Goal: Task Accomplishment & Management: Use online tool/utility

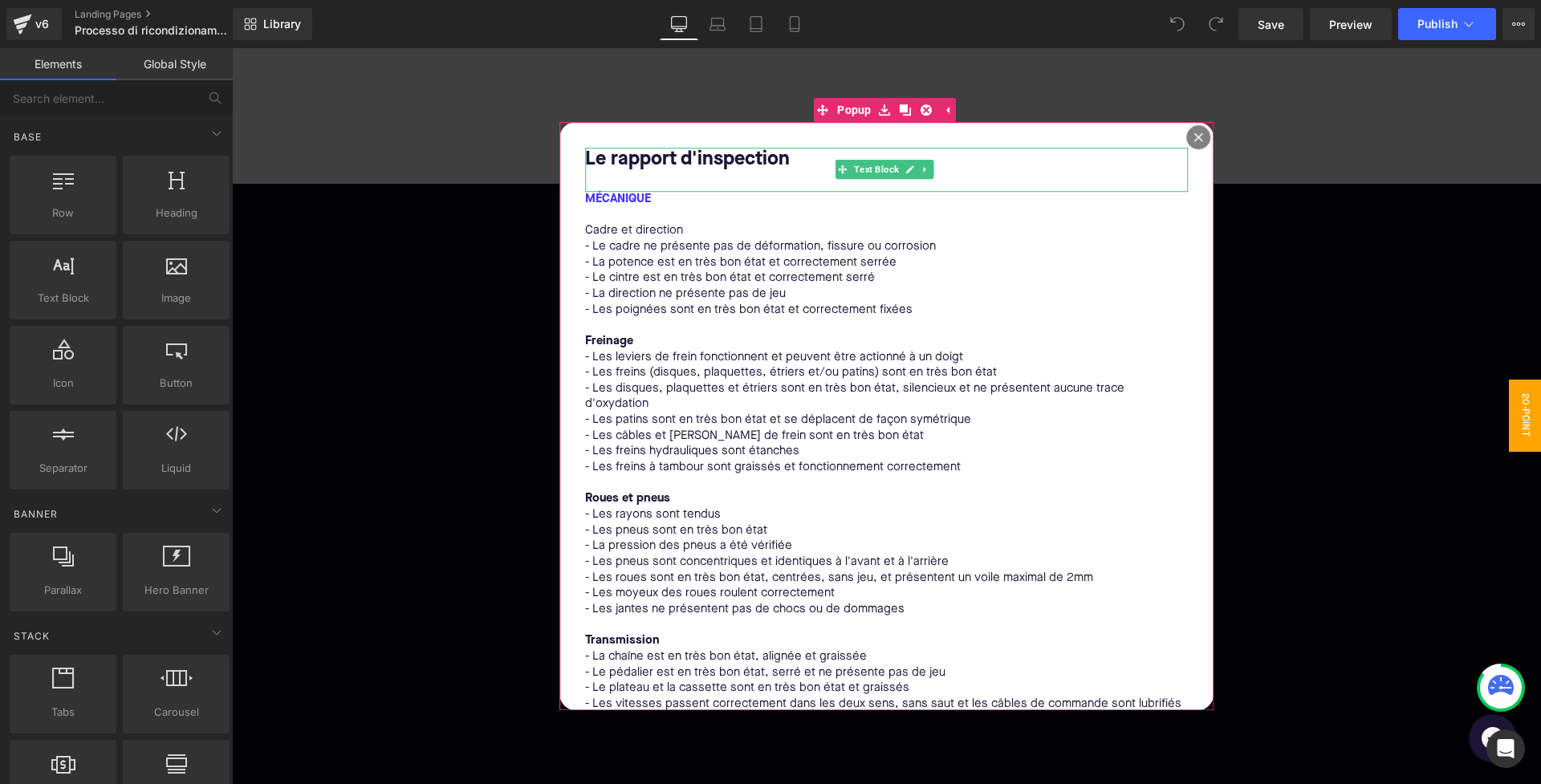
click at [711, 158] on bold "Le rapport d'inspection" at bounding box center [687, 159] width 204 height 19
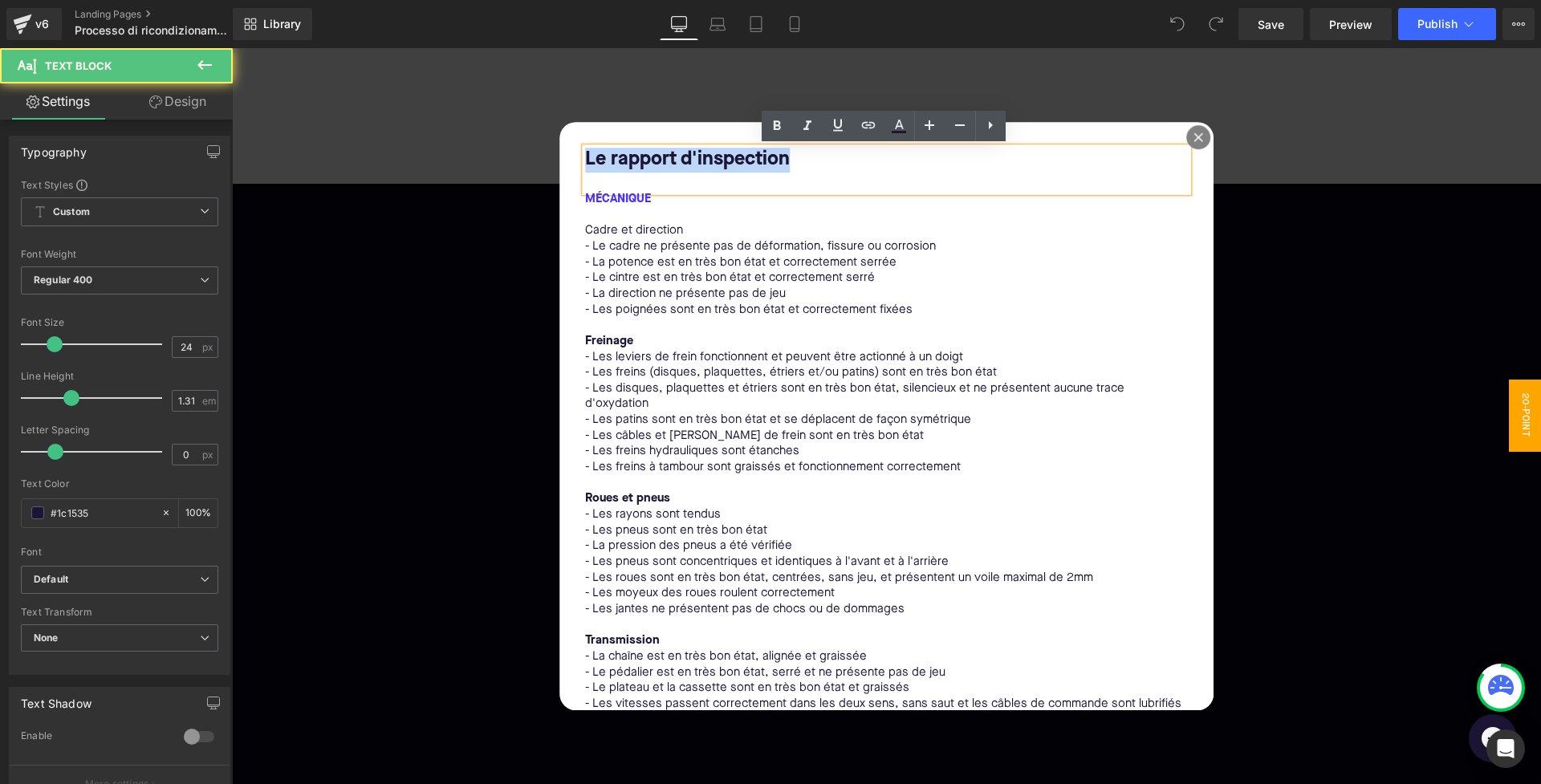
drag, startPoint x: 784, startPoint y: 163, endPoint x: 573, endPoint y: 160, distance: 211.0
click at [573, 160] on div "Le rapport d'inspection Text Block MÉCANIQUE Cadre et direction - Le cadre ne p…" at bounding box center [887, 416] width 655 height 589
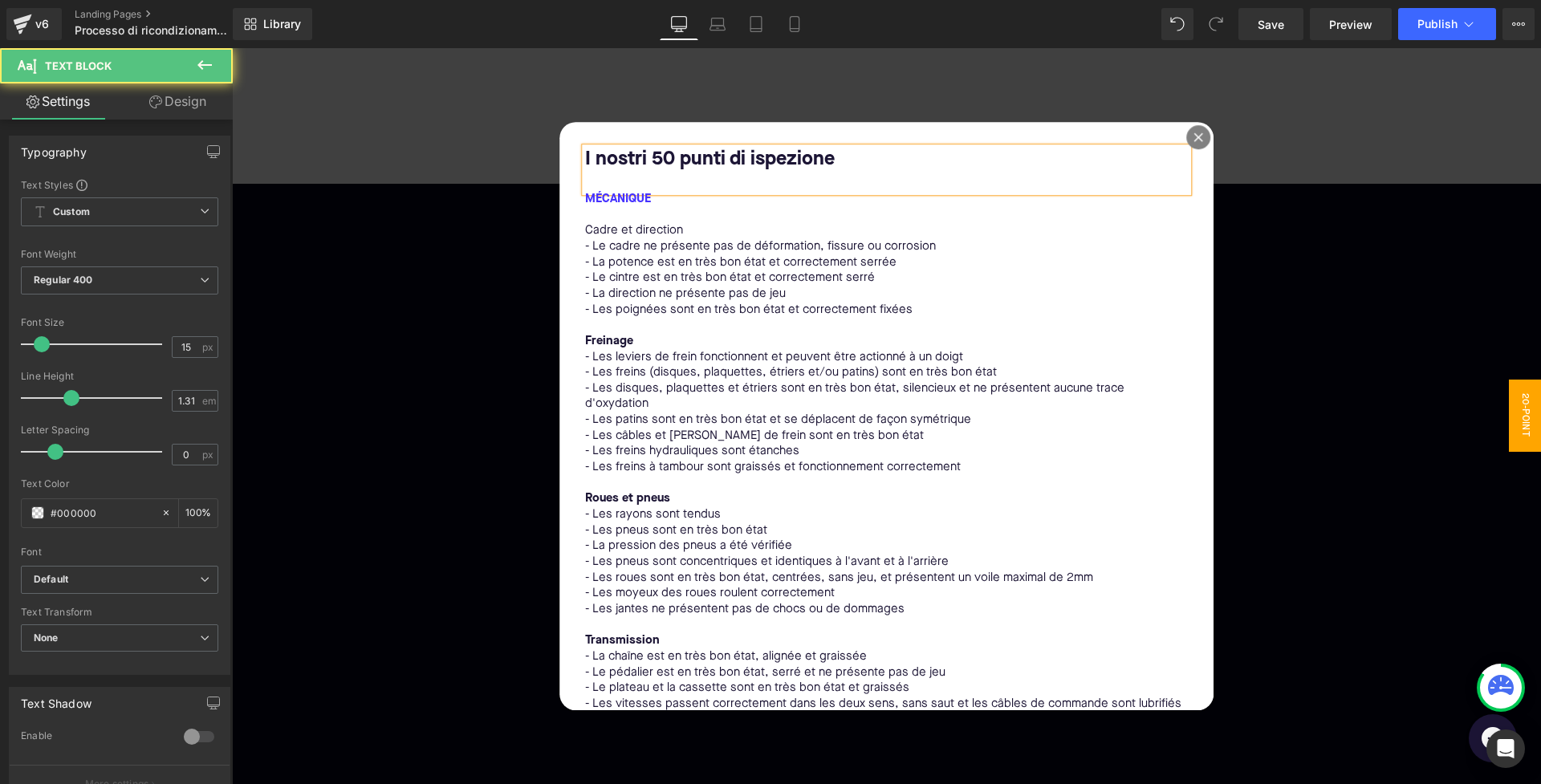
click at [607, 209] on p at bounding box center [887, 216] width 603 height 16
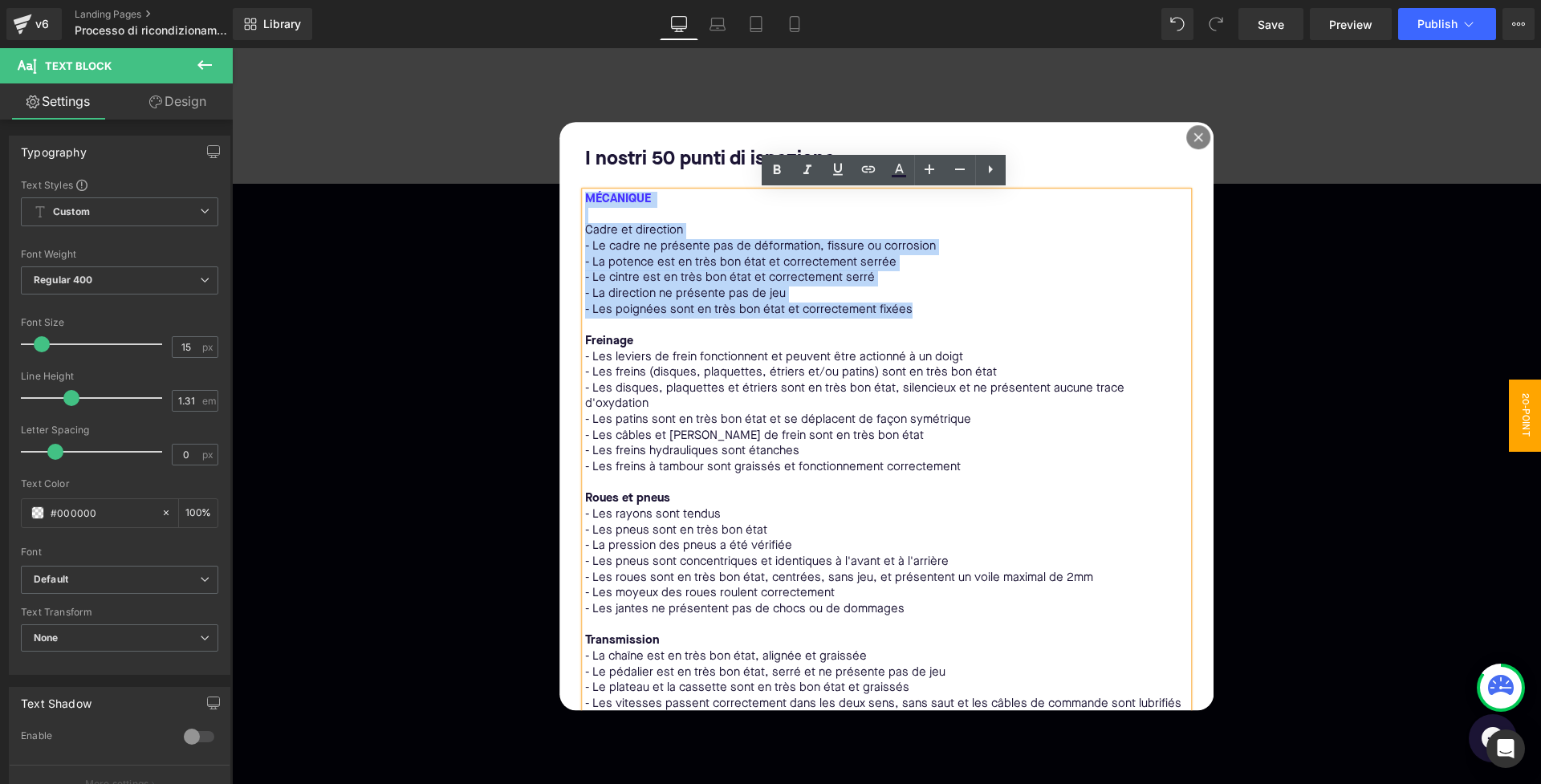
drag, startPoint x: 584, startPoint y: 199, endPoint x: 930, endPoint y: 310, distance: 363.4
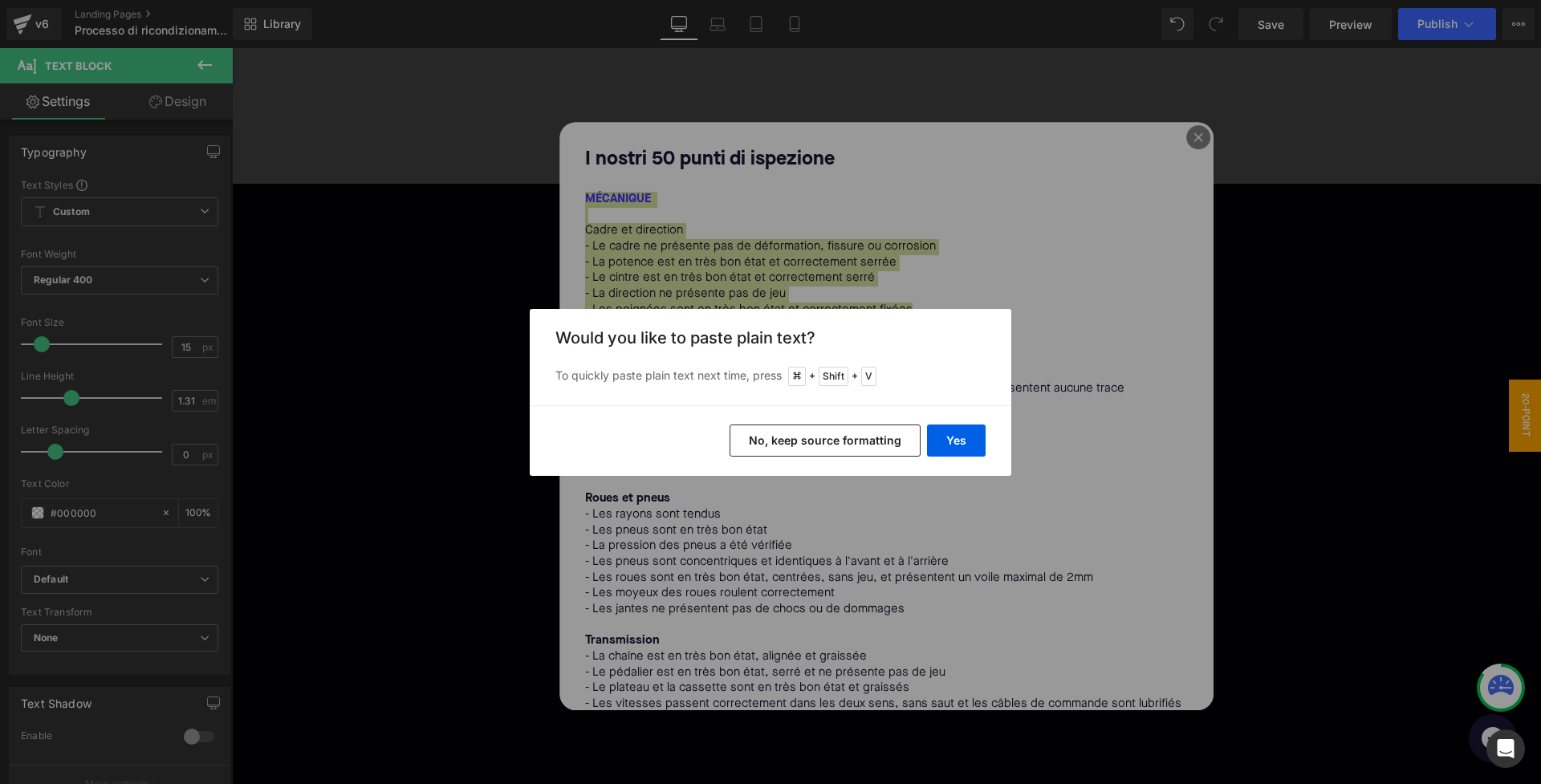
click at [860, 436] on button "No, keep source formatting" at bounding box center [825, 440] width 191 height 32
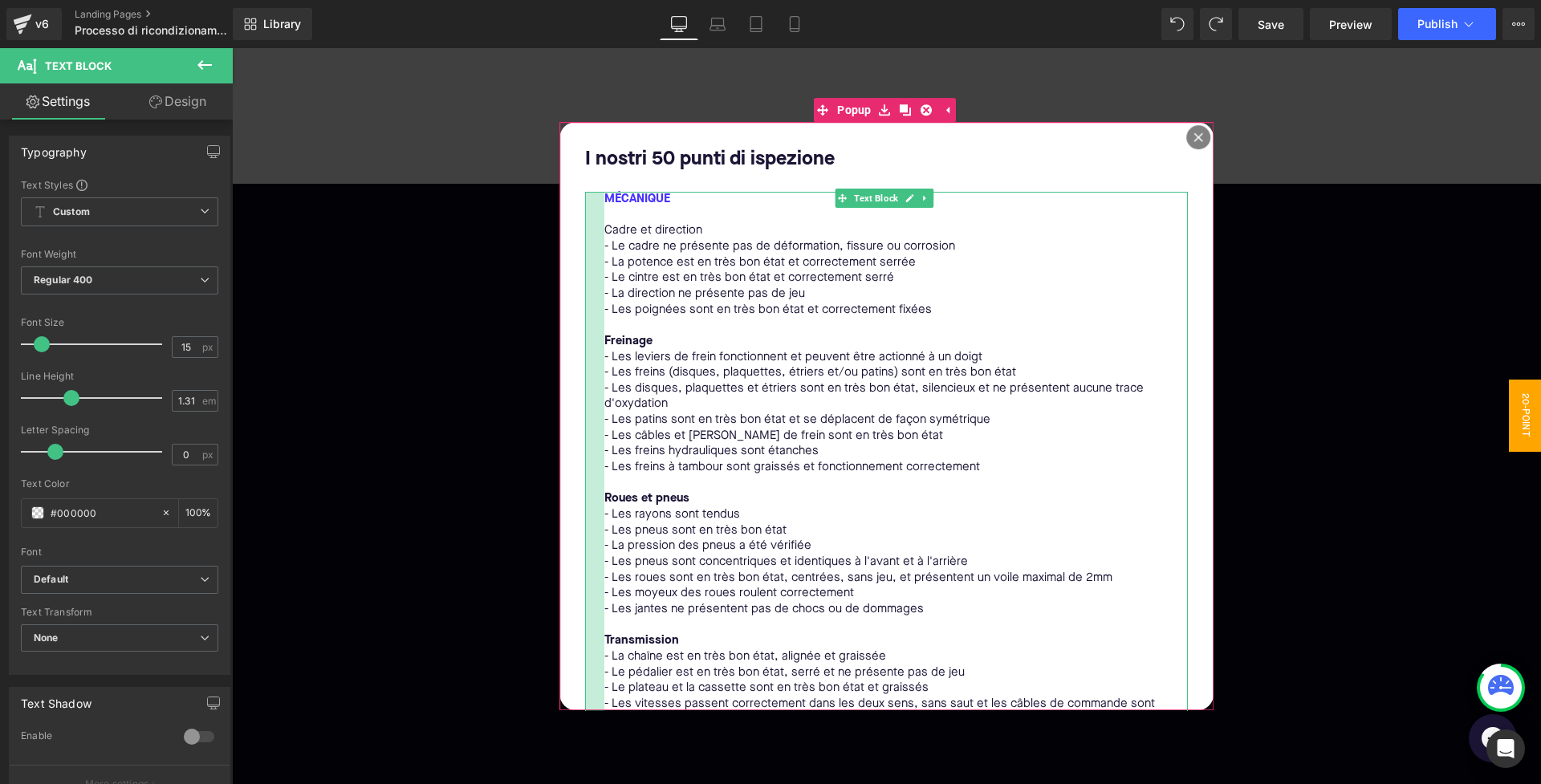
drag, startPoint x: 586, startPoint y: 197, endPoint x: 621, endPoint y: 197, distance: 35.0
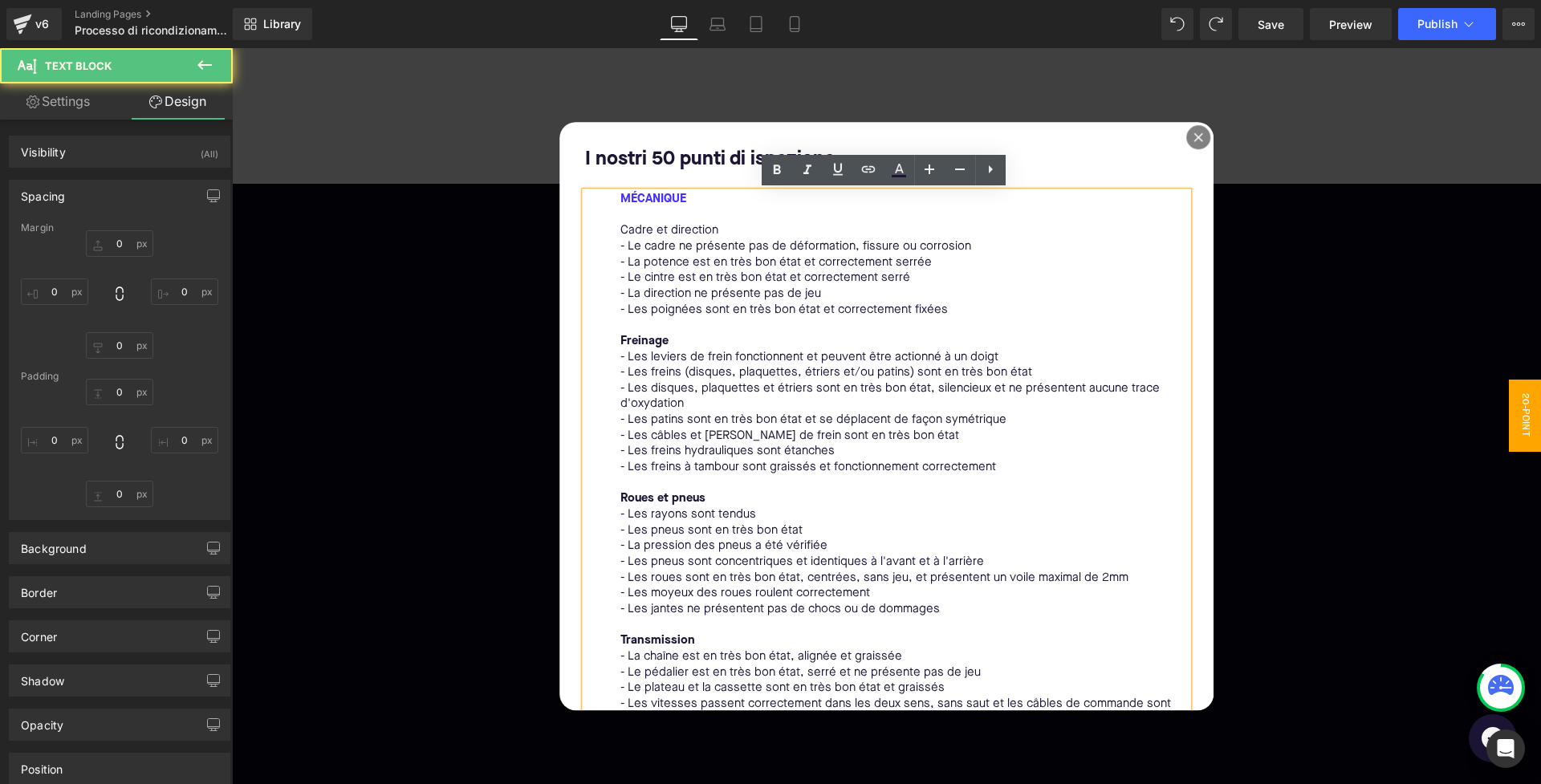
type input "0"
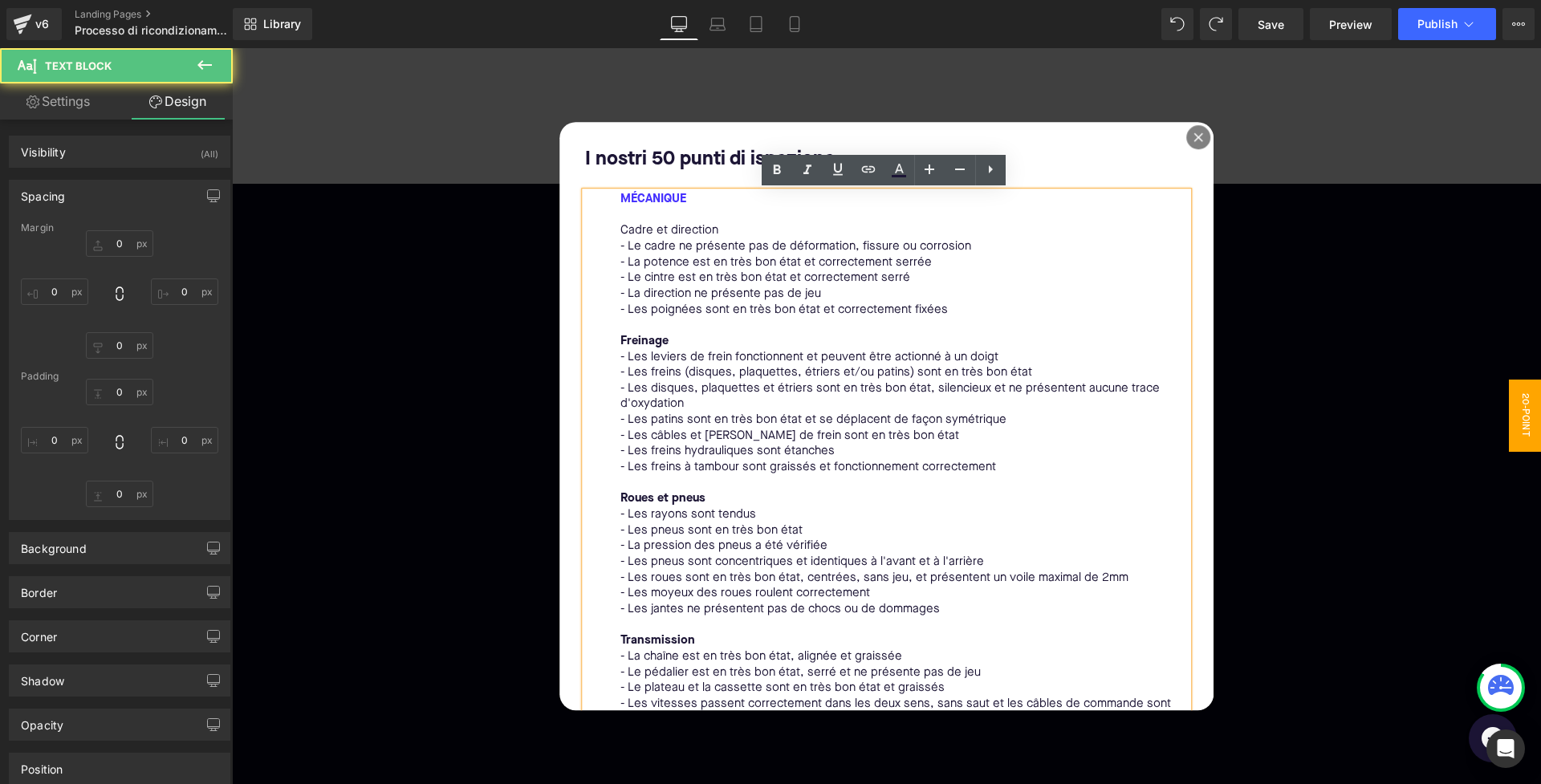
type input "0"
type input "18"
type input "44"
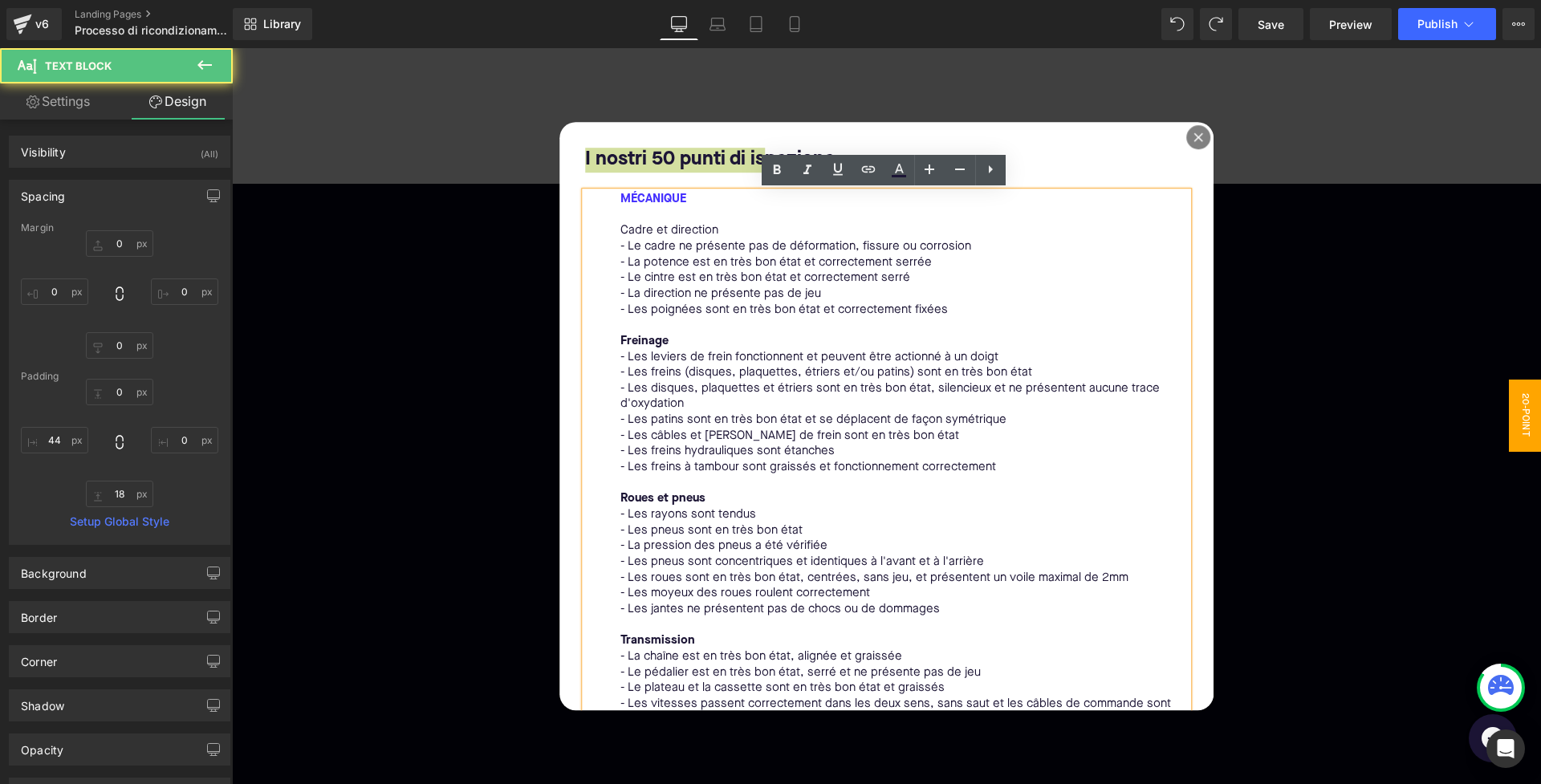
type input "0"
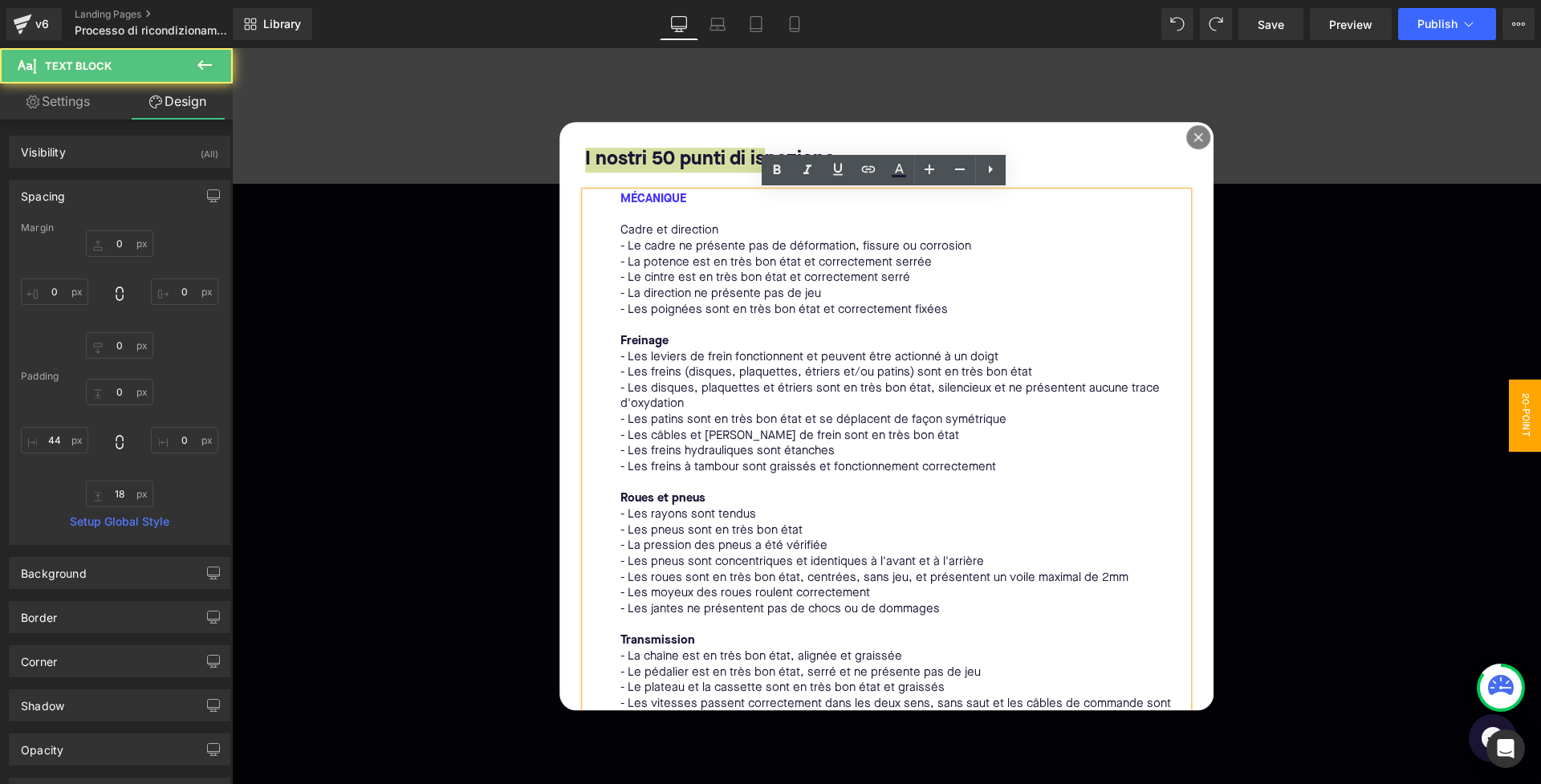
type input "0"
type input "18"
type input "0"
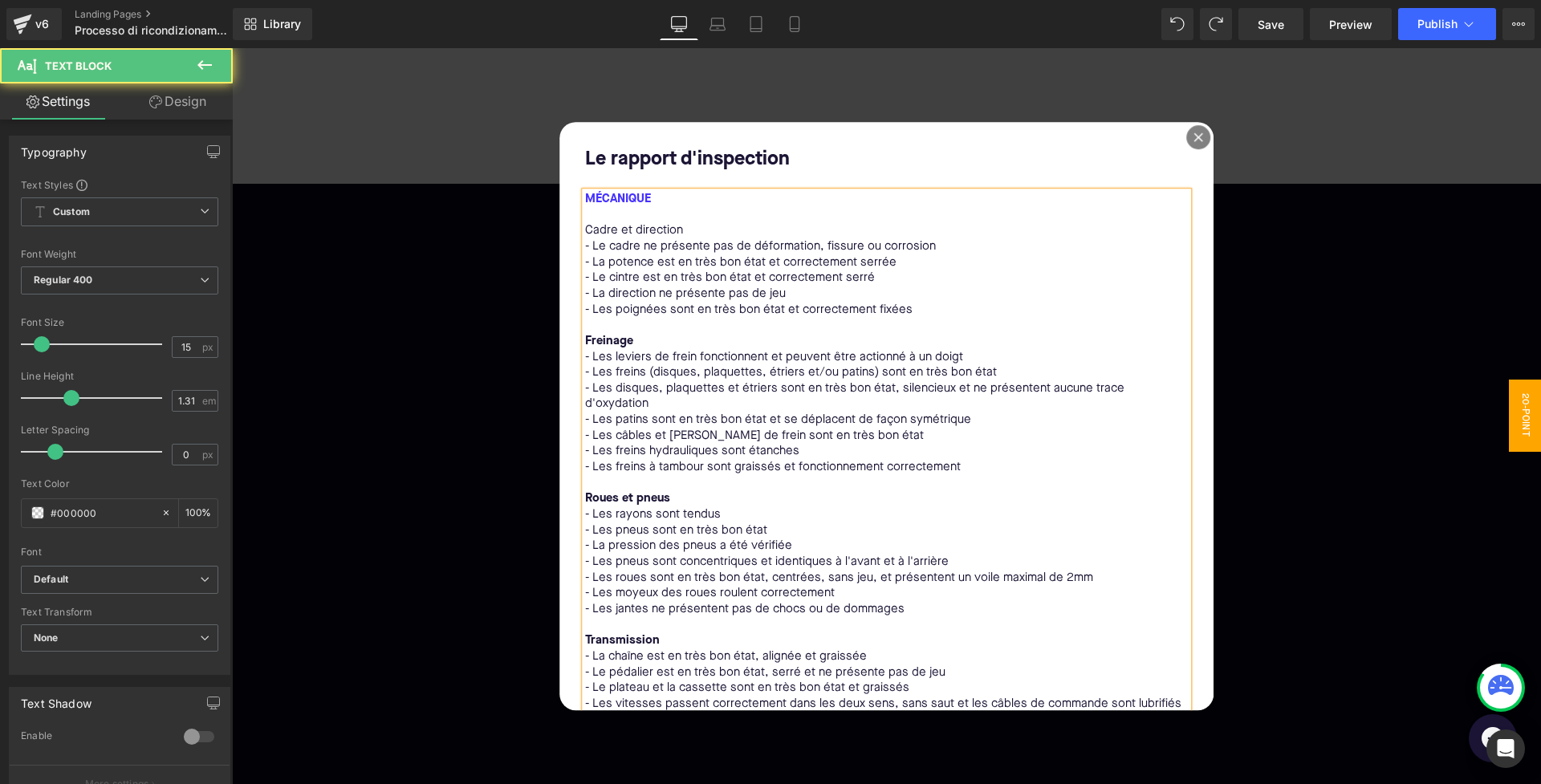
click at [593, 199] on span "MÉCANIQUE" at bounding box center [618, 199] width 65 height 12
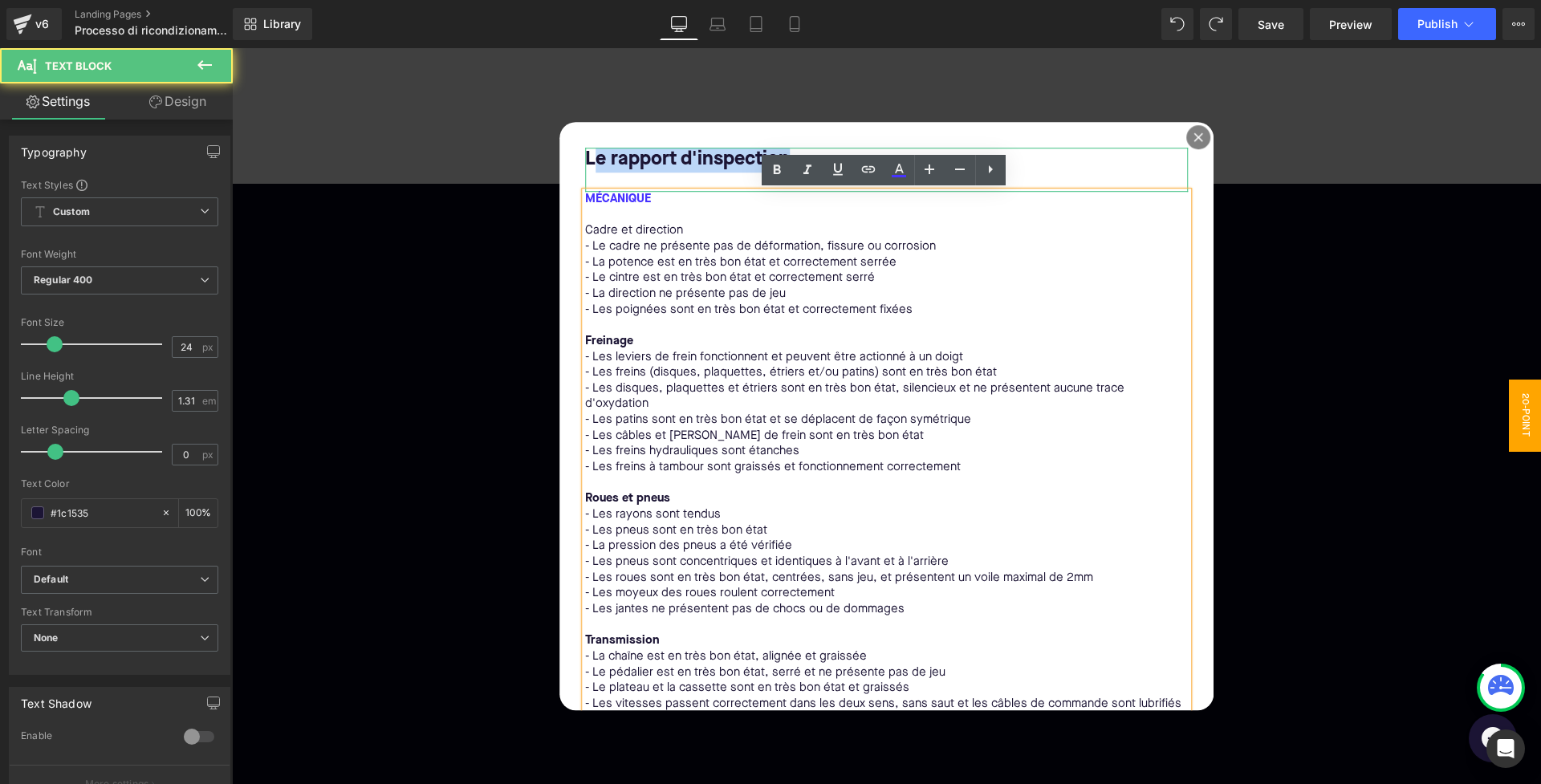
drag, startPoint x: 590, startPoint y: 162, endPoint x: 786, endPoint y: 172, distance: 196.3
click at [786, 169] on bold "Le rapport d'inspection" at bounding box center [687, 159] width 204 height 19
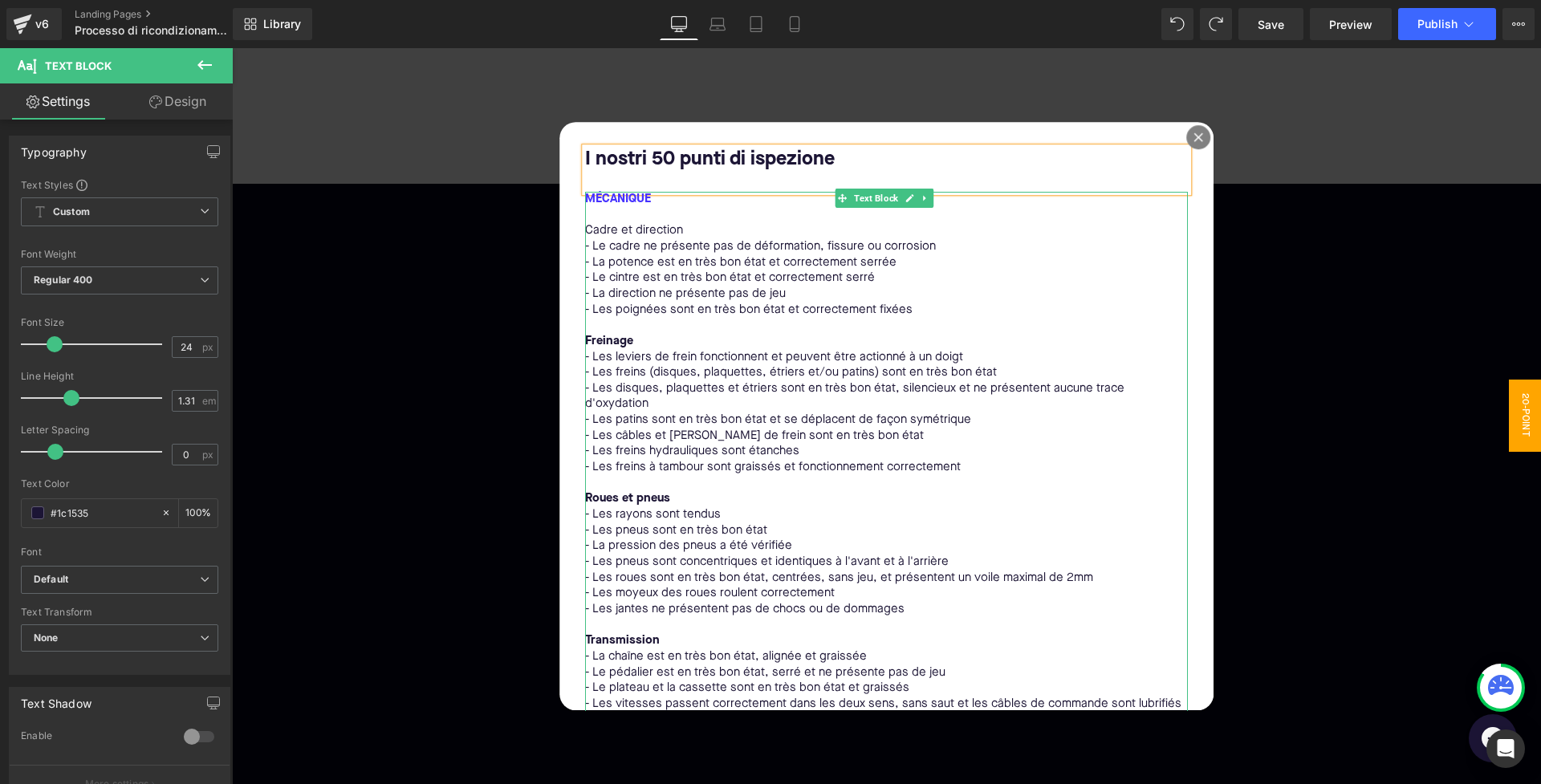
click at [741, 271] on p "- Le cintre est en très bon état et correctement serré" at bounding box center [887, 279] width 603 height 16
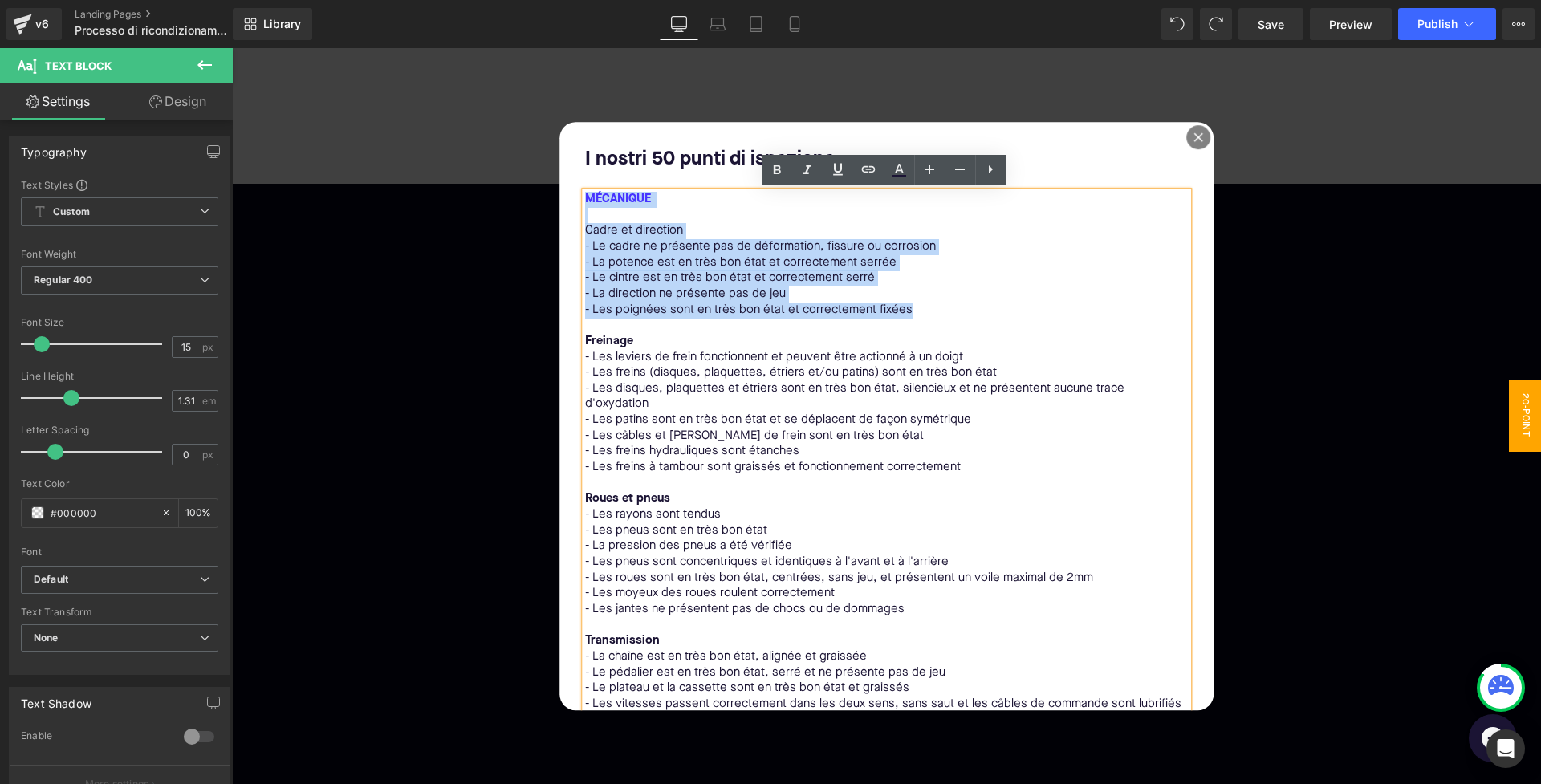
drag, startPoint x: 583, startPoint y: 196, endPoint x: 920, endPoint y: 300, distance: 352.7
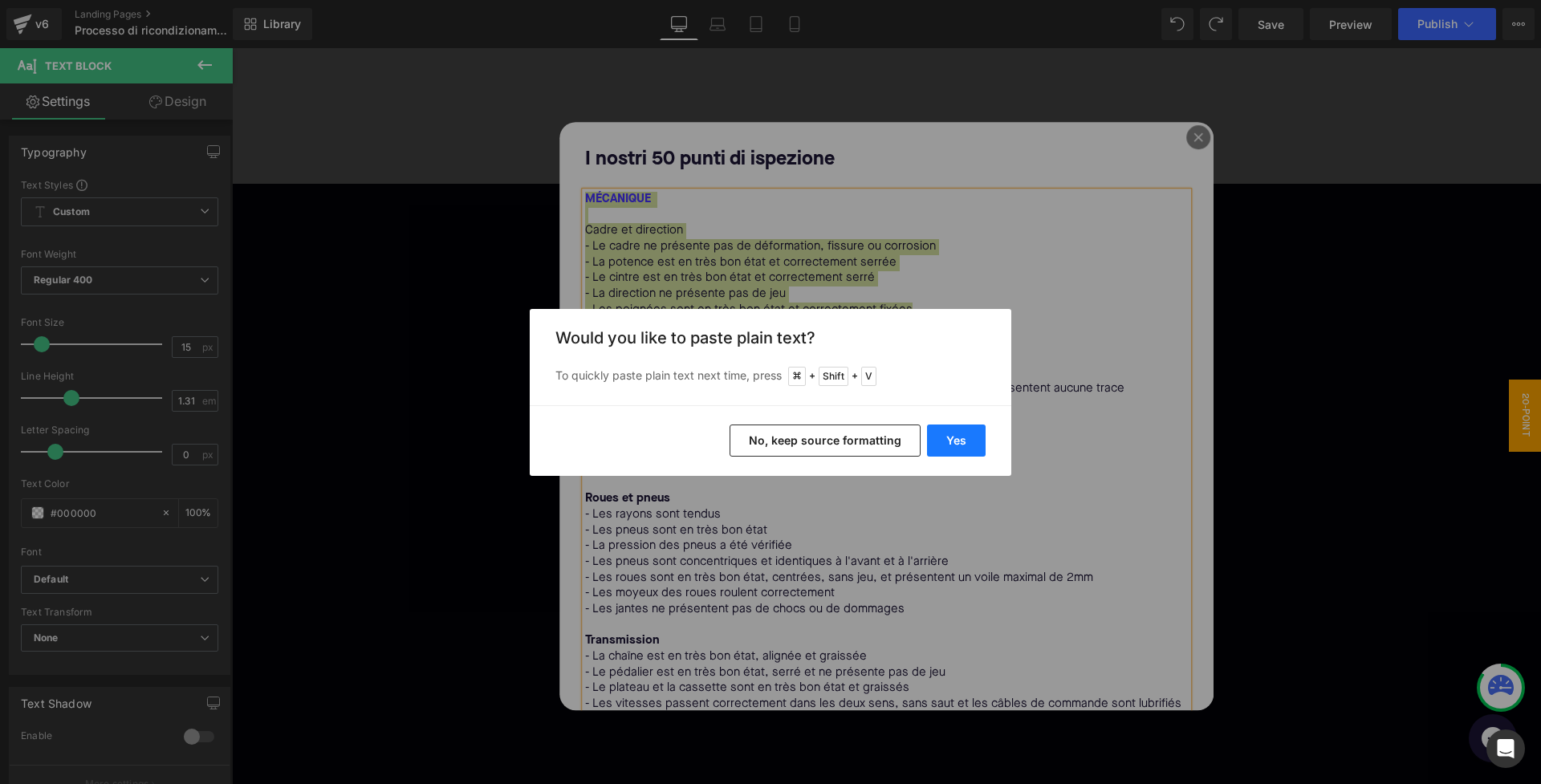
click at [960, 442] on button "Yes" at bounding box center [956, 440] width 58 height 32
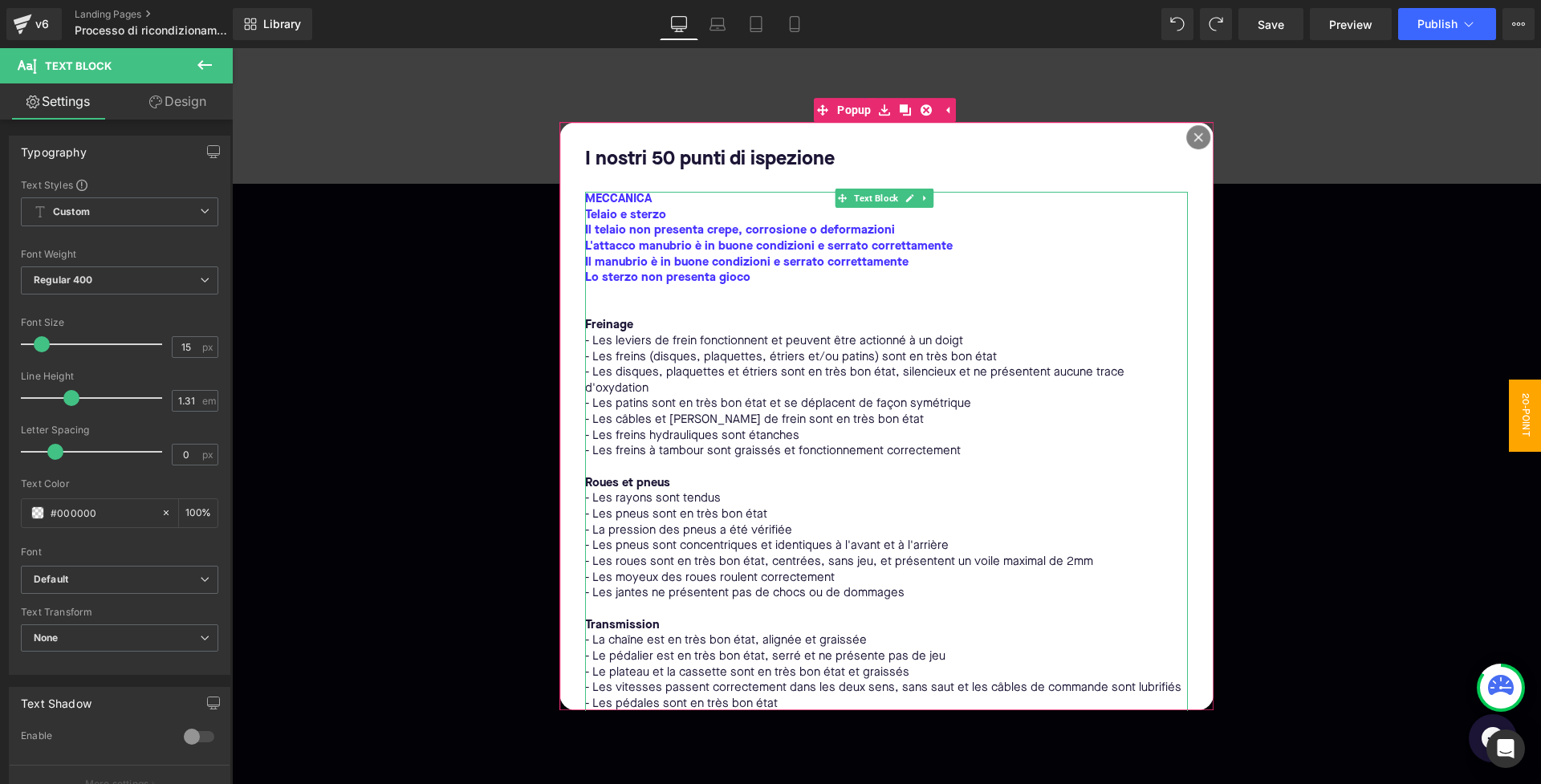
click at [589, 217] on span "Telaio e sterzo" at bounding box center [625, 215] width 81 height 12
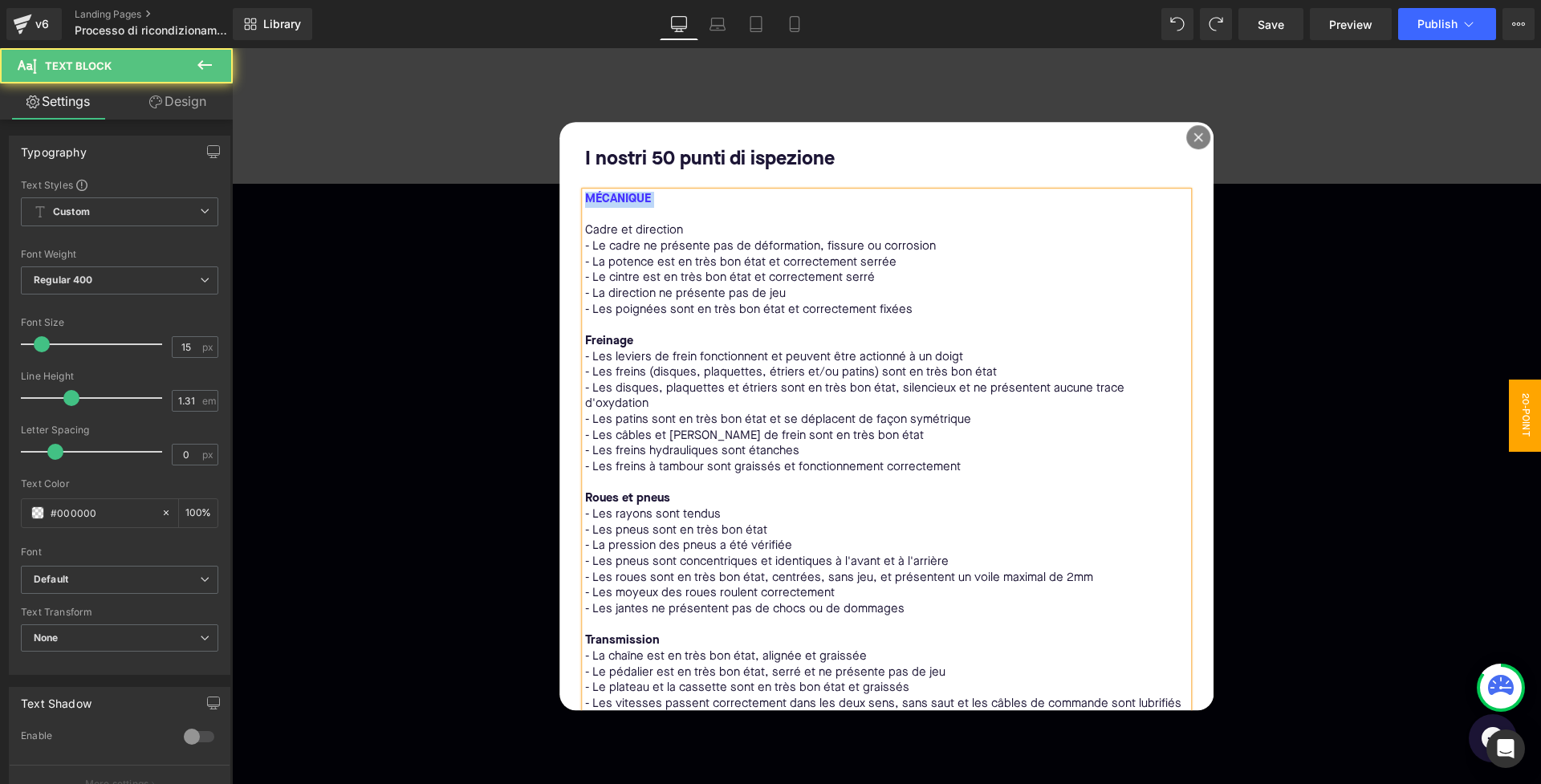
drag, startPoint x: 657, startPoint y: 201, endPoint x: 582, endPoint y: 200, distance: 75.0
click at [621, 257] on p "- La potence est en très bon état et correctement serrée" at bounding box center [887, 263] width 603 height 16
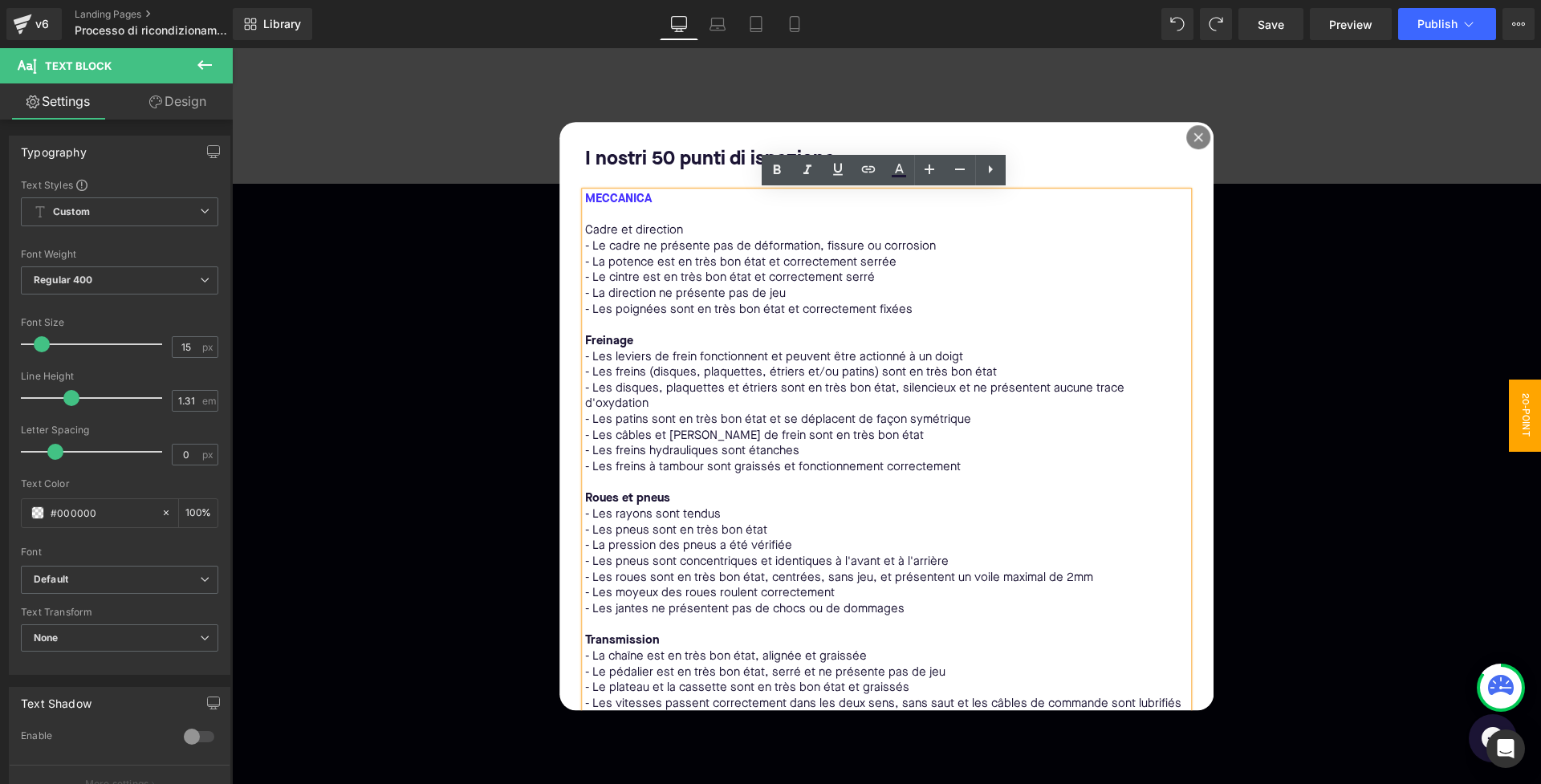
drag, startPoint x: 586, startPoint y: 230, endPoint x: 697, endPoint y: 229, distance: 111.0
click at [697, 229] on p "Cadre et direction" at bounding box center [887, 232] width 603 height 16
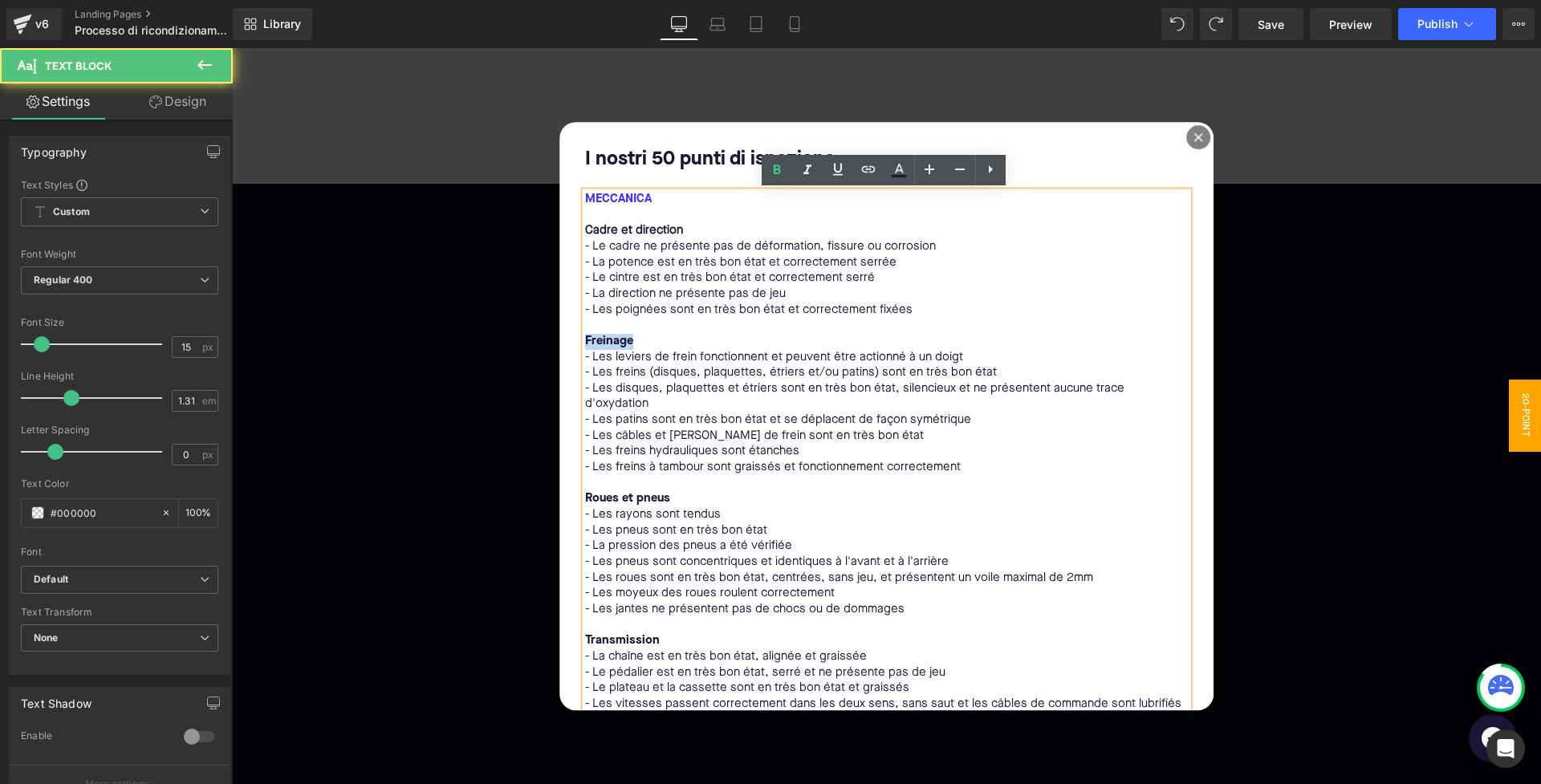
drag, startPoint x: 633, startPoint y: 338, endPoint x: 565, endPoint y: 338, distance: 68.0
click at [565, 338] on div "I nostri 50 punti di ispezione Text Block MECCANICA Cadre et direction - Le cad…" at bounding box center [887, 416] width 655 height 589
copy bold "Freinage"
drag, startPoint x: 687, startPoint y: 230, endPoint x: 580, endPoint y: 227, distance: 107.0
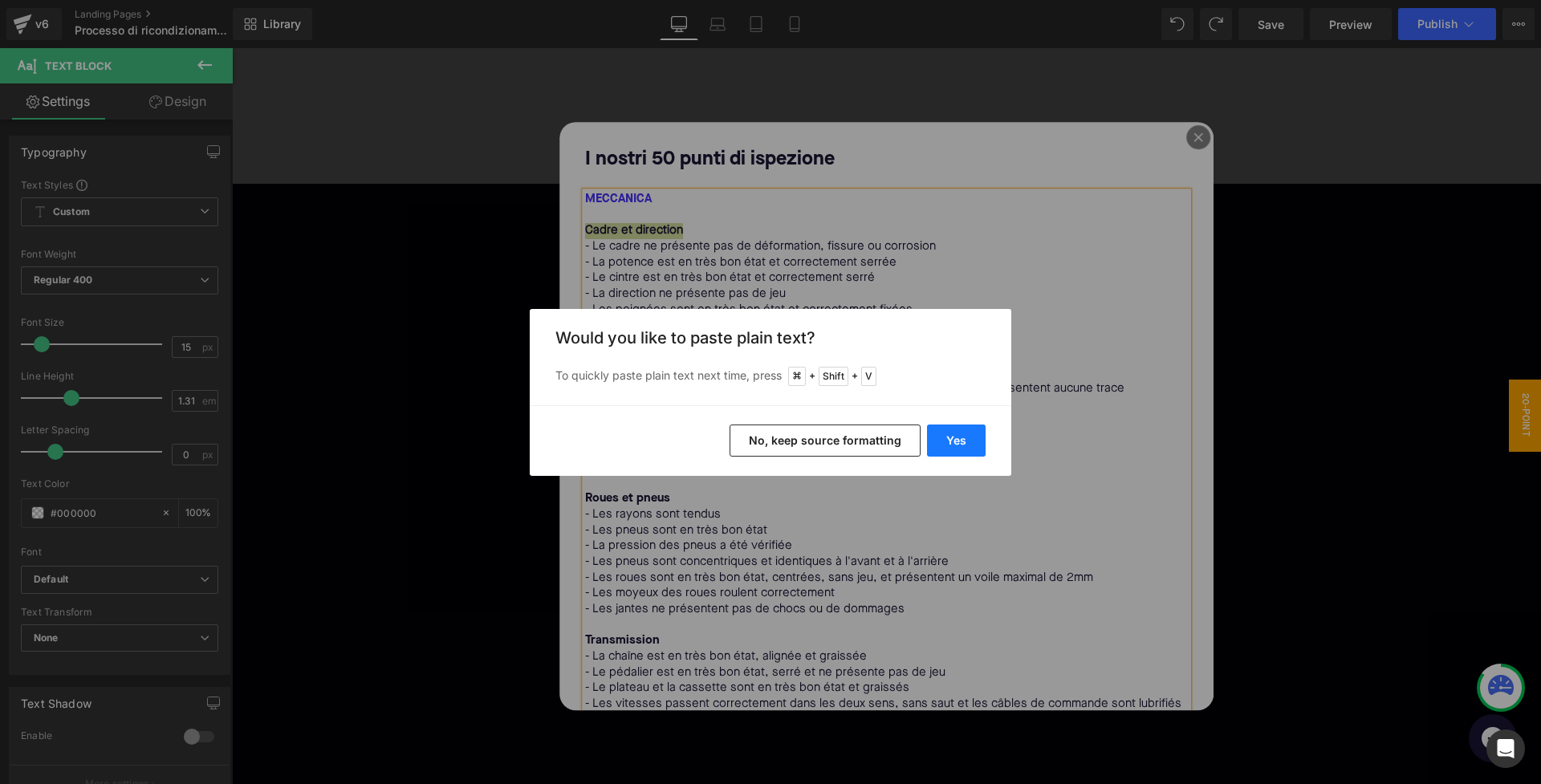
click at [944, 443] on button "Yes" at bounding box center [956, 440] width 58 height 32
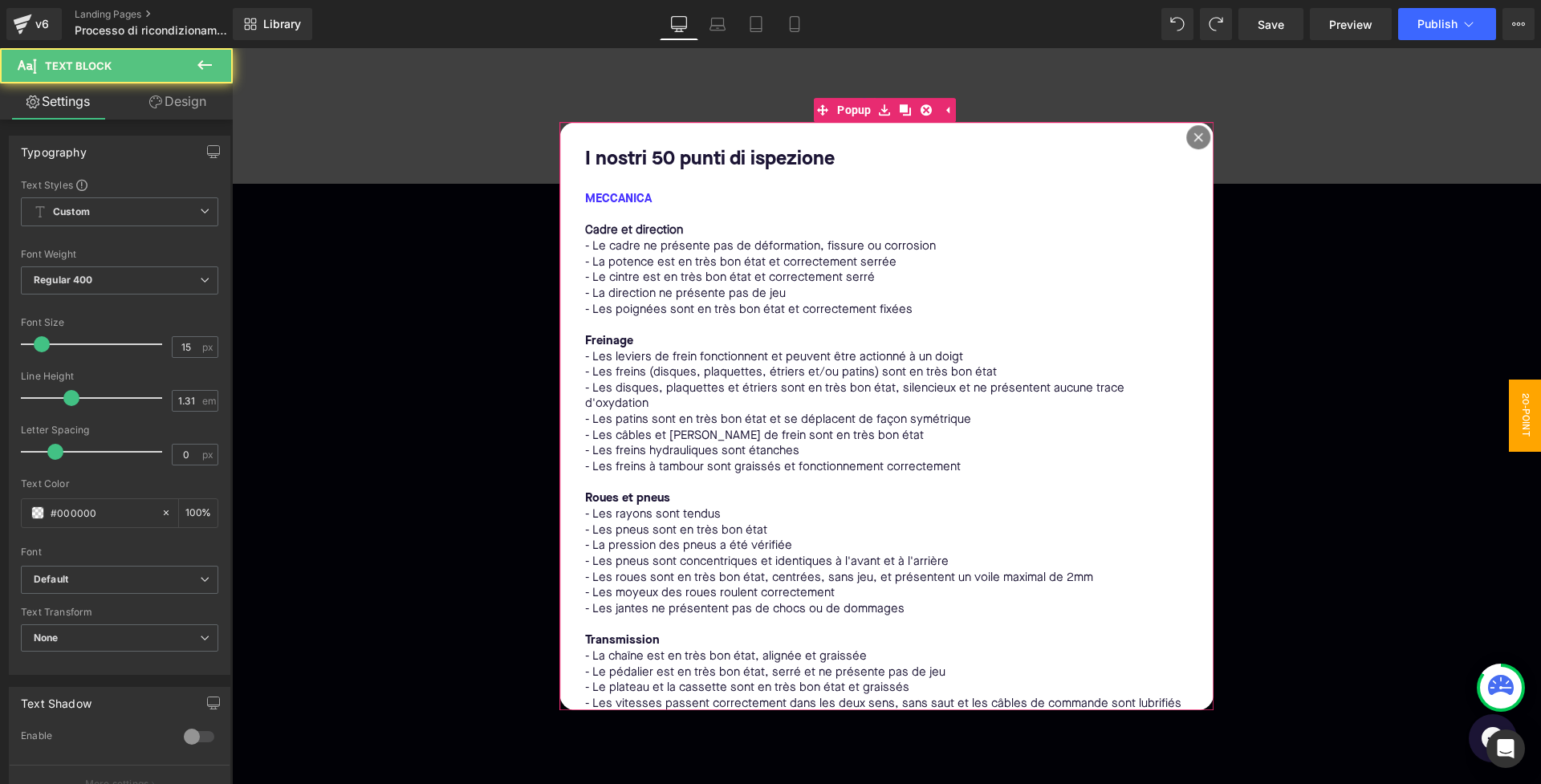
drag, startPoint x: 706, startPoint y: 225, endPoint x: 569, endPoint y: 227, distance: 137.0
click at [569, 227] on div "I nostri 50 punti di ispezione Text Block MECCANICA Cadre et direction - Le cad…" at bounding box center [887, 416] width 655 height 589
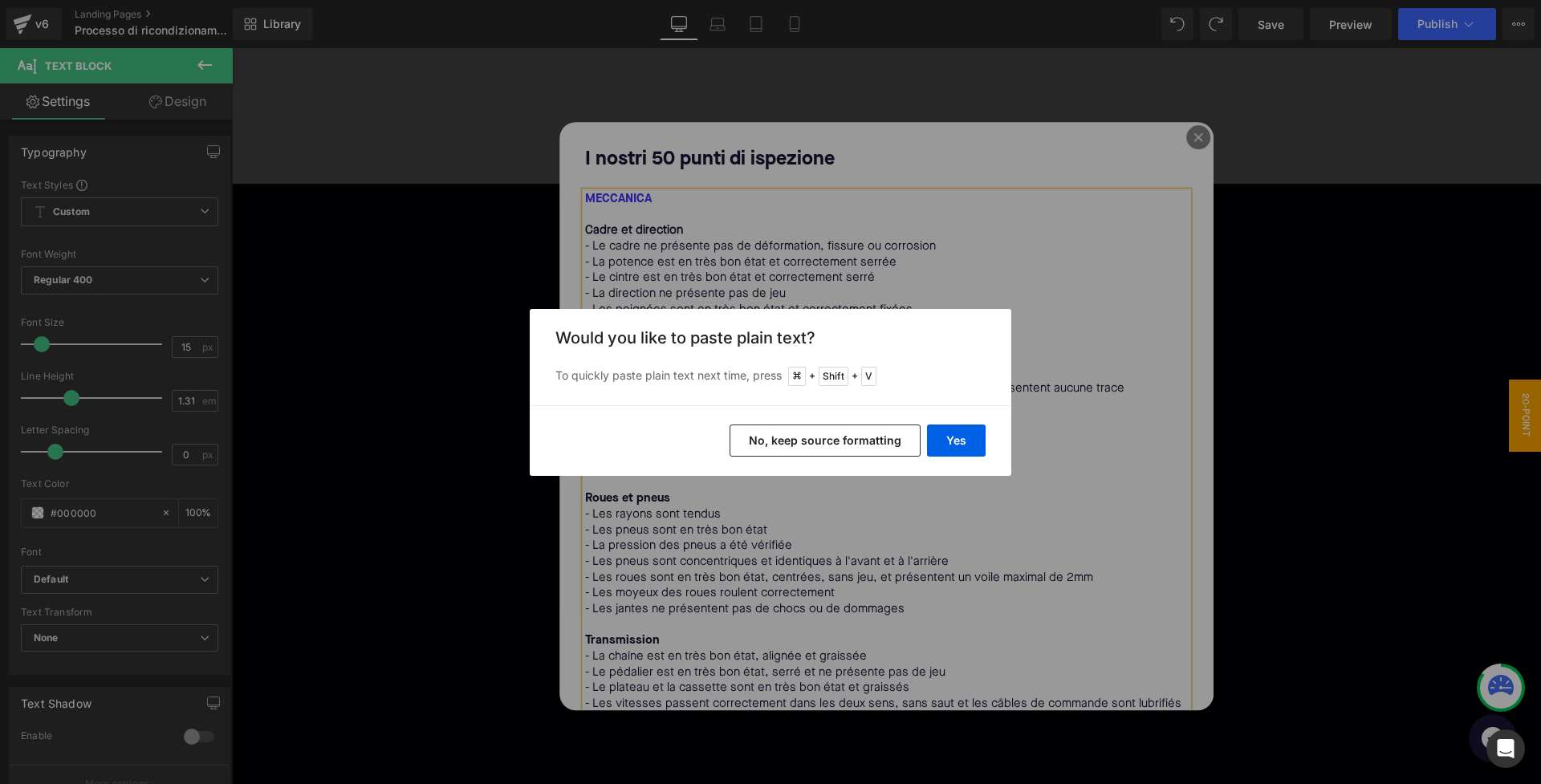
click at [830, 452] on button "No, keep source formatting" at bounding box center [825, 440] width 191 height 32
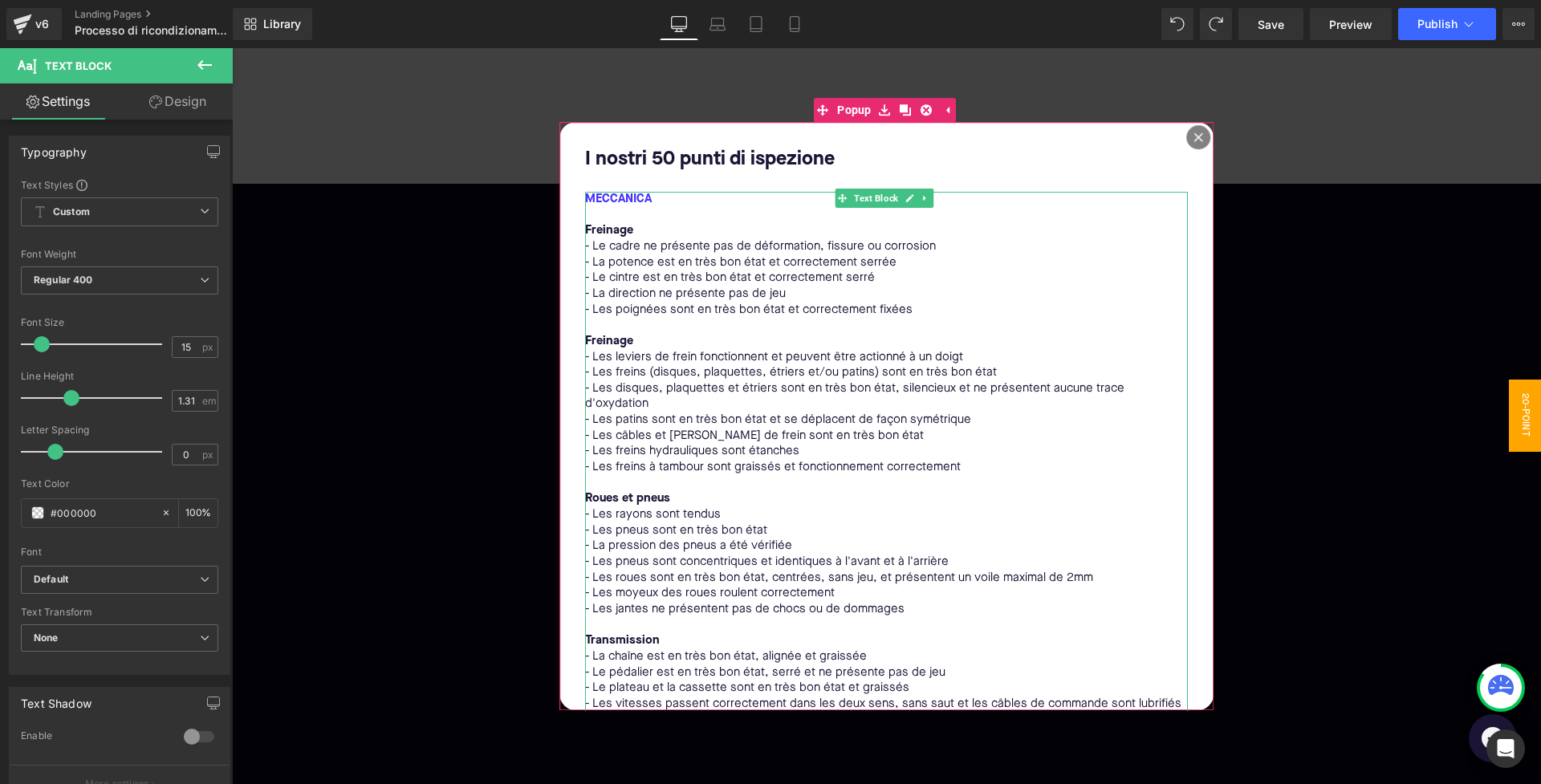
click at [631, 228] on span "Freinage" at bounding box center [609, 230] width 48 height 12
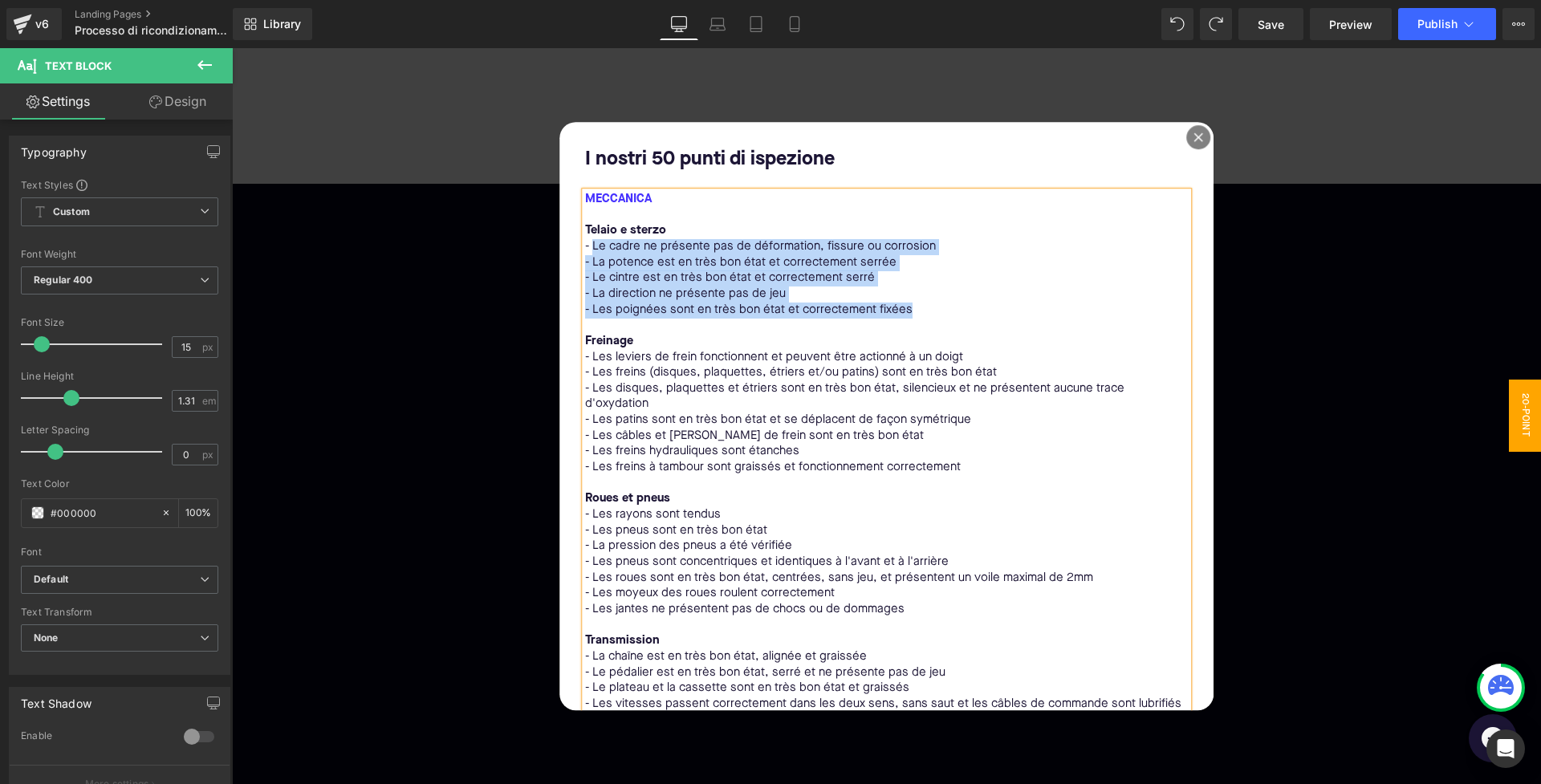
drag, startPoint x: 592, startPoint y: 243, endPoint x: 924, endPoint y: 305, distance: 337.7
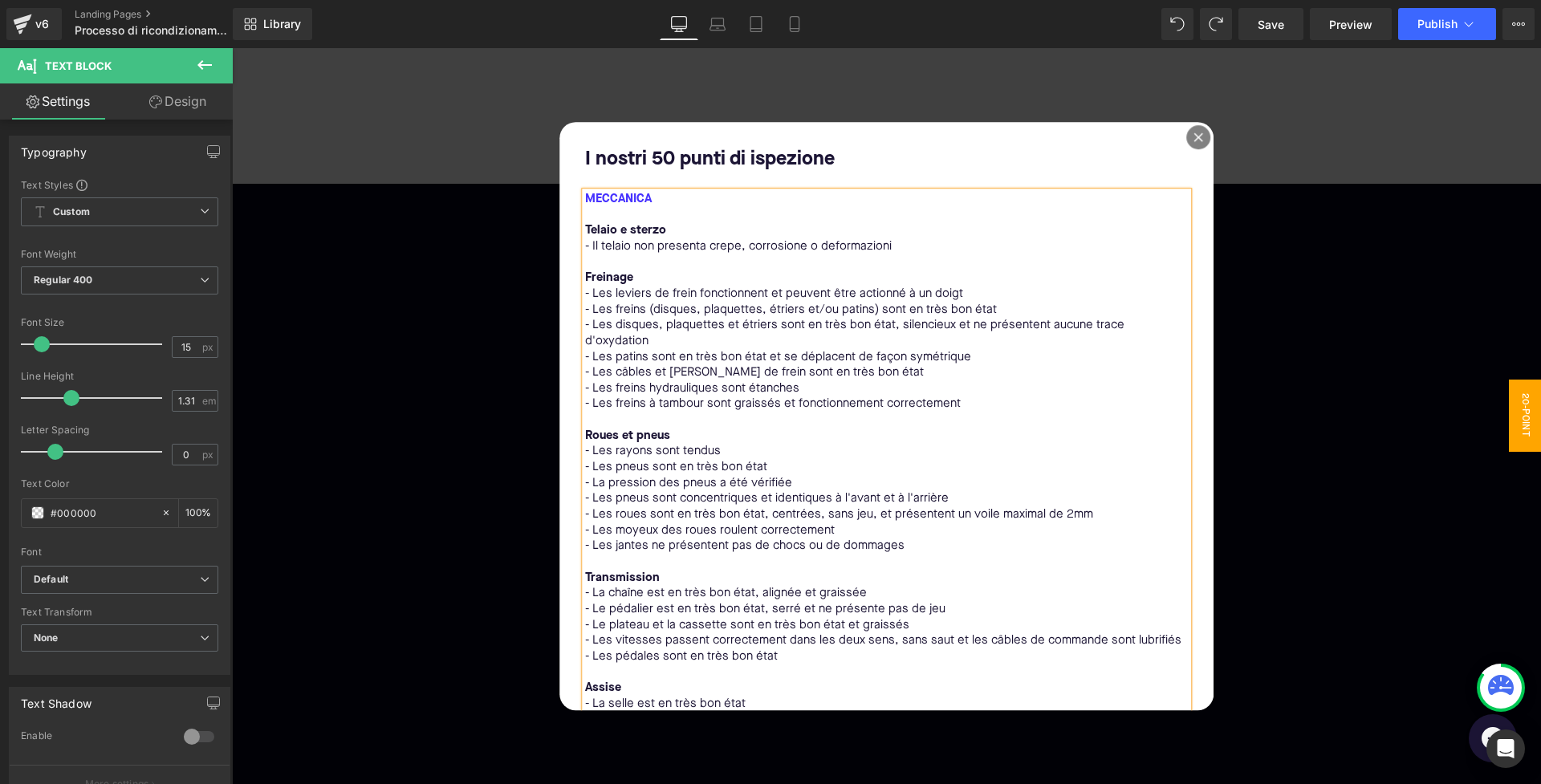
click at [719, 247] on p "- Il telaio non presenta crepe, corrosione o deformazioni" at bounding box center [887, 247] width 603 height 16
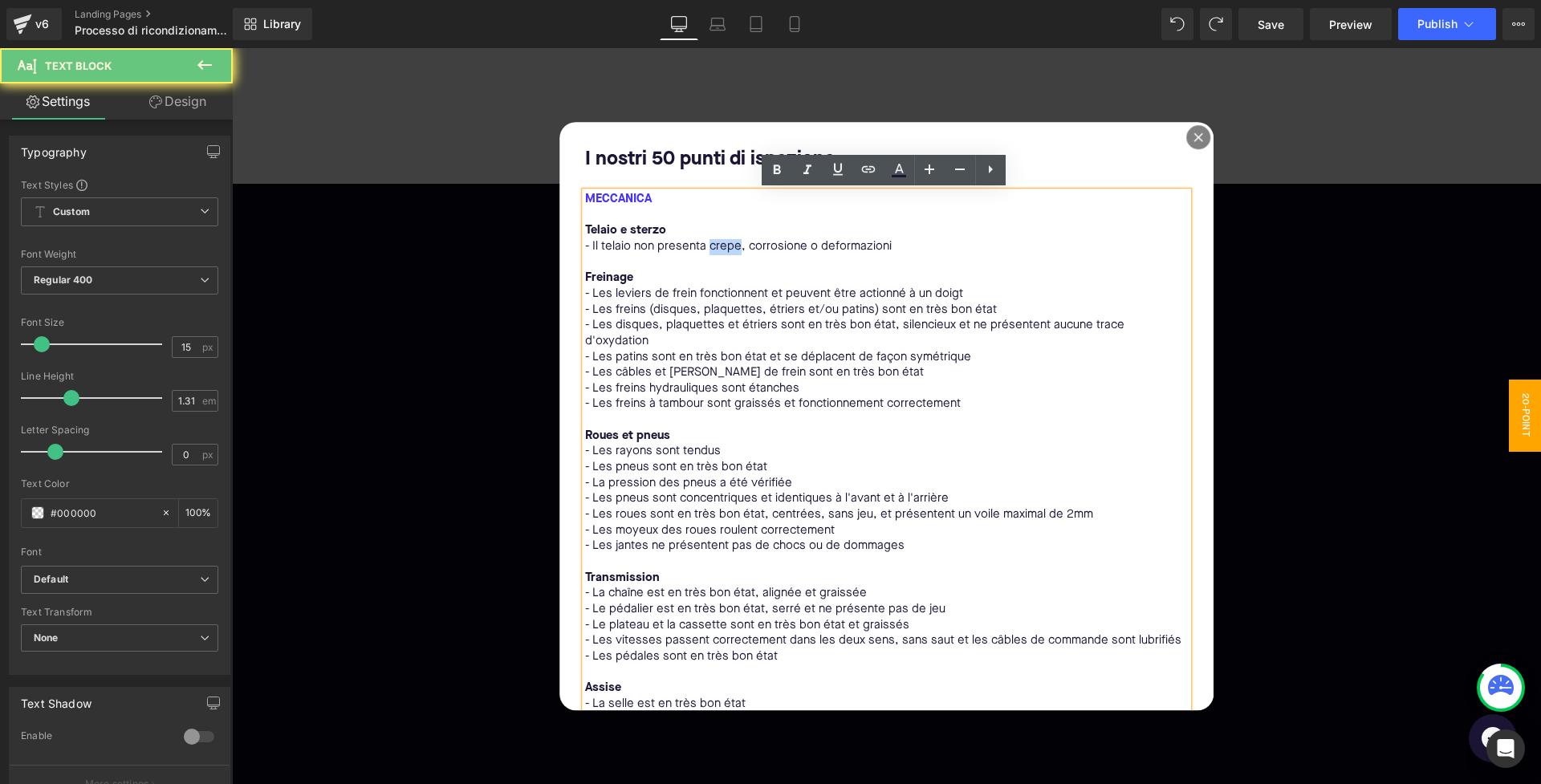
click at [719, 247] on p "- Il telaio non presenta crepe, corrosione o deformazioni" at bounding box center [887, 247] width 603 height 16
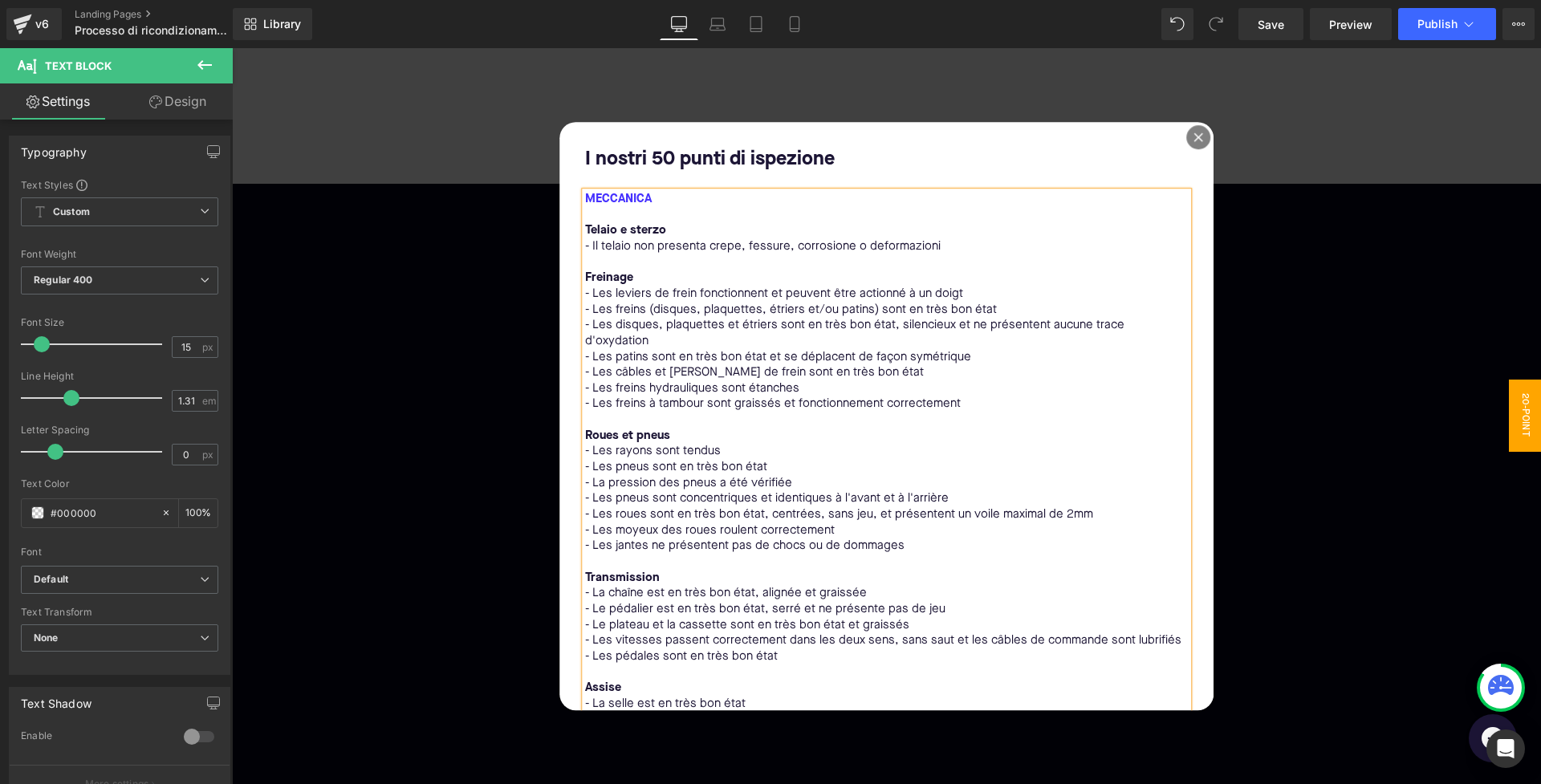
click at [930, 243] on p "- Il telaio non presenta crepe, fessure, corrosione o deformazioni" at bounding box center [887, 247] width 603 height 16
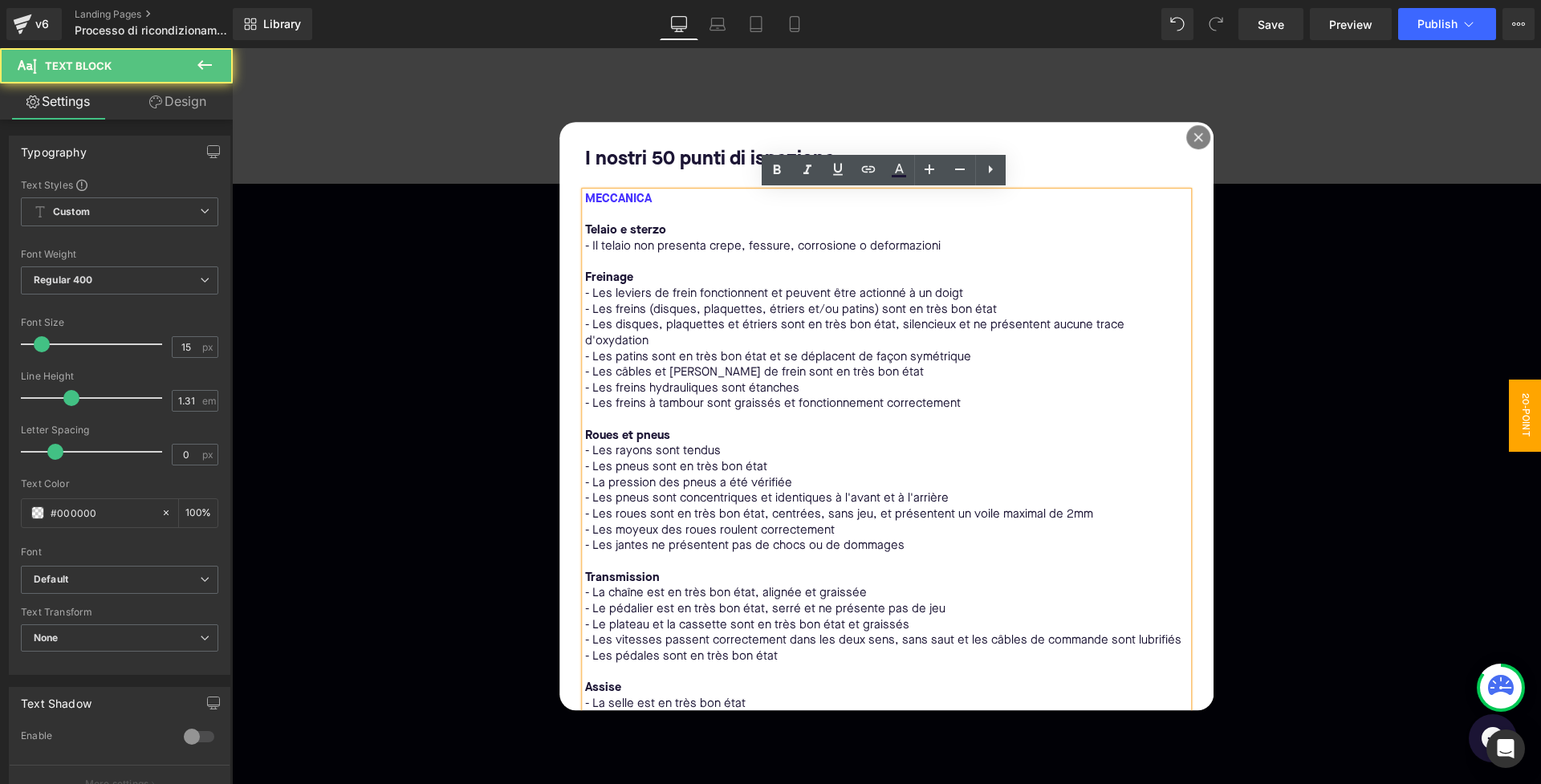
click at [950, 243] on p "- Il telaio non presenta crepe, fessure, corrosione o deformazioni" at bounding box center [887, 247] width 603 height 16
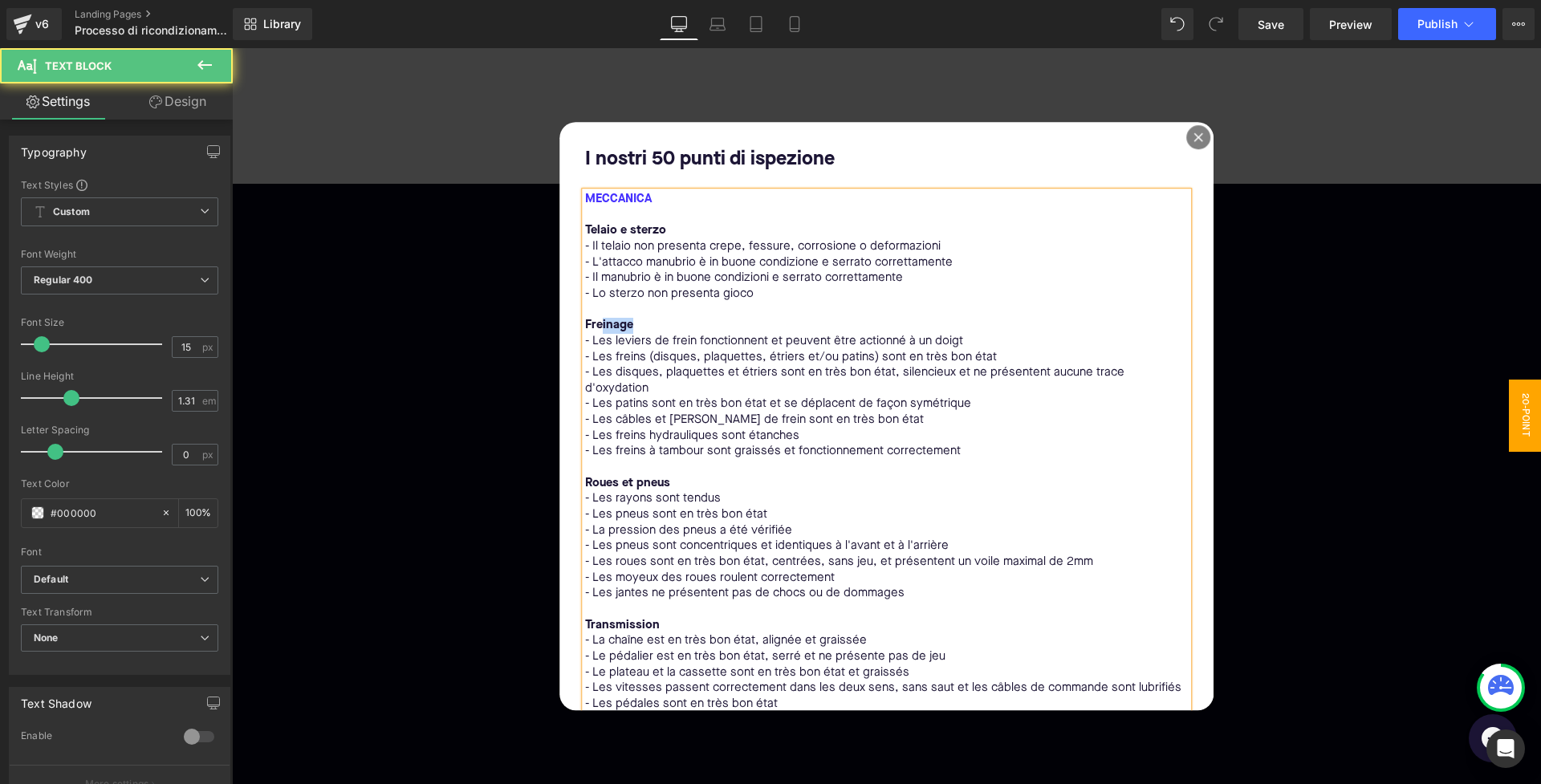
drag, startPoint x: 630, startPoint y: 323, endPoint x: 601, endPoint y: 322, distance: 29.0
click at [601, 322] on bold "Freinage" at bounding box center [609, 325] width 48 height 12
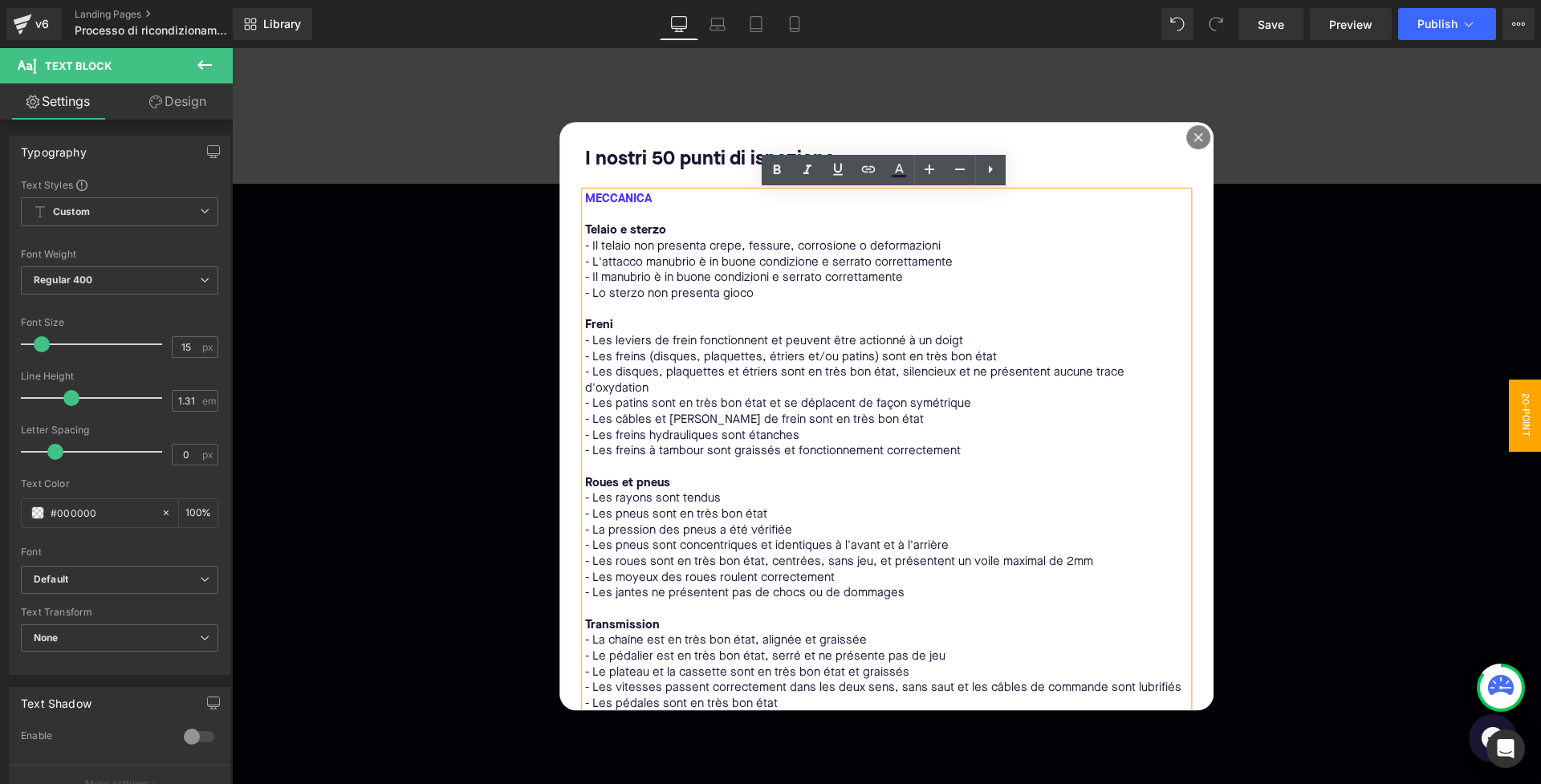
click at [636, 353] on p "- Les freins (disques, plaquettes, étriers et/ou patins) sont en très bon état" at bounding box center [887, 358] width 603 height 16
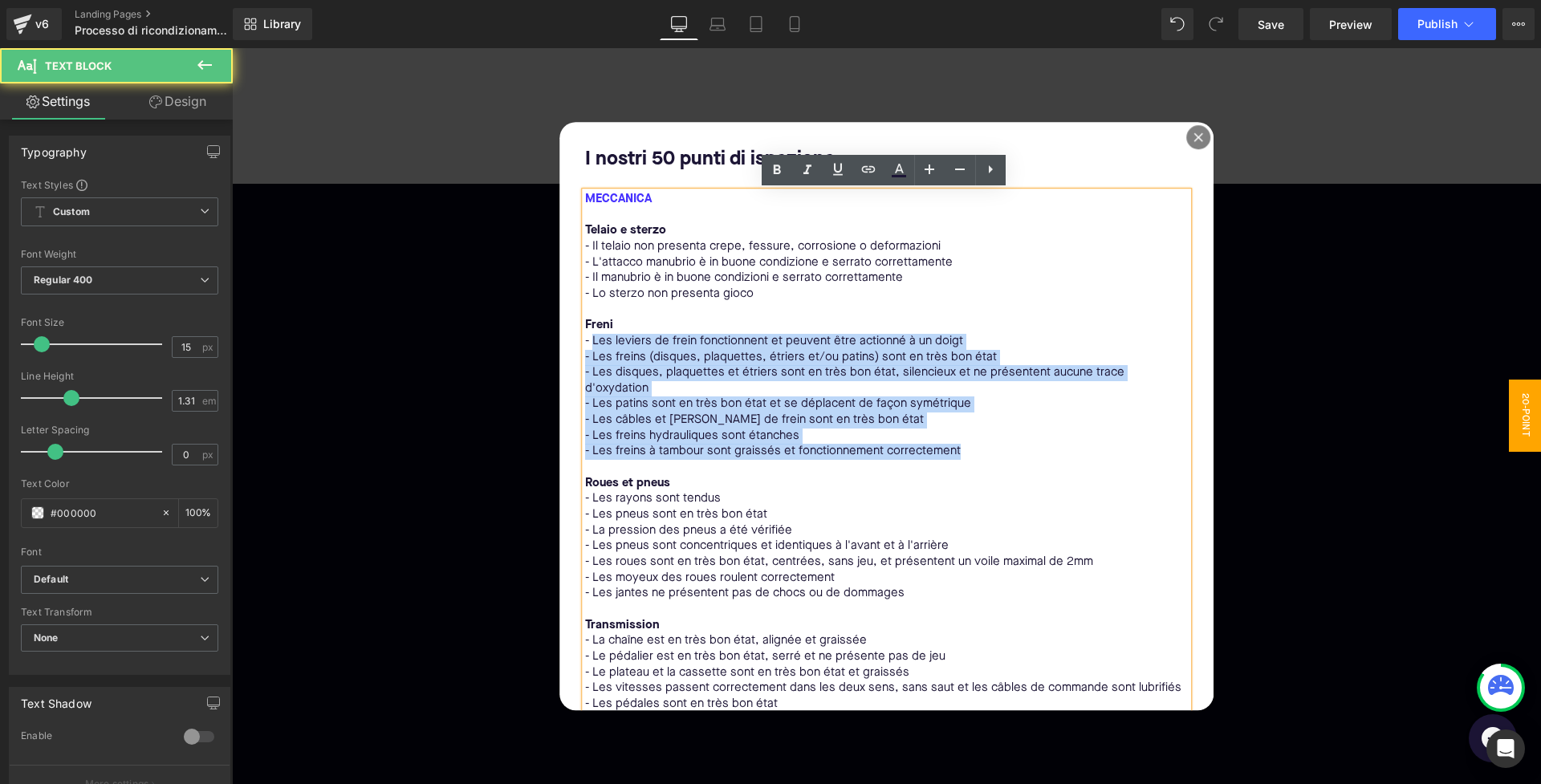
drag, startPoint x: 592, startPoint y: 338, endPoint x: 985, endPoint y: 431, distance: 403.9
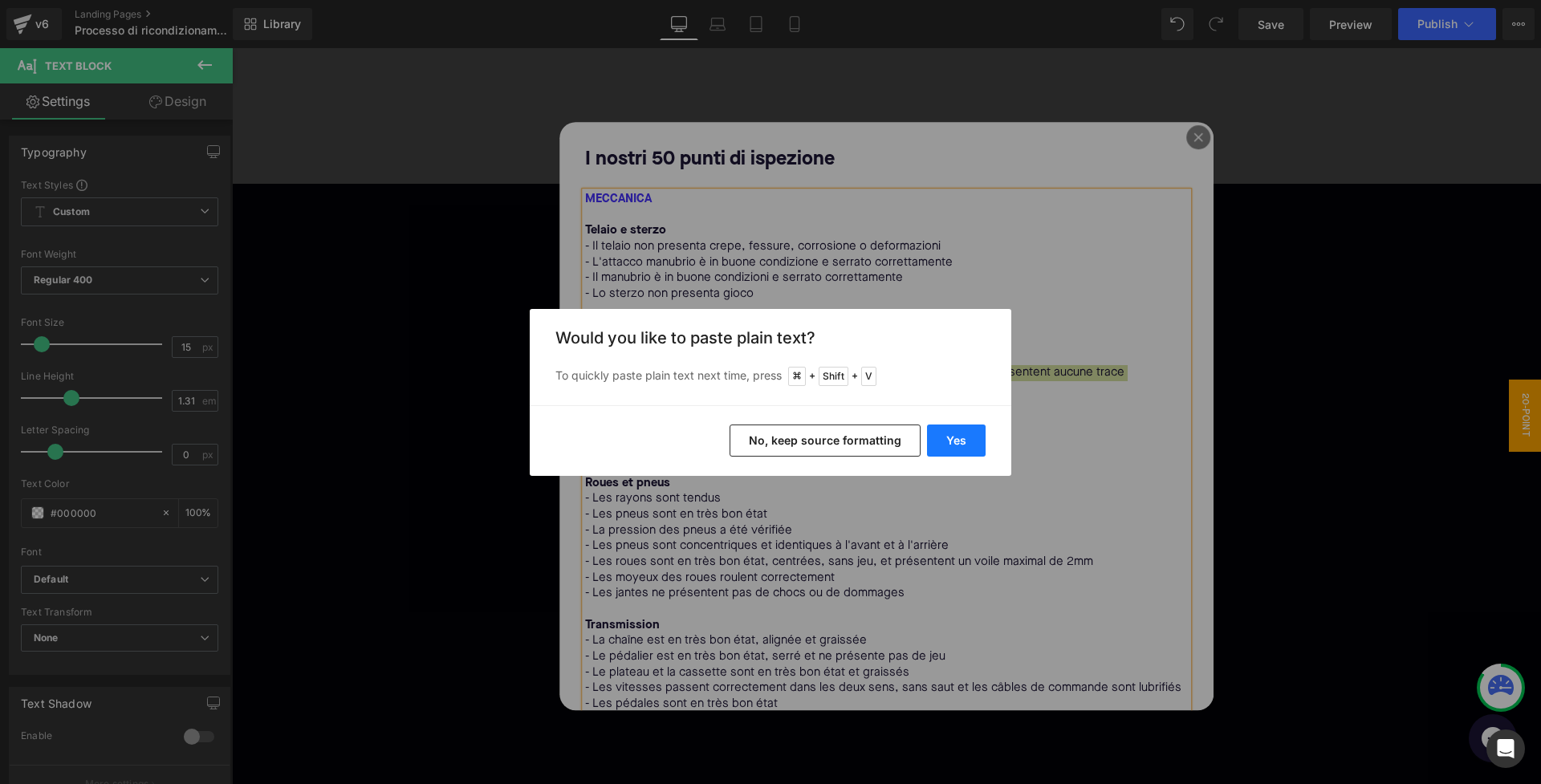
click at [966, 442] on button "Yes" at bounding box center [956, 440] width 58 height 32
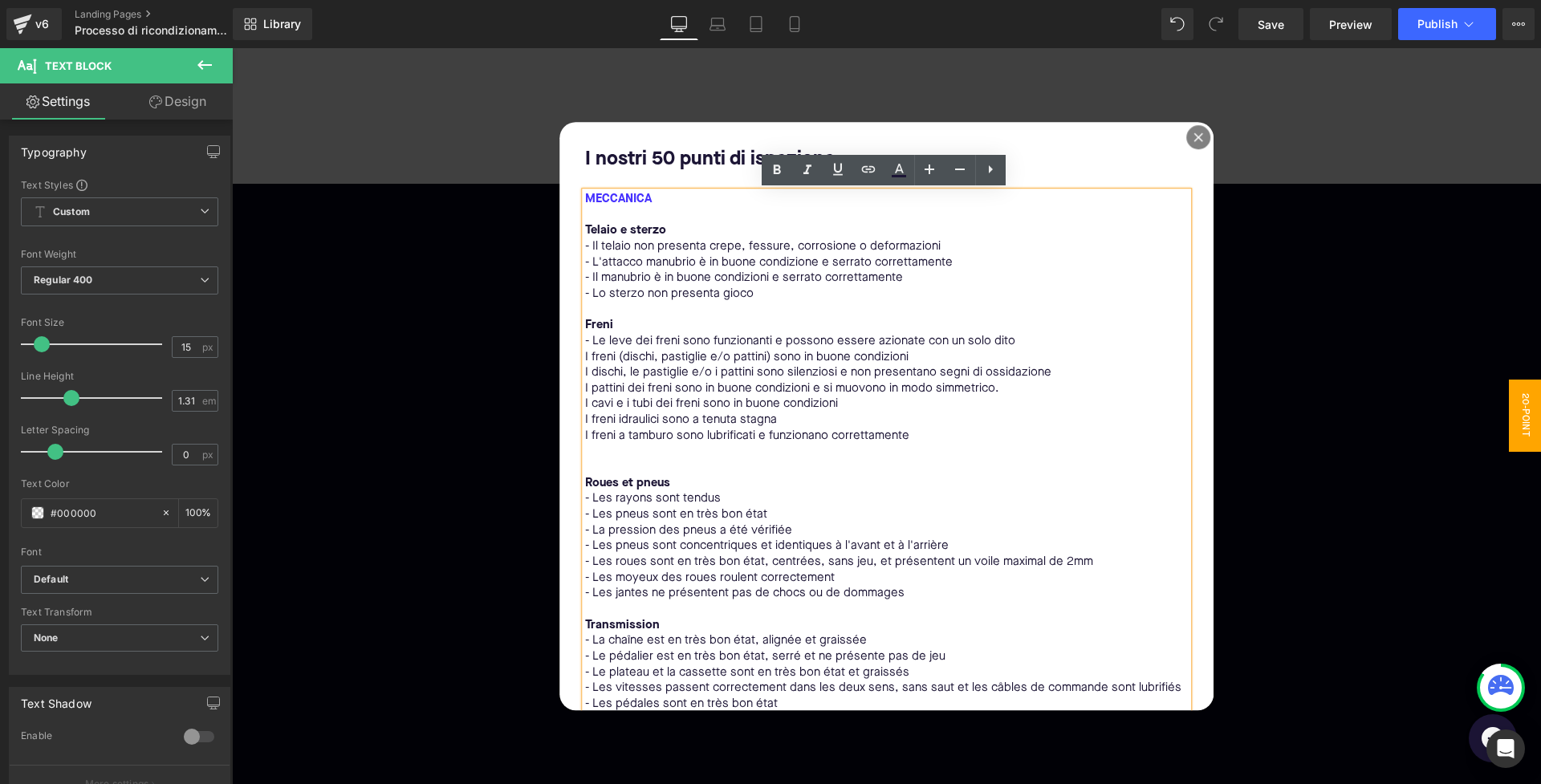
click at [589, 352] on p "I freni (dischi, pastiglie e/o pattini) sono in buone condizioni" at bounding box center [887, 358] width 603 height 16
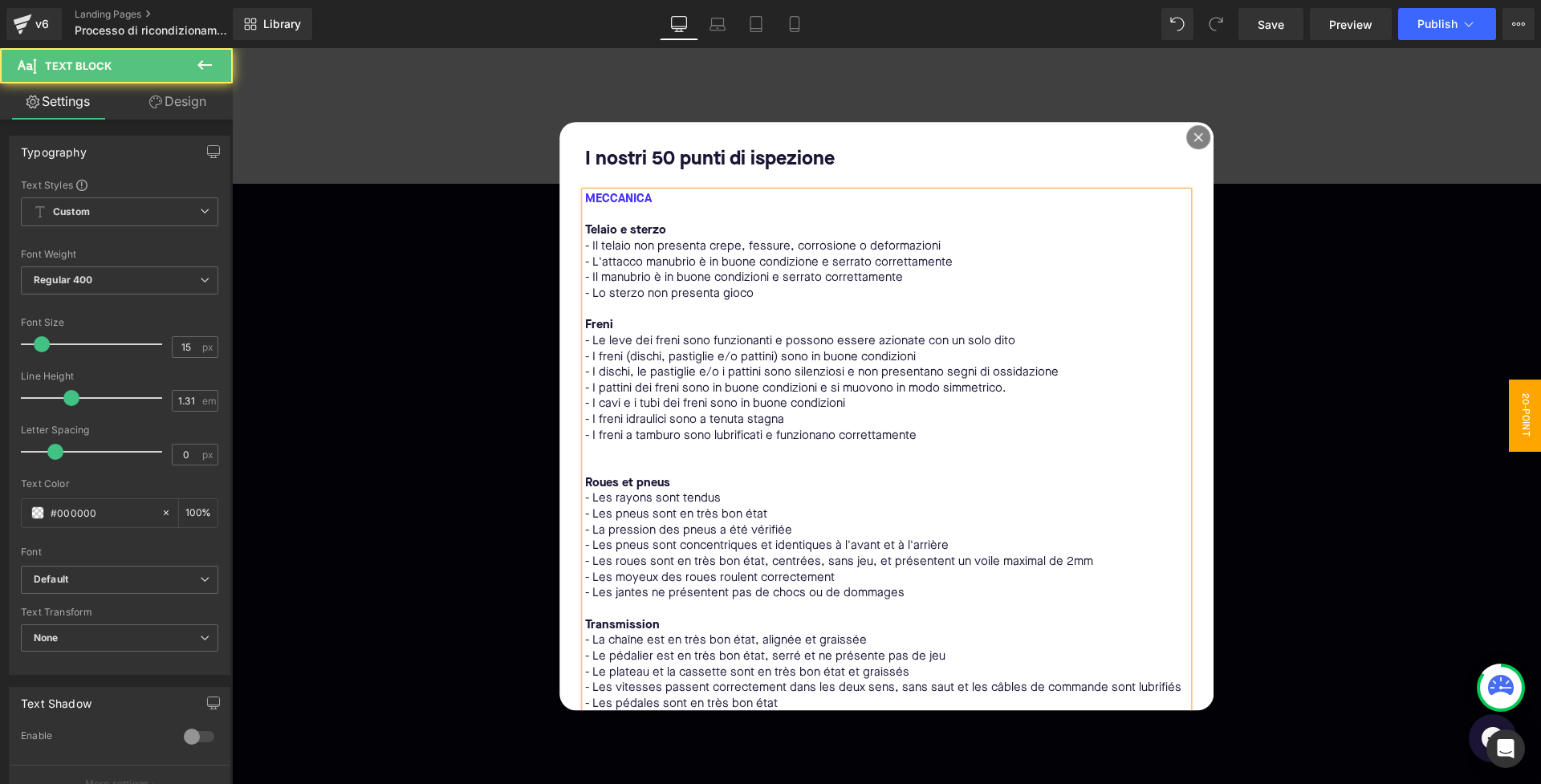
click at [621, 460] on p at bounding box center [887, 468] width 603 height 16
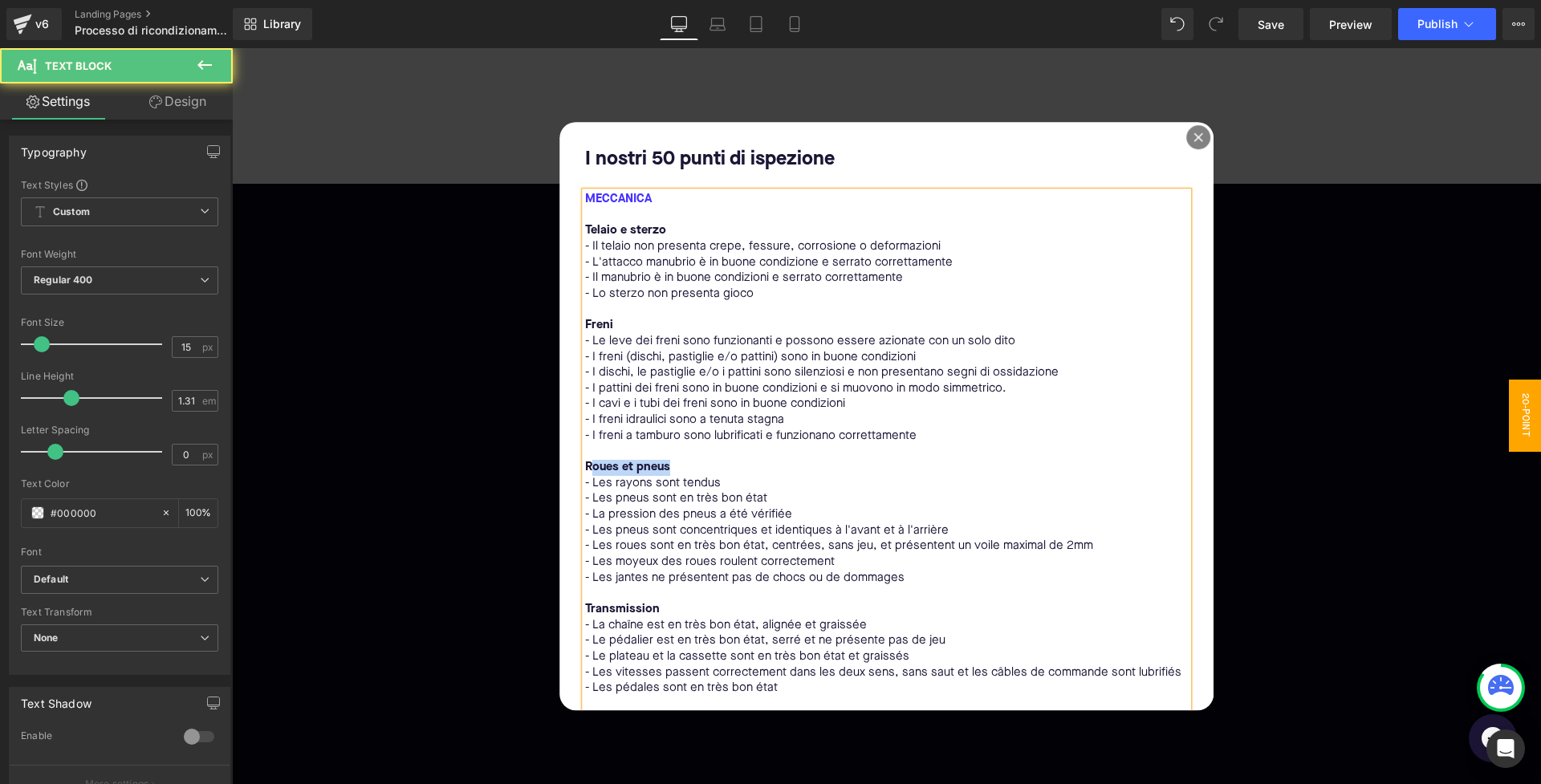
drag, startPoint x: 671, startPoint y: 461, endPoint x: 588, endPoint y: 461, distance: 83.0
click at [588, 461] on p "Roues et pneus" at bounding box center [887, 468] width 603 height 16
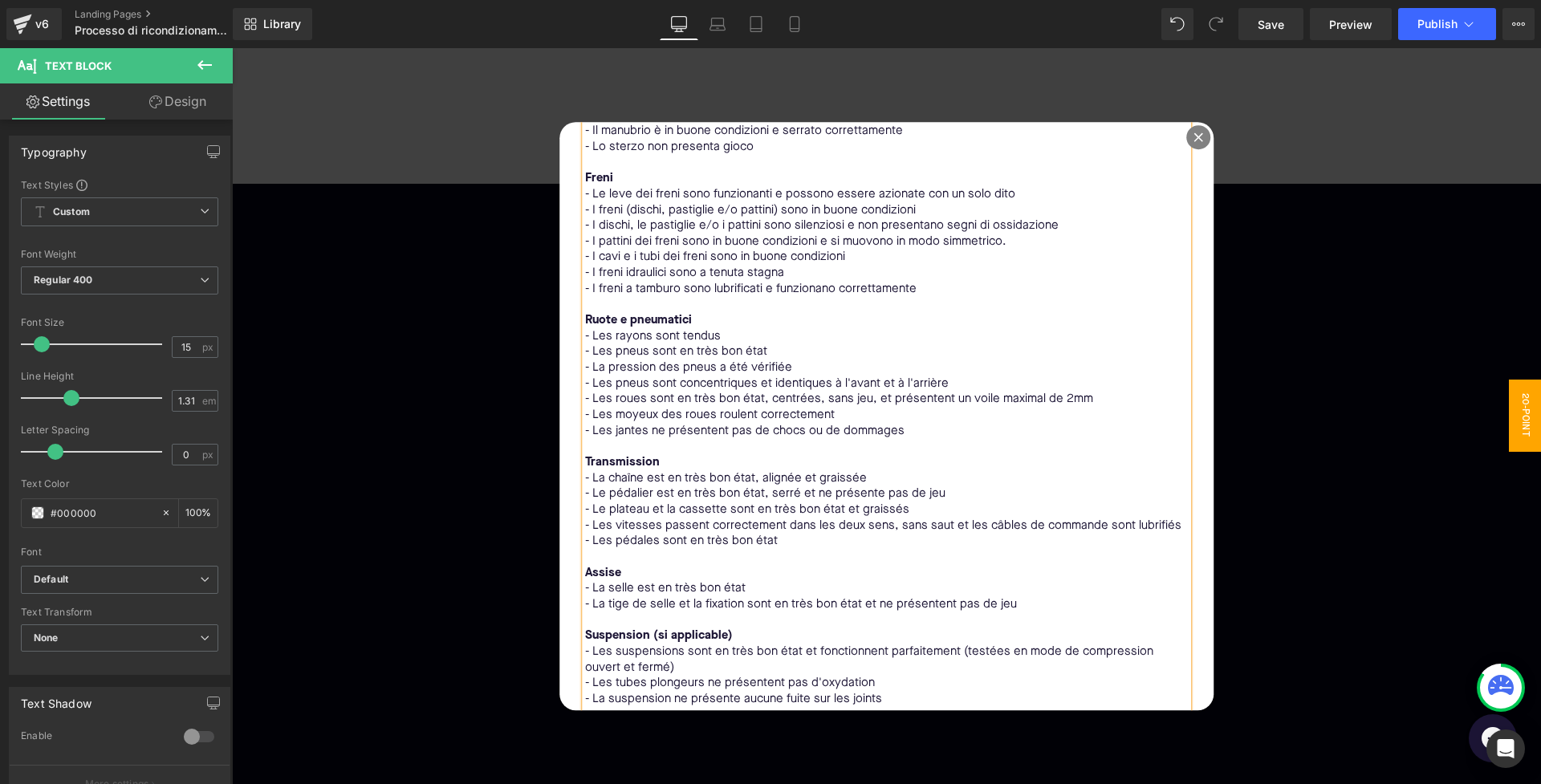
scroll to position [148, 0]
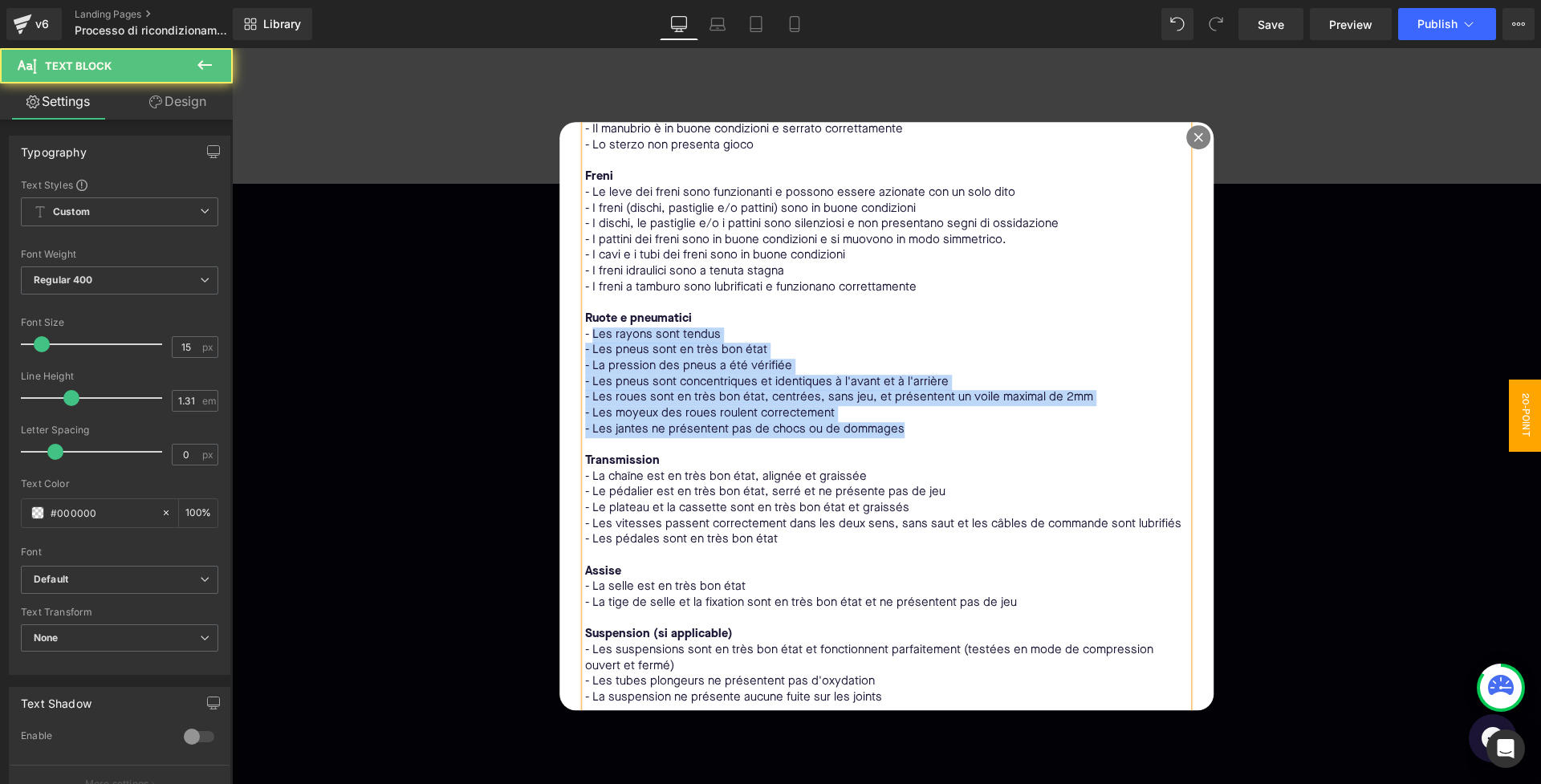
drag, startPoint x: 591, startPoint y: 328, endPoint x: 919, endPoint y: 417, distance: 339.9
click at [919, 417] on div "MECCANICA Telaio e sterzo - Il telaio non presenta crepe, fessure, corrosione o…" at bounding box center [887, 682] width 603 height 1277
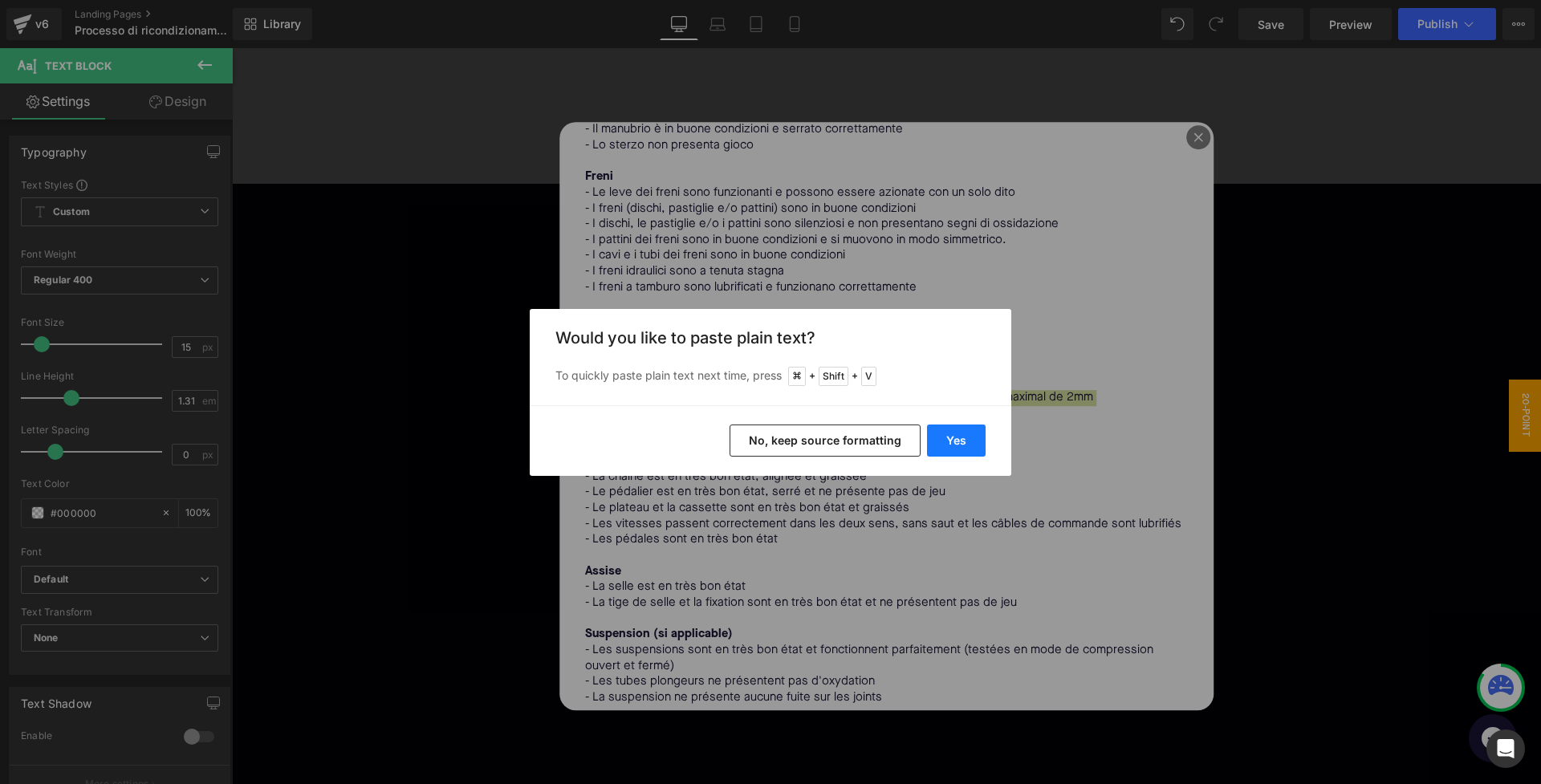
click at [938, 437] on button "Yes" at bounding box center [956, 440] width 58 height 32
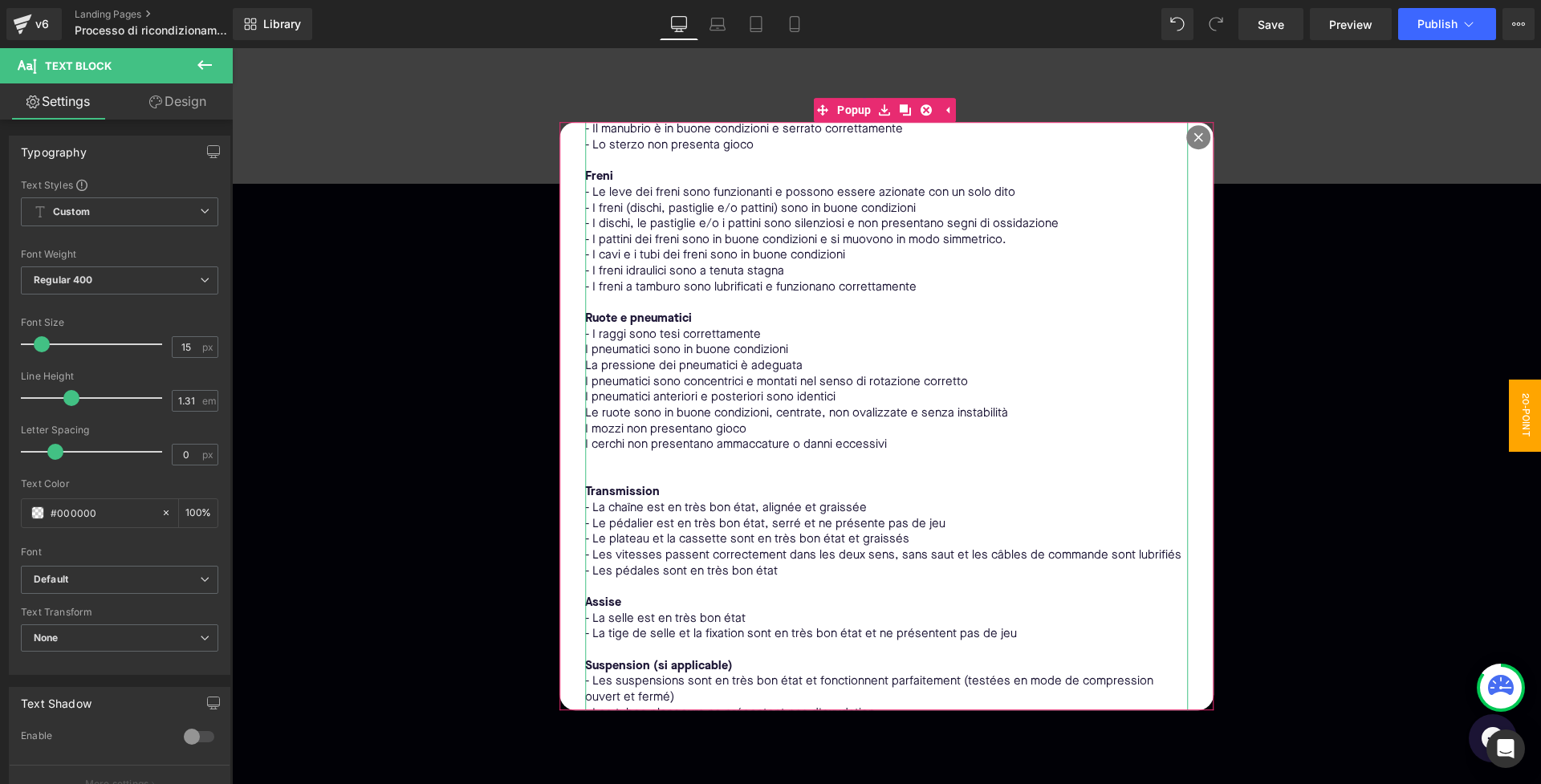
click at [608, 343] on p "I pneumatici sono in buone condizioni" at bounding box center [887, 352] width 603 height 16
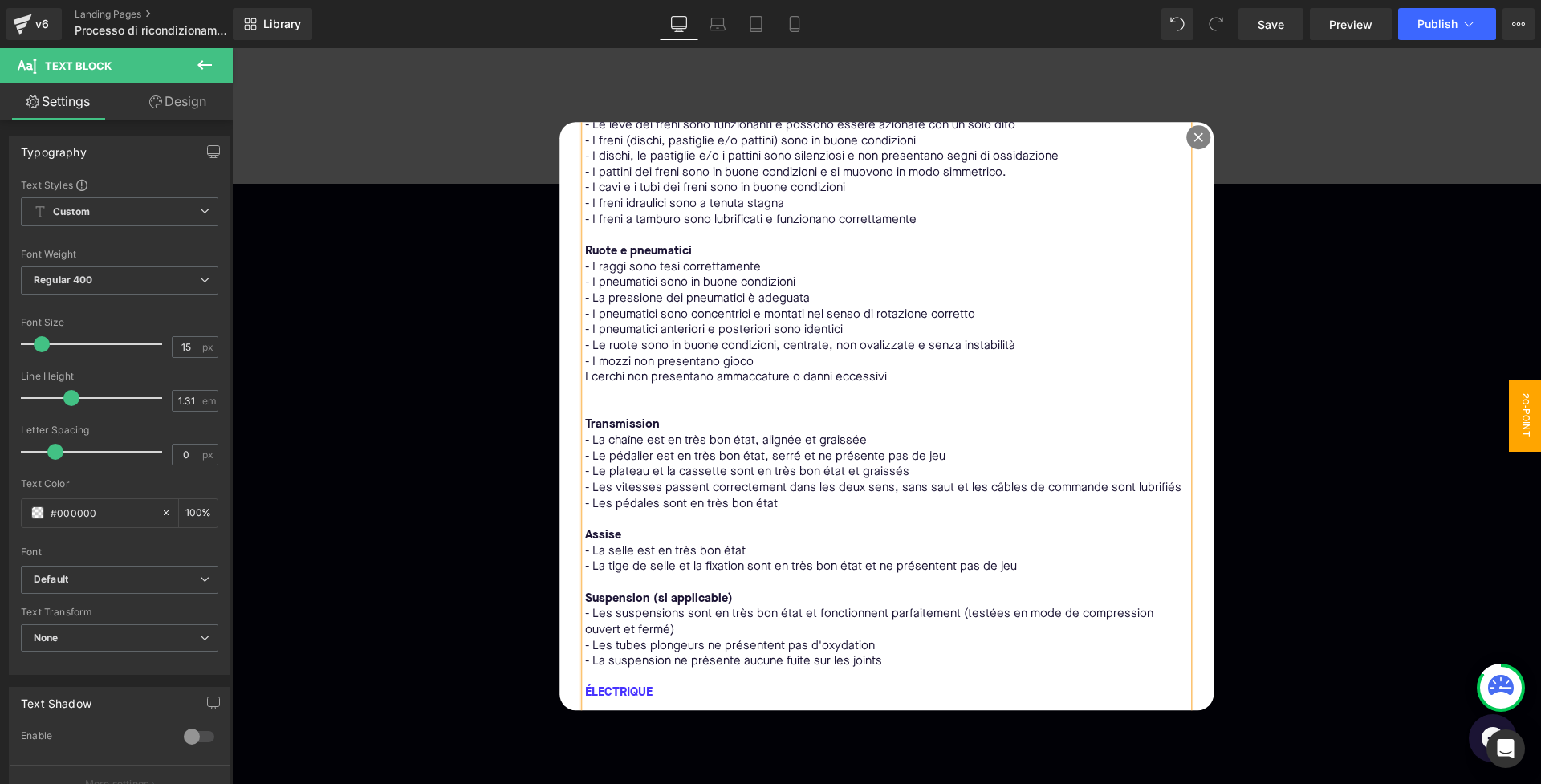
scroll to position [203, 0]
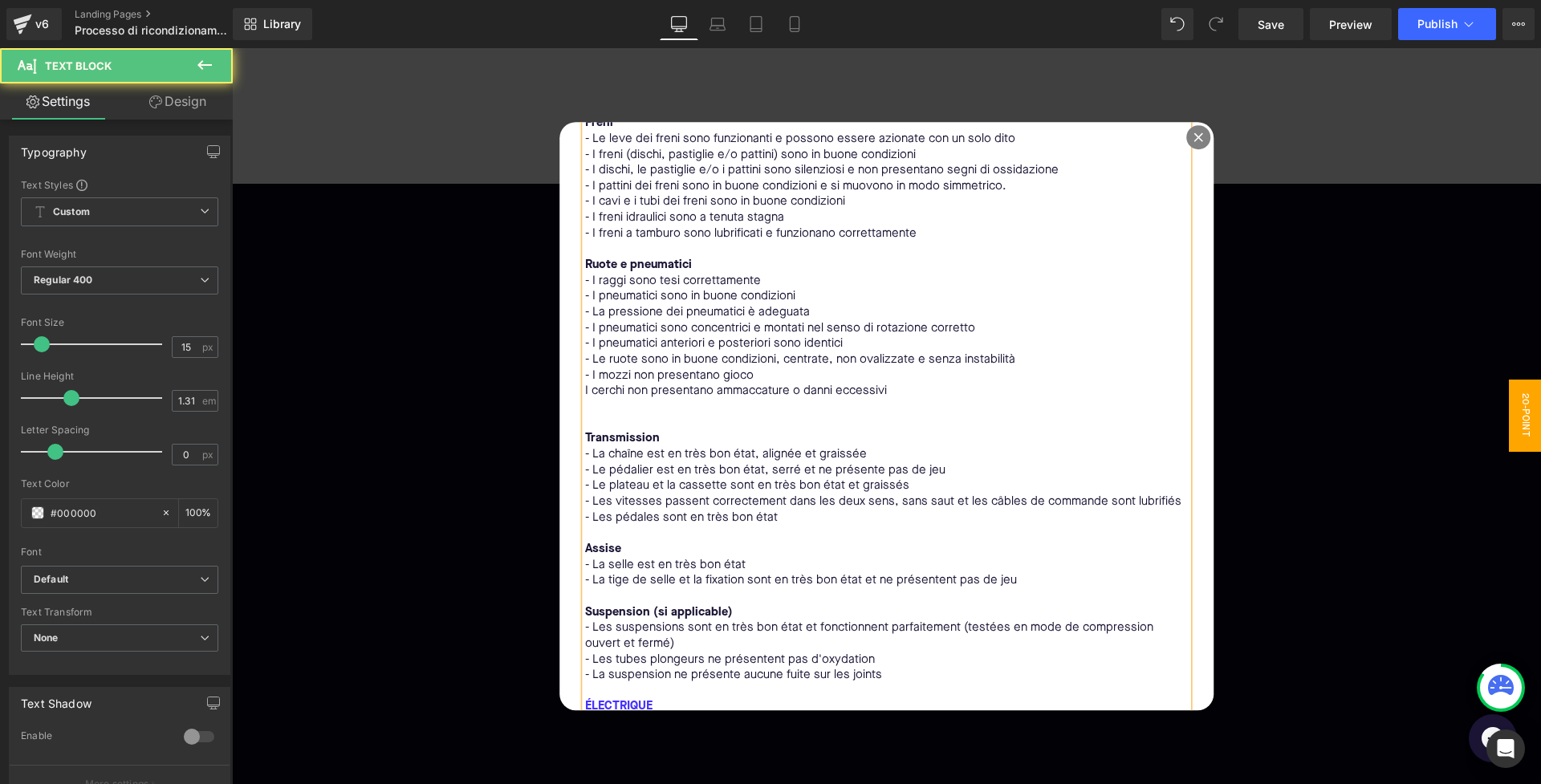
click at [593, 384] on p "I cerchi non presentano ammaccature o danni eccessivi" at bounding box center [887, 392] width 603 height 16
click at [633, 400] on p at bounding box center [887, 408] width 603 height 16
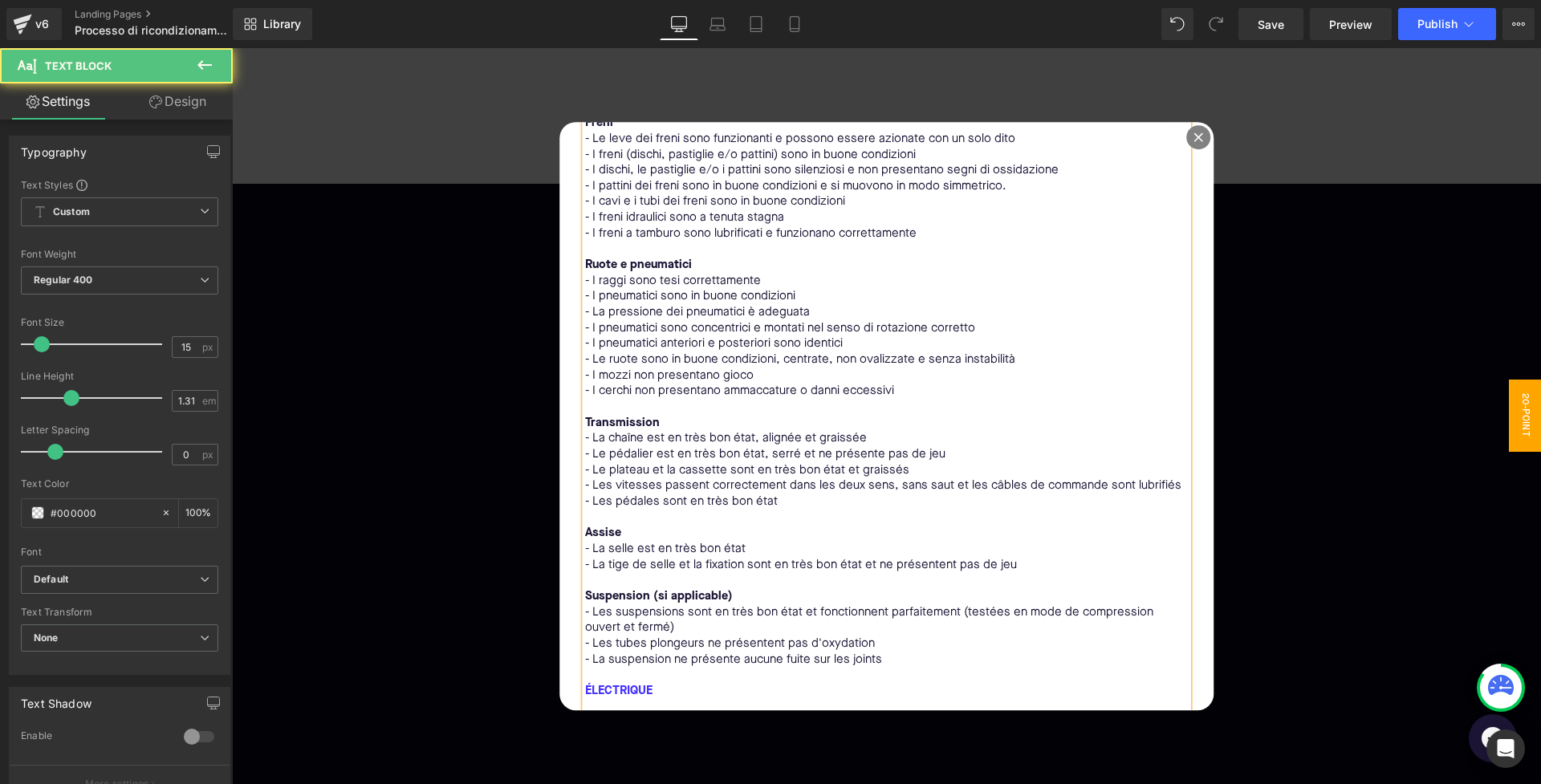
click at [643, 417] on bold "Transmission" at bounding box center [622, 422] width 75 height 12
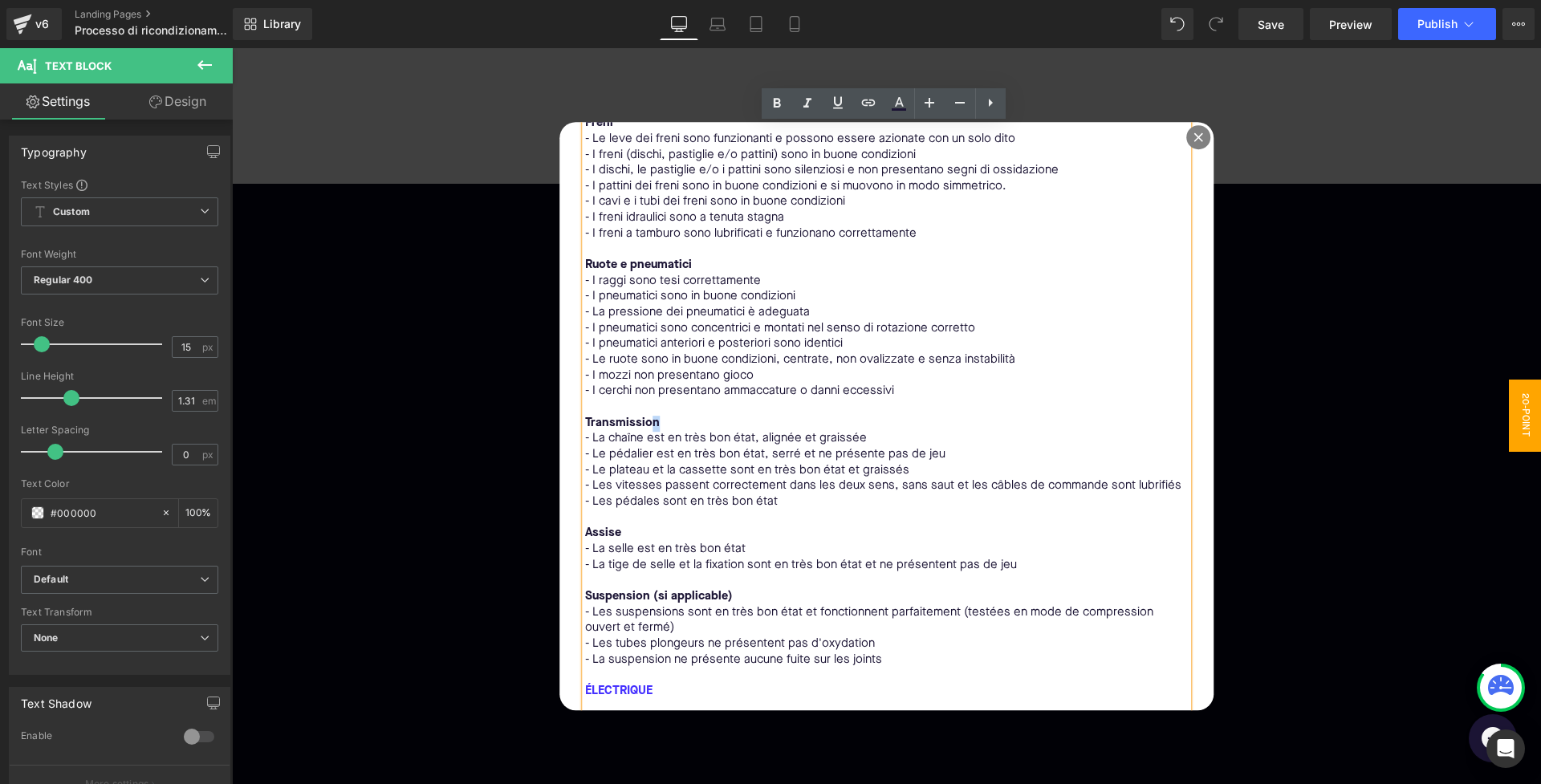
click at [648, 416] on p "Transmission" at bounding box center [887, 424] width 603 height 16
click at [603, 417] on bold "Transmission" at bounding box center [622, 422] width 75 height 12
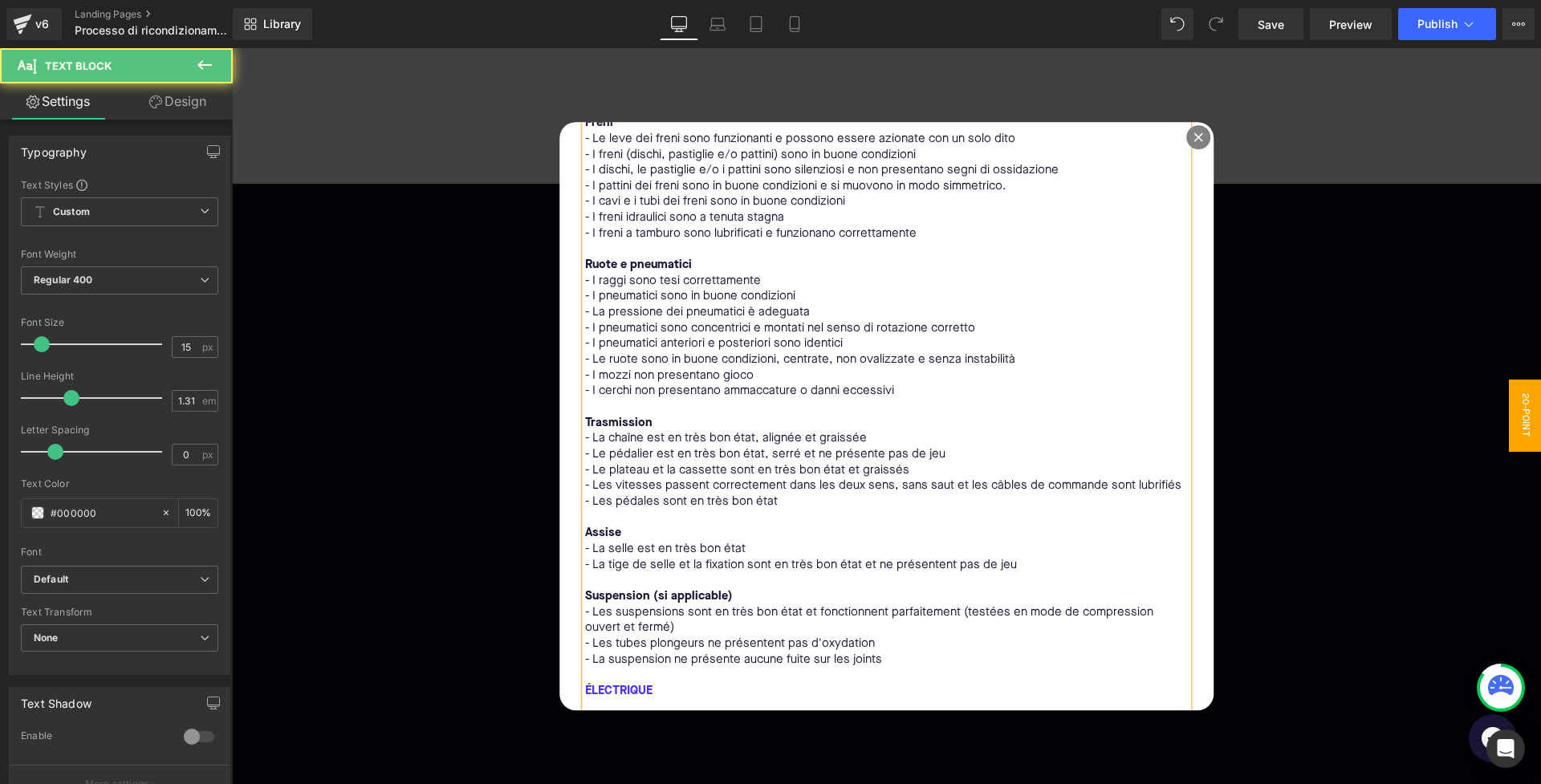
click at [665, 416] on p "Trasmission" at bounding box center [887, 424] width 603 height 16
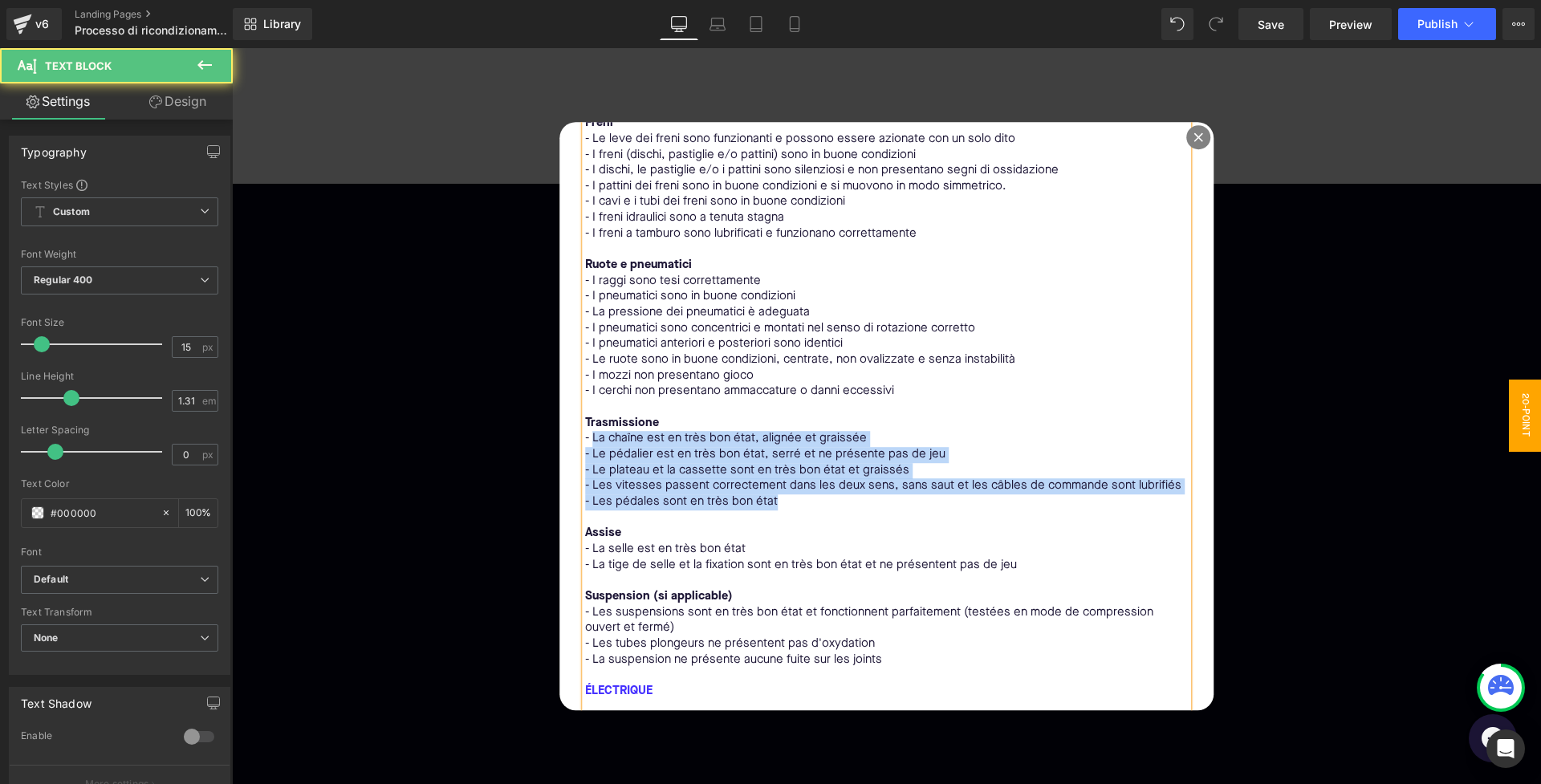
drag, startPoint x: 590, startPoint y: 424, endPoint x: 793, endPoint y: 481, distance: 210.9
click at [793, 481] on div "MECCANICA Telaio e sterzo - Il telaio non presenta crepe, fessure, corrosione o…" at bounding box center [887, 636] width 603 height 1292
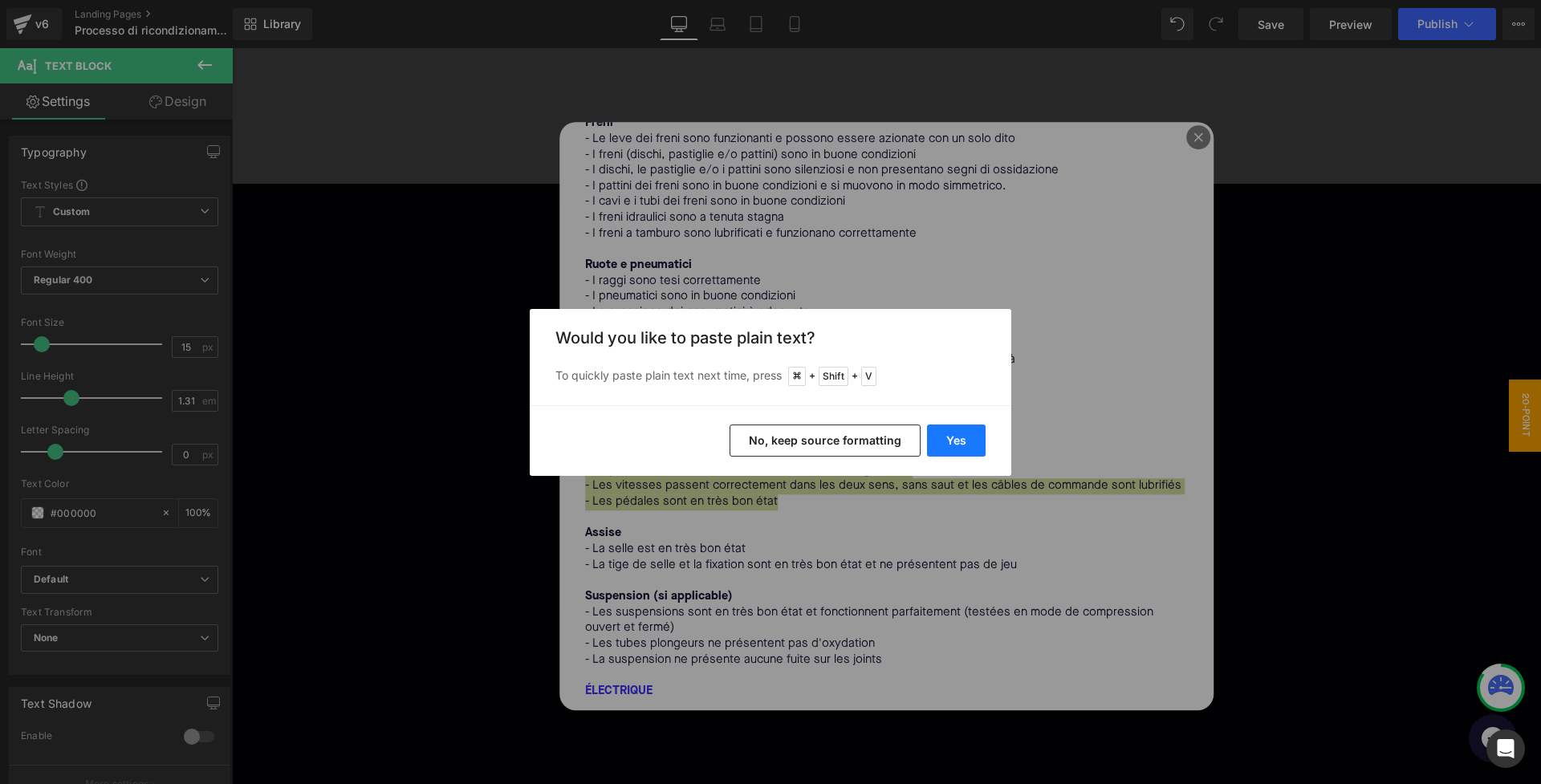
click at [954, 441] on button "Yes" at bounding box center [956, 440] width 58 height 32
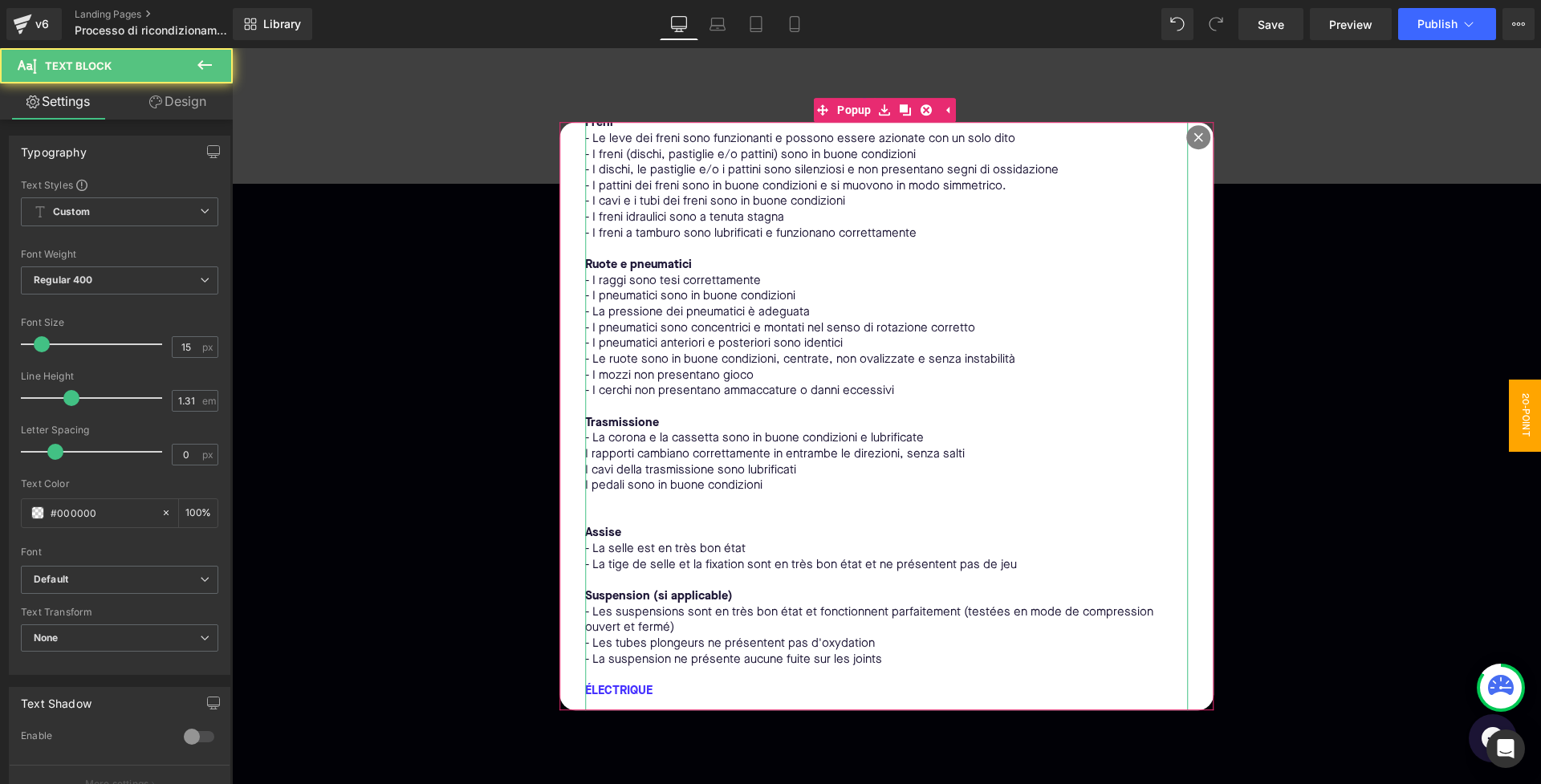
click at [597, 447] on p "I rapporti cambiano correttamente in entrambe le direzioni, senza salti" at bounding box center [887, 455] width 603 height 16
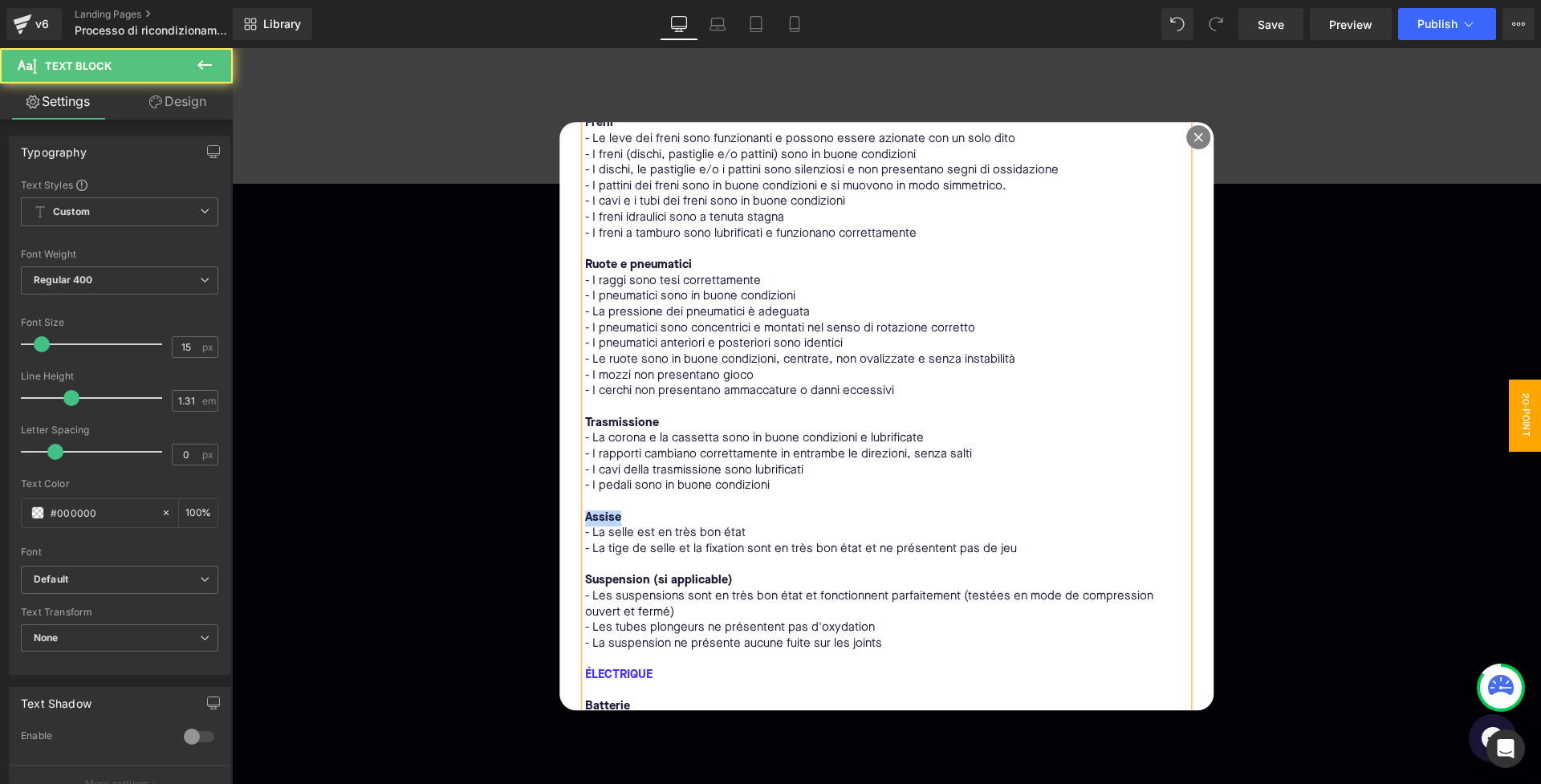
drag, startPoint x: 616, startPoint y: 500, endPoint x: 581, endPoint y: 496, distance: 35.2
click at [585, 496] on div "MECCANICA Telaio e sterzo - Il telaio non presenta crepe, fessure, corrosione o…" at bounding box center [887, 629] width 603 height 1277
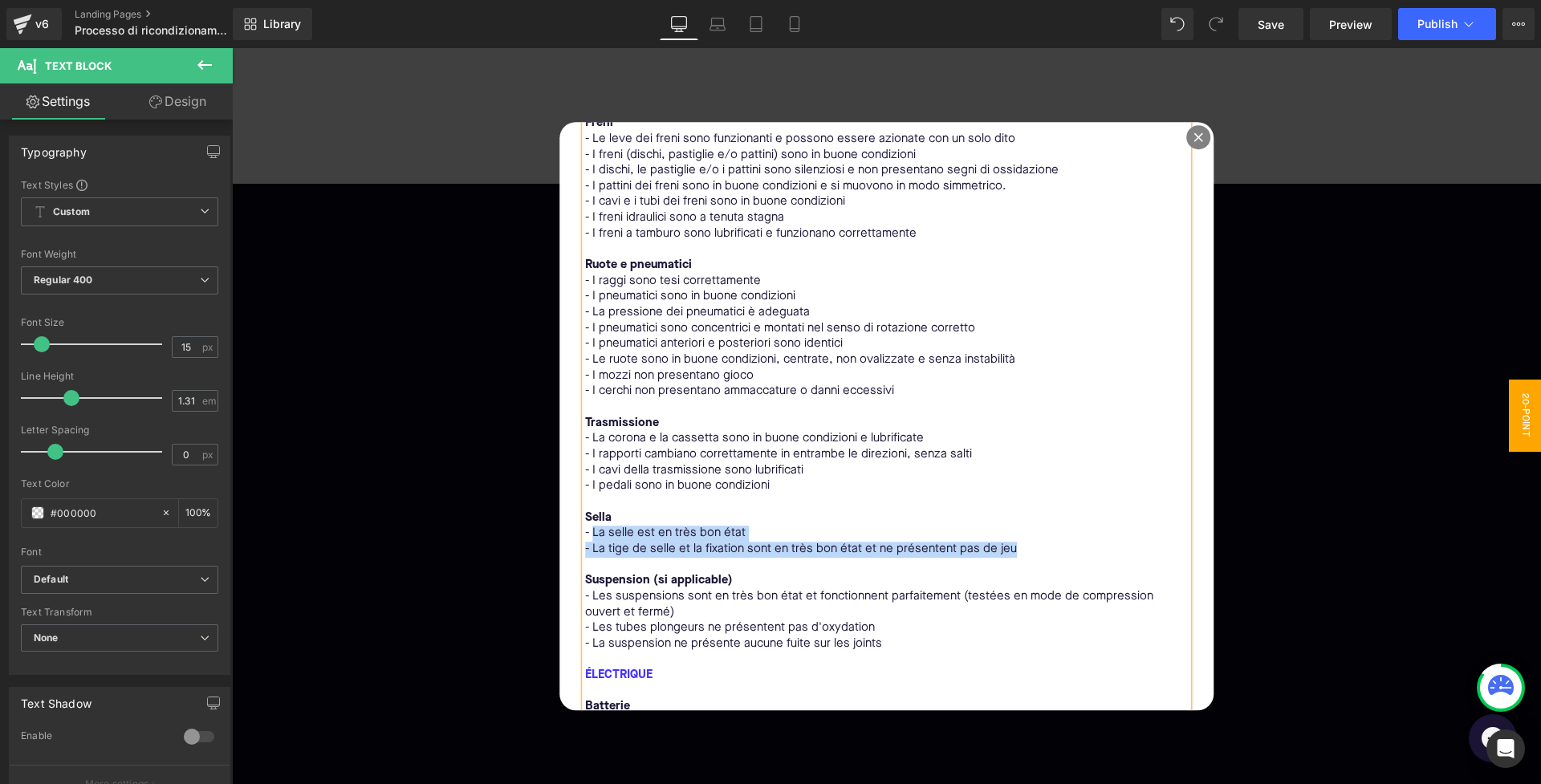
drag, startPoint x: 593, startPoint y: 515, endPoint x: 1045, endPoint y: 537, distance: 452.5
click at [1045, 537] on div "MECCANICA Telaio e sterzo - Il telaio non presenta crepe, fessure, corrosione o…" at bounding box center [887, 629] width 603 height 1277
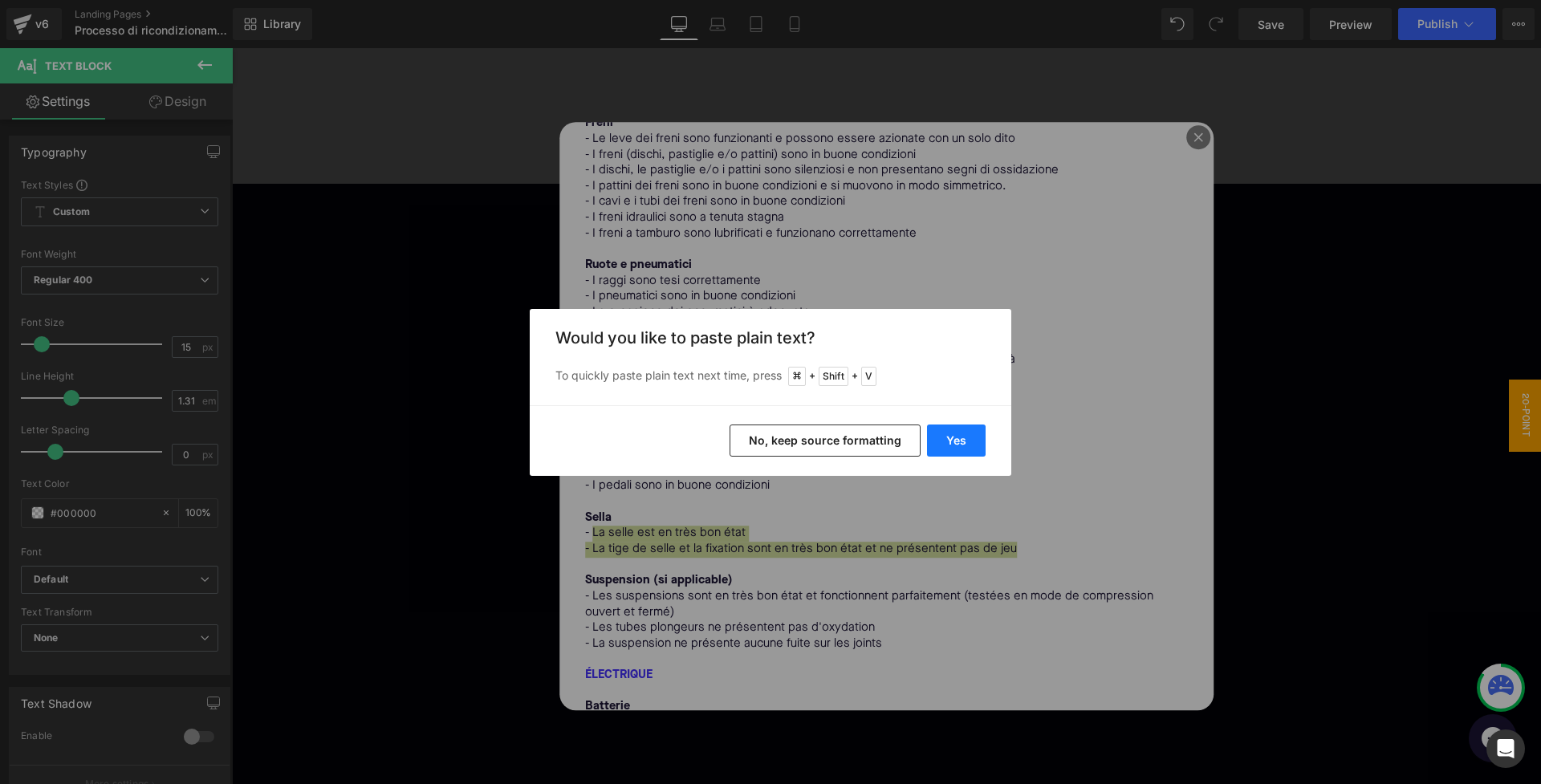
click at [947, 442] on button "Yes" at bounding box center [956, 440] width 58 height 32
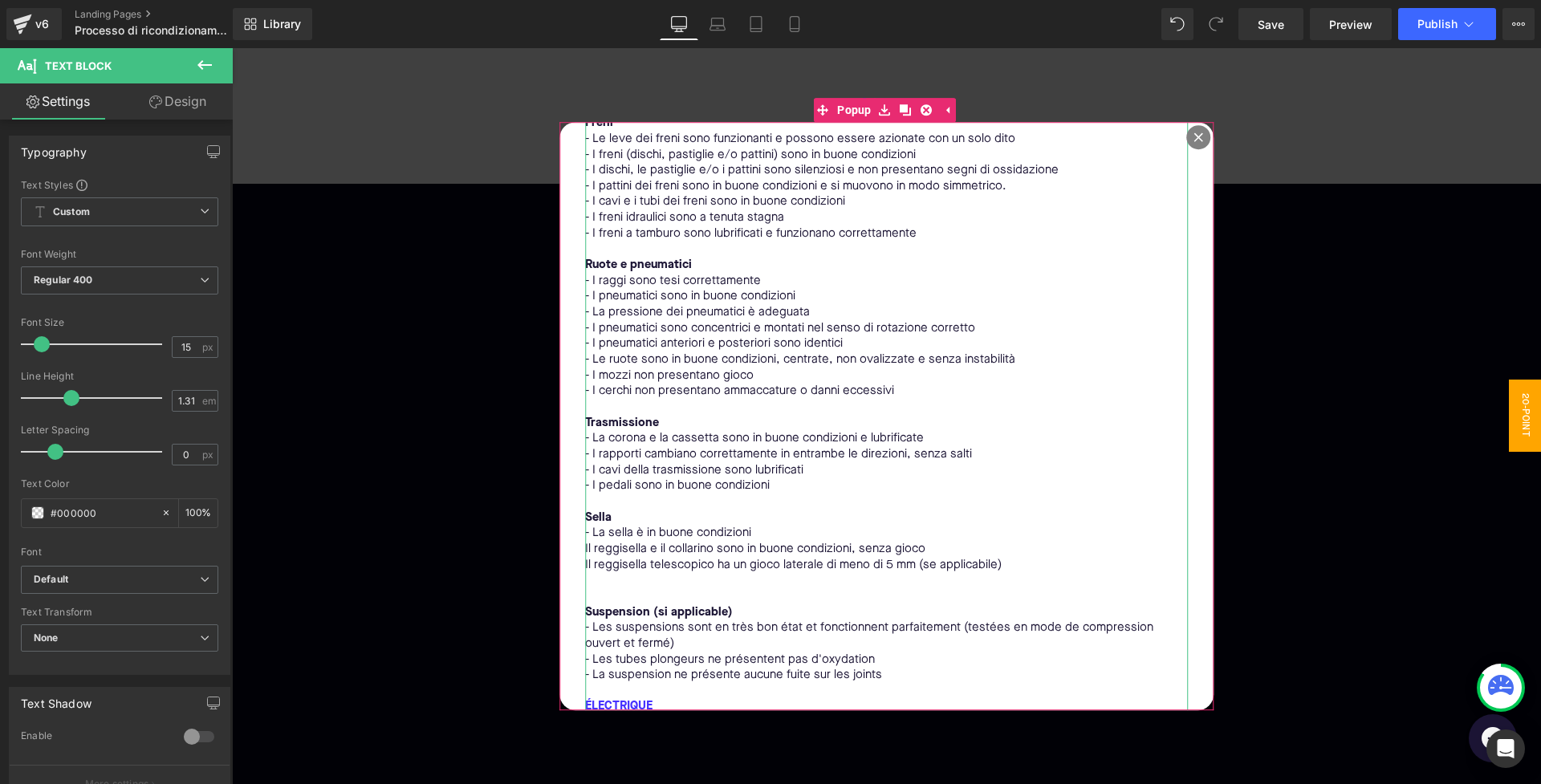
click at [589, 541] on p "Il reggisella e il collarino sono in buone condizioni, senza gioco" at bounding box center [887, 550] width 603 height 16
click at [606, 573] on p at bounding box center [887, 581] width 603 height 16
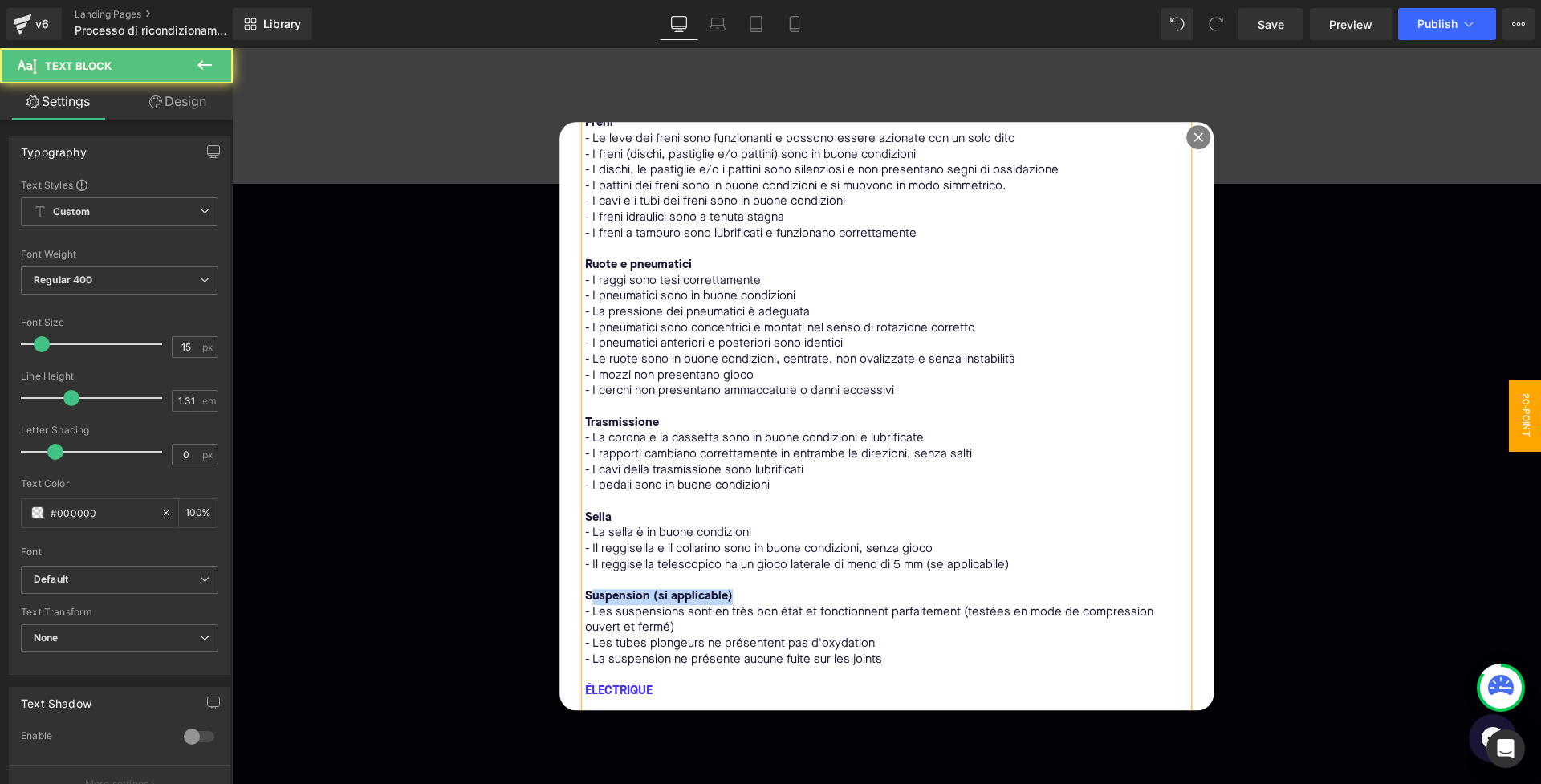
drag, startPoint x: 734, startPoint y: 574, endPoint x: 593, endPoint y: 575, distance: 141.0
click at [593, 589] on p "Suspension (si applicable)" at bounding box center [887, 597] width 603 height 16
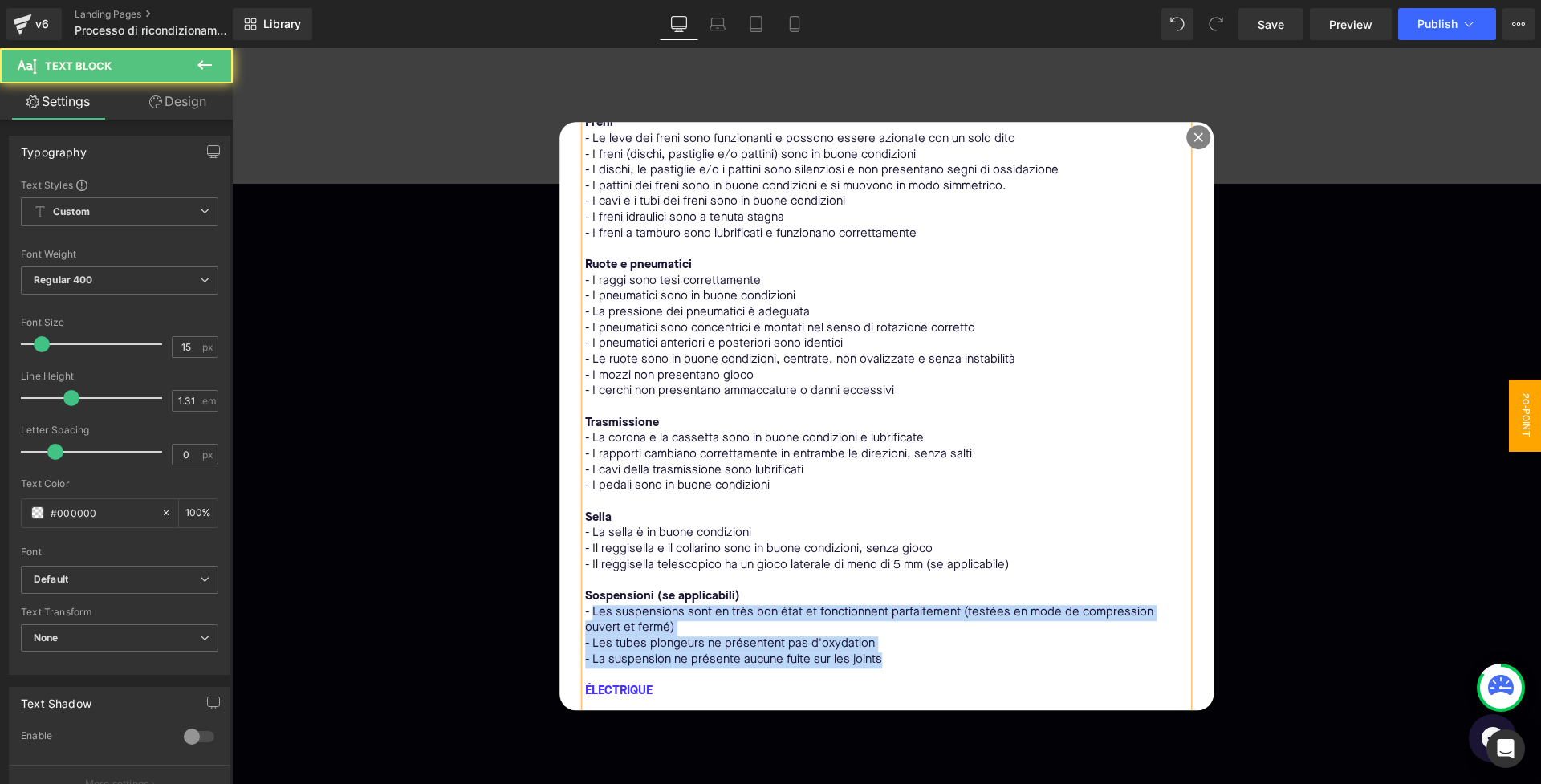
drag, startPoint x: 591, startPoint y: 590, endPoint x: 889, endPoint y: 644, distance: 302.9
click at [889, 644] on div "MECCANICA Telaio e sterzo - Il telaio non presenta crepe, fessure, corrosione o…" at bounding box center [887, 636] width 603 height 1292
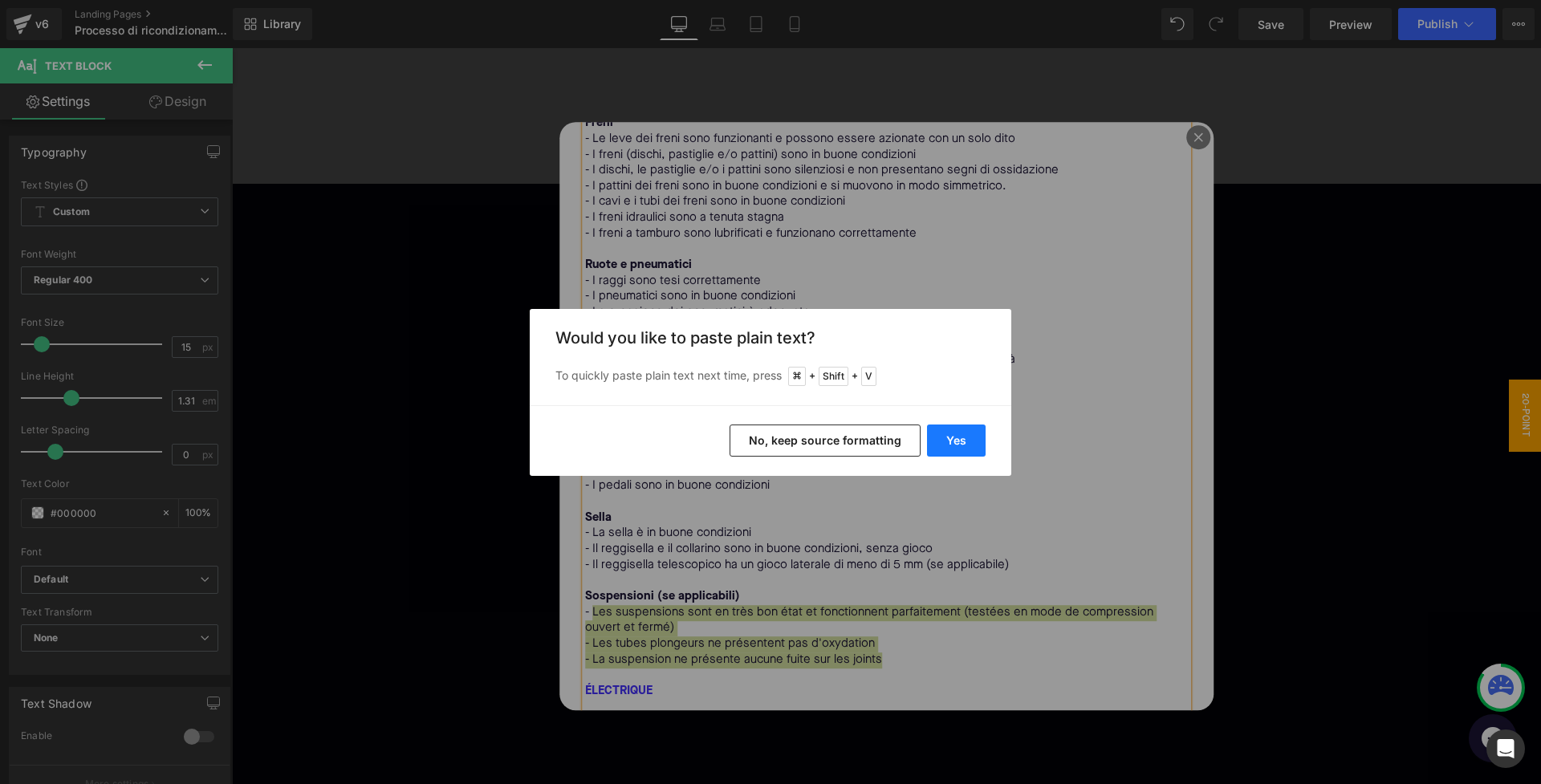
click at [959, 447] on button "Yes" at bounding box center [956, 440] width 58 height 32
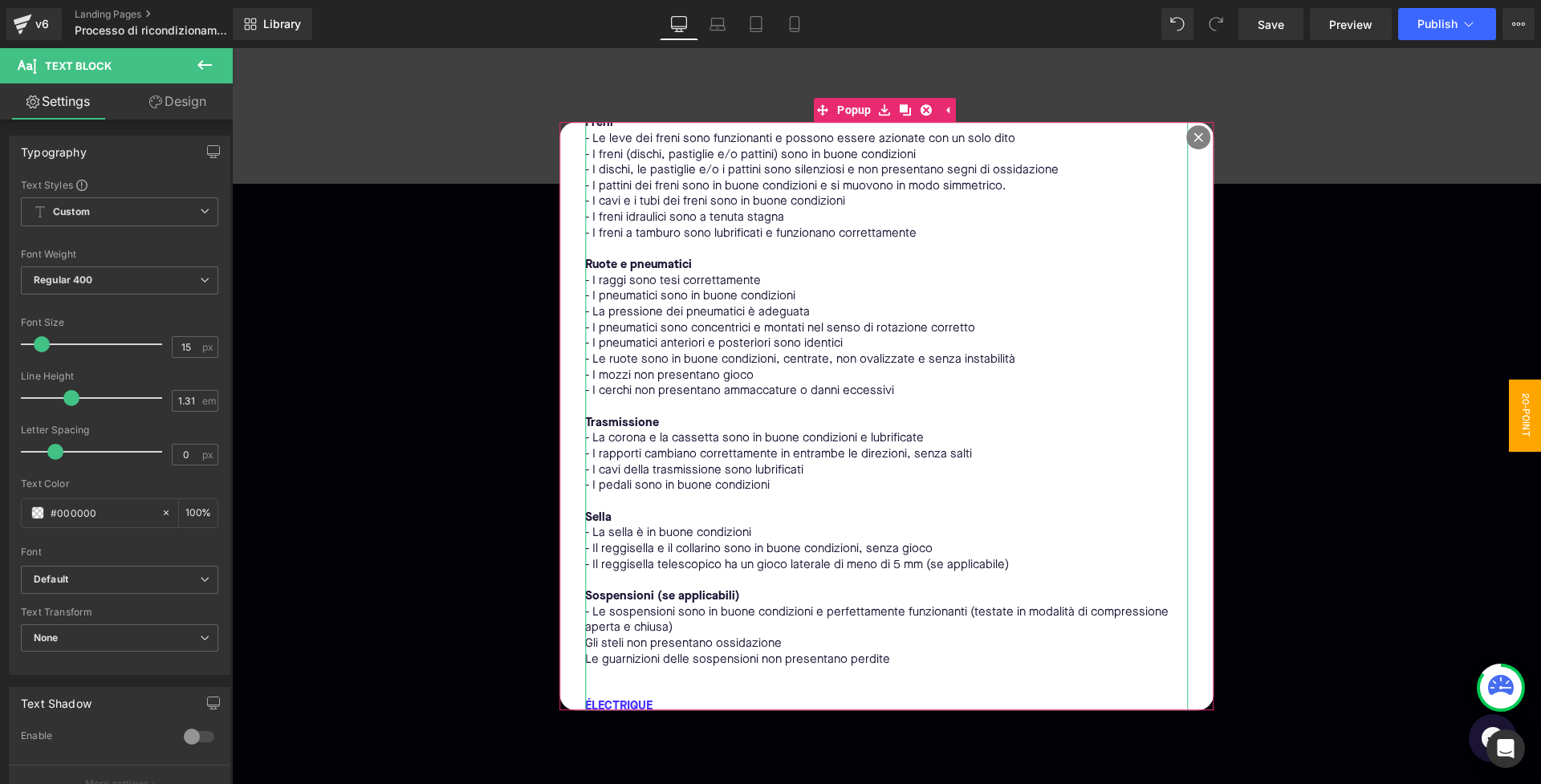
click at [586, 621] on div "MECCANICA Telaio e sterzo - Il telaio non presenta crepe, fessure, corrosione o…" at bounding box center [887, 644] width 603 height 1308
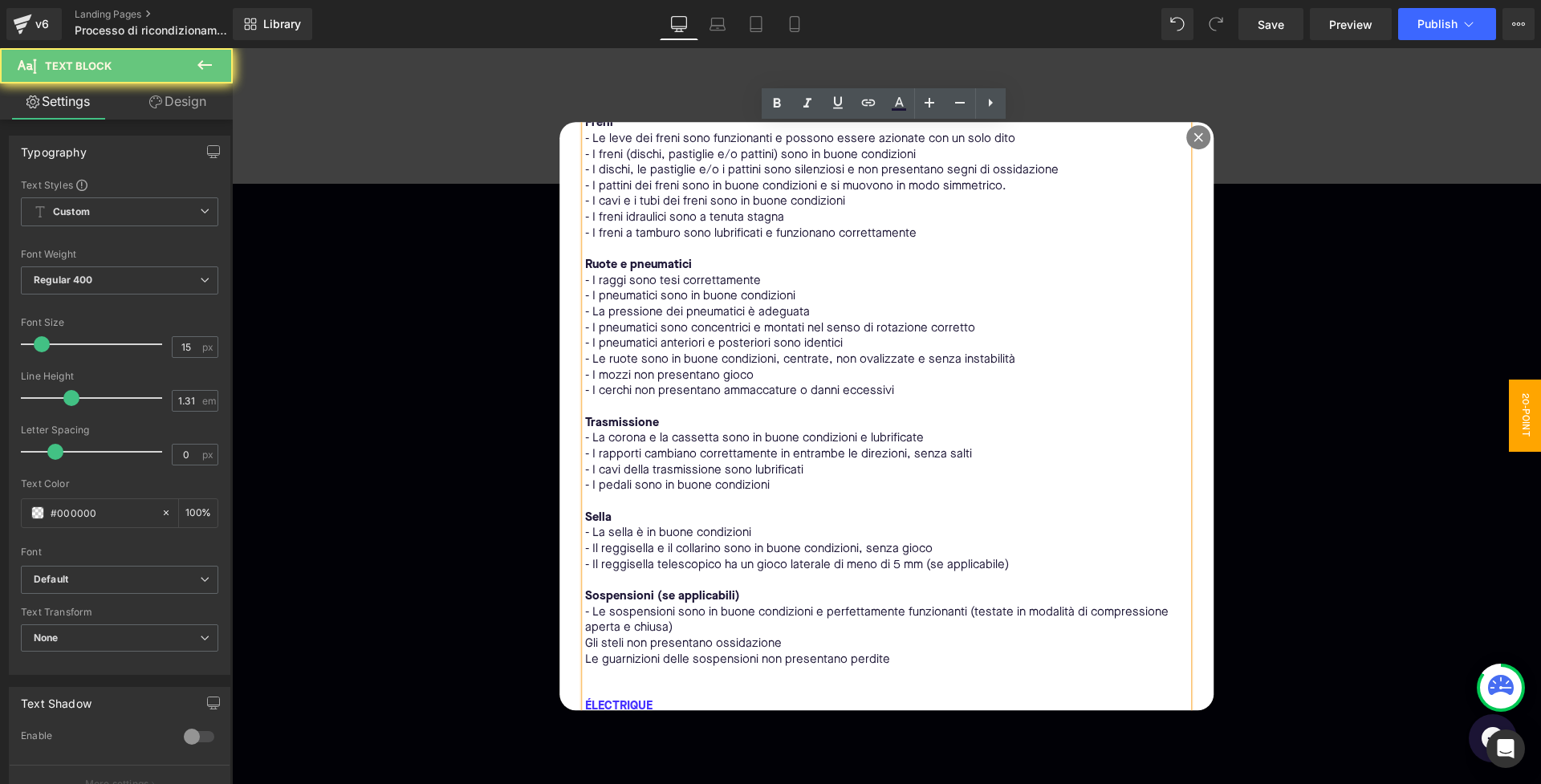
click at [598, 637] on p "Gli steli non presentano ossidazione" at bounding box center [887, 645] width 603 height 16
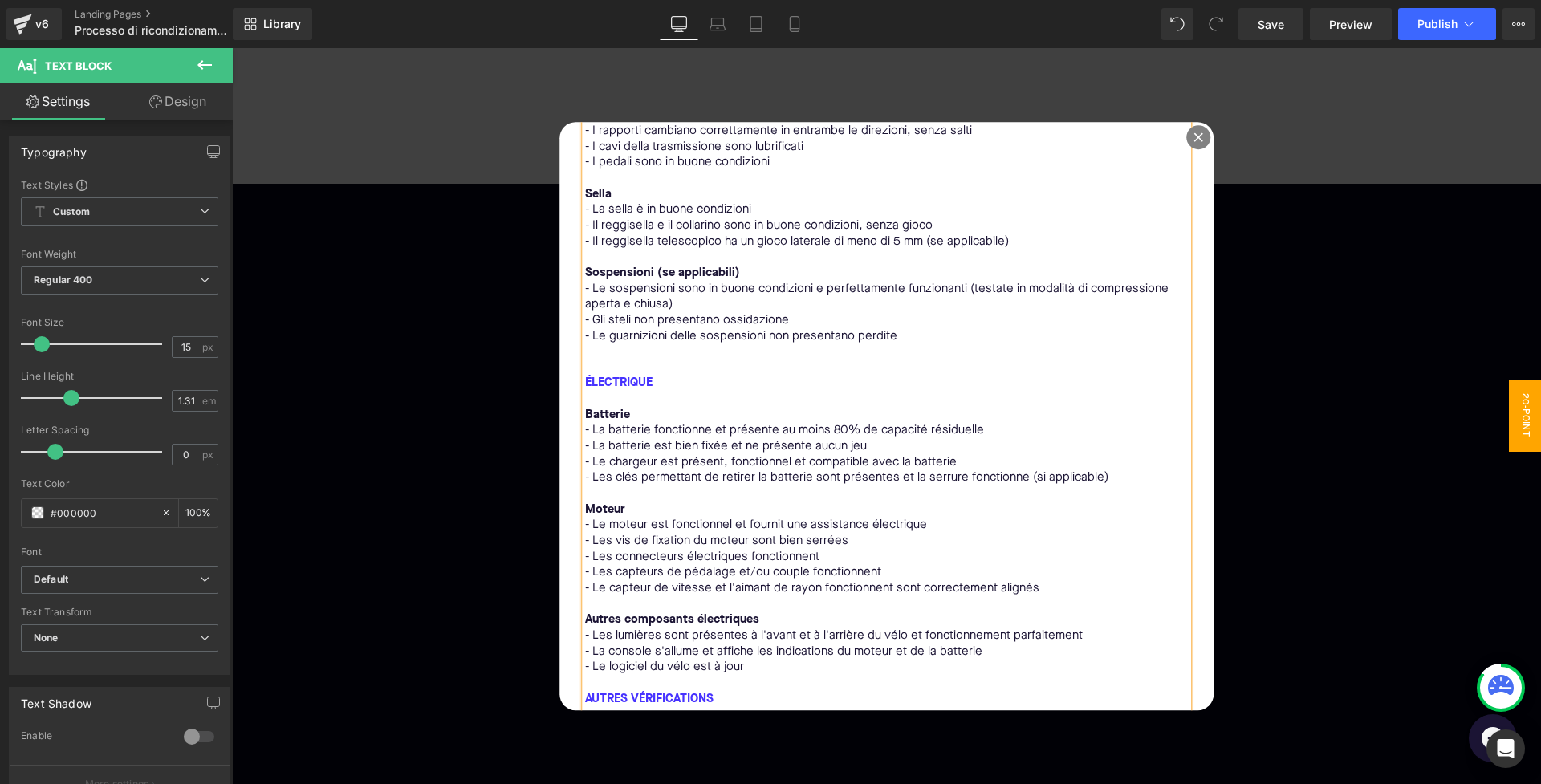
scroll to position [531, 0]
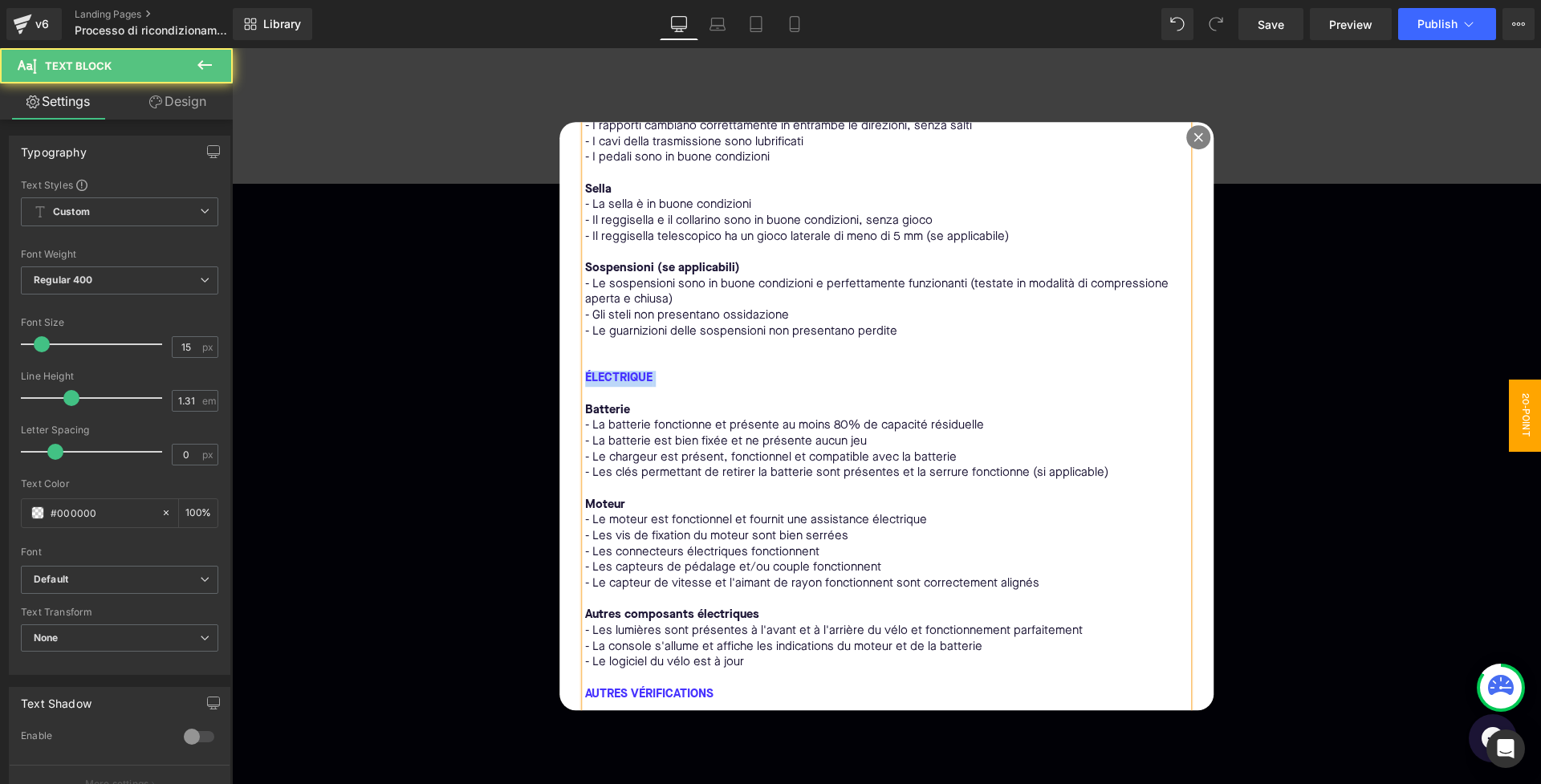
drag, startPoint x: 657, startPoint y: 352, endPoint x: 581, endPoint y: 352, distance: 76.0
click at [585, 352] on div "MECCANICA Telaio e sterzo - Il telaio non presenta crepe, fessure, corrosione o…" at bounding box center [887, 315] width 603 height 1308
click at [630, 402] on p "Batterie" at bounding box center [887, 411] width 603 height 16
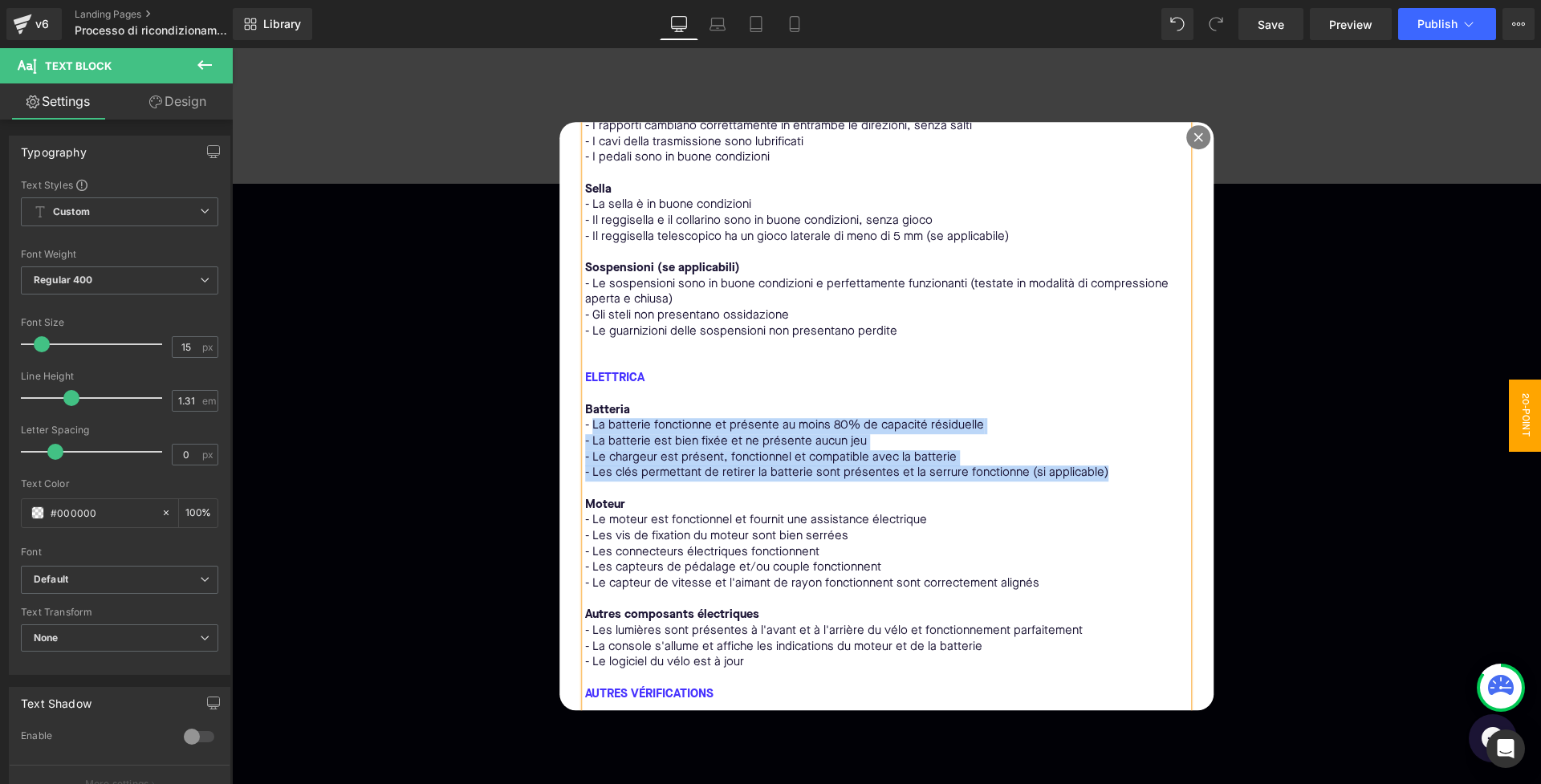
drag, startPoint x: 592, startPoint y: 403, endPoint x: 1106, endPoint y: 451, distance: 516.2
click at [1106, 451] on div "MECCANICA Telaio e sterzo - Il telaio non presenta crepe, fessure, corrosione o…" at bounding box center [887, 315] width 603 height 1308
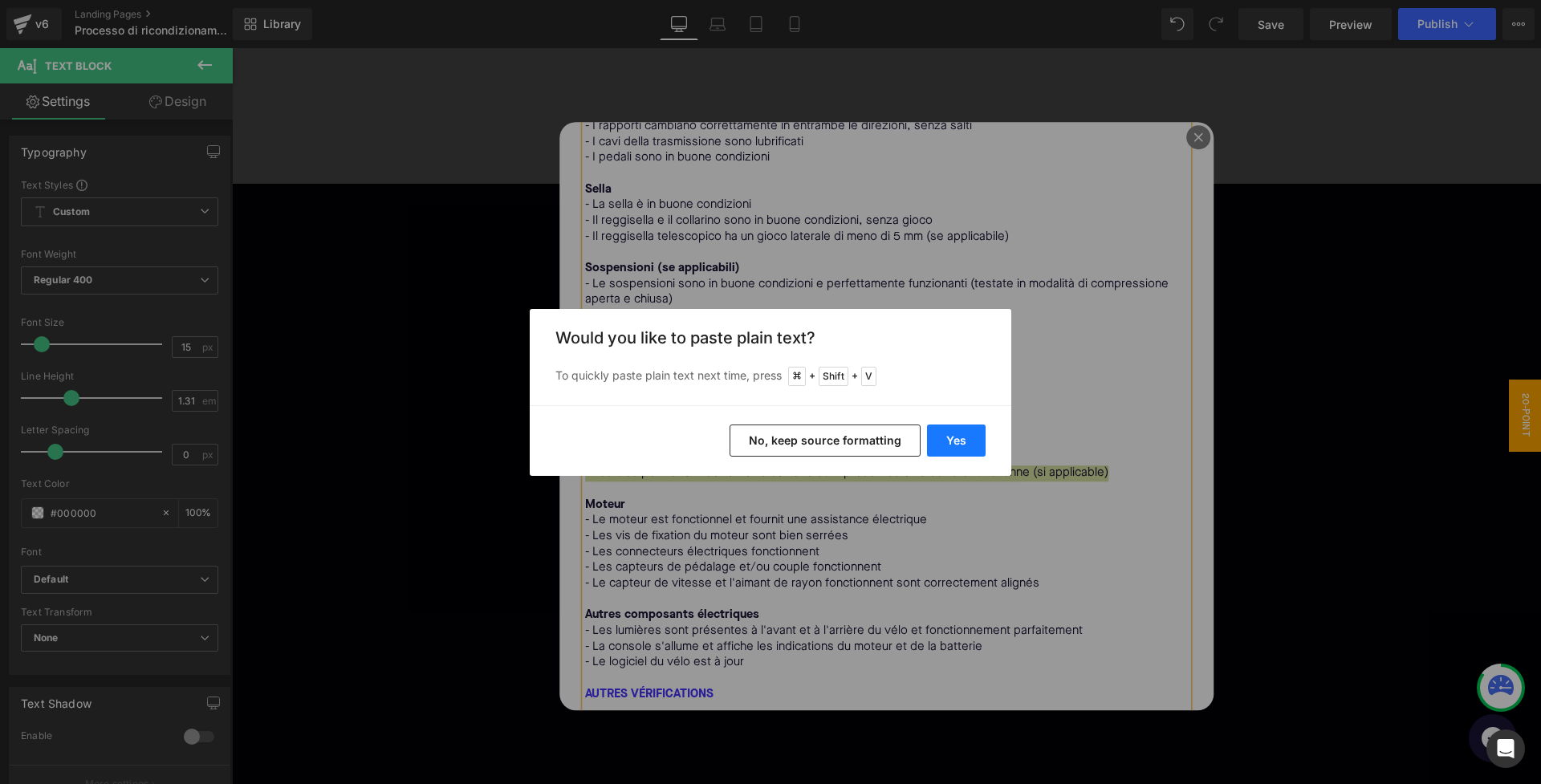
click at [967, 448] on button "Yes" at bounding box center [956, 440] width 58 height 32
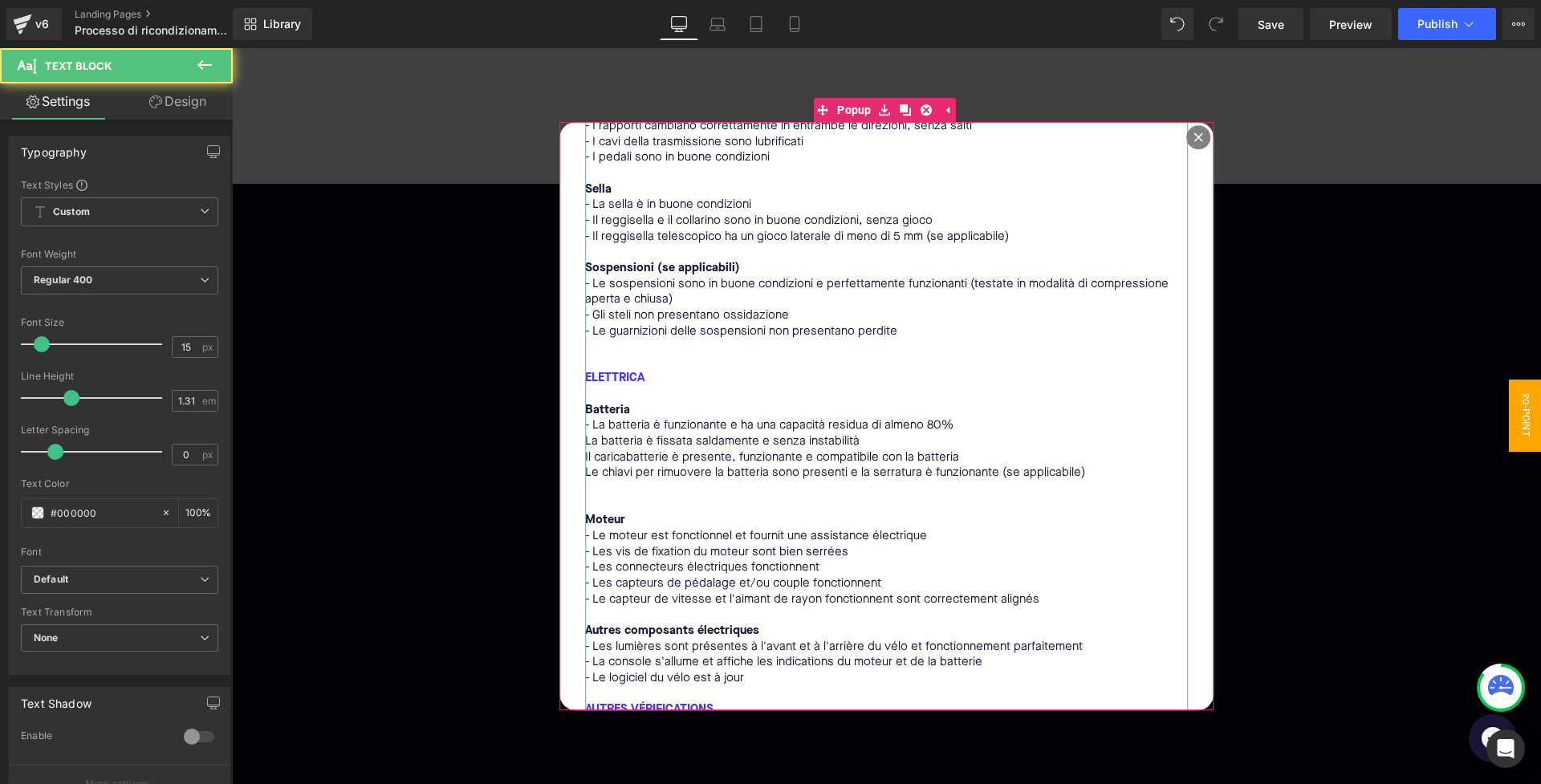
click at [602, 434] on p "La batteria è fissata saldamente e senza instabilità" at bounding box center [887, 442] width 603 height 16
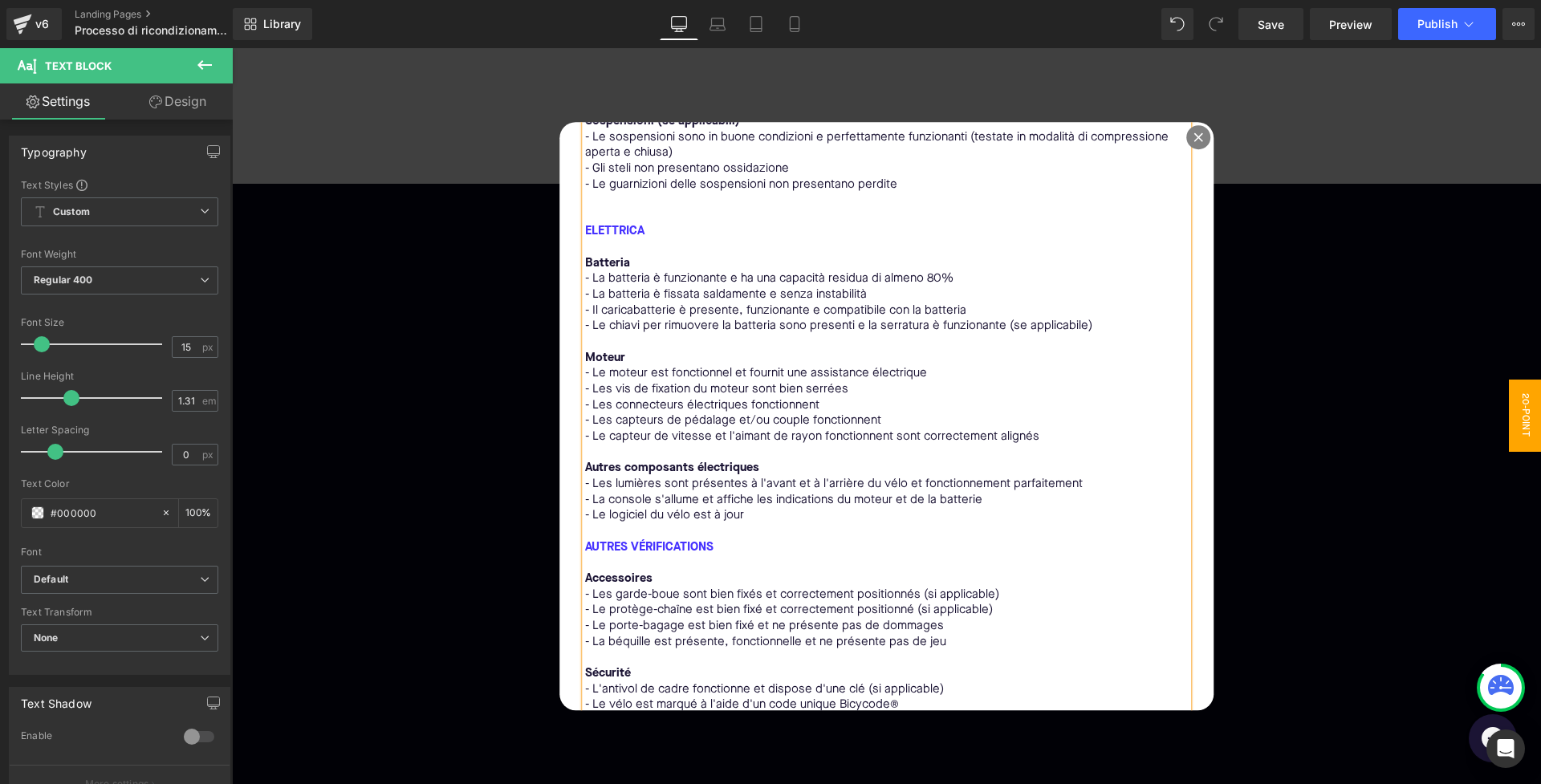
scroll to position [680, 0]
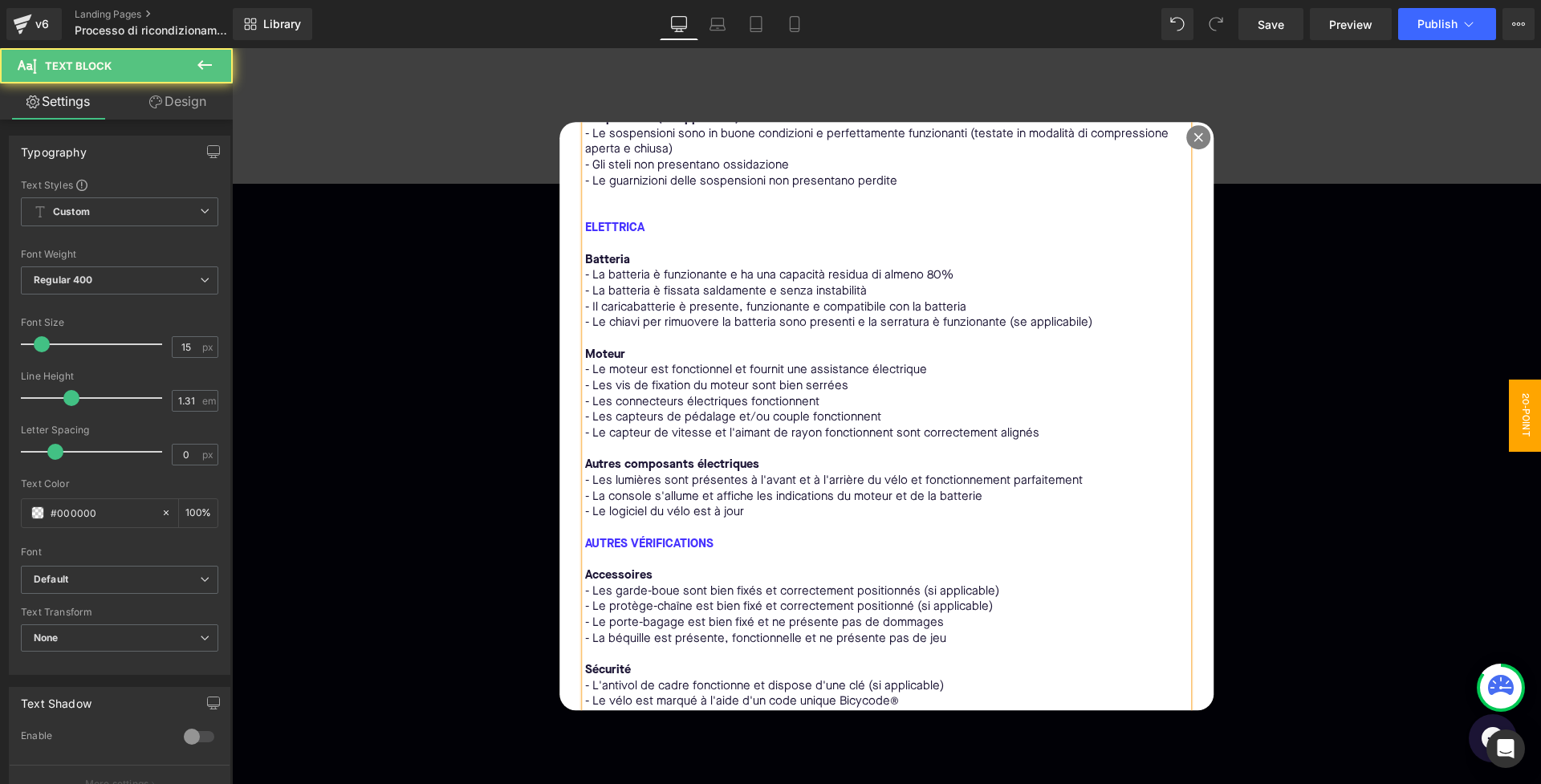
click at [625, 348] on p "Moteur" at bounding box center [887, 356] width 603 height 16
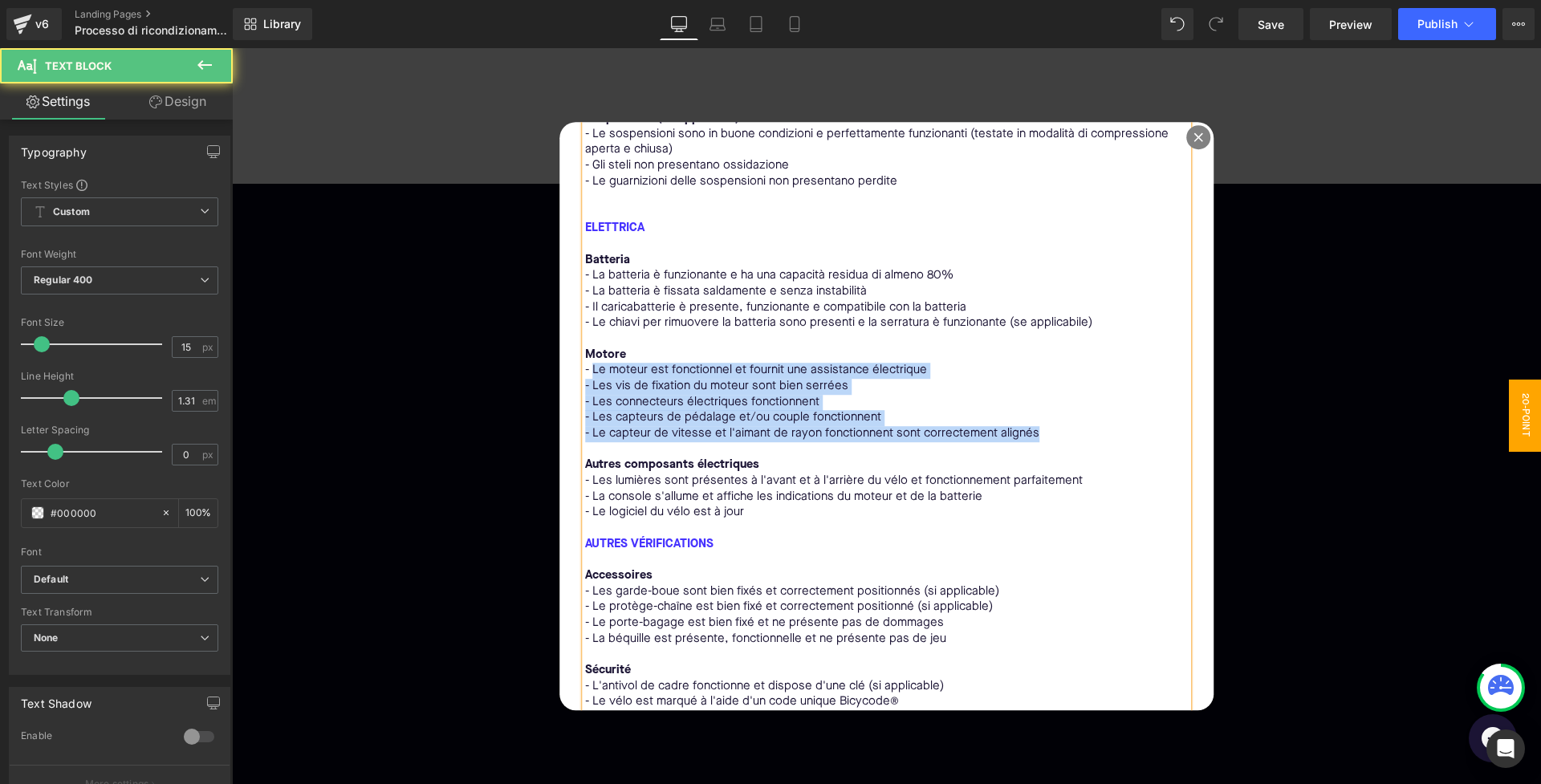
drag, startPoint x: 592, startPoint y: 340, endPoint x: 1109, endPoint y: 402, distance: 520.7
click at [1109, 402] on div "MECCANICA Telaio e sterzo - Il telaio non presenta crepe, fessure, corrosione o…" at bounding box center [887, 165] width 603 height 1308
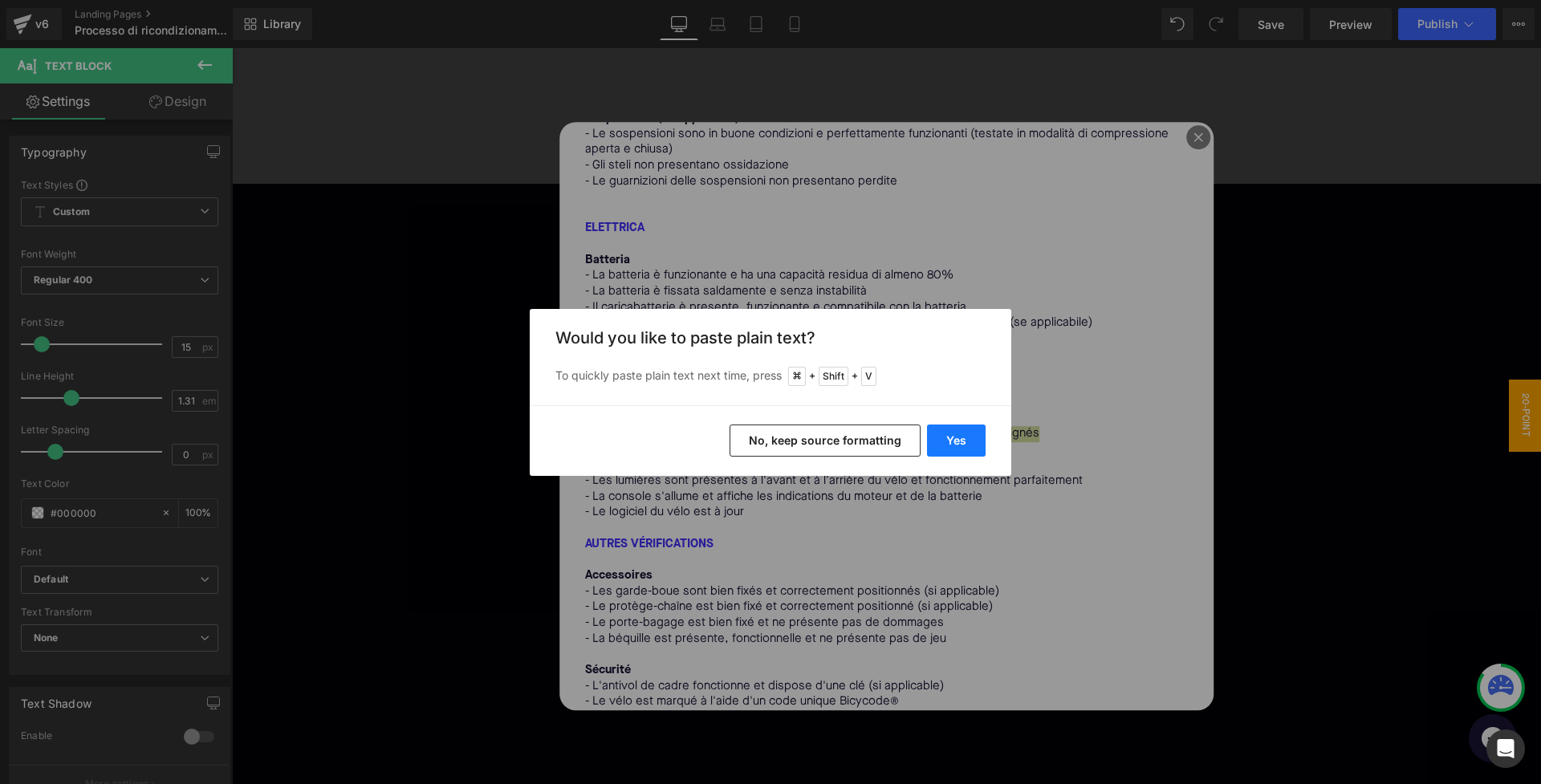
drag, startPoint x: 967, startPoint y: 434, endPoint x: 718, endPoint y: 380, distance: 254.8
click at [967, 434] on button "Yes" at bounding box center [956, 440] width 58 height 32
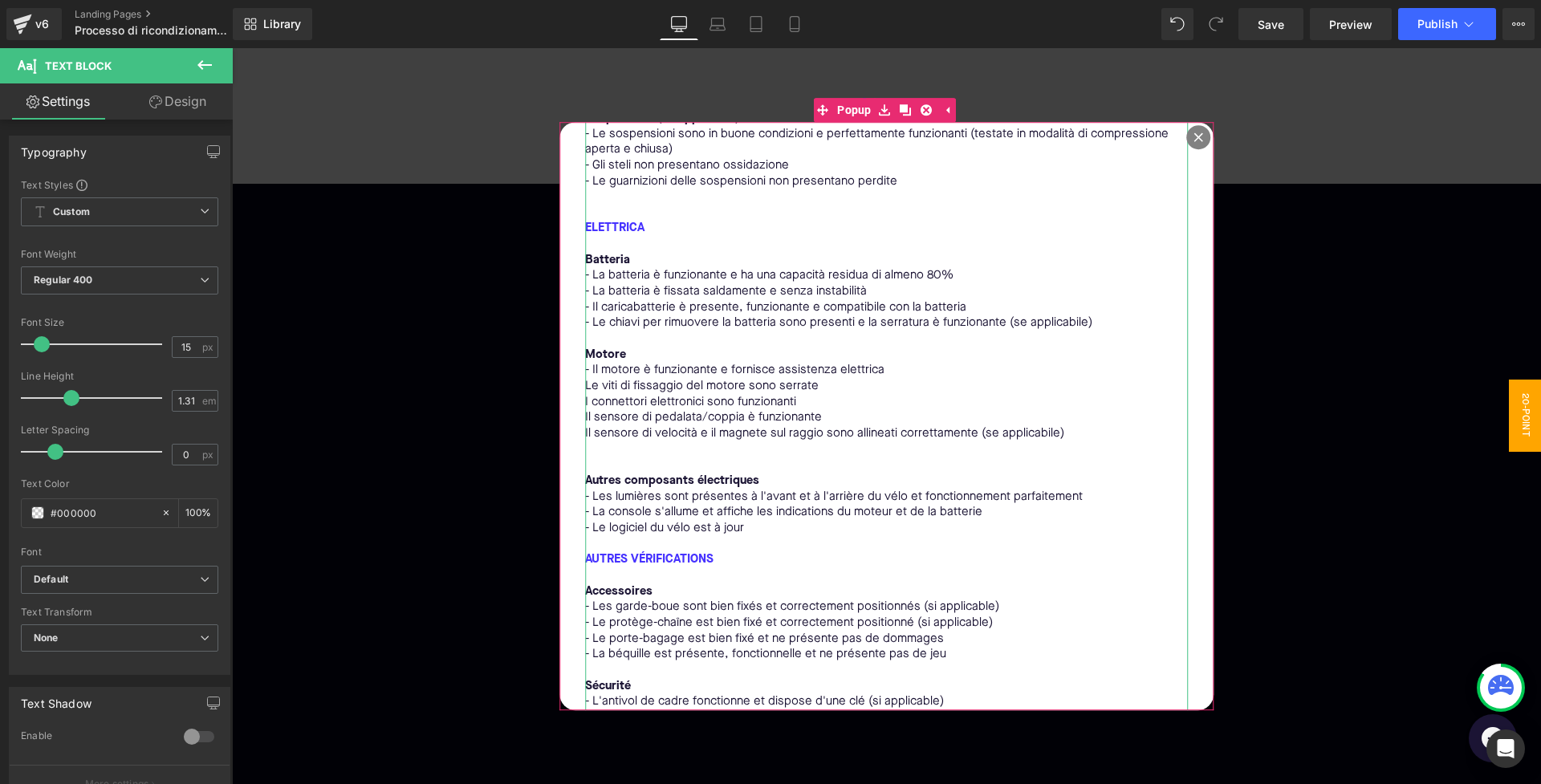
click at [601, 379] on p "Le viti di fissaggio del motore sono serrate" at bounding box center [887, 387] width 603 height 16
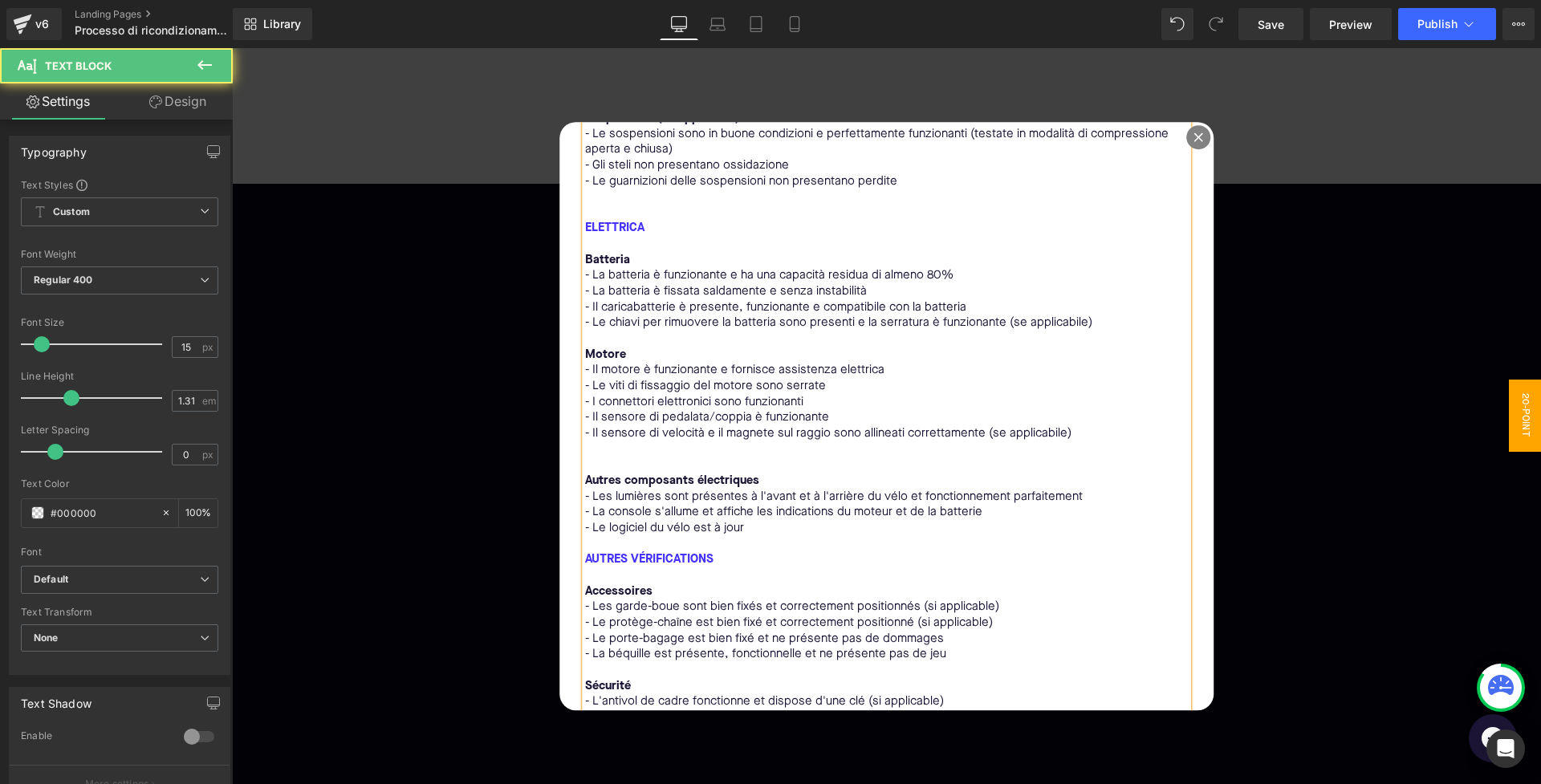
click at [650, 458] on p at bounding box center [887, 466] width 603 height 16
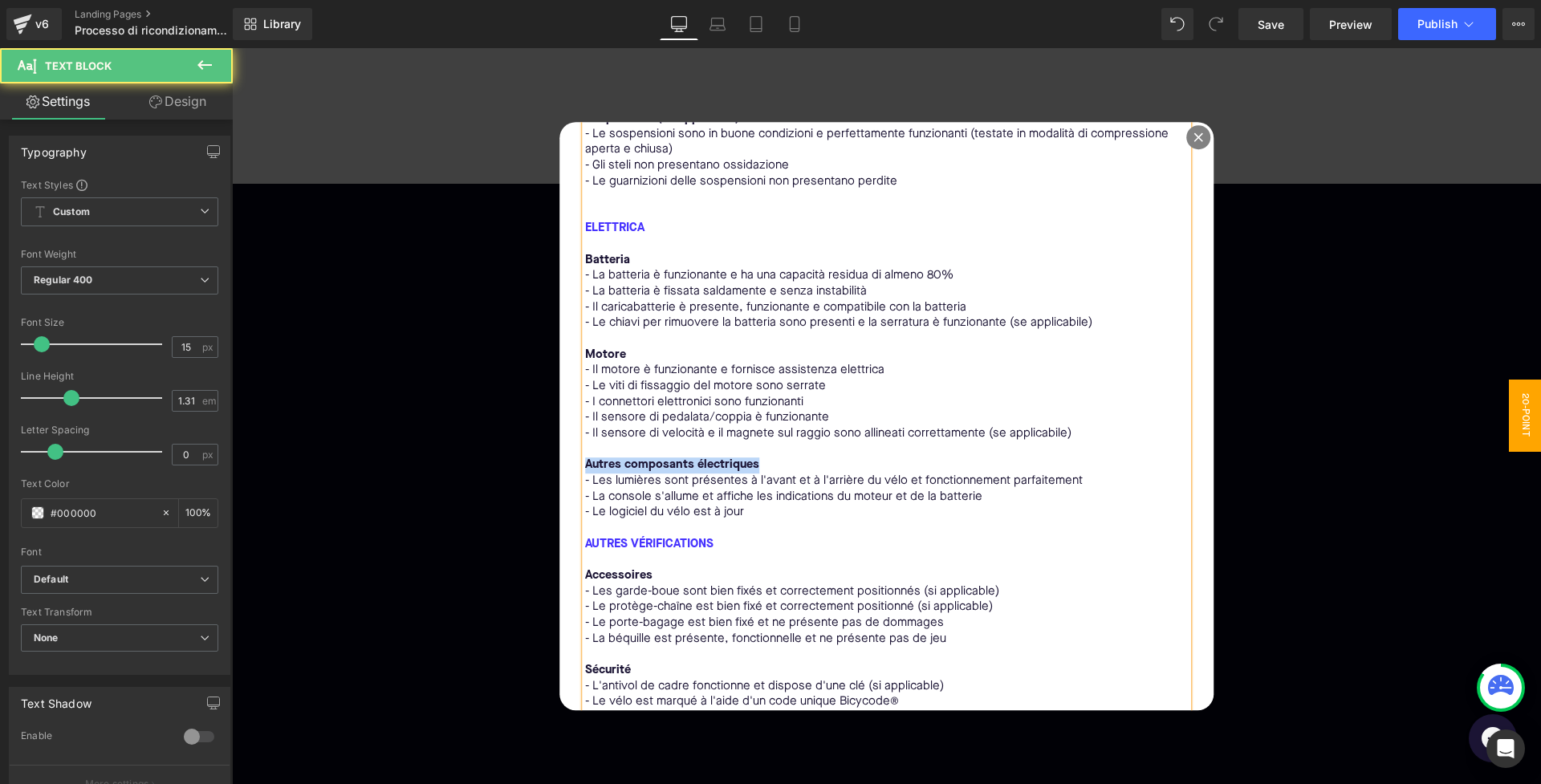
drag, startPoint x: 789, startPoint y: 431, endPoint x: 582, endPoint y: 429, distance: 207.0
click at [585, 429] on div "MECCANICA Telaio e sterzo - Il telaio non presenta crepe, fessure, corrosione o…" at bounding box center [887, 165] width 603 height 1308
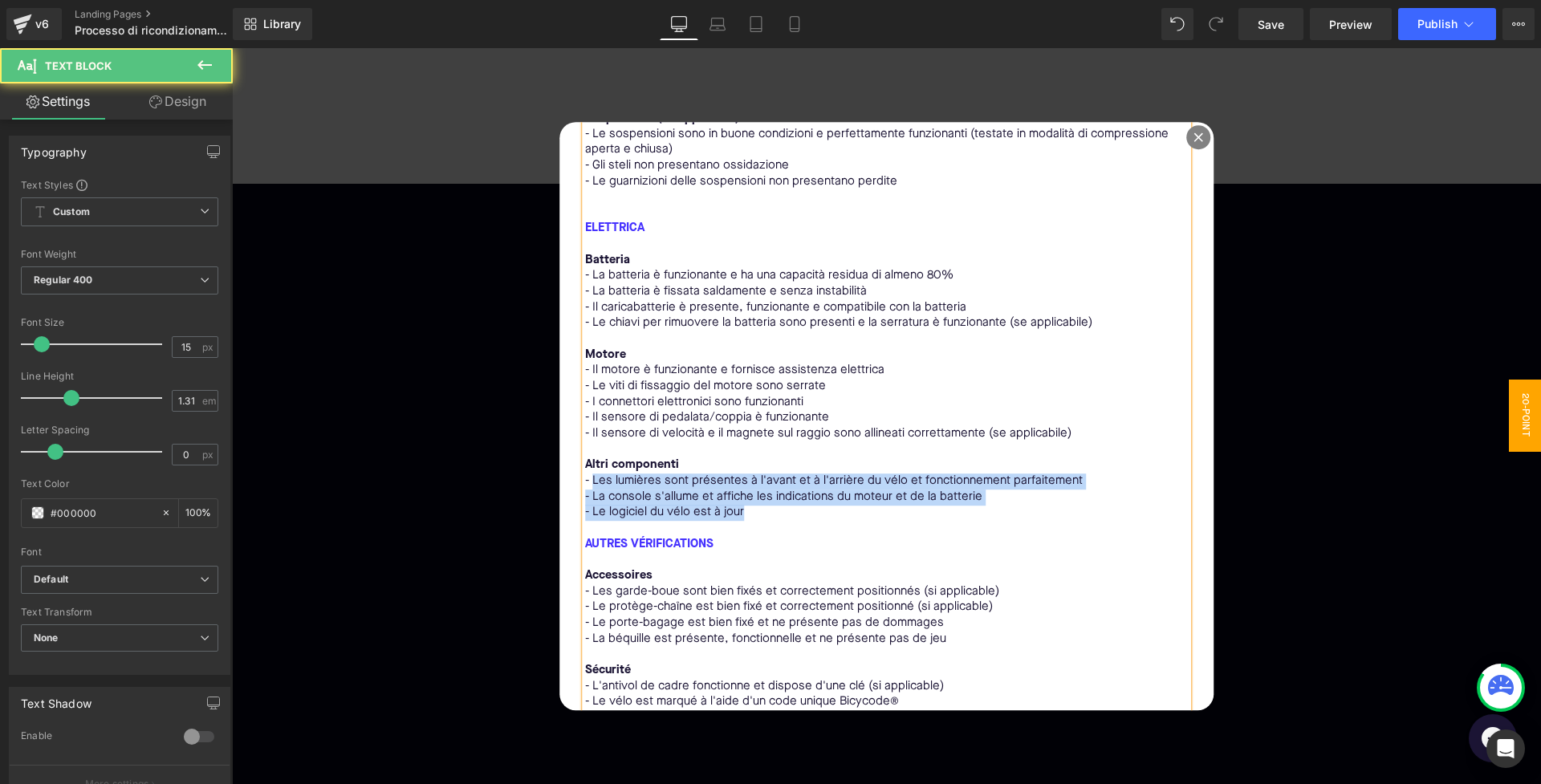
drag, startPoint x: 592, startPoint y: 451, endPoint x: 781, endPoint y: 480, distance: 191.2
click at [781, 480] on div "MECCANICA Telaio e sterzo - Il telaio non presenta crepe, fessure, corrosione o…" at bounding box center [887, 165] width 603 height 1308
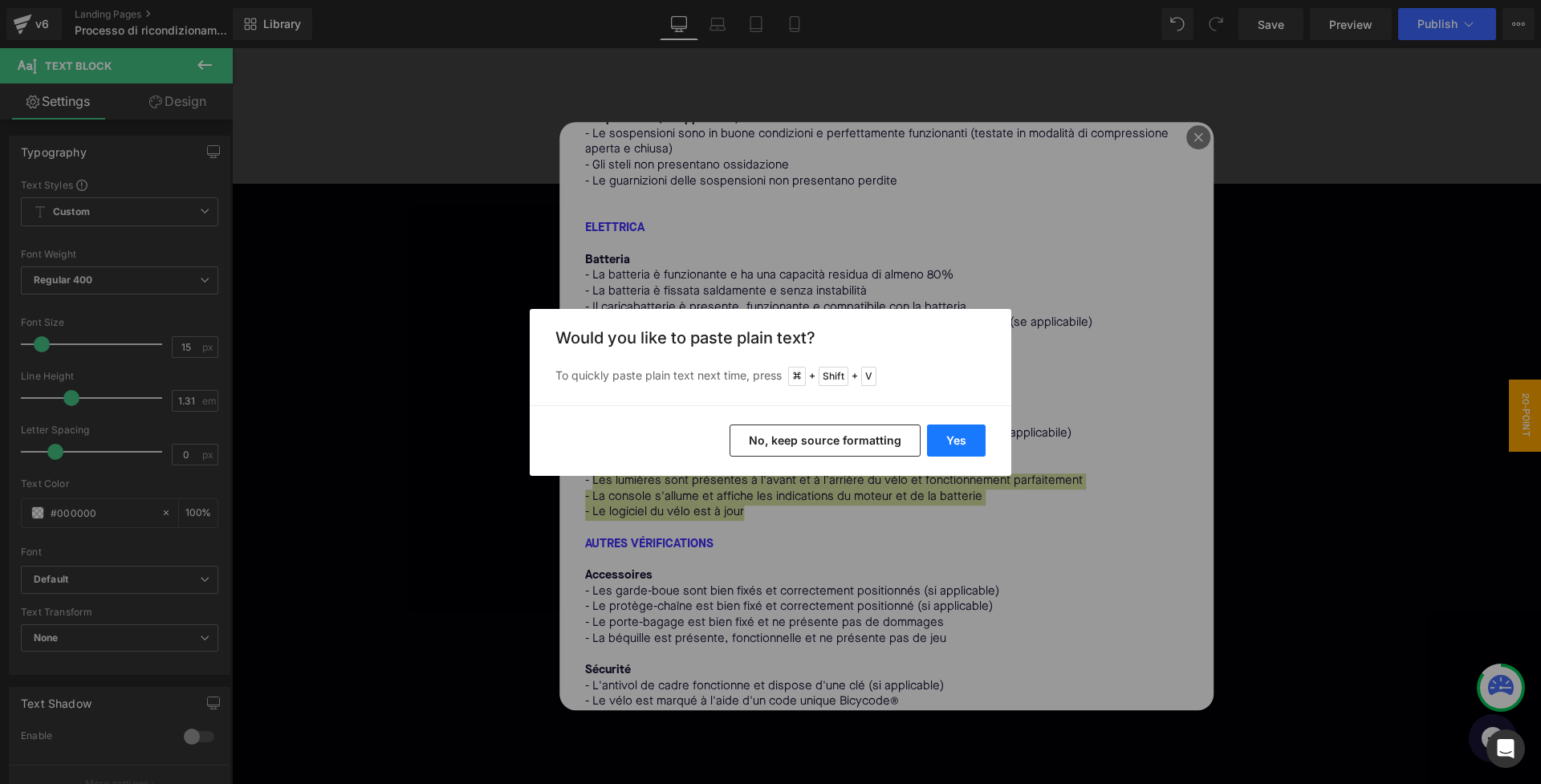
click at [940, 438] on button "Yes" at bounding box center [956, 440] width 58 height 32
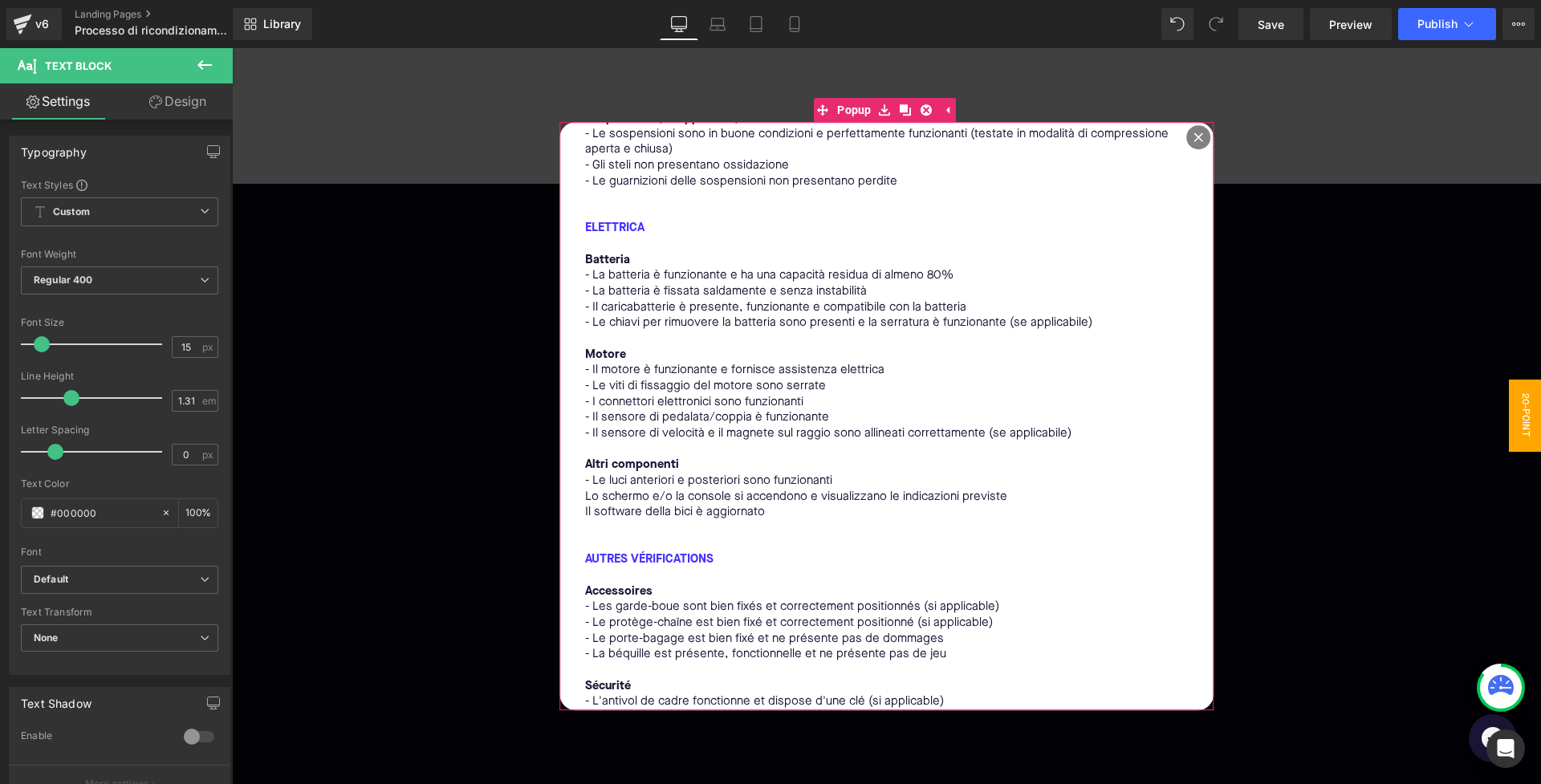
click at [232, 48] on div at bounding box center [232, 48] width 0 height 0
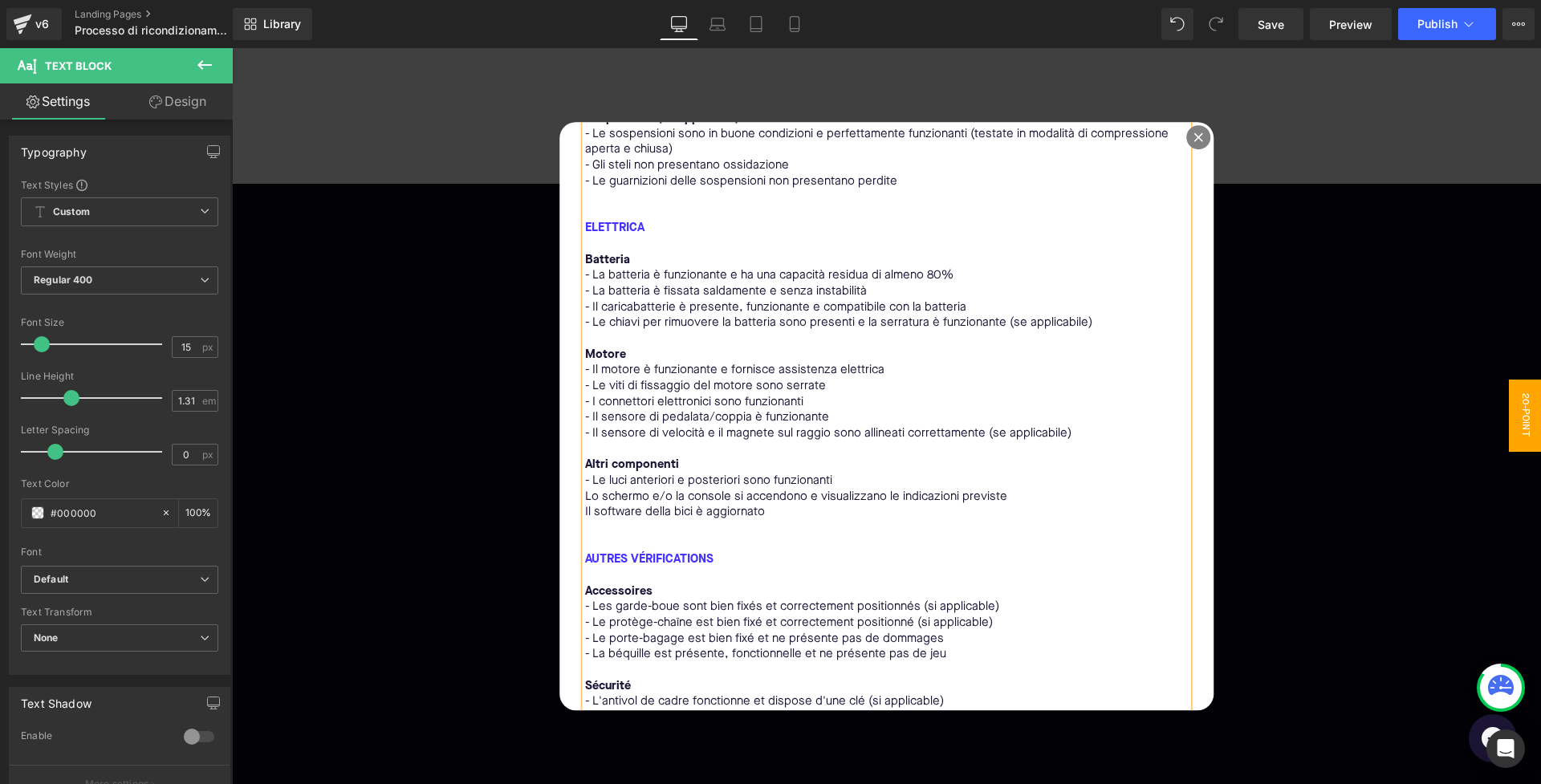
click at [585, 469] on div "MECCANICA Telaio e sterzo - Il telaio non presenta crepe, fessure, corrosione o…" at bounding box center [887, 173] width 603 height 1324
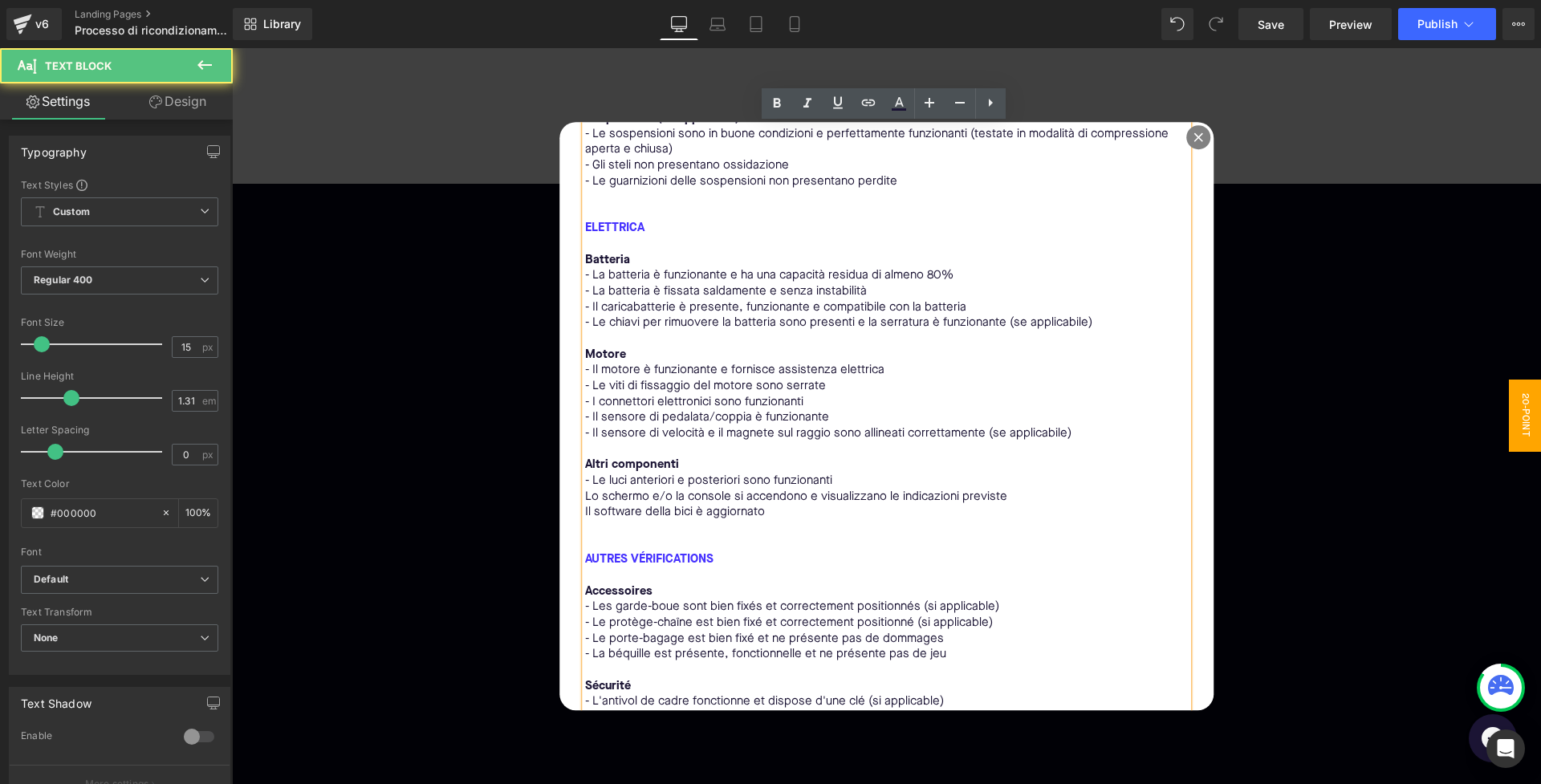
click at [585, 469] on div "MECCANICA Telaio e sterzo - Il telaio non presenta crepe, fessure, corrosione o…" at bounding box center [887, 173] width 603 height 1324
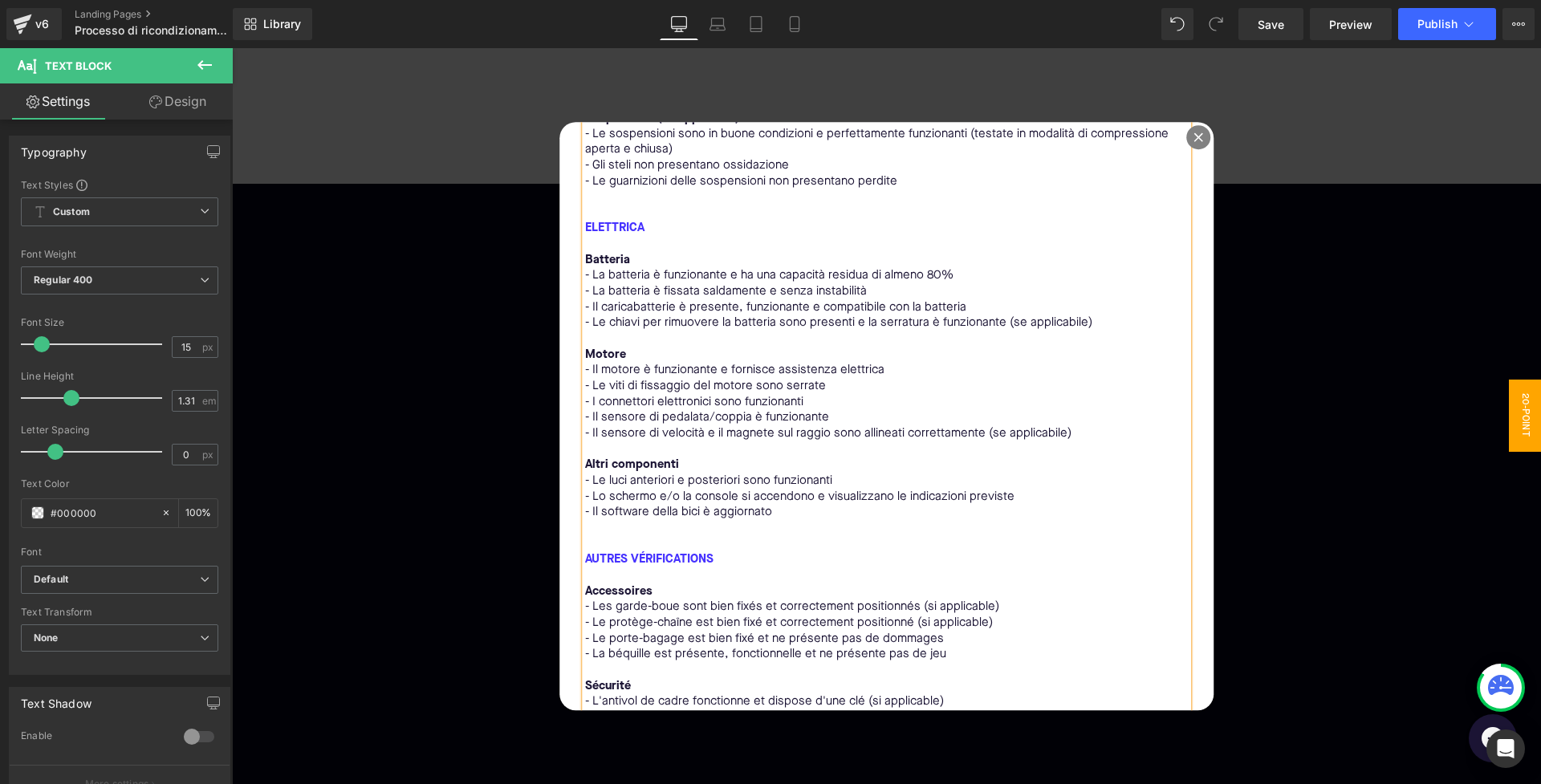
click at [617, 521] on p at bounding box center [887, 529] width 603 height 16
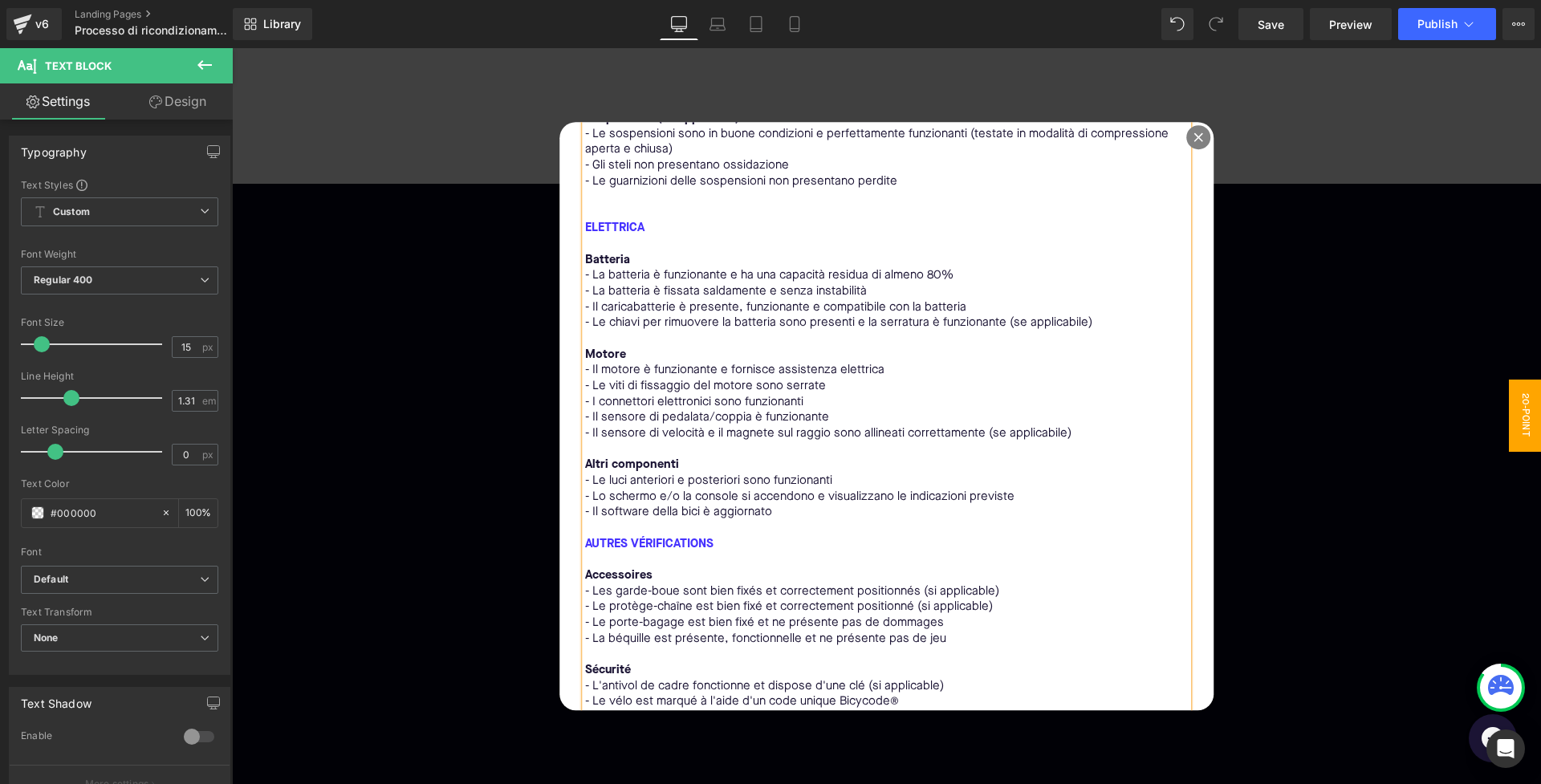
click at [723, 537] on p "AUTRES VÉRIFICATIONS" at bounding box center [887, 545] width 603 height 16
drag, startPoint x: 721, startPoint y: 509, endPoint x: 580, endPoint y: 505, distance: 141.1
click at [585, 505] on div "MECCANICA Telaio e sterzo - Il telaio non presenta crepe, fessure, corrosione o…" at bounding box center [887, 165] width 603 height 1308
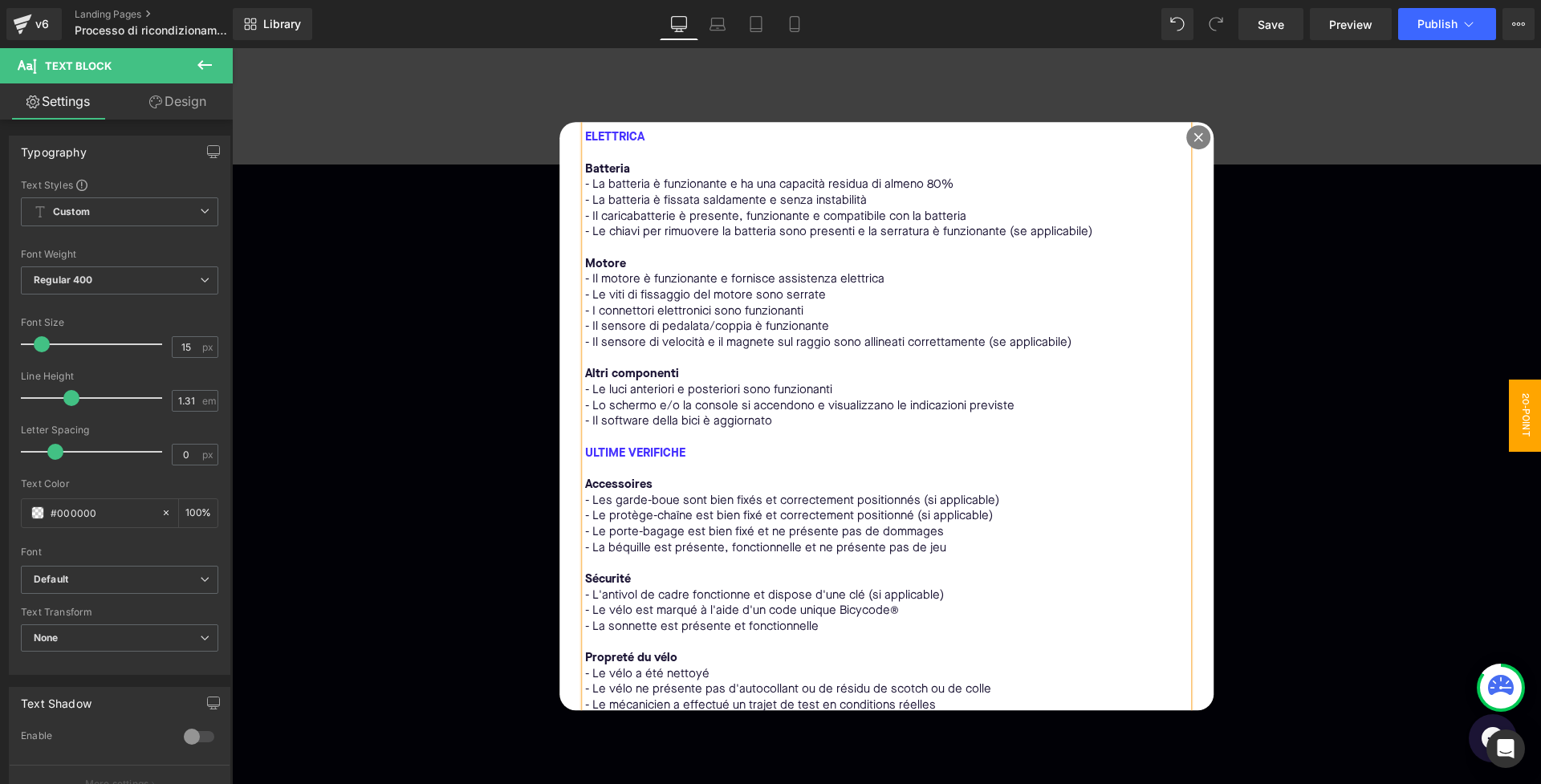
scroll to position [28, 0]
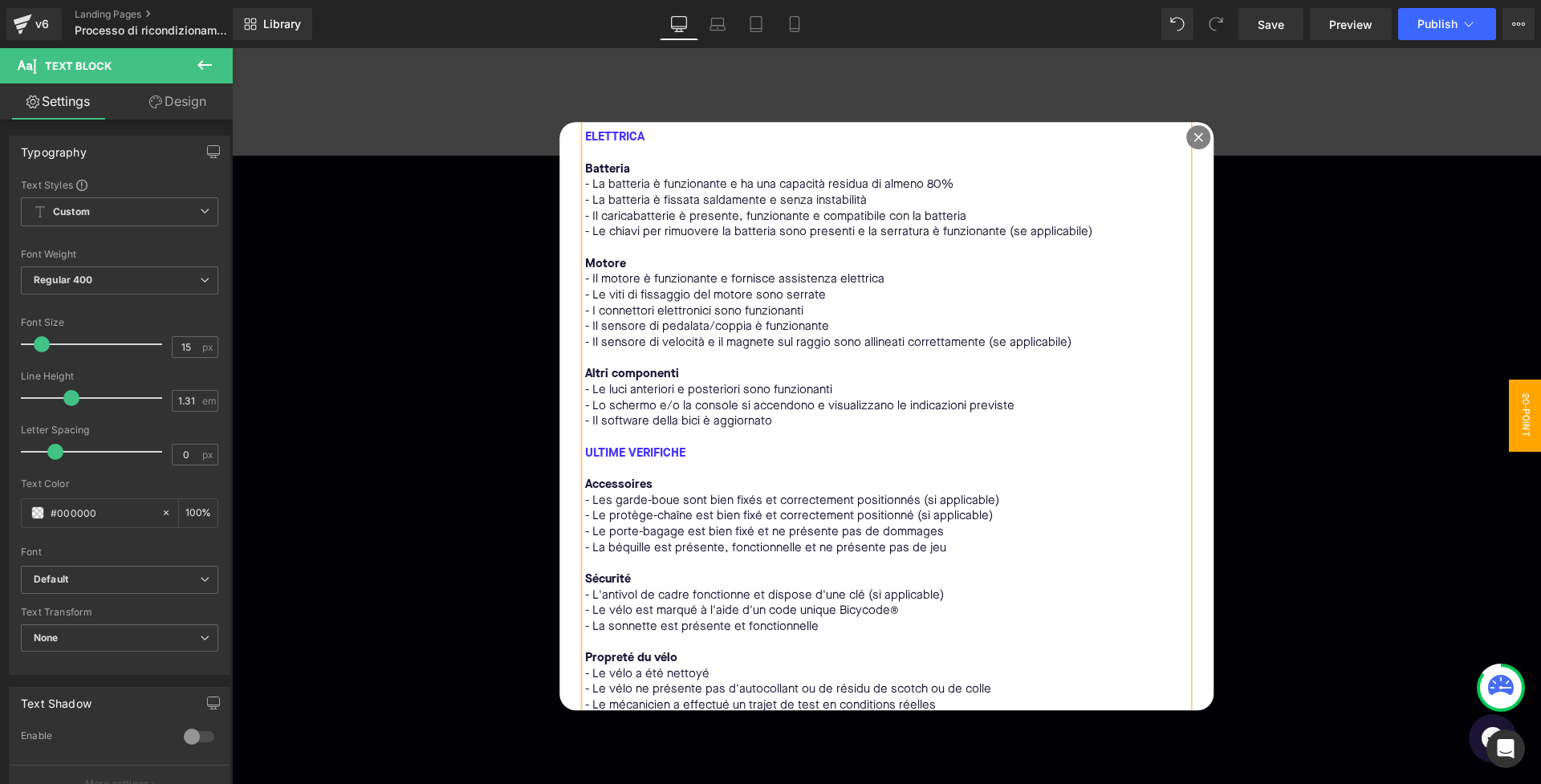
click at [660, 478] on p "Accessoires" at bounding box center [887, 486] width 603 height 16
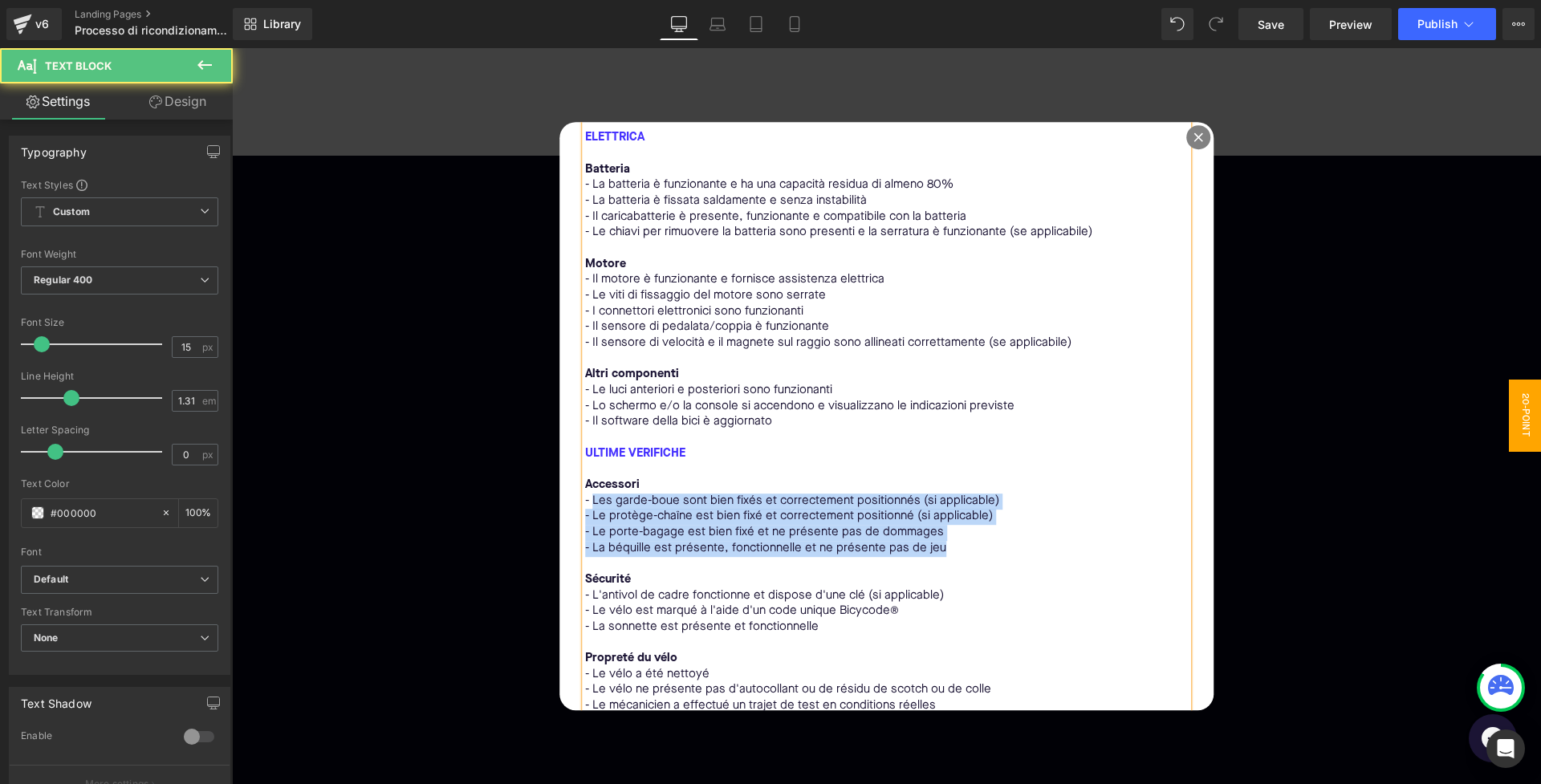
drag, startPoint x: 590, startPoint y: 464, endPoint x: 960, endPoint y: 512, distance: 373.1
click at [960, 512] on div "MECCANICA Telaio e sterzo - Il telaio non presenta crepe, fessure, corrosione o…" at bounding box center [887, 74] width 603 height 1308
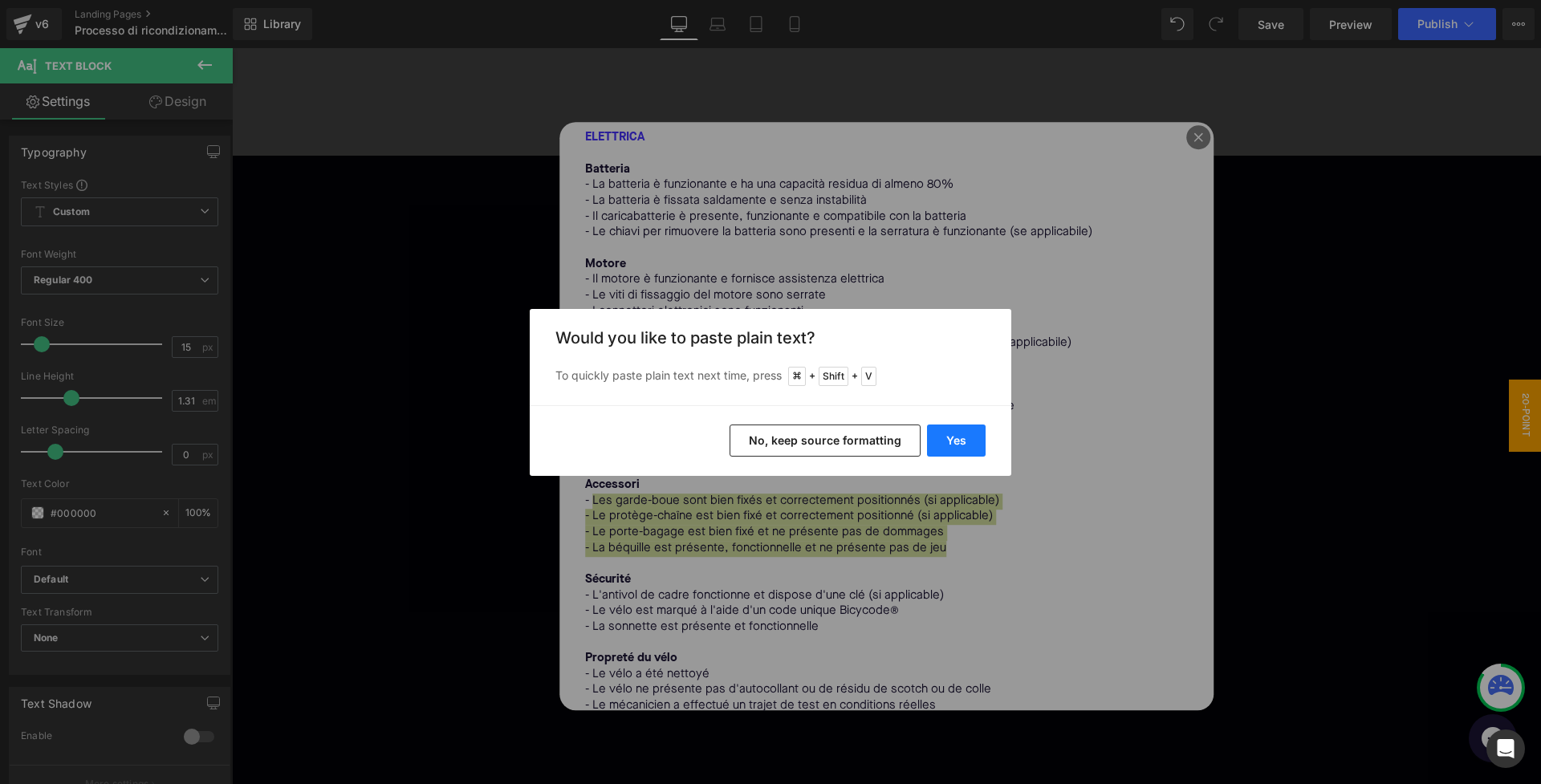
click at [960, 432] on button "Yes" at bounding box center [956, 440] width 58 height 32
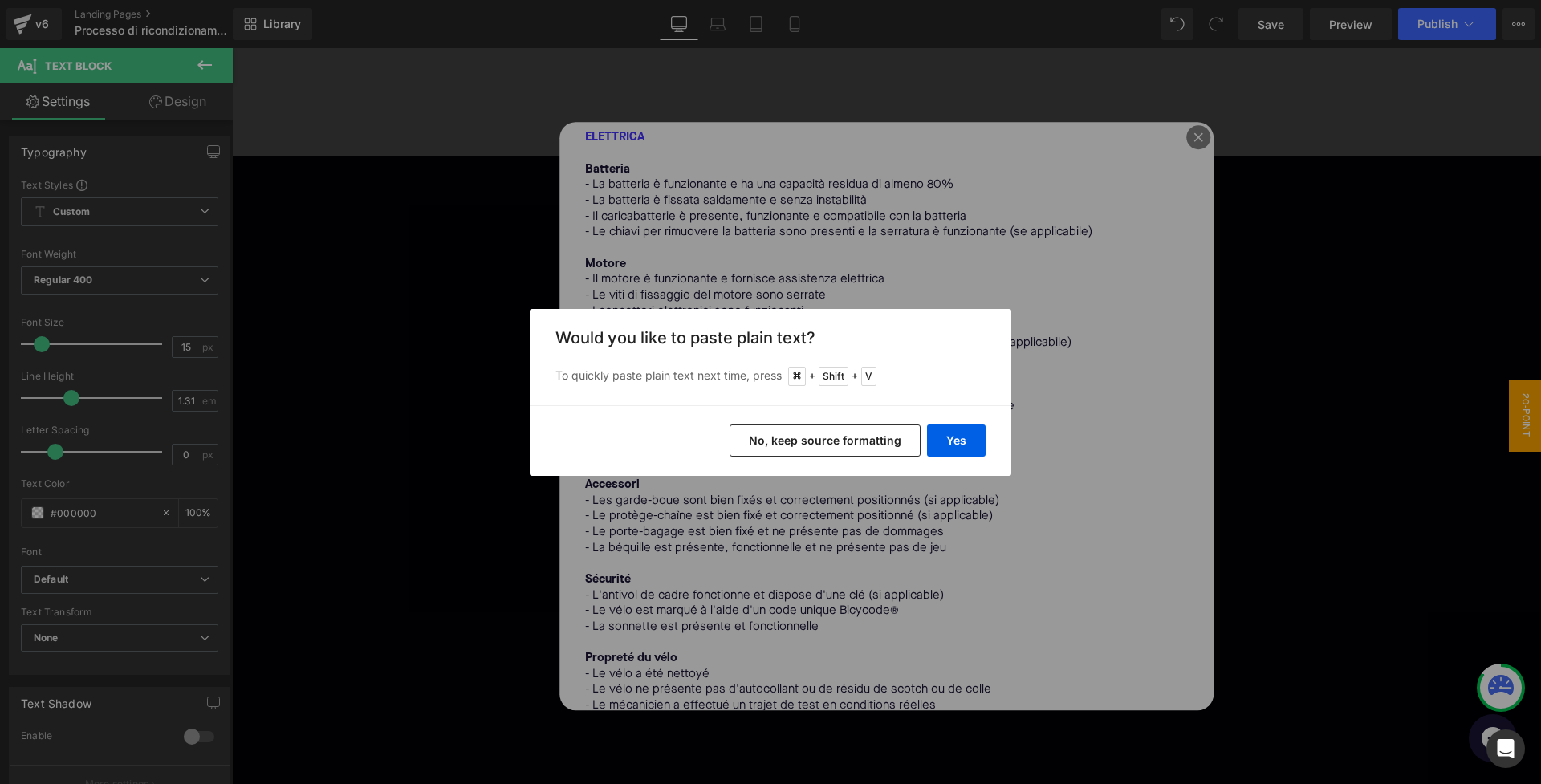
scroll to position [726, 0]
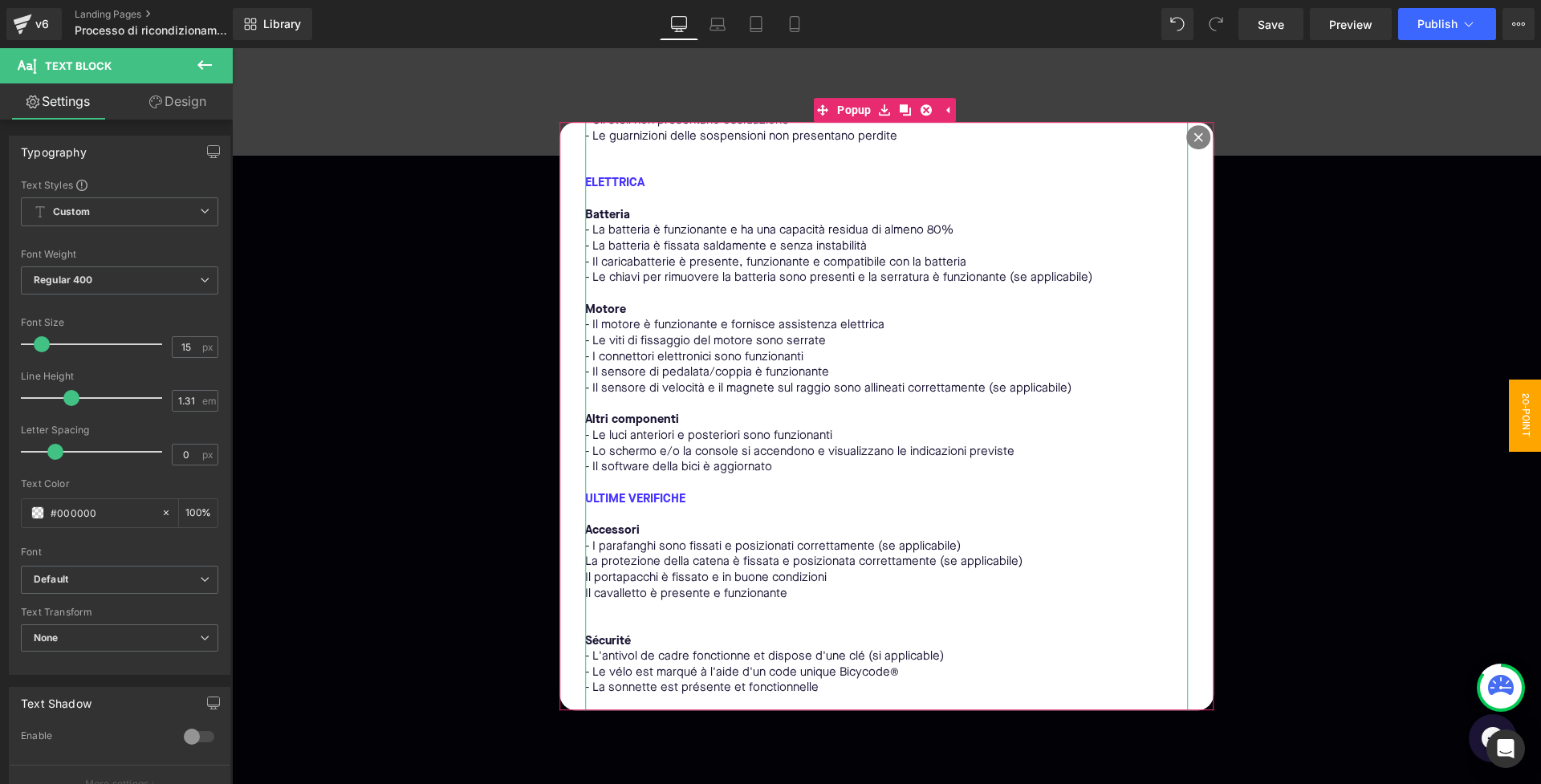
click at [589, 554] on p "La protezione della catena è fissata e posizionata correttamente (se applicabil…" at bounding box center [887, 562] width 603 height 16
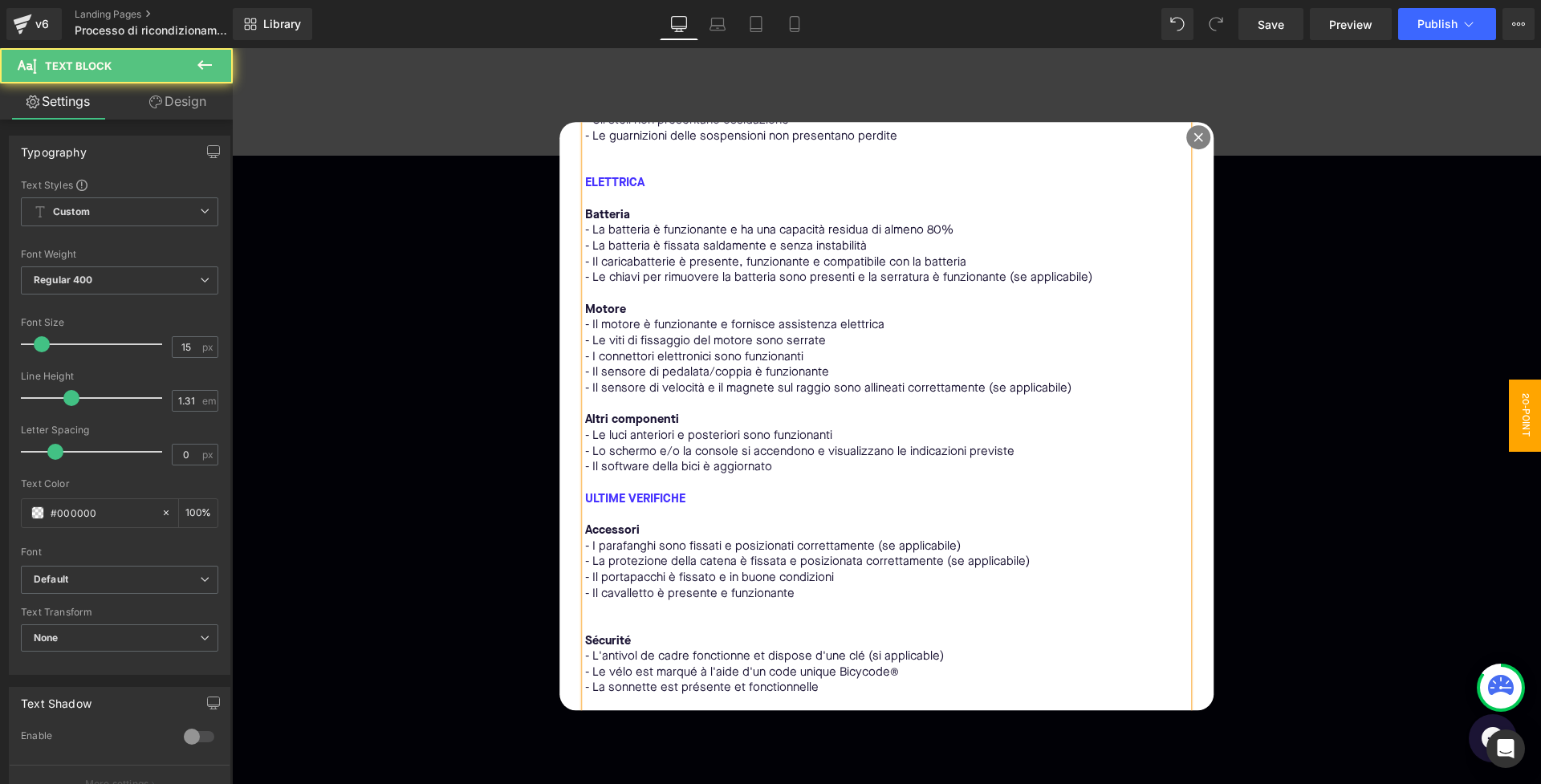
click at [607, 618] on p at bounding box center [887, 626] width 603 height 16
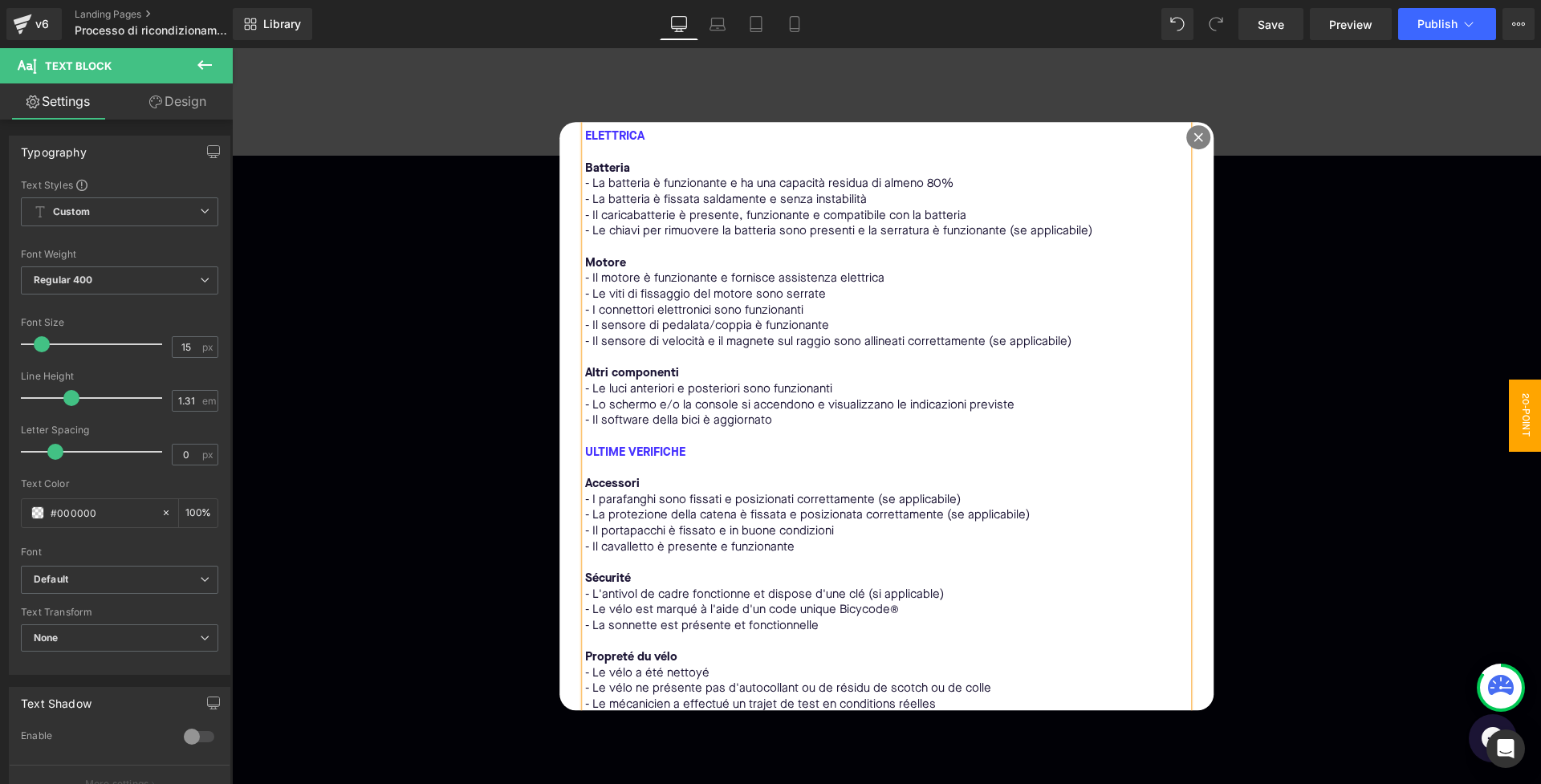
scroll to position [771, 0]
drag, startPoint x: 634, startPoint y: 540, endPoint x: 594, endPoint y: 541, distance: 40.0
click at [594, 572] on p "Sécurité" at bounding box center [887, 581] width 603 height 16
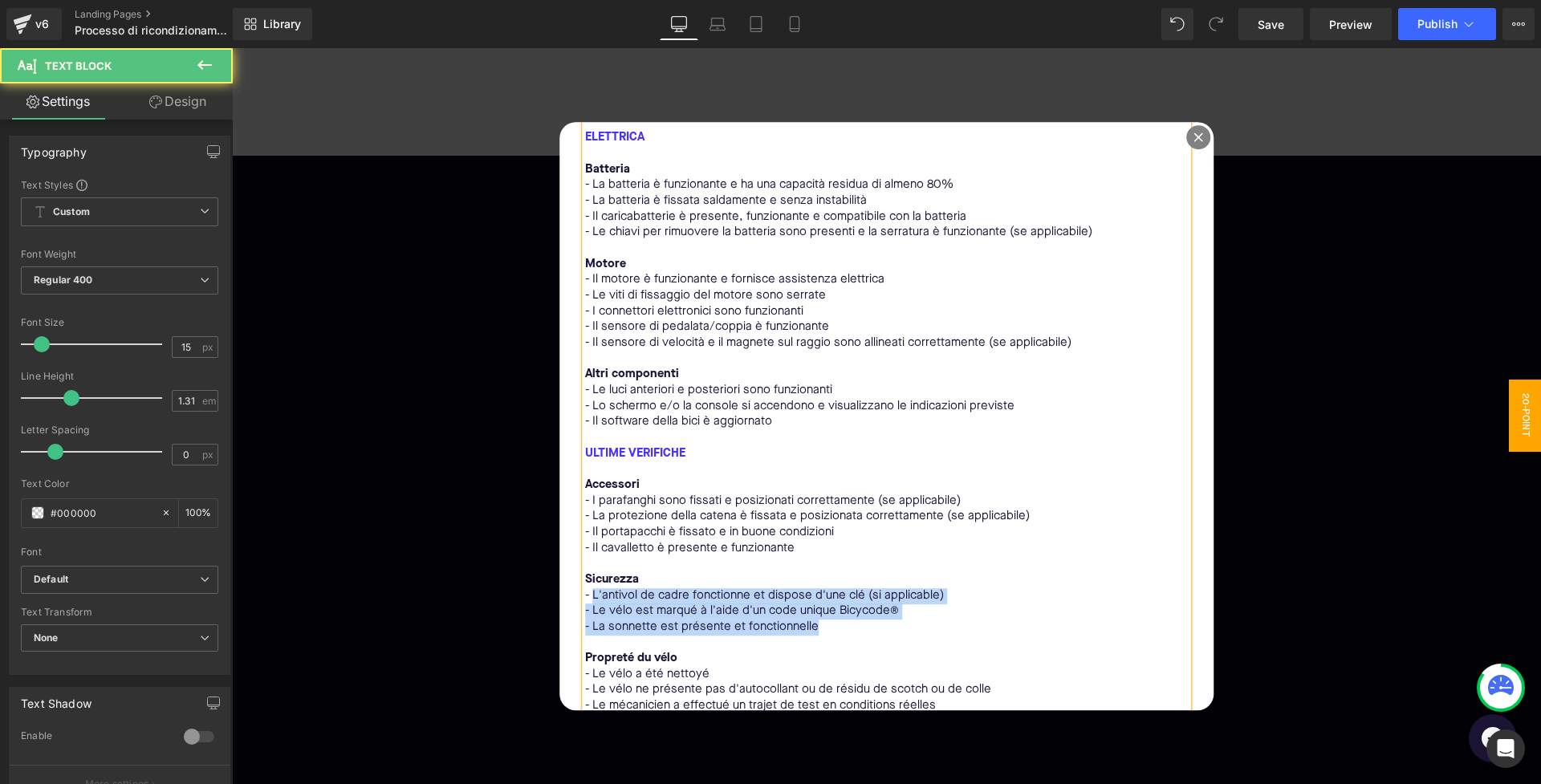
drag, startPoint x: 591, startPoint y: 556, endPoint x: 830, endPoint y: 585, distance: 240.8
click at [830, 585] on div "MECCANICA Telaio e sterzo - Il telaio non presenta crepe, fessure, corrosione o…" at bounding box center [887, 74] width 603 height 1308
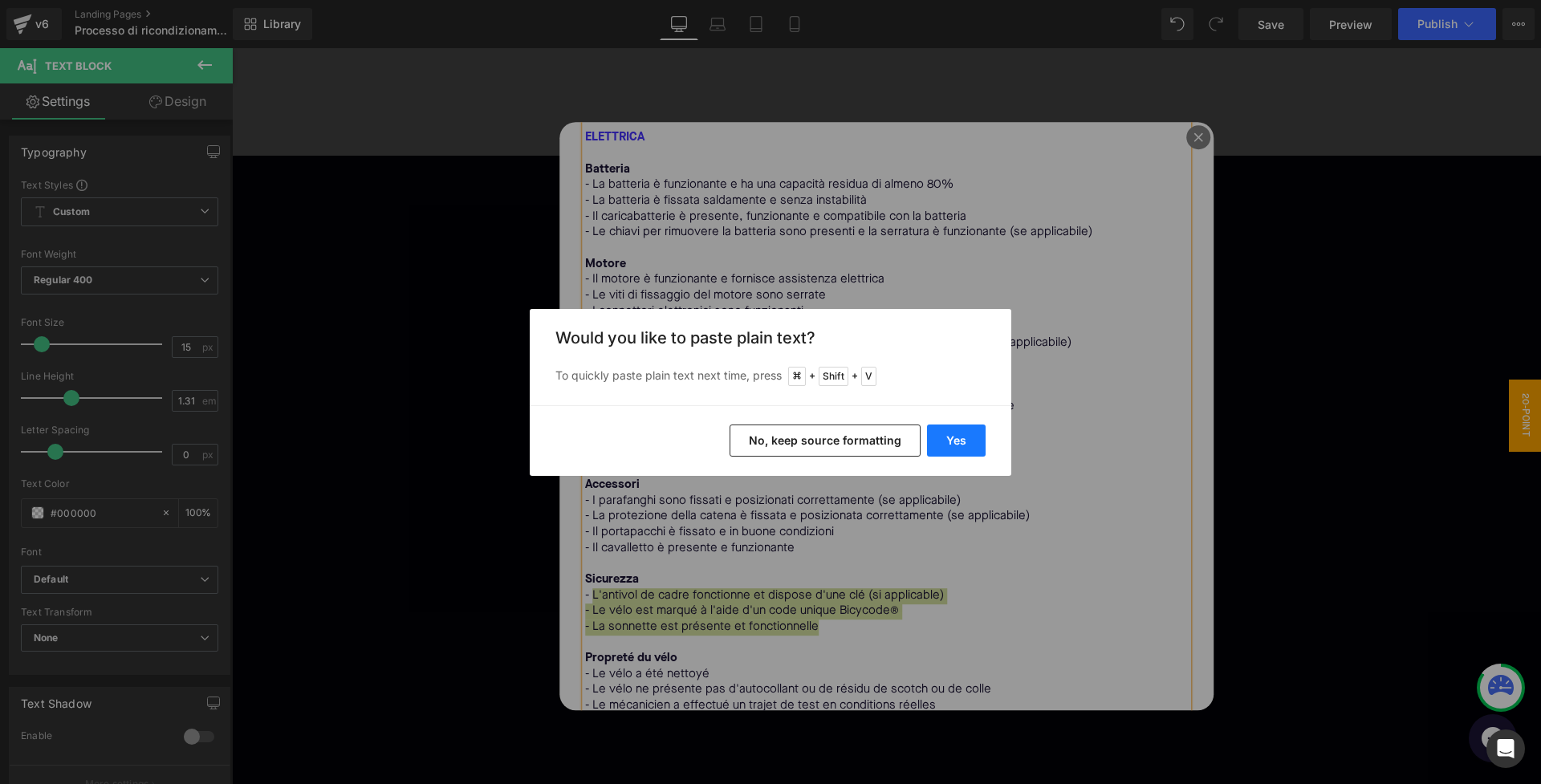
click at [940, 444] on button "Yes" at bounding box center [956, 440] width 58 height 32
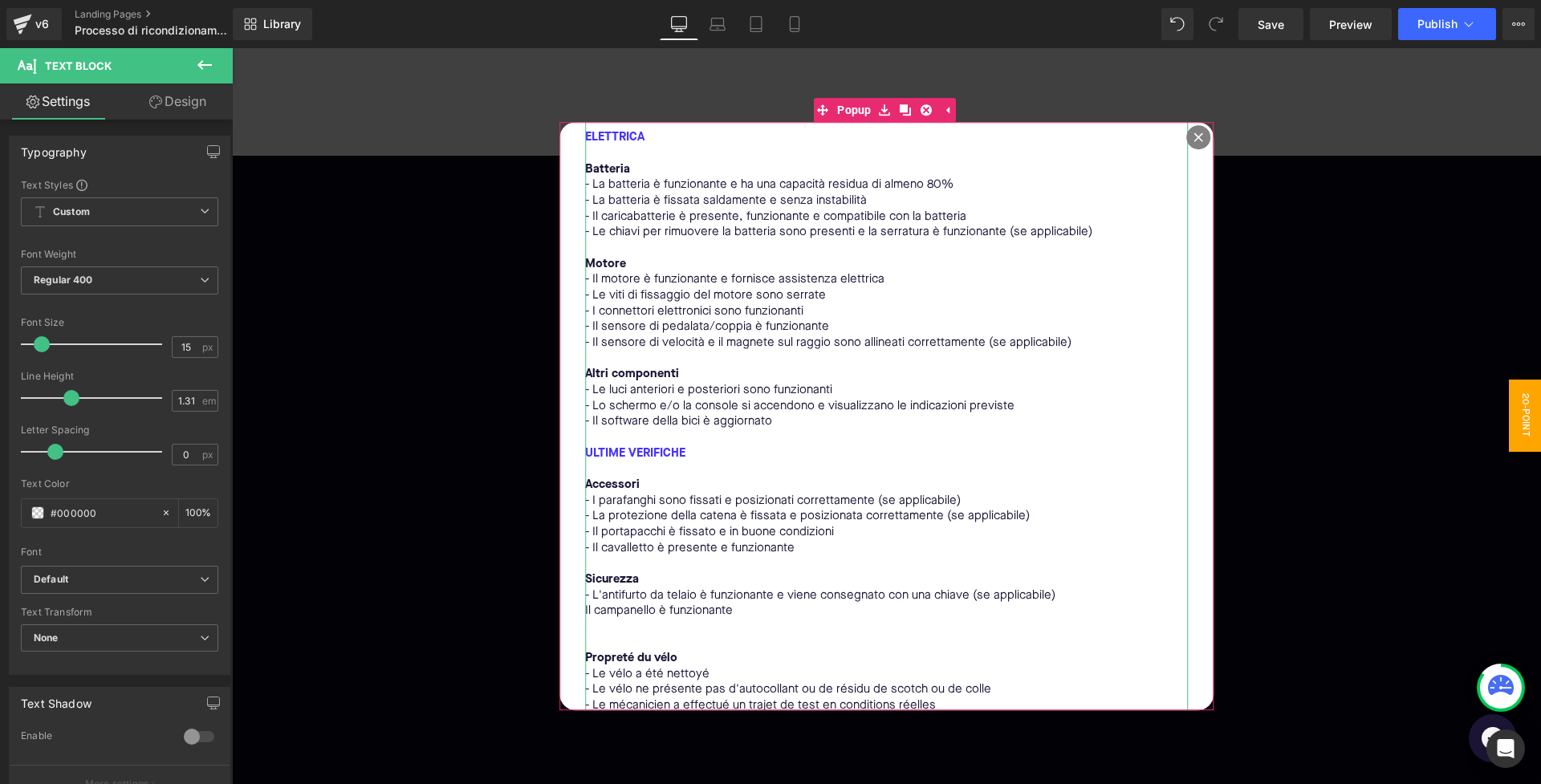
click at [586, 603] on p "Il campanello è funzionante" at bounding box center [887, 611] width 603 height 16
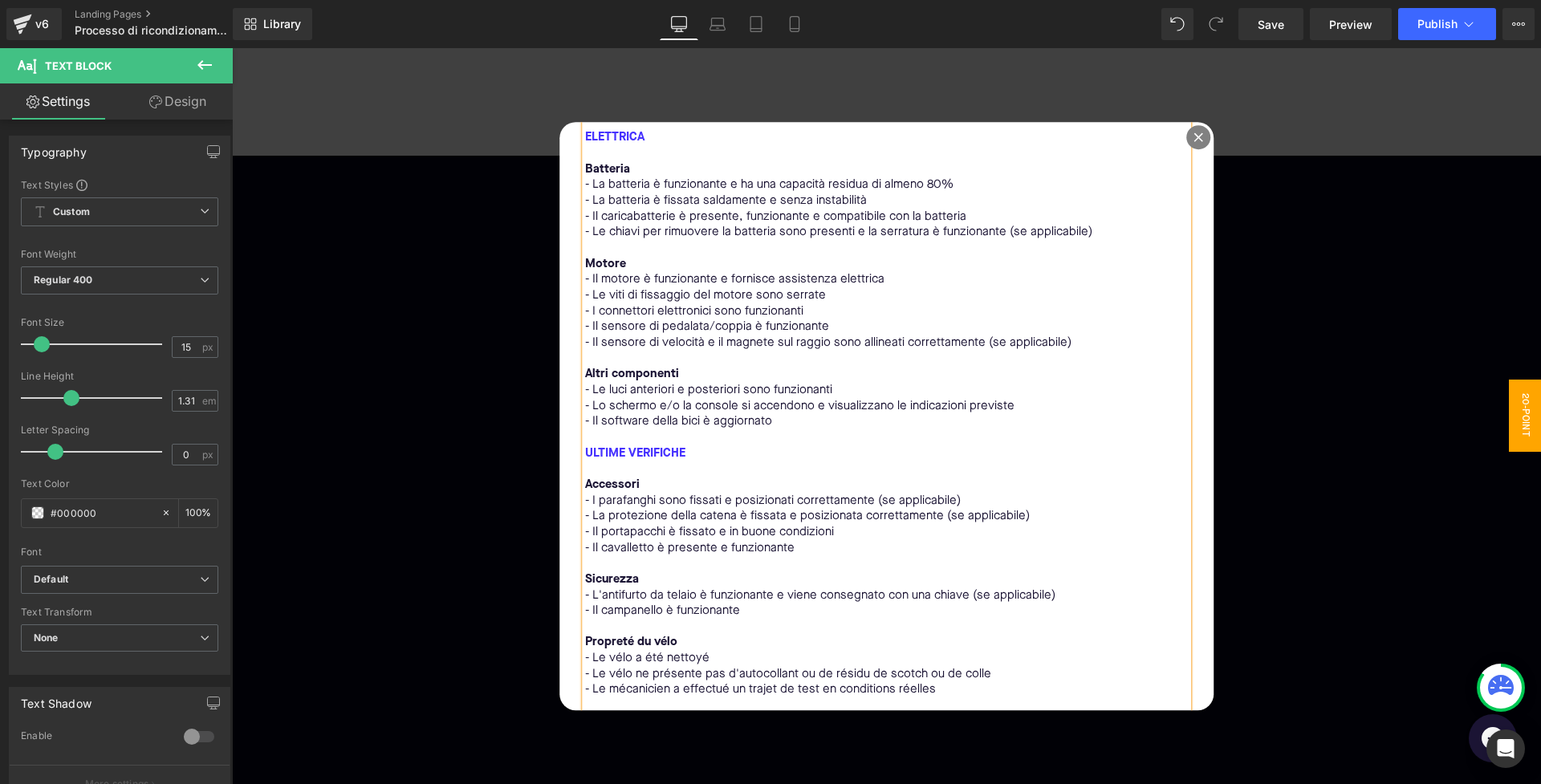
scroll to position [756, 0]
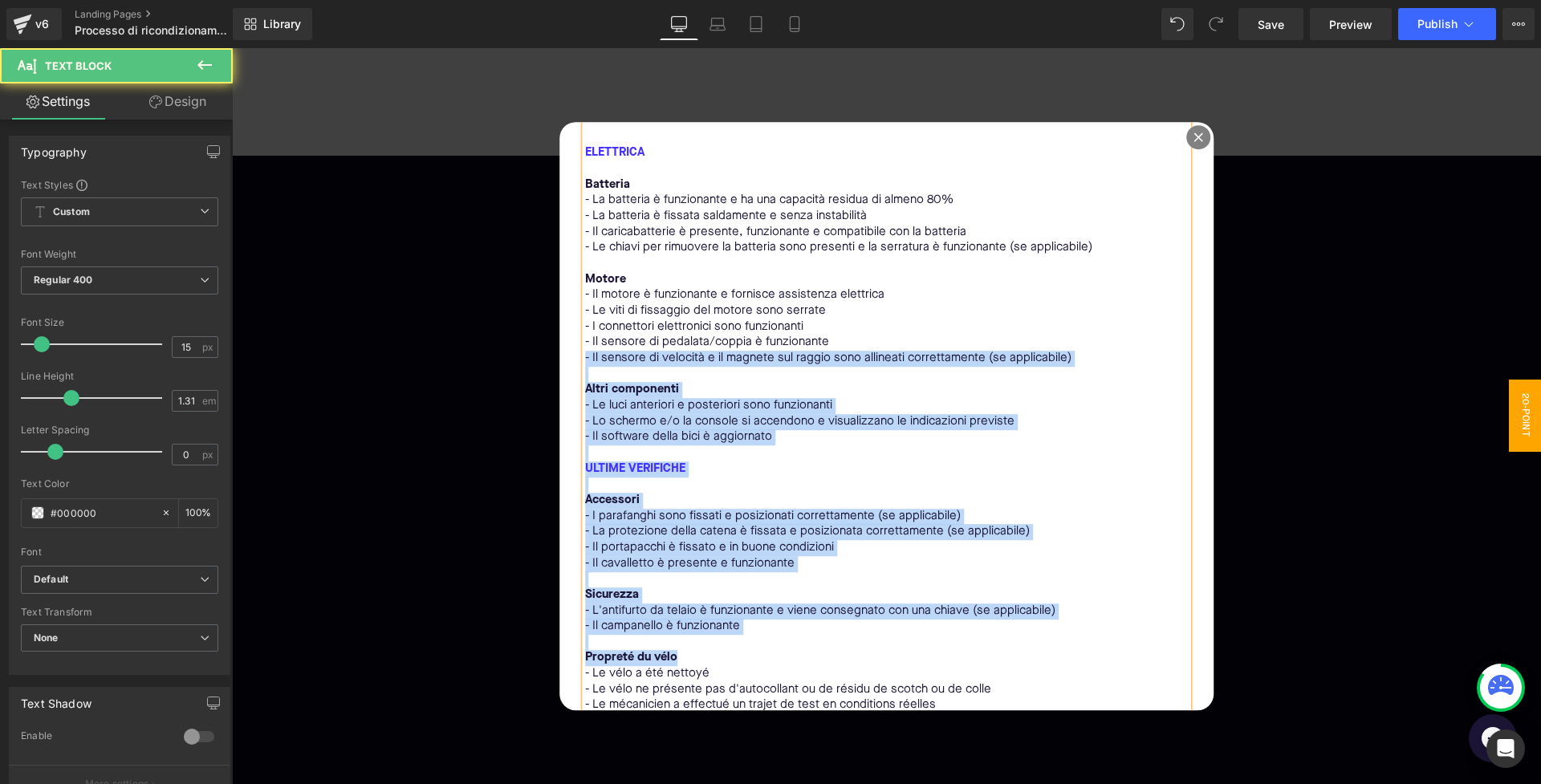
drag, startPoint x: 685, startPoint y: 617, endPoint x: 533, endPoint y: 617, distance: 152.0
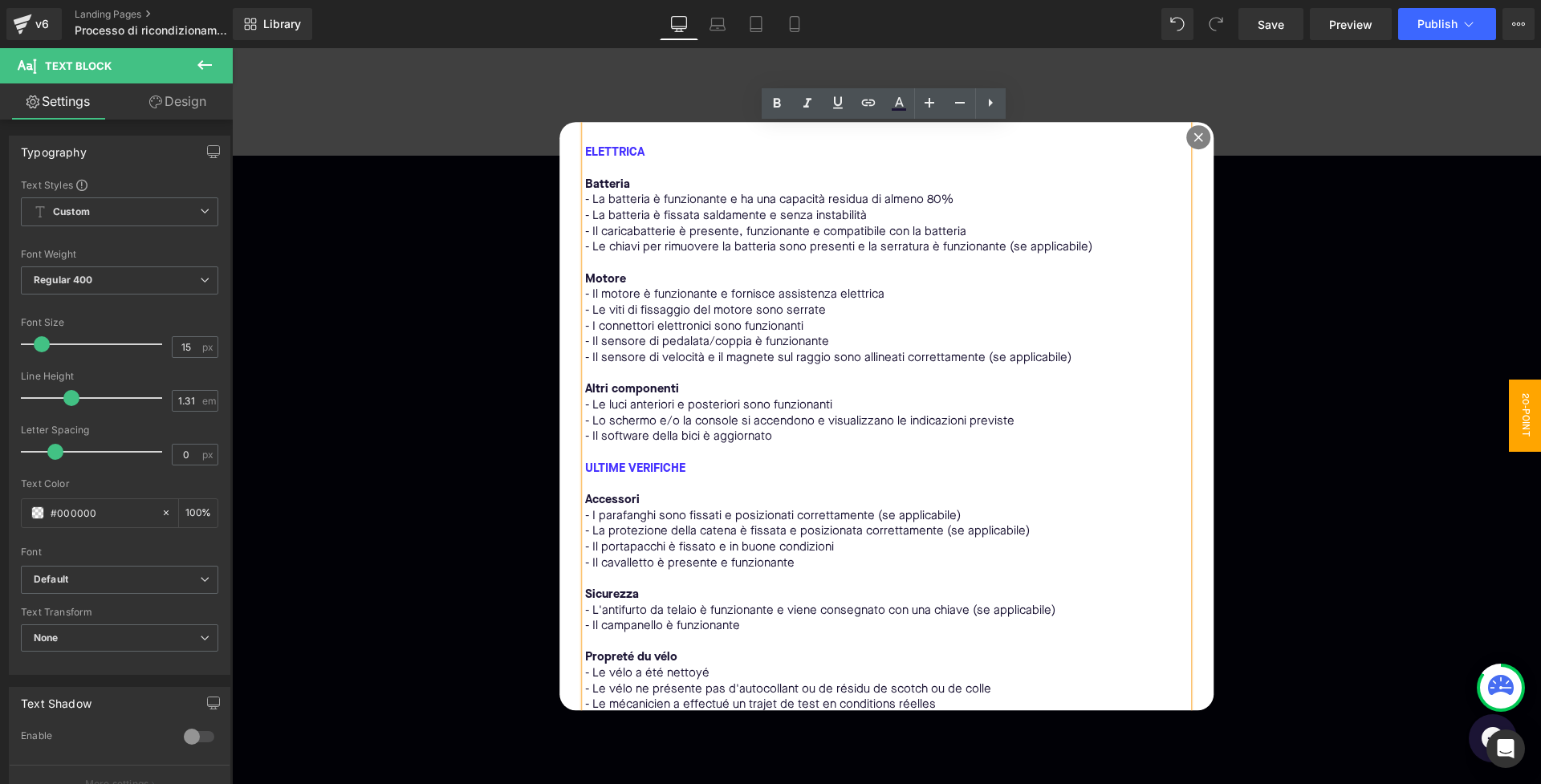
click at [689, 666] on p "- Le vélo a été nettoyé" at bounding box center [887, 674] width 603 height 16
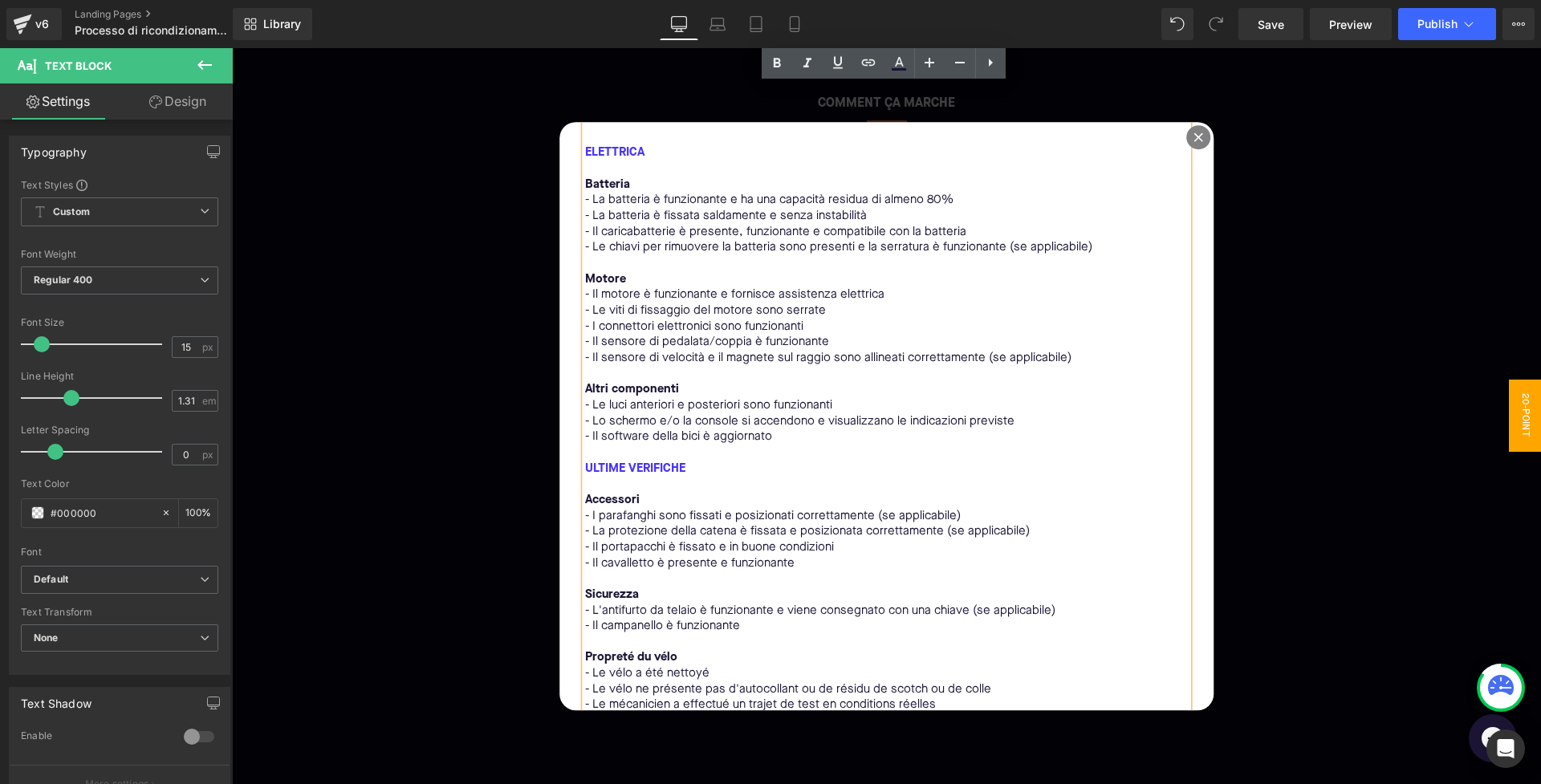
scroll to position [163, 0]
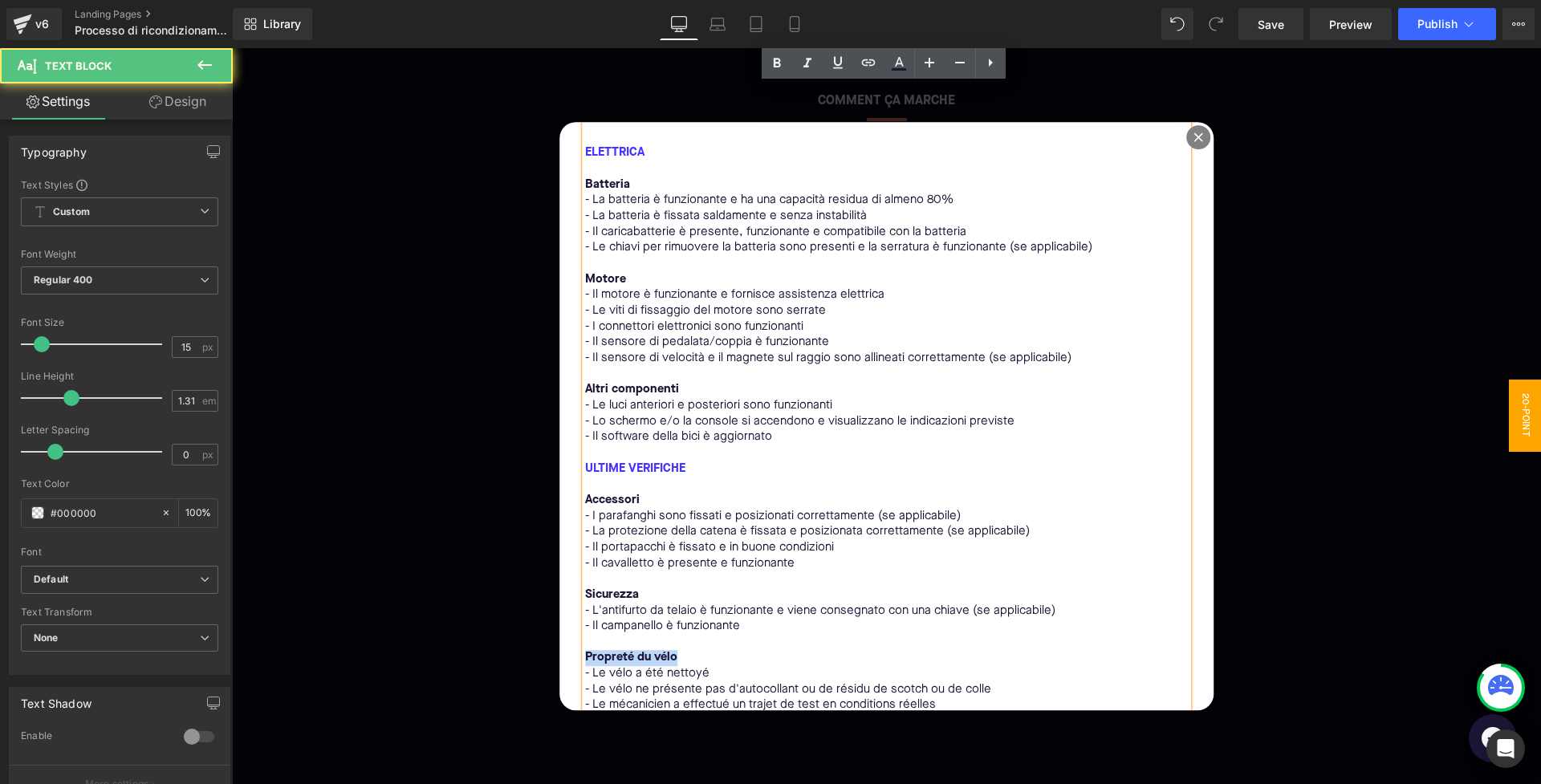
drag, startPoint x: 679, startPoint y: 618, endPoint x: 575, endPoint y: 615, distance: 104.0
click at [575, 615] on div "I nostri 50 punti di ispezione Text Block MECCANICA Telaio e sterzo - Il telaio…" at bounding box center [887, 416] width 655 height 589
drag, startPoint x: 708, startPoint y: 634, endPoint x: 599, endPoint y: 634, distance: 109.0
click at [599, 666] on p "- Le vélo a été nettoyé" at bounding box center [887, 674] width 603 height 16
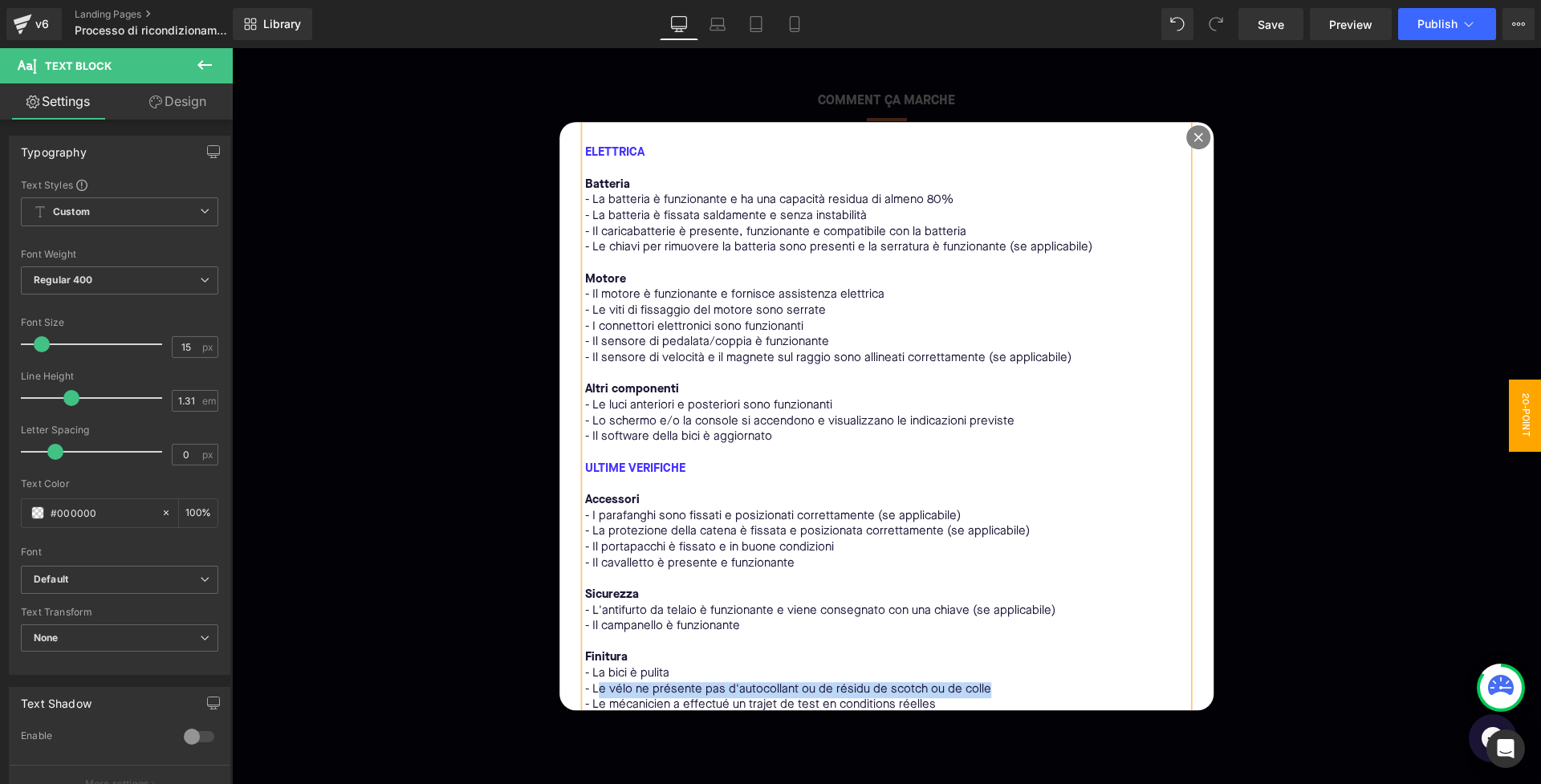
drag, startPoint x: 997, startPoint y: 651, endPoint x: 596, endPoint y: 646, distance: 401.0
click at [596, 682] on p "- Le vélo ne présente pas d'autocollant ou de résidu de scotch ou de colle" at bounding box center [887, 690] width 603 height 16
click at [593, 699] on p "- Le mécanicien a effectué un trajet de test en conditions réelles" at bounding box center [887, 707] width 603 height 16
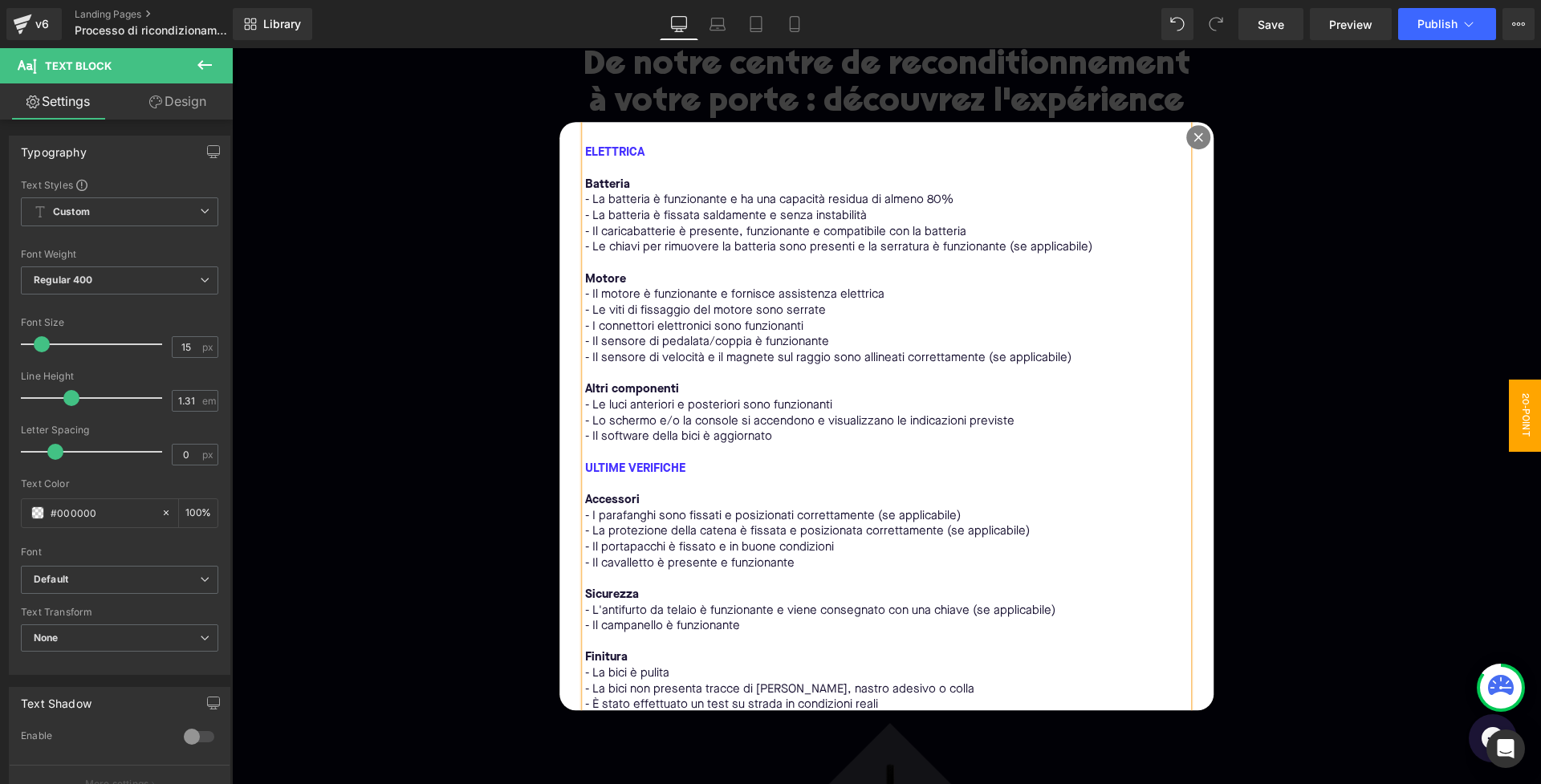
scroll to position [305, 0]
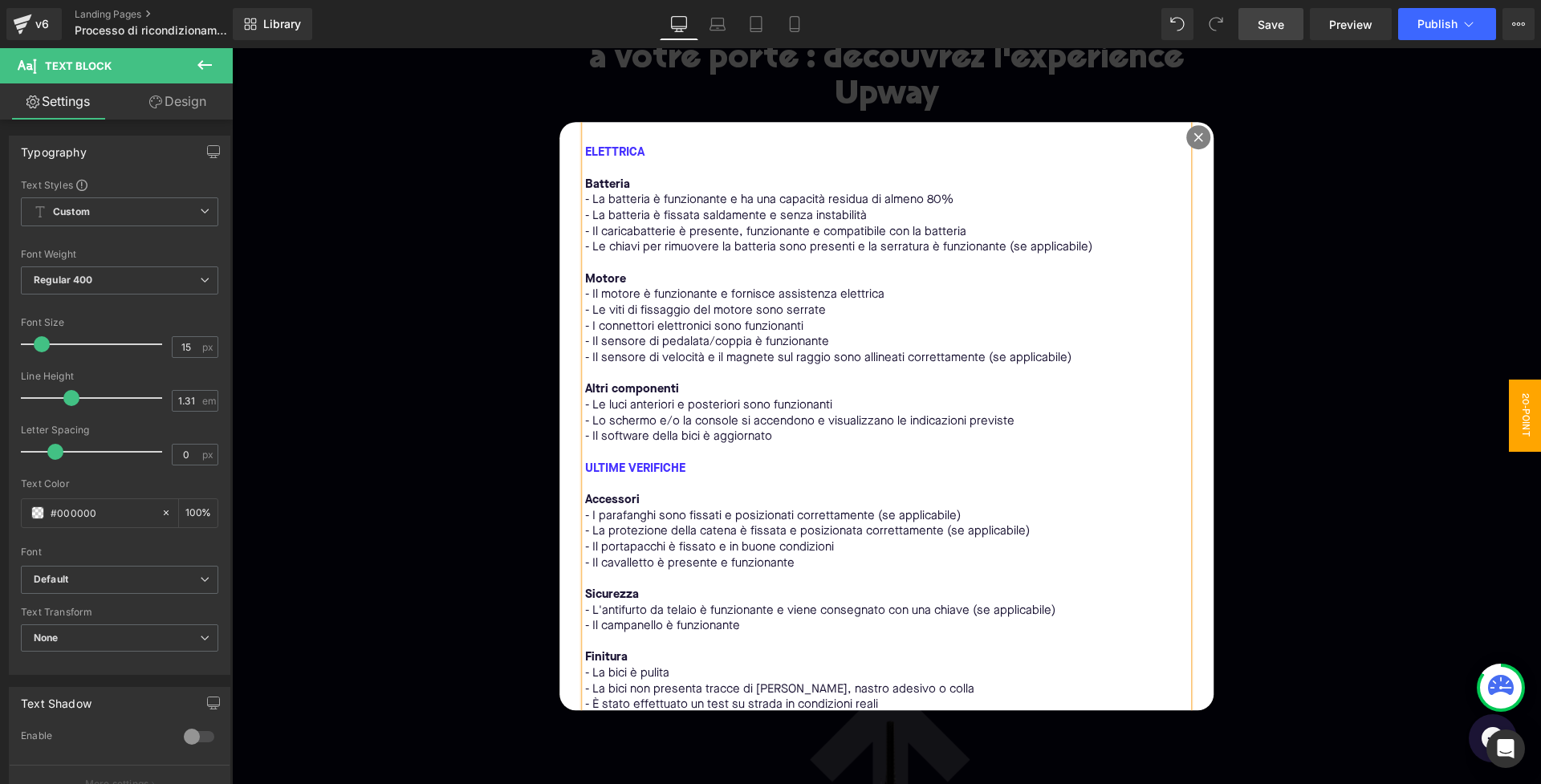
click at [1278, 34] on link "Save" at bounding box center [1271, 24] width 65 height 32
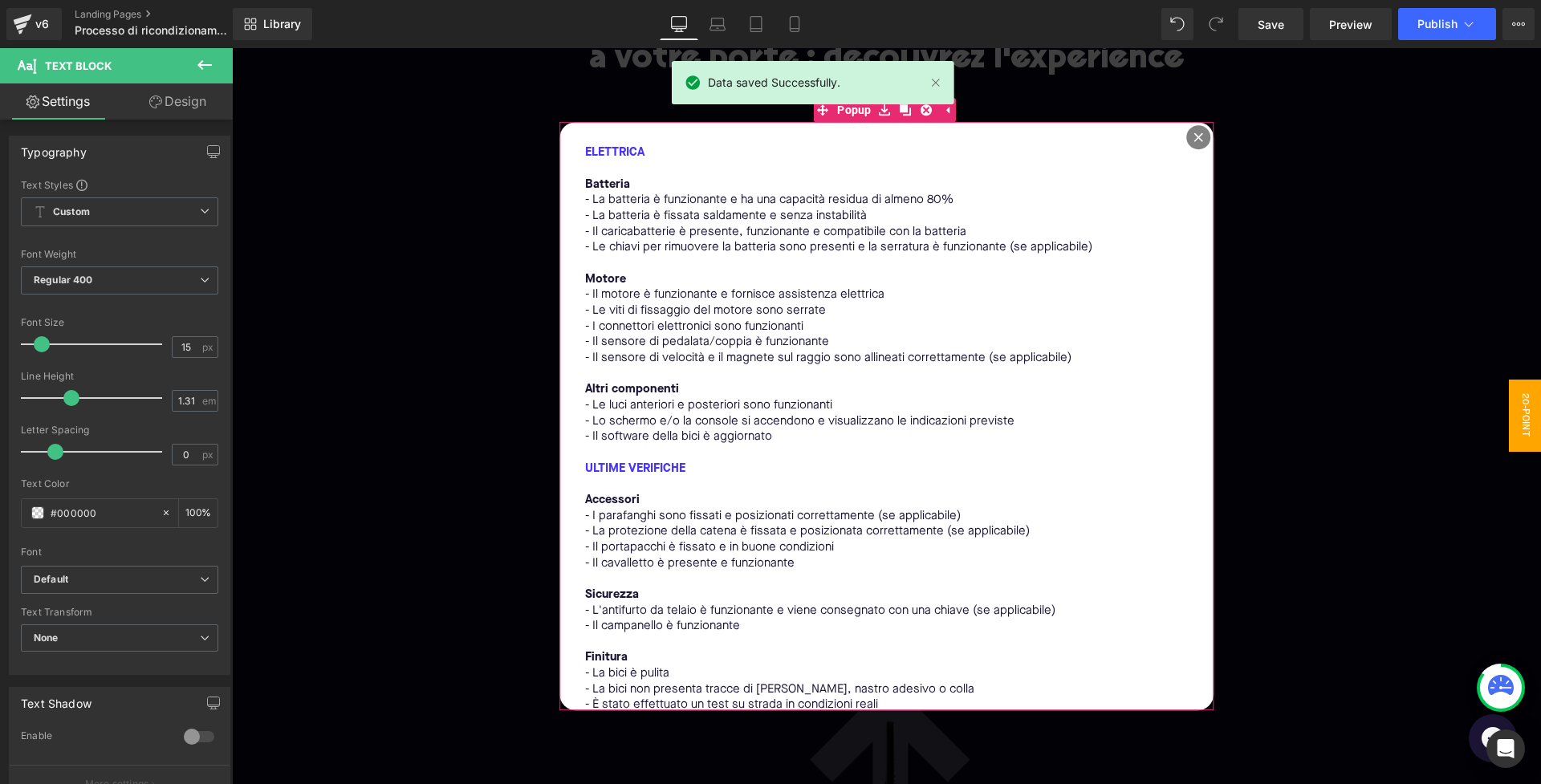
click at [1194, 136] on icon at bounding box center [1198, 137] width 10 height 10
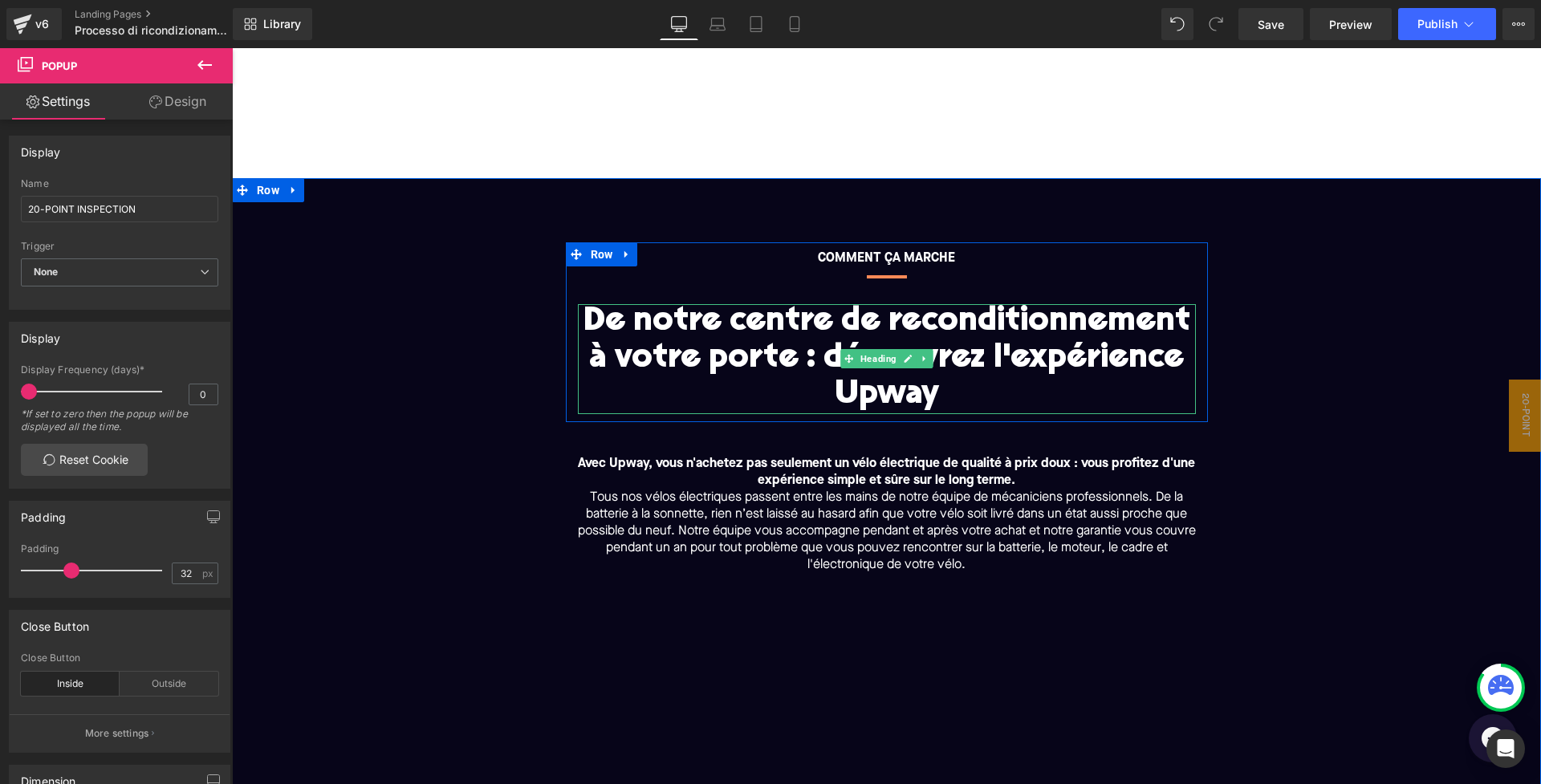
scroll to position [0, 0]
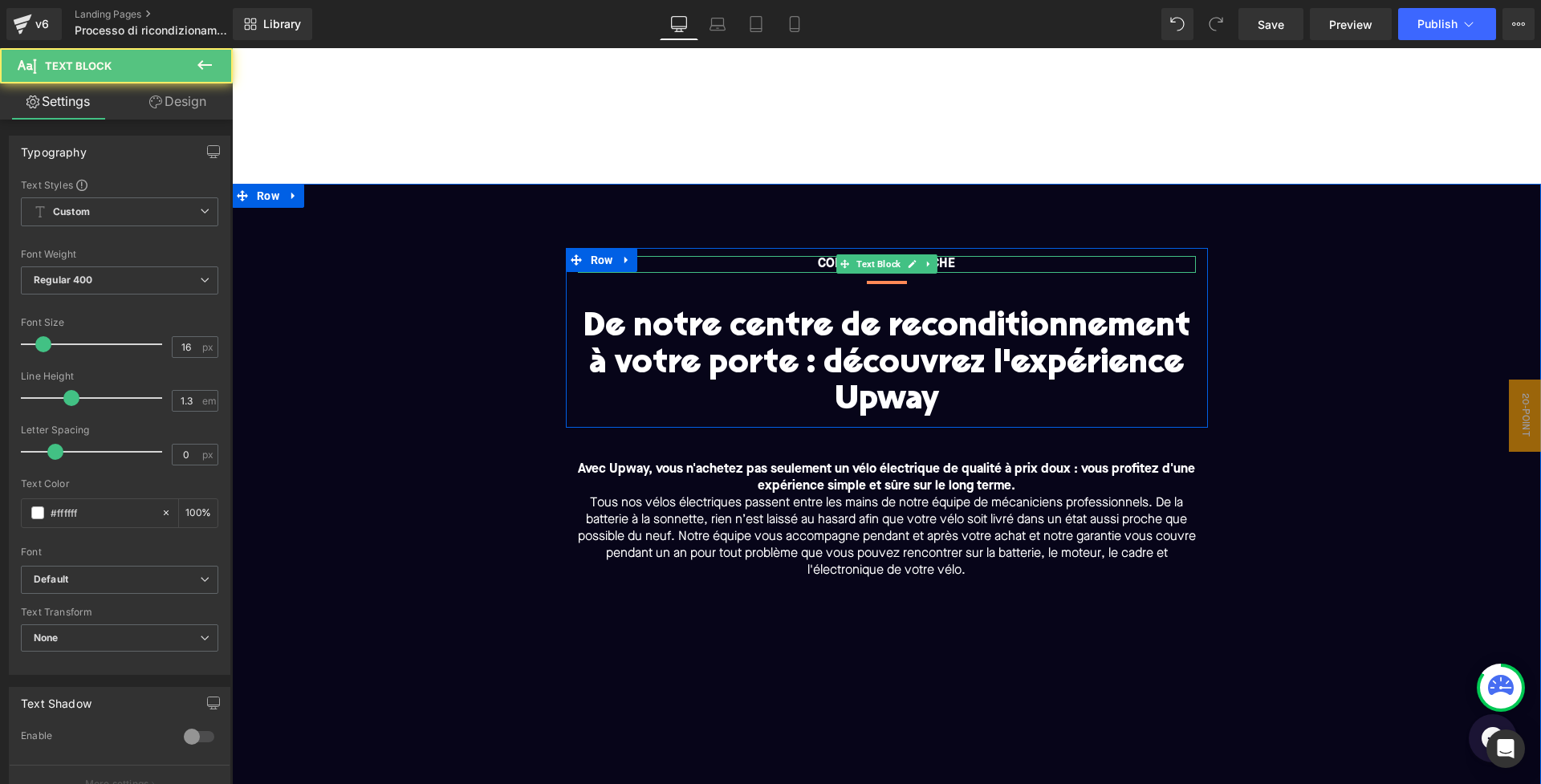
click at [978, 260] on p "COMMENT ÇA MARCHE" at bounding box center [887, 264] width 618 height 17
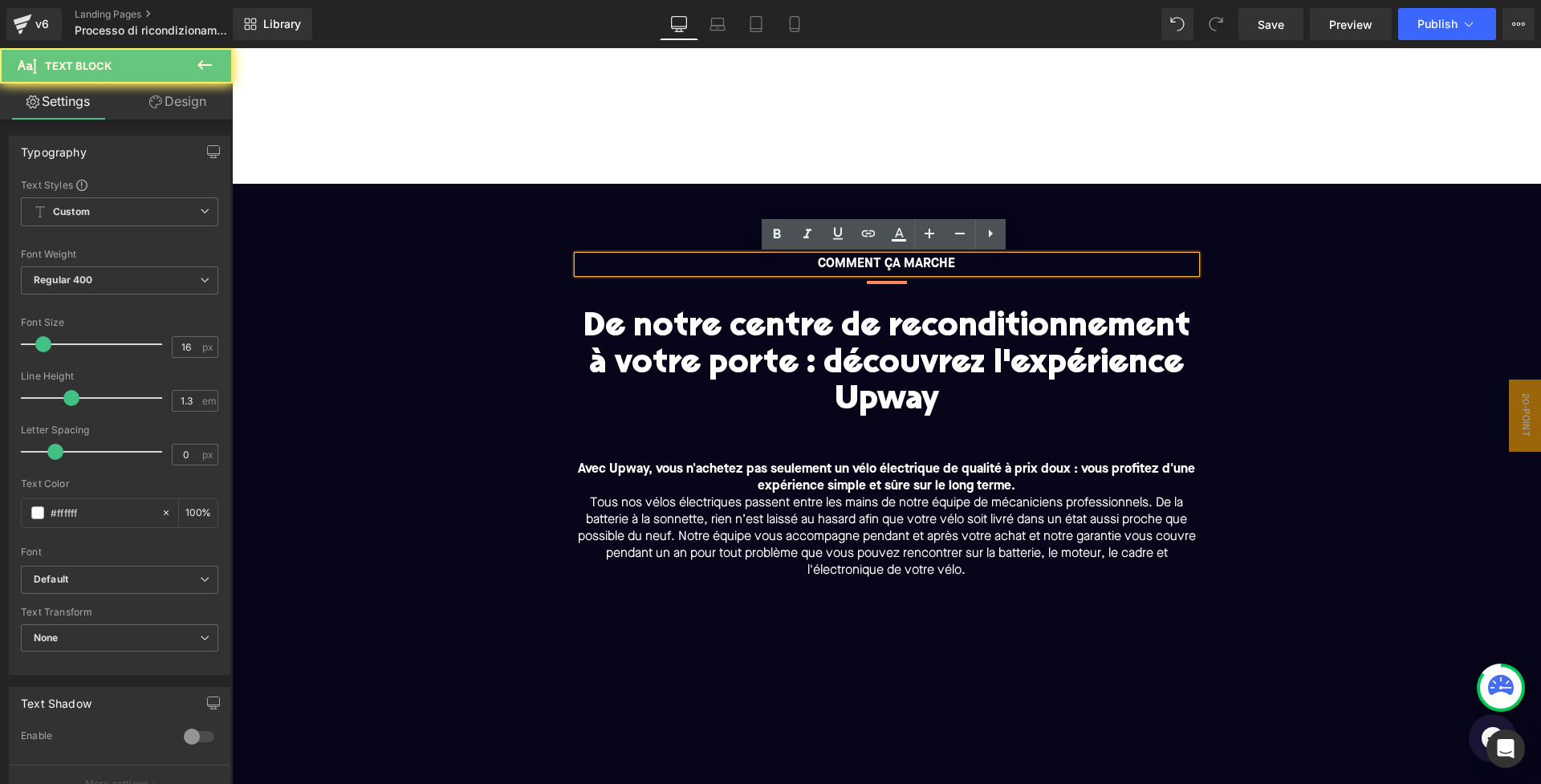
click at [928, 263] on bold "COMMENT ÇA MARCHE" at bounding box center [886, 264] width 137 height 13
click at [954, 268] on p "COMMENT ÇA MARCHE" at bounding box center [887, 264] width 618 height 17
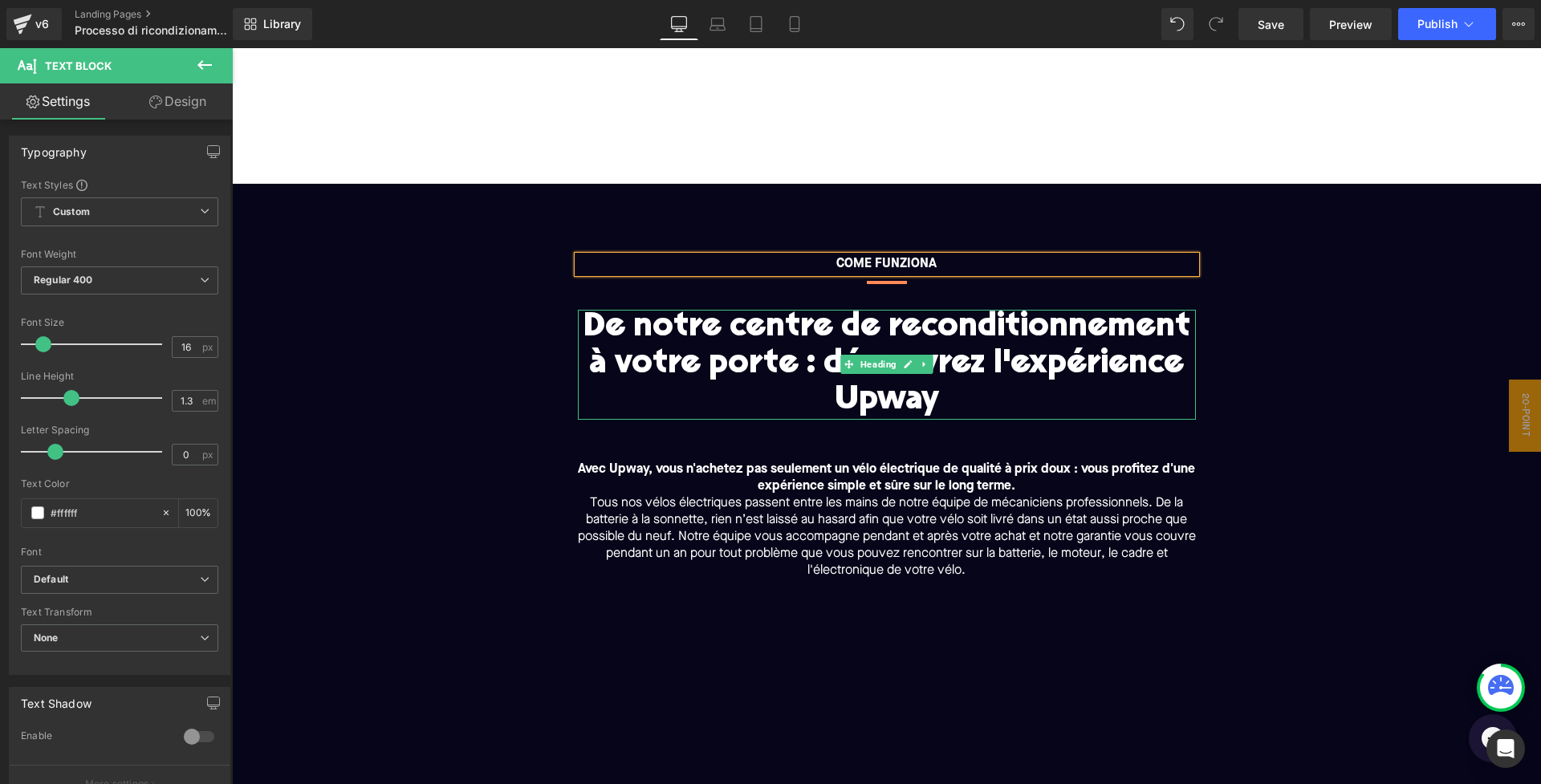
click at [901, 324] on h1 "De notre centre de reconditionnement à votre porte : découvrez l'expérience Upw…" at bounding box center [887, 364] width 618 height 110
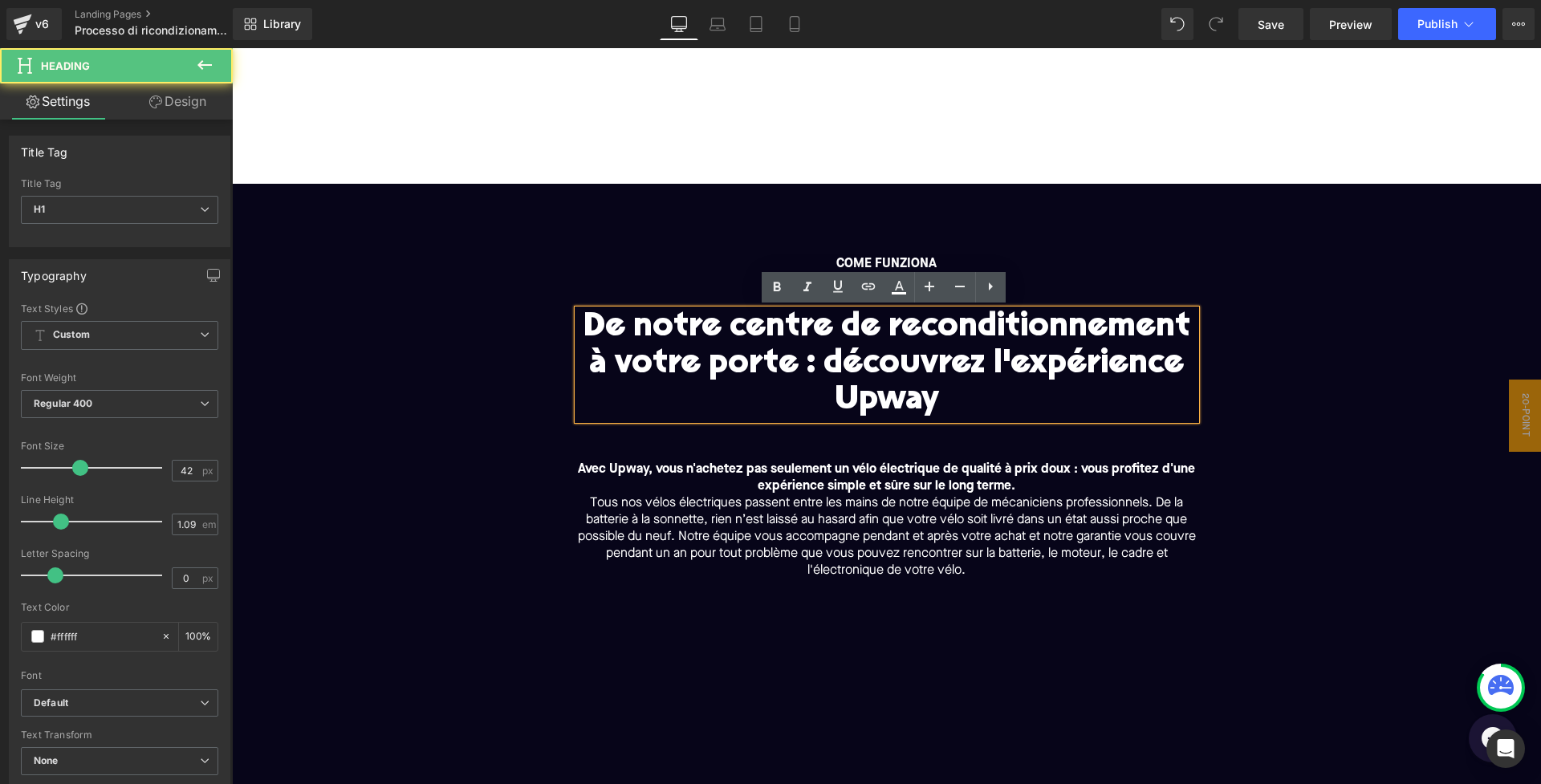
click at [940, 396] on h1 "De notre centre de reconditionnement à votre porte : découvrez l'expérience Upw…" at bounding box center [887, 364] width 618 height 110
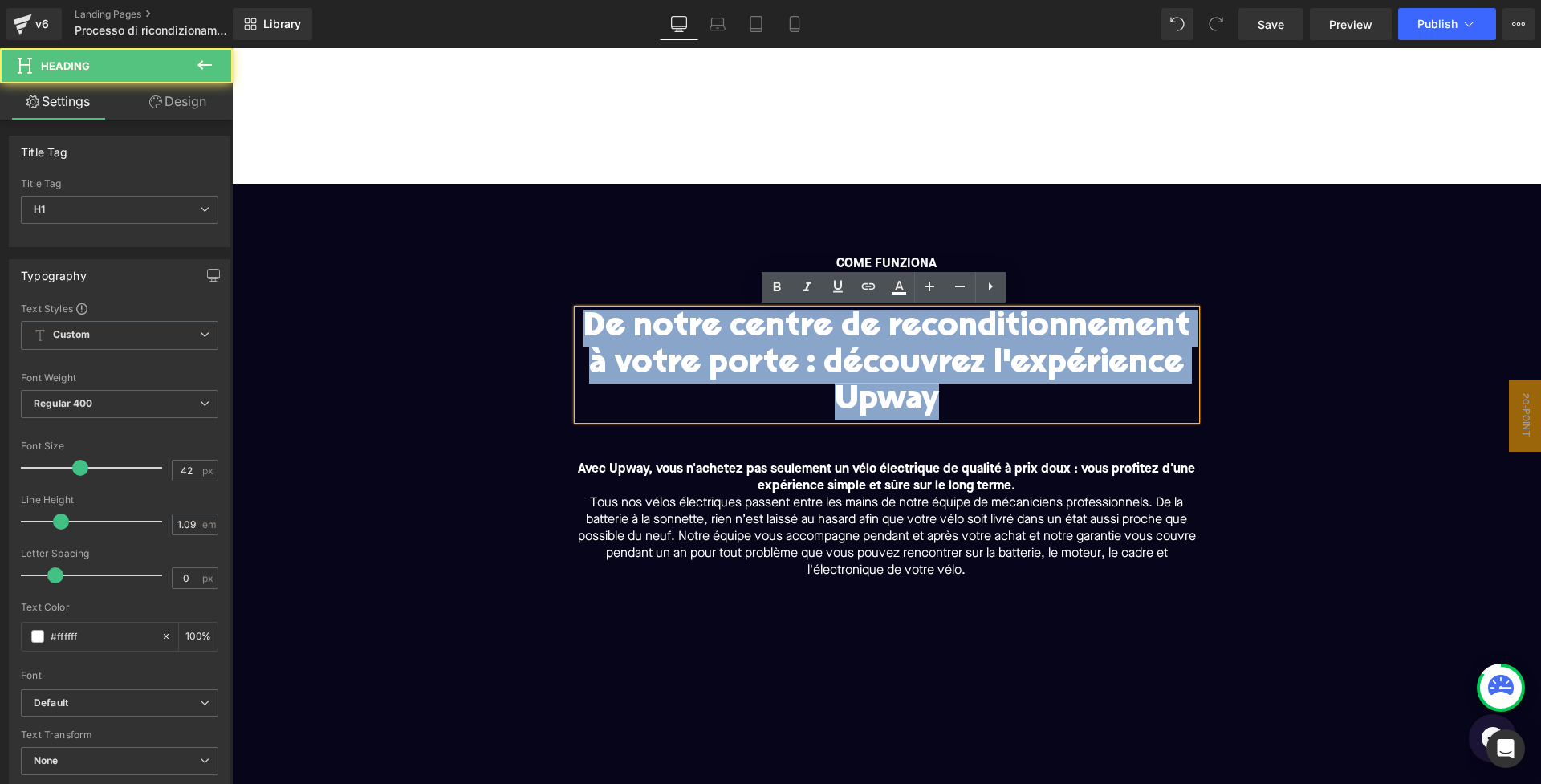
drag, startPoint x: 943, startPoint y: 399, endPoint x: 554, endPoint y: 307, distance: 399.7
click at [554, 307] on div "COME FUNZIONA Text Block Separator De notre centre de reconditionnement à votre…" at bounding box center [887, 716] width 1245 height 937
click at [581, 327] on h1 "De notre centre de reconditionnement à votre porte : découvrez l'expérience Upw…" at bounding box center [887, 364] width 618 height 110
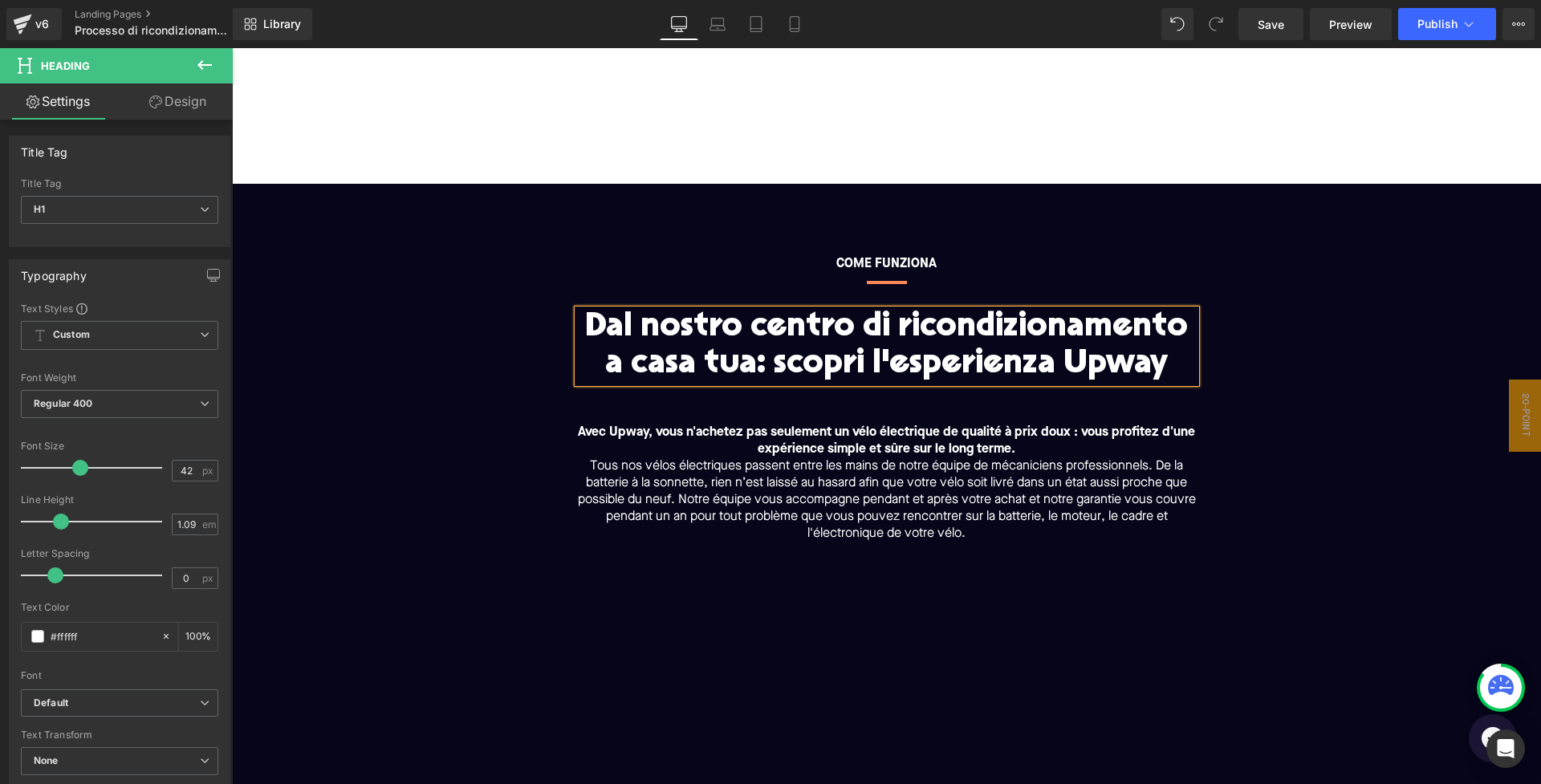
click at [689, 440] on p "Avec Upway, vous n'achetez pas seulement un vélo électrique de qualité à prix d…" at bounding box center [887, 441] width 618 height 34
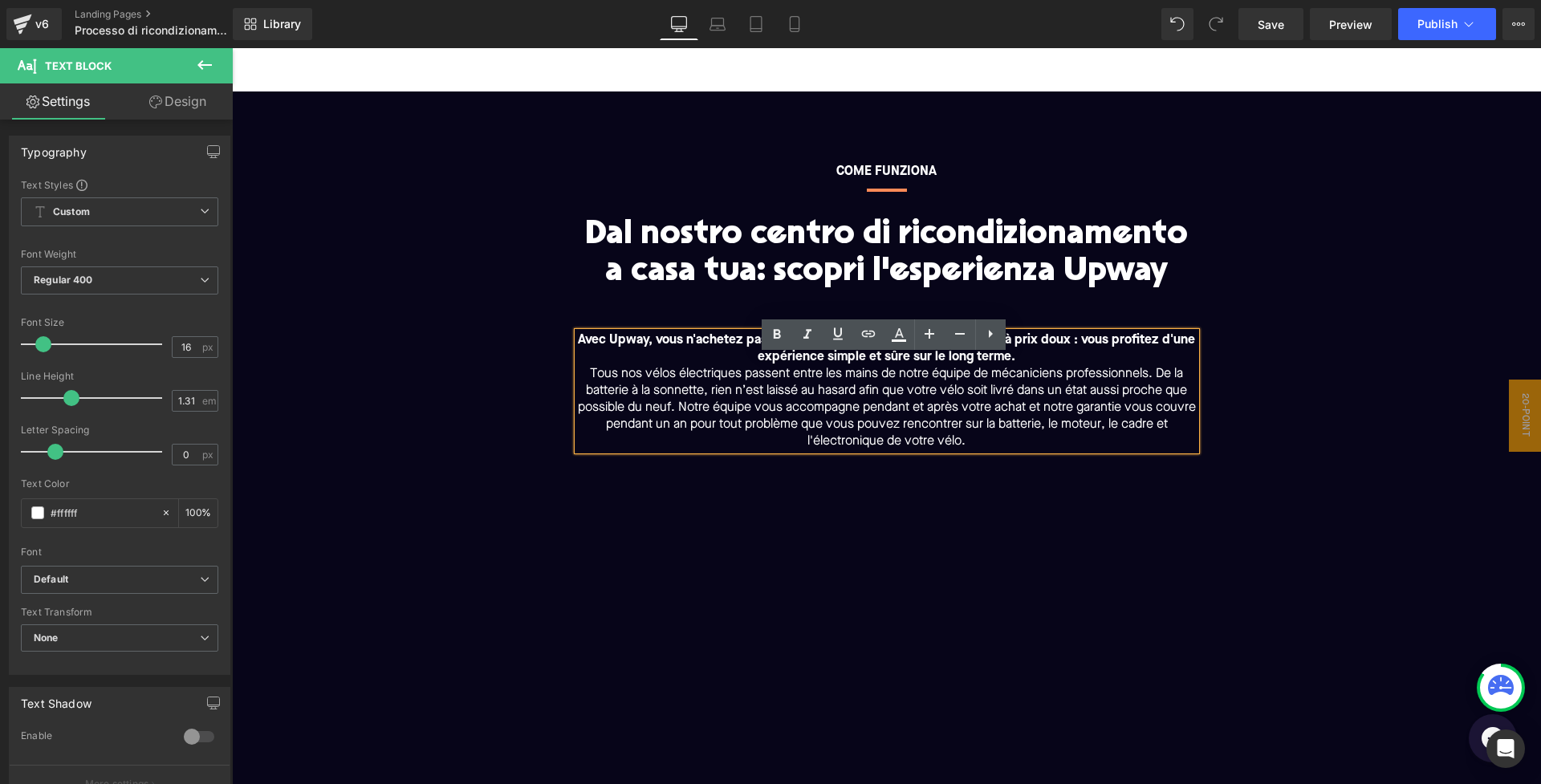
scroll to position [66, 0]
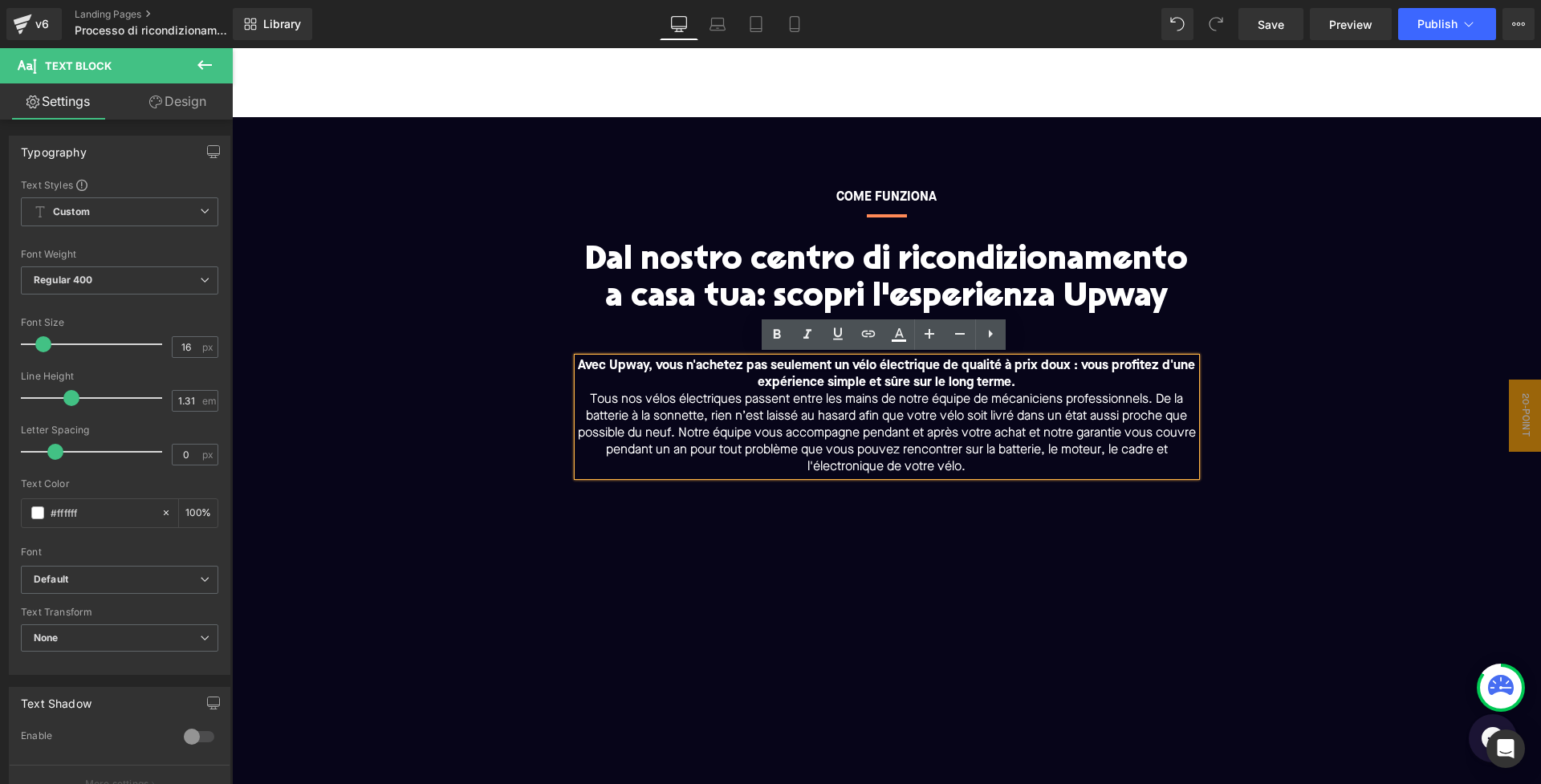
click at [687, 413] on p "Tous nos vélos électriques passent entre les mains de notre équipe de mécanicie…" at bounding box center [887, 433] width 618 height 84
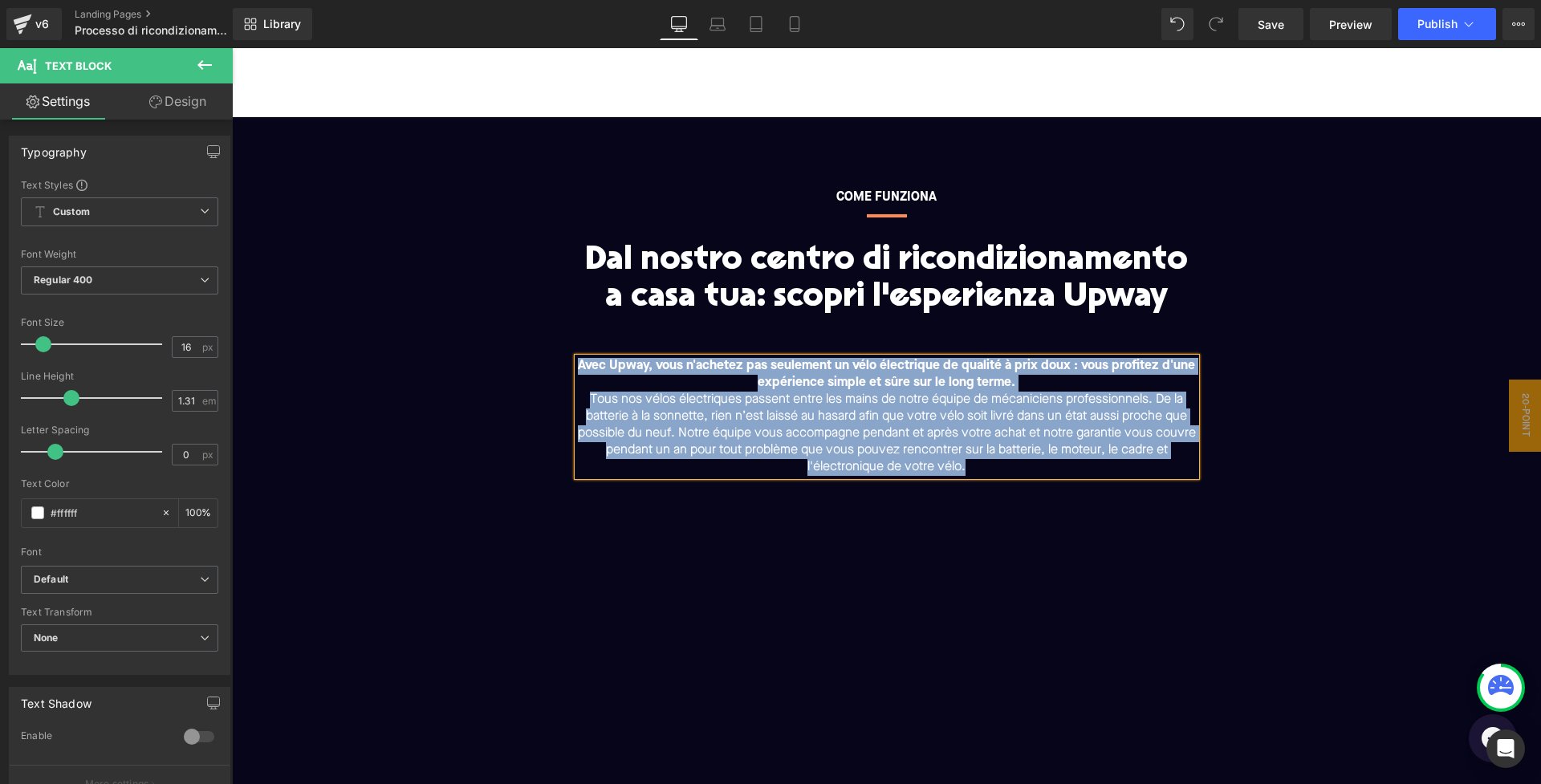
copy div "Avec Upway, vous n'achetez pas seulement un vélo électrique de qualité à prix d…"
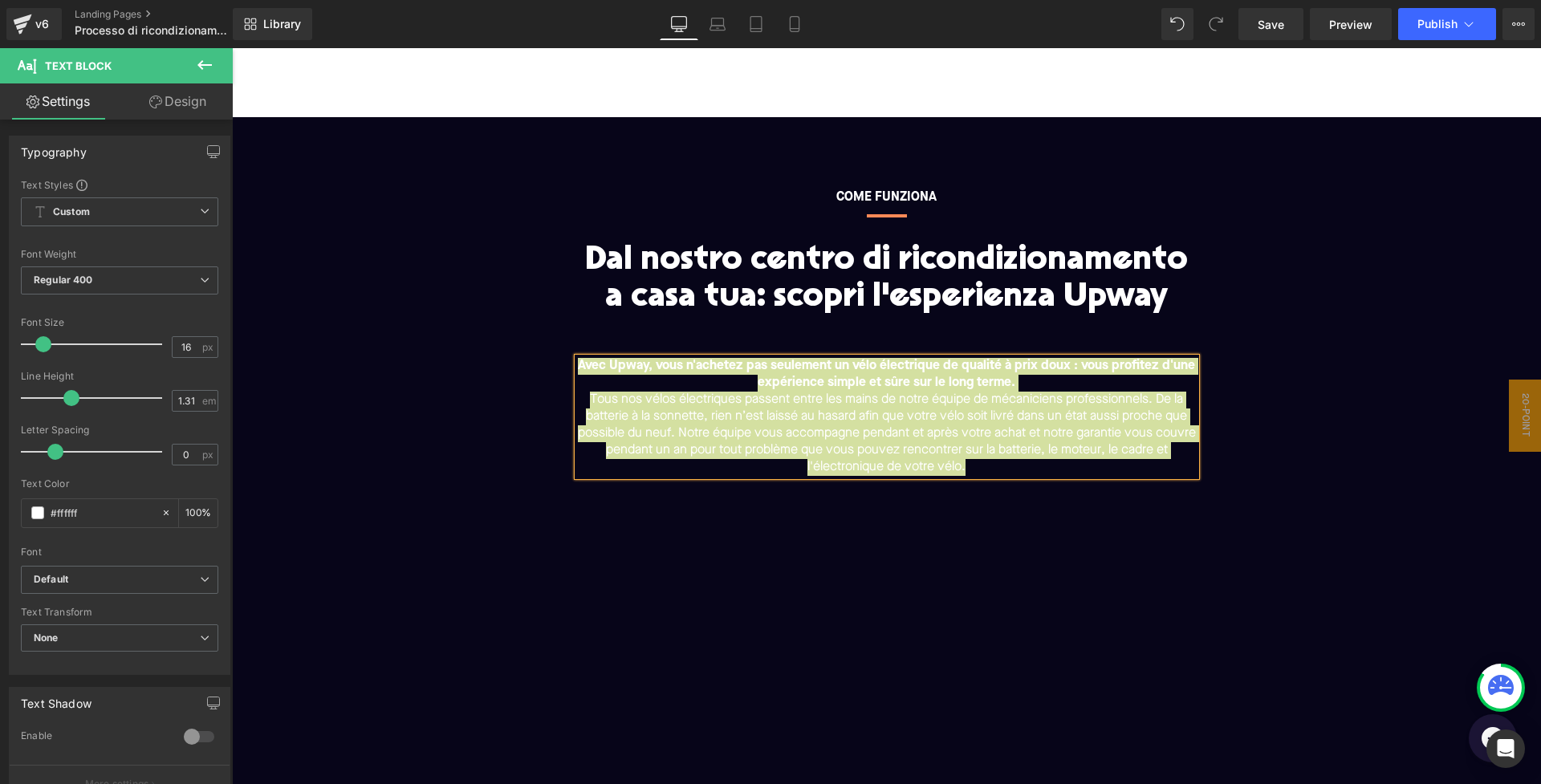
click at [610, 366] on bold "Avec Upway, vous n'achetez pas seulement un vélo électrique de qualité à prix d…" at bounding box center [886, 374] width 617 height 30
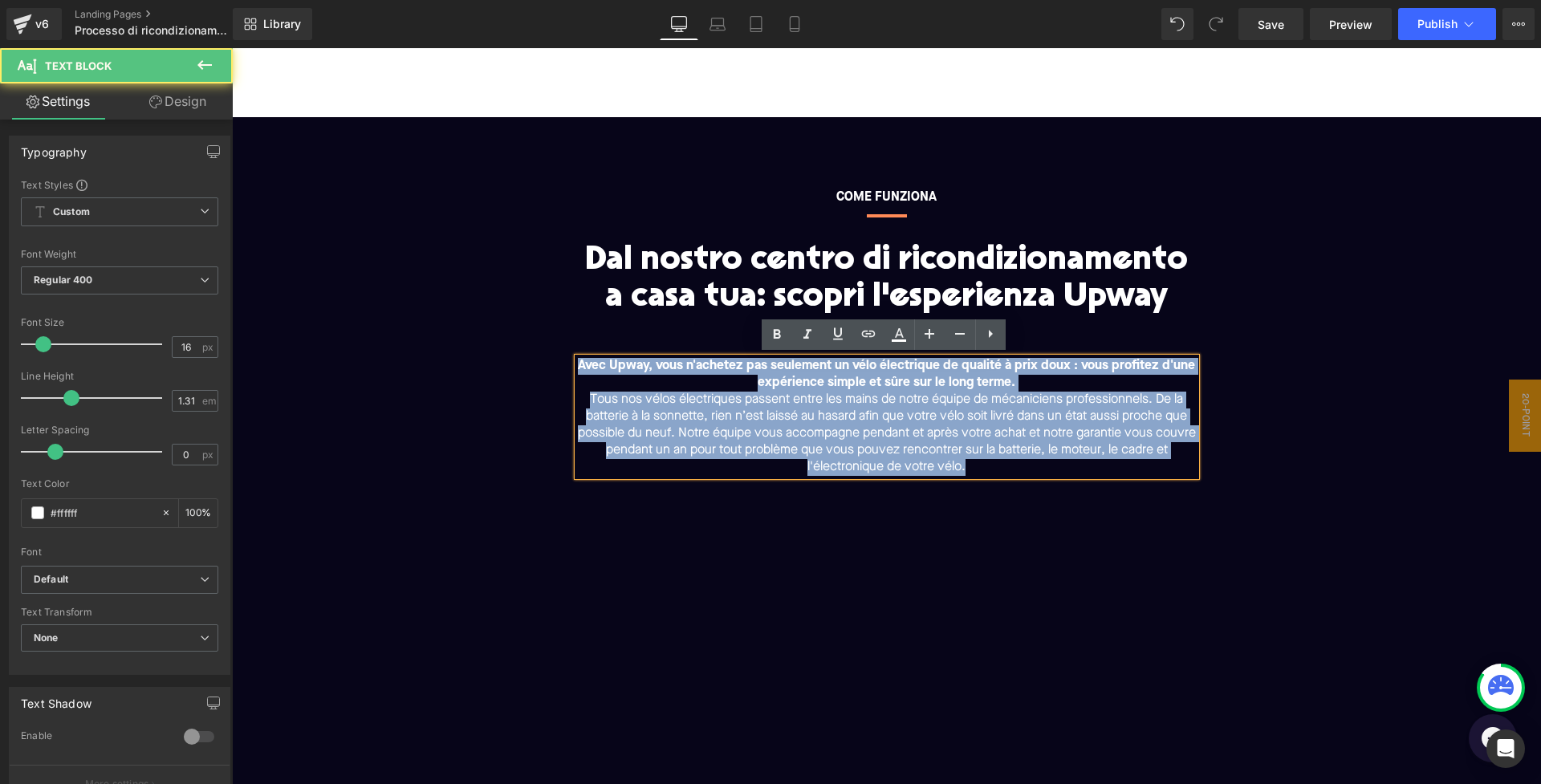
click at [625, 392] on p "Tous nos vélos électriques passent entre les mains de notre équipe de mécanicie…" at bounding box center [887, 433] width 618 height 84
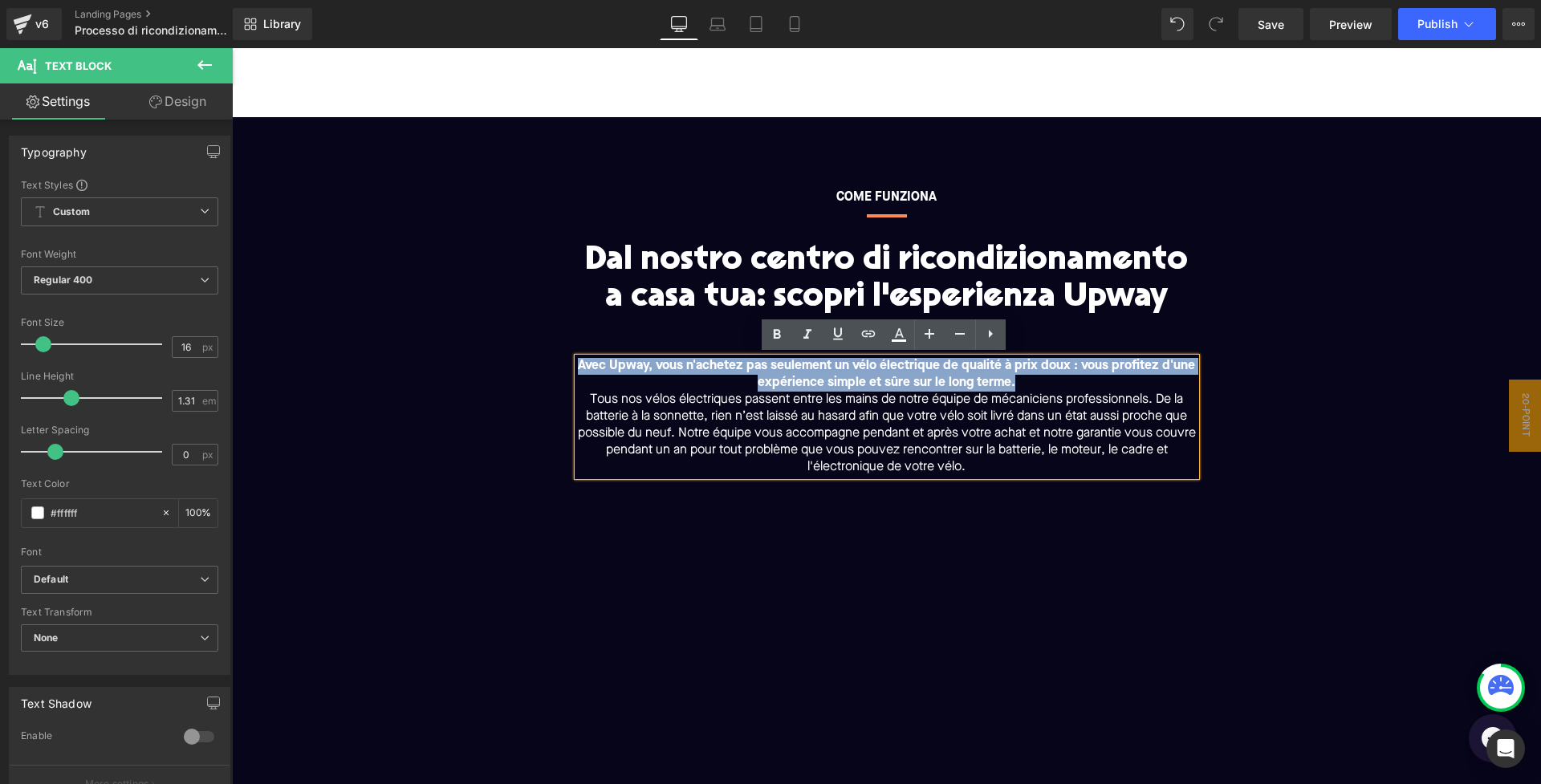
drag, startPoint x: 575, startPoint y: 364, endPoint x: 1086, endPoint y: 382, distance: 511.3
click at [1086, 382] on p "Avec Upway, vous n'achetez pas seulement un vélo électrique de qualité à prix d…" at bounding box center [887, 374] width 618 height 34
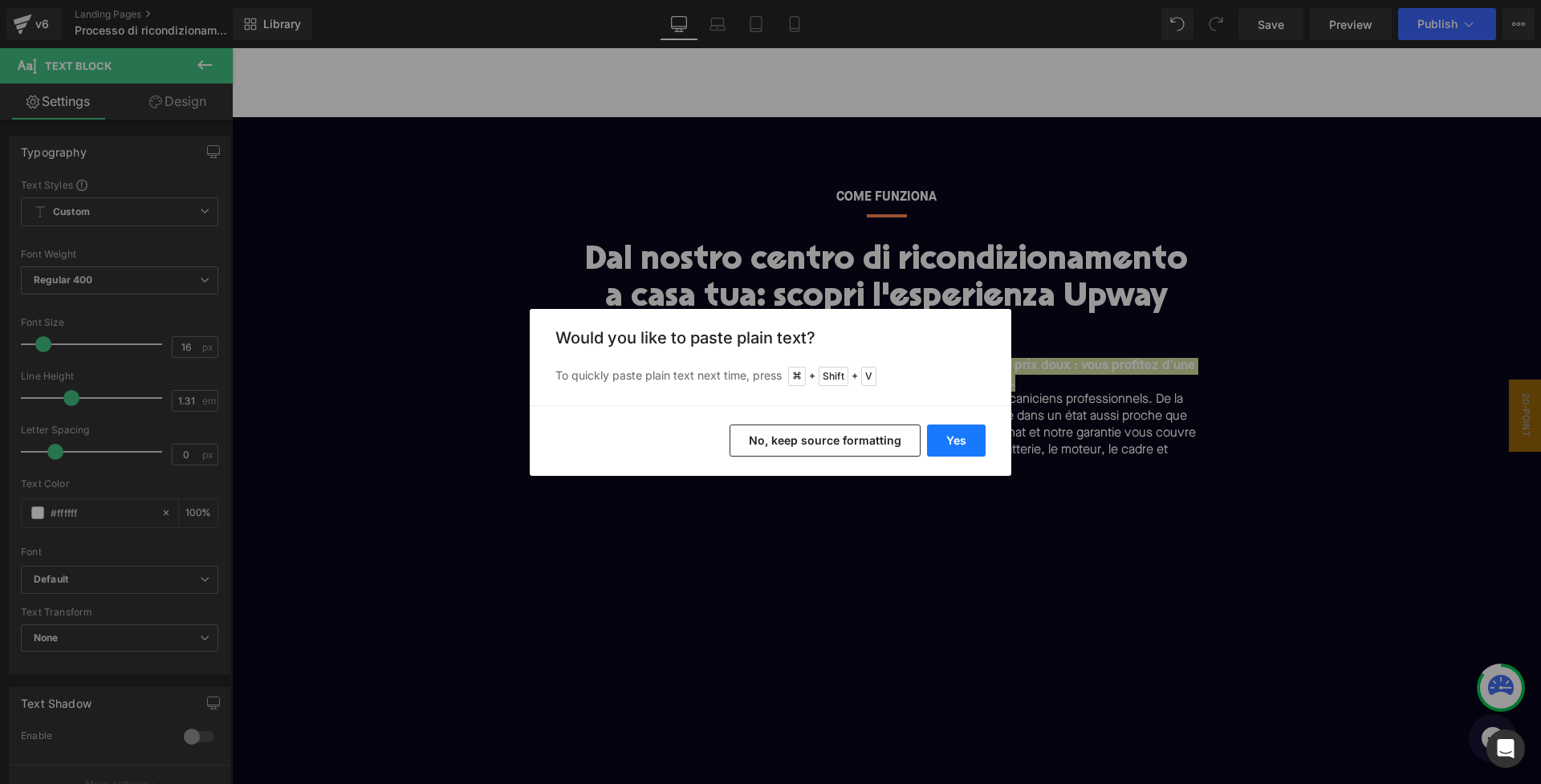
click at [959, 443] on button "Yes" at bounding box center [956, 440] width 58 height 32
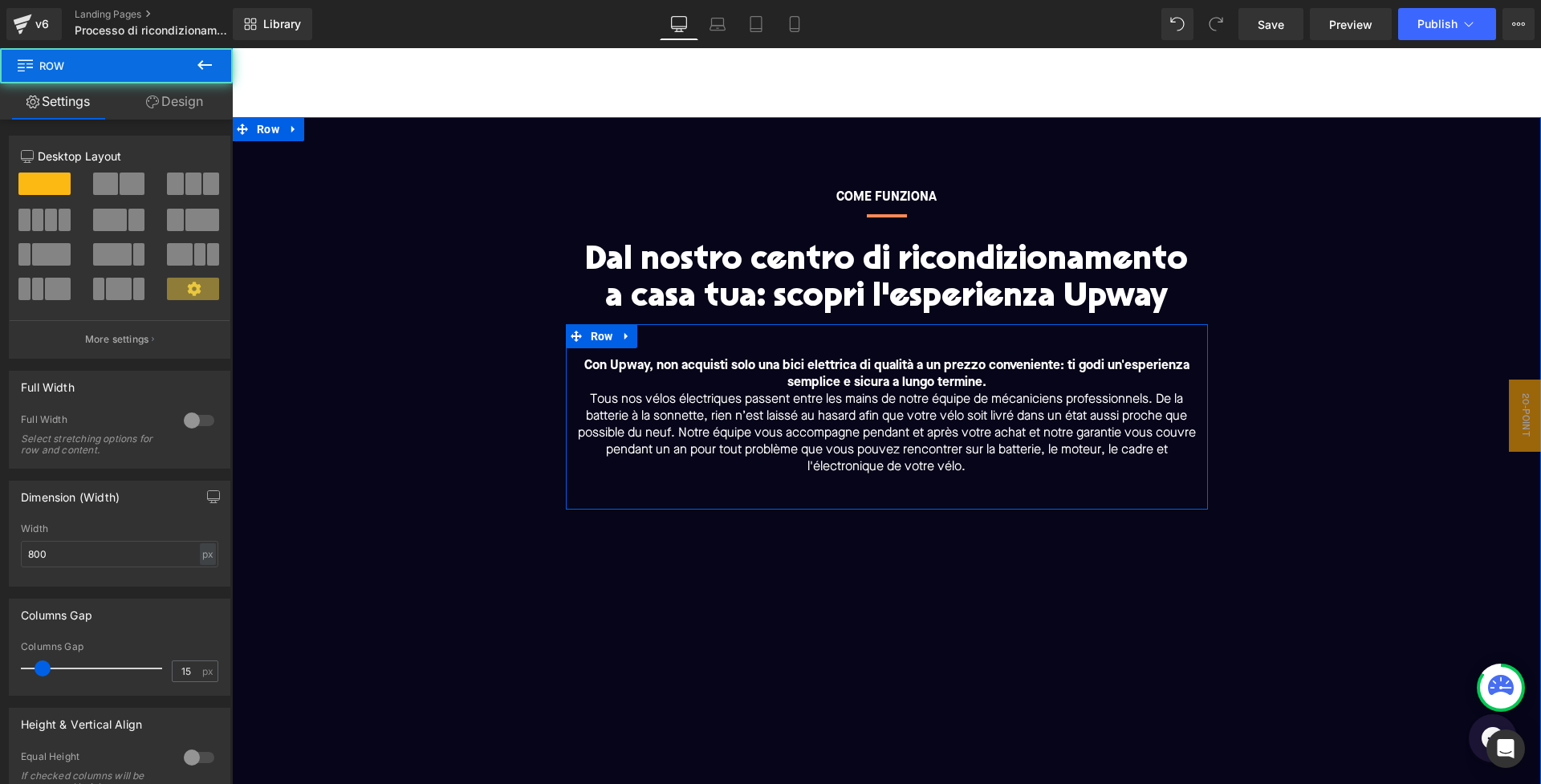
click at [629, 479] on div "Con Upway, non acquisti solo una bici elettrica di qualità a un prezzo convenie…" at bounding box center [887, 417] width 642 height 185
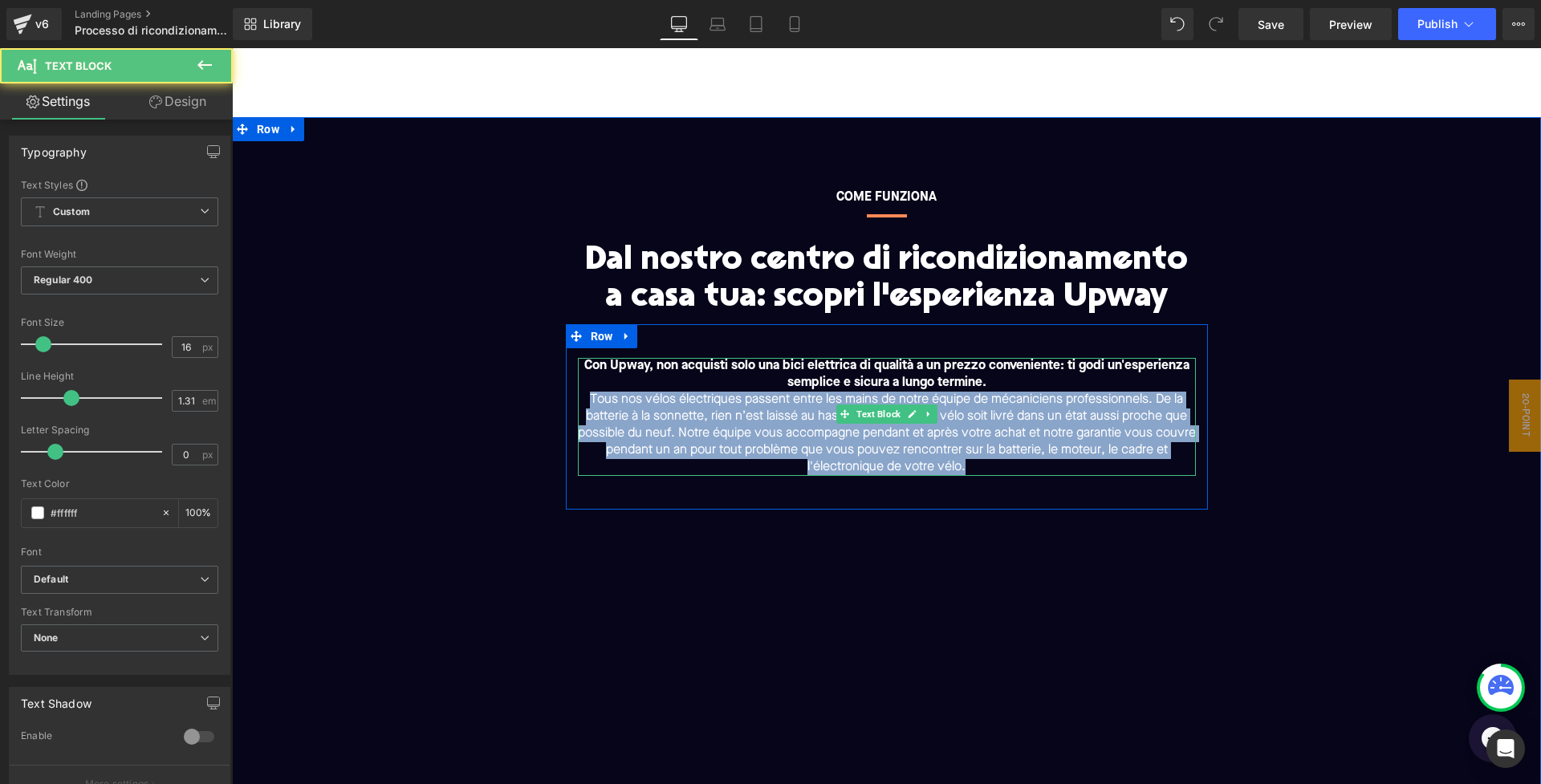
drag, startPoint x: 580, startPoint y: 395, endPoint x: 1043, endPoint y: 461, distance: 467.7
click at [1043, 461] on p "Tous nos vélos électriques passent entre les mains de notre équipe de mécanicie…" at bounding box center [887, 433] width 618 height 84
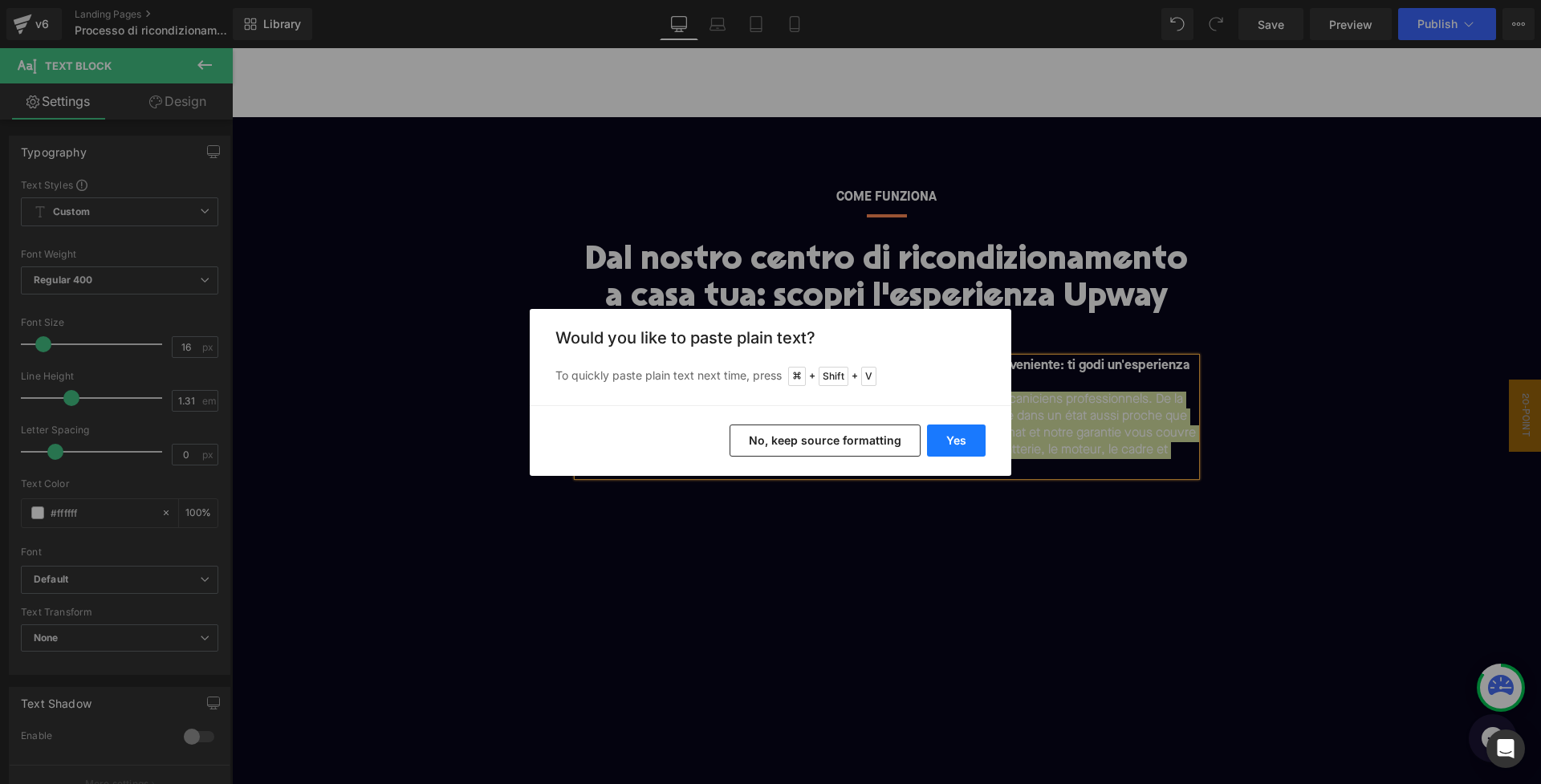
click at [961, 439] on button "Yes" at bounding box center [956, 440] width 58 height 32
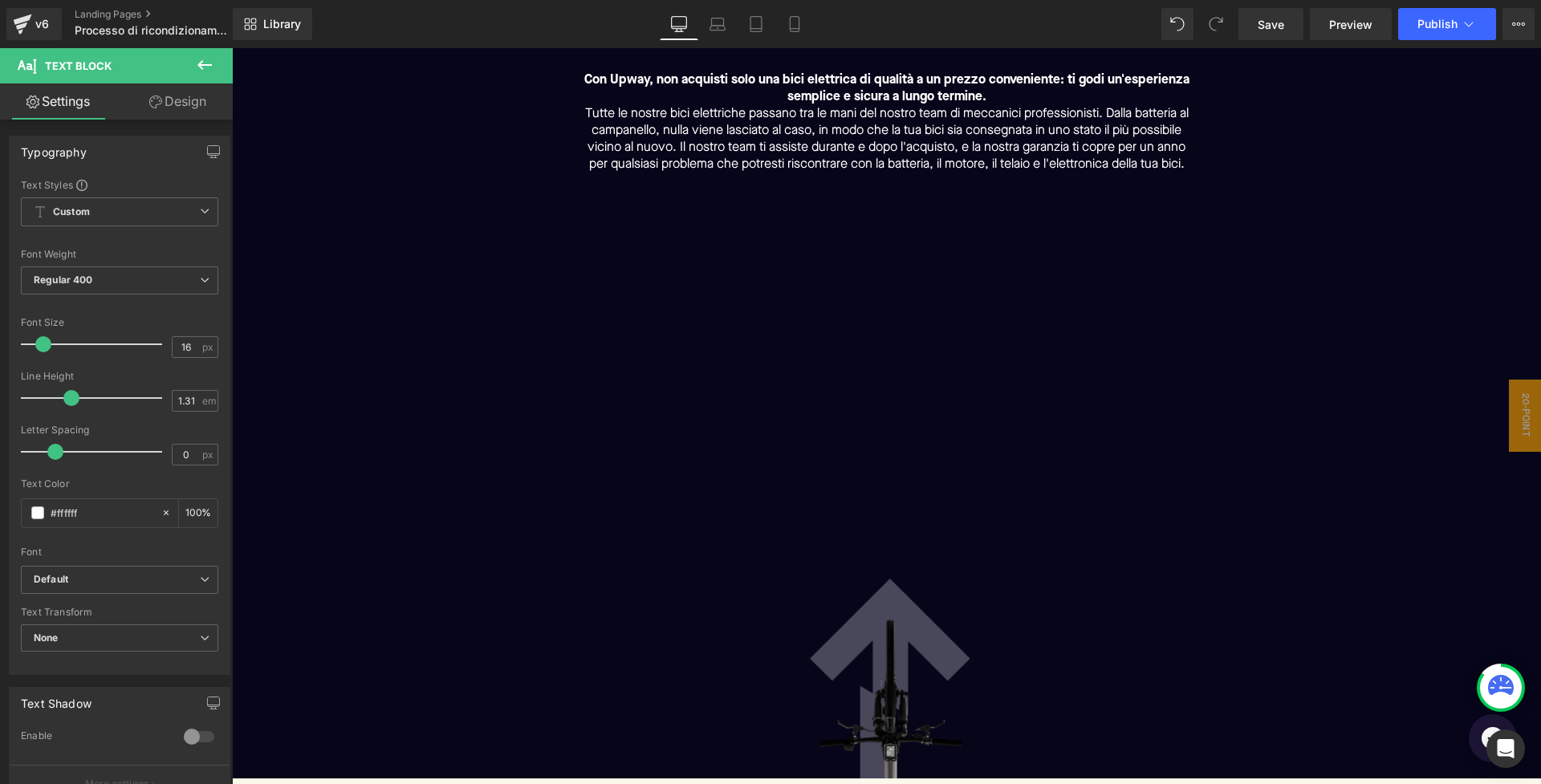
scroll to position [360, 0]
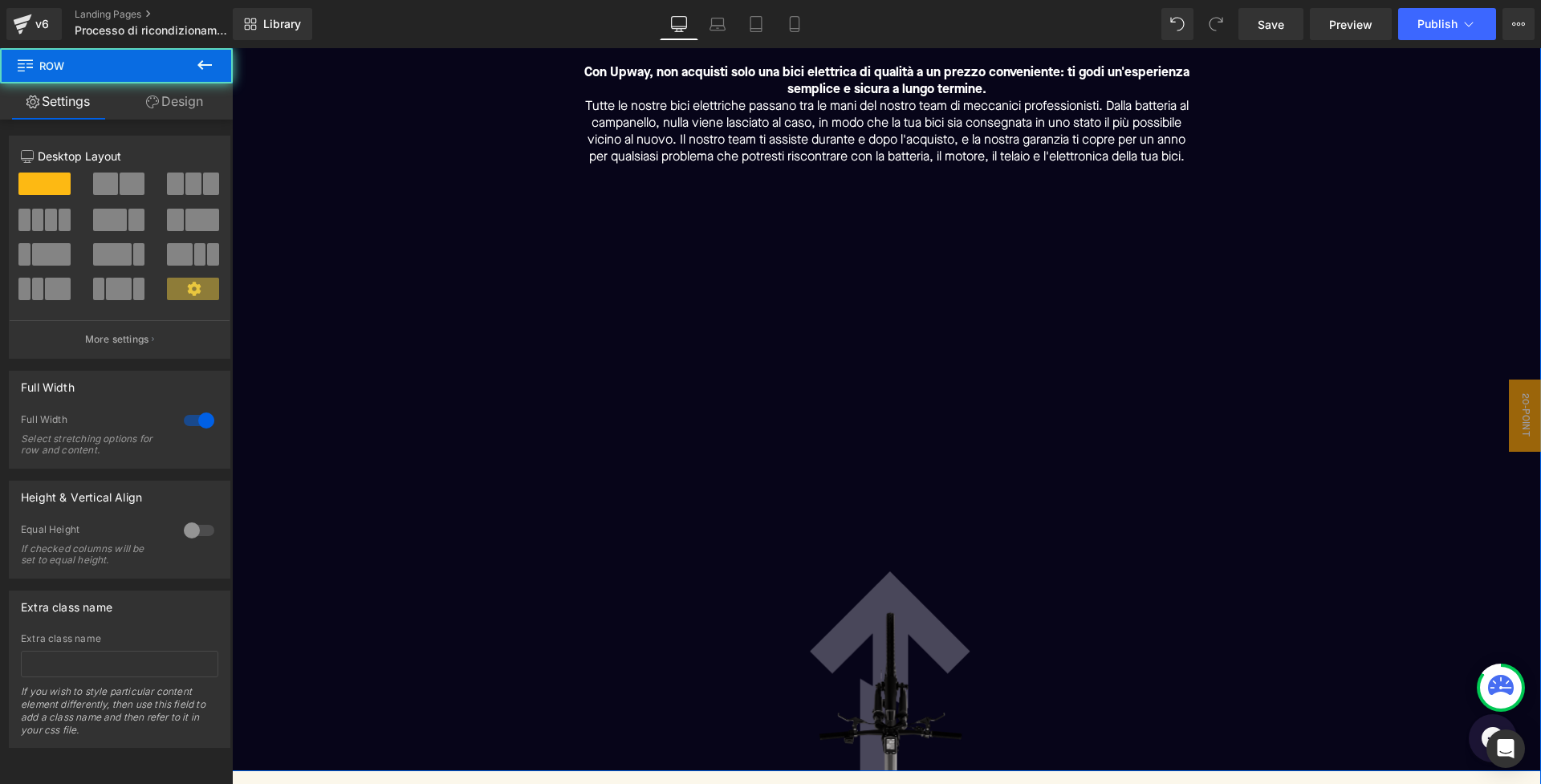
click at [1476, 507] on div "COME FUNZIONA Text Block Separator Dal nostro centro di ricondizionamento a cas…" at bounding box center [887, 330] width 1245 height 883
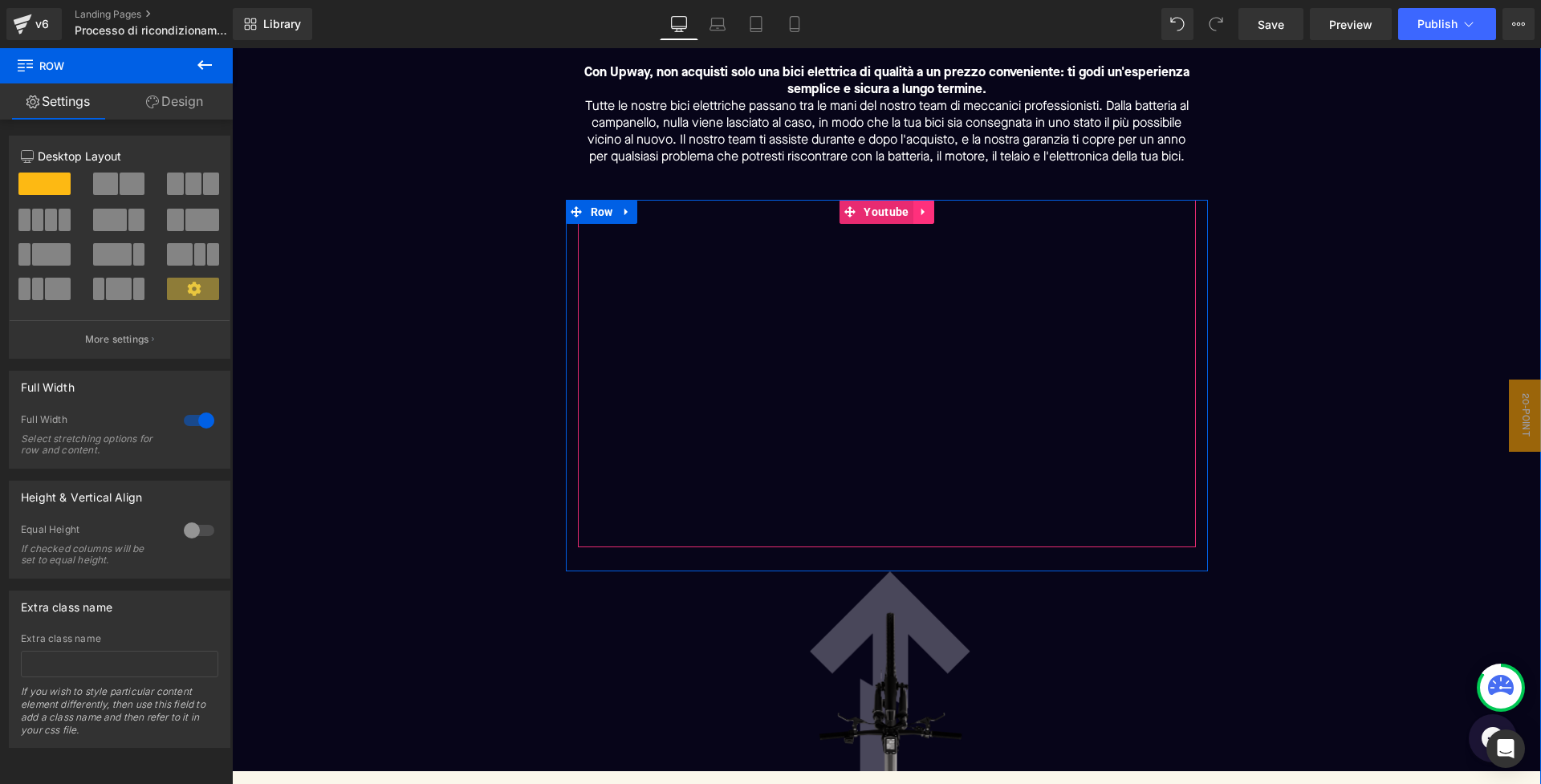
click at [919, 218] on icon at bounding box center [924, 212] width 11 height 12
click at [933, 218] on icon at bounding box center [934, 212] width 11 height 12
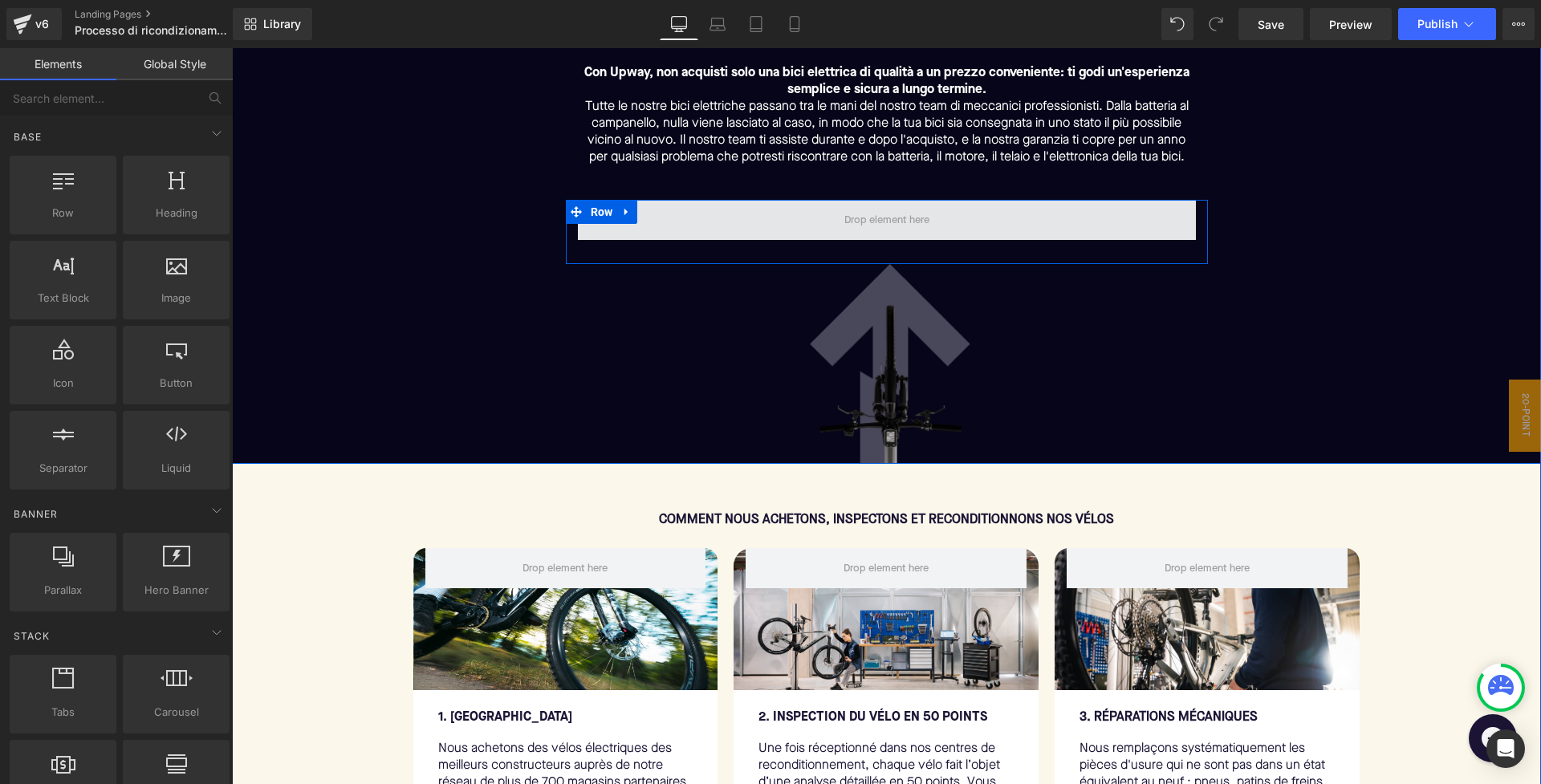
click at [795, 233] on span at bounding box center [887, 220] width 618 height 40
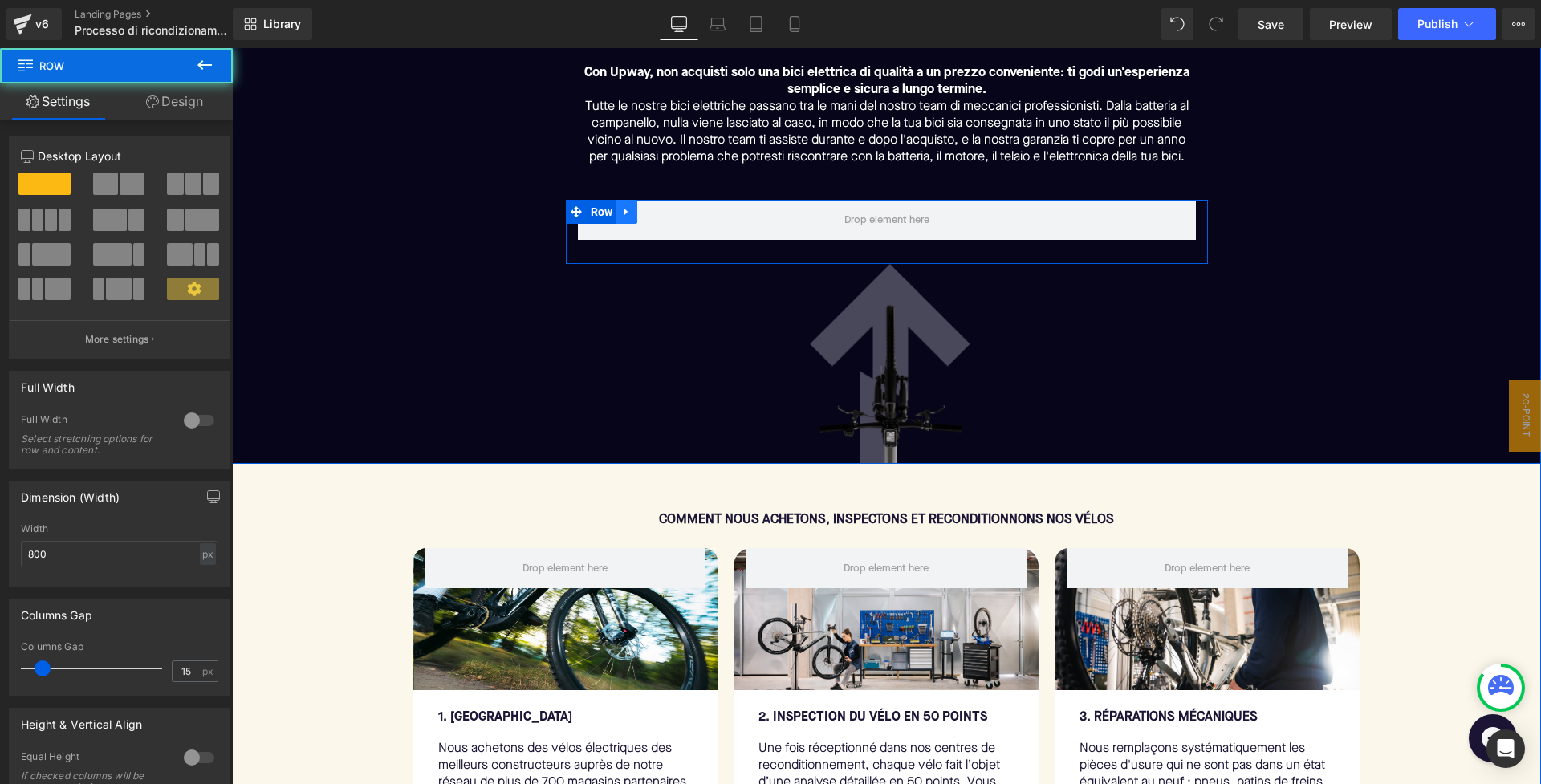
click at [625, 218] on icon at bounding box center [627, 212] width 11 height 12
click at [663, 217] on icon at bounding box center [669, 212] width 11 height 11
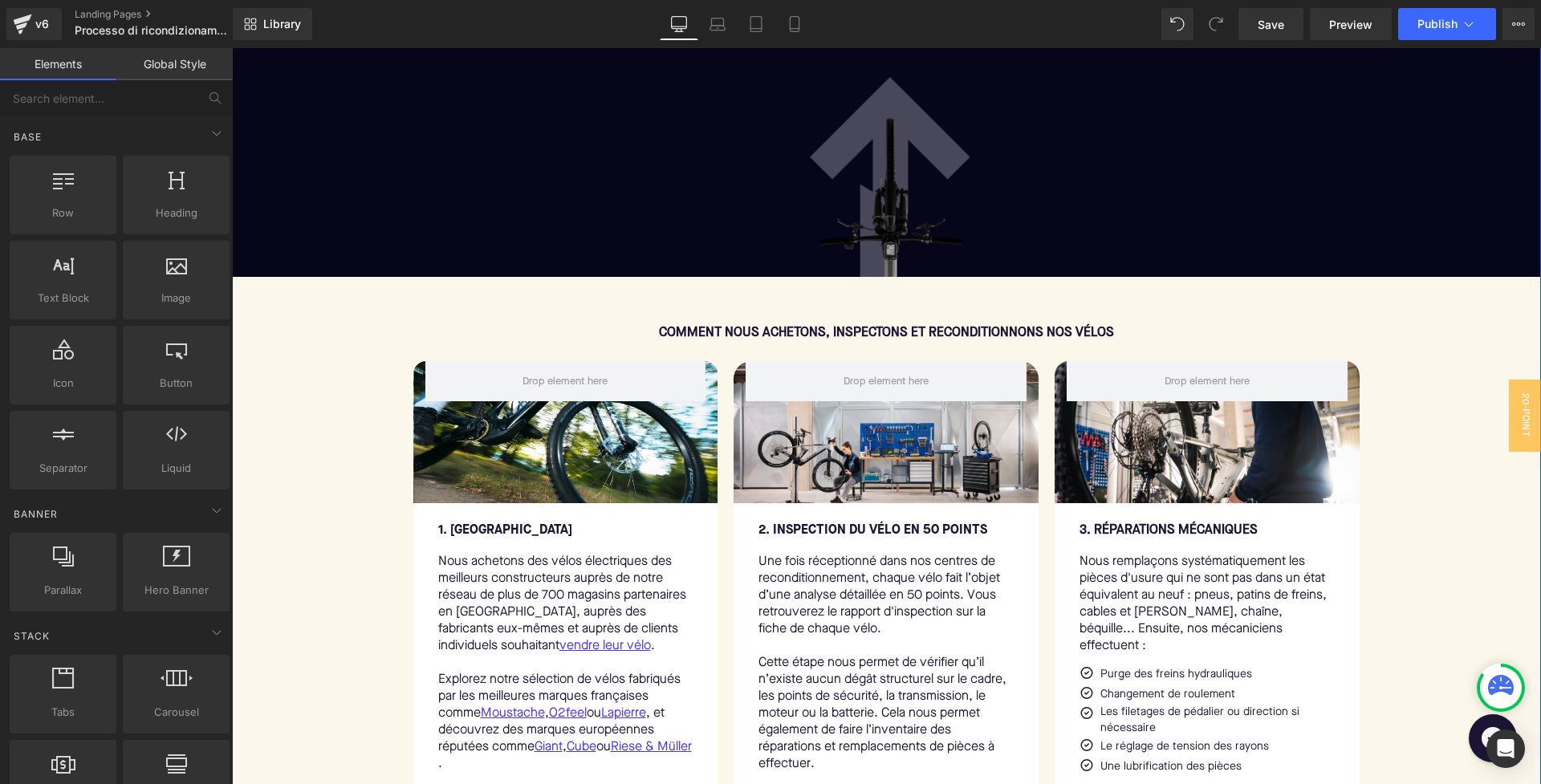
scroll to position [496, 0]
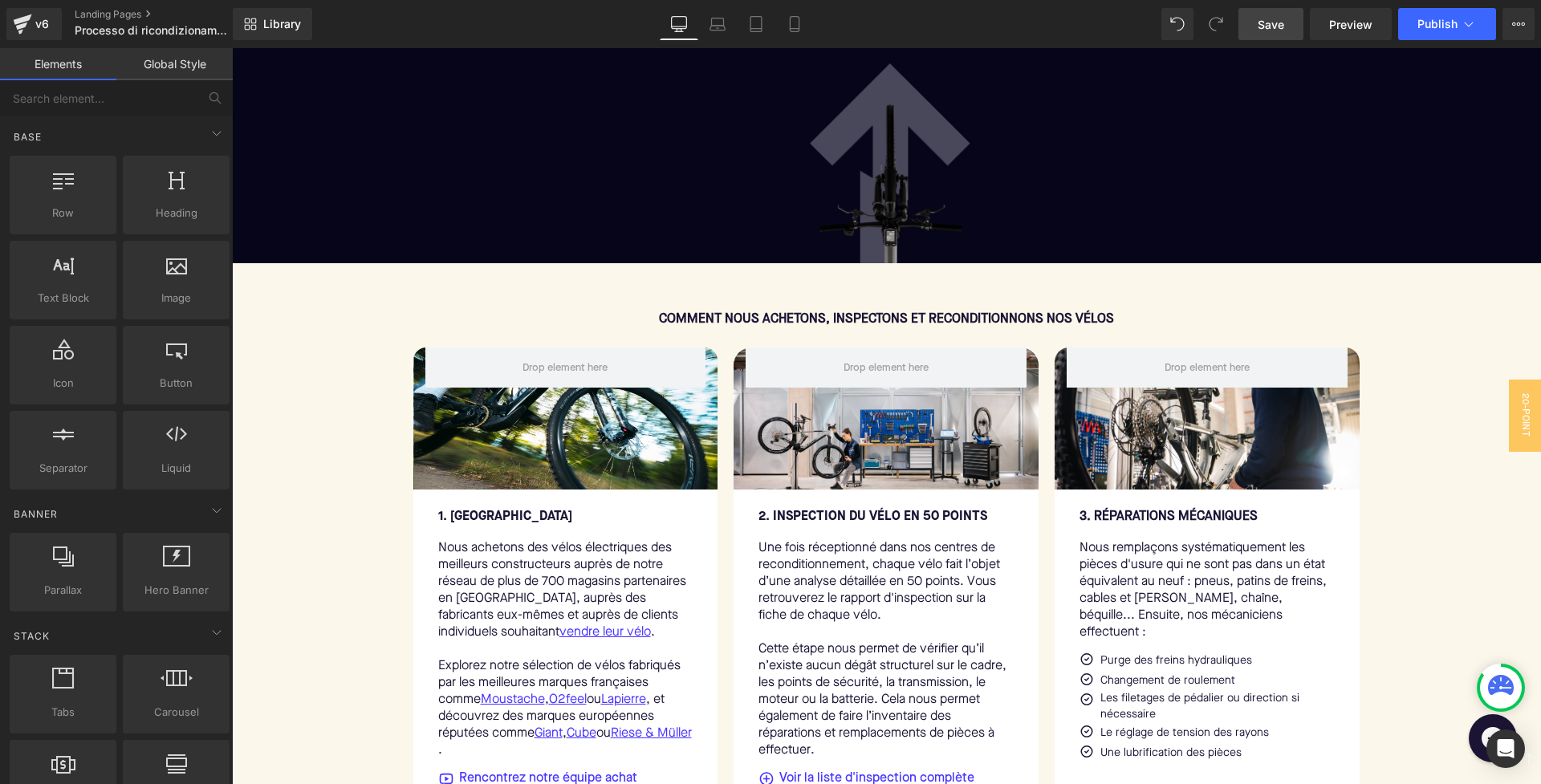
click at [1259, 30] on span "Save" at bounding box center [1270, 25] width 26 height 17
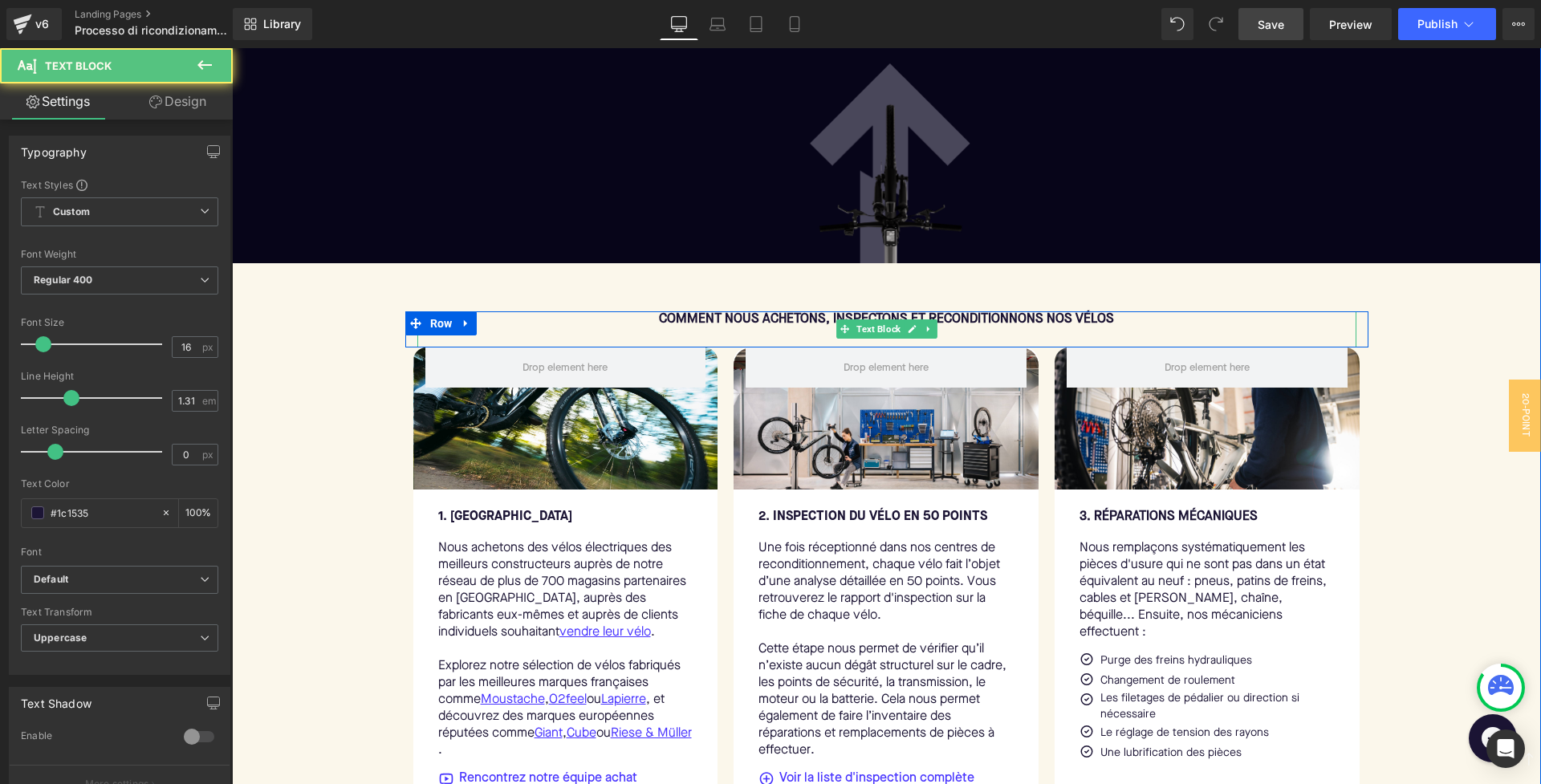
click at [690, 341] on div "COMMENT NOUS ACHETONS, INSPECTONS ET RECONDITIONNONS NOS VÉLOS" at bounding box center [887, 330] width 940 height 36
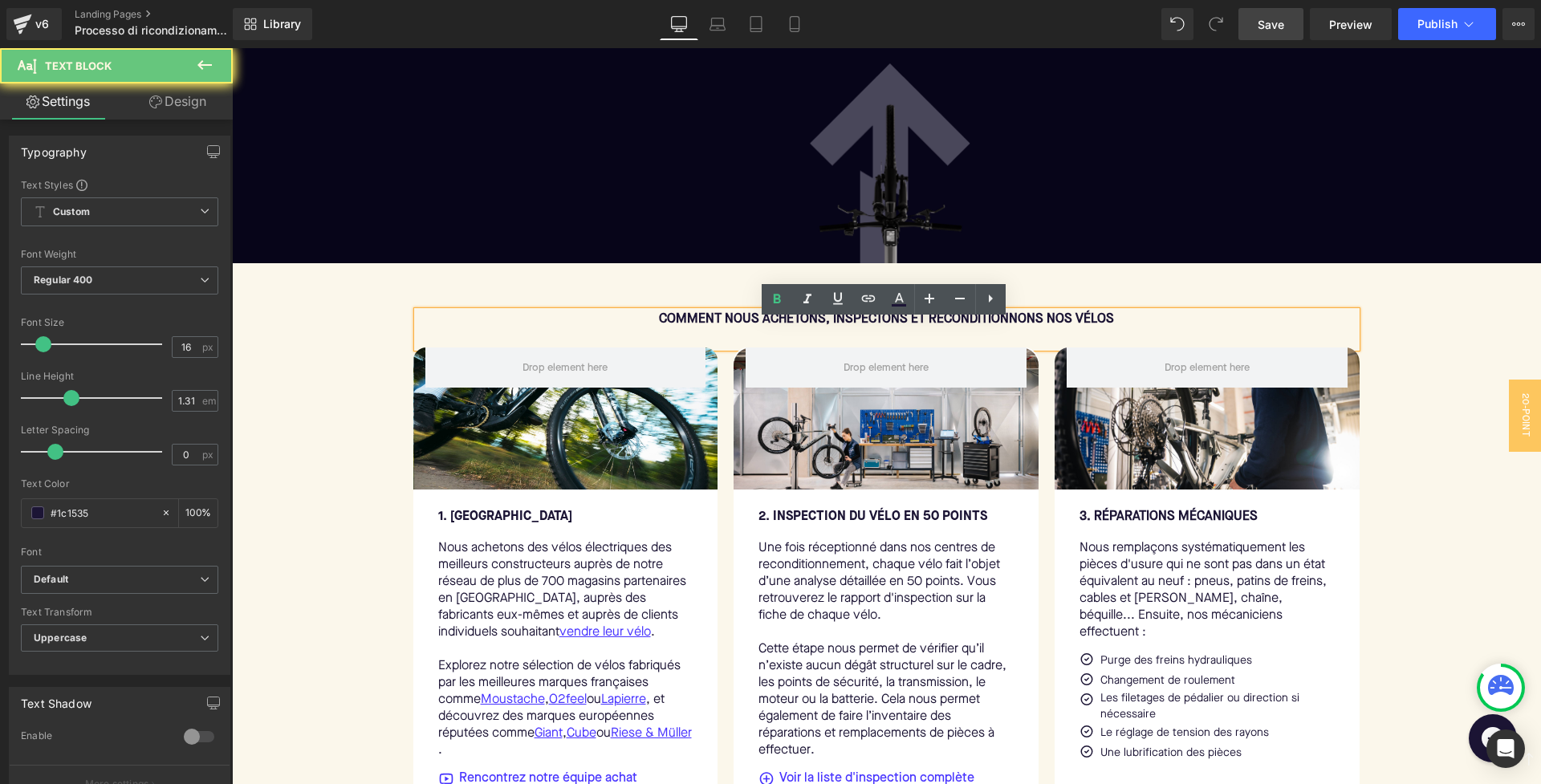
click at [659, 326] on b "COMMENT NOUS ACHETONS, INSPECTONS ET RECONDITIONNONS NOS VÉLOS" at bounding box center [886, 320] width 455 height 13
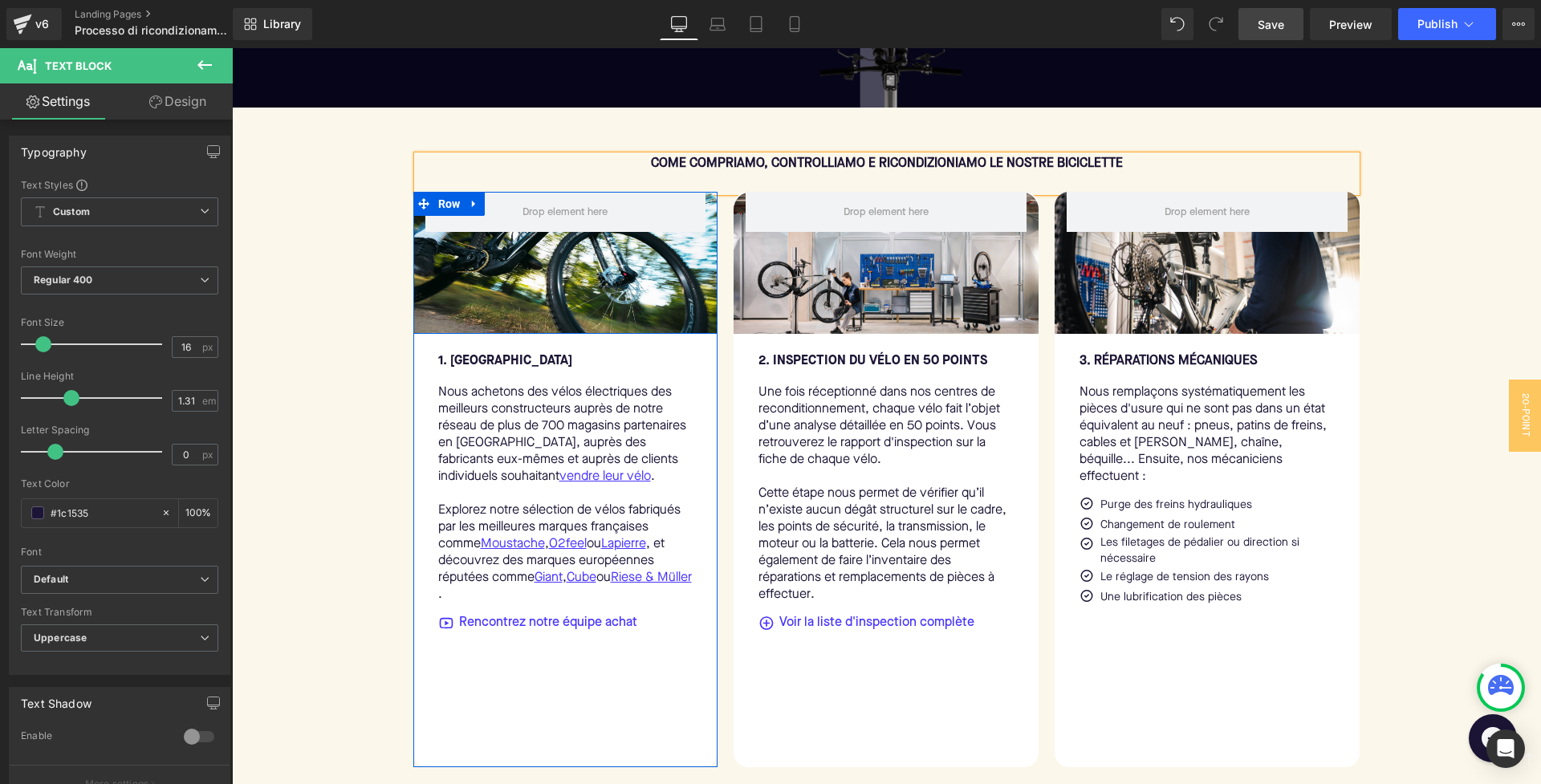
scroll to position [663, 0]
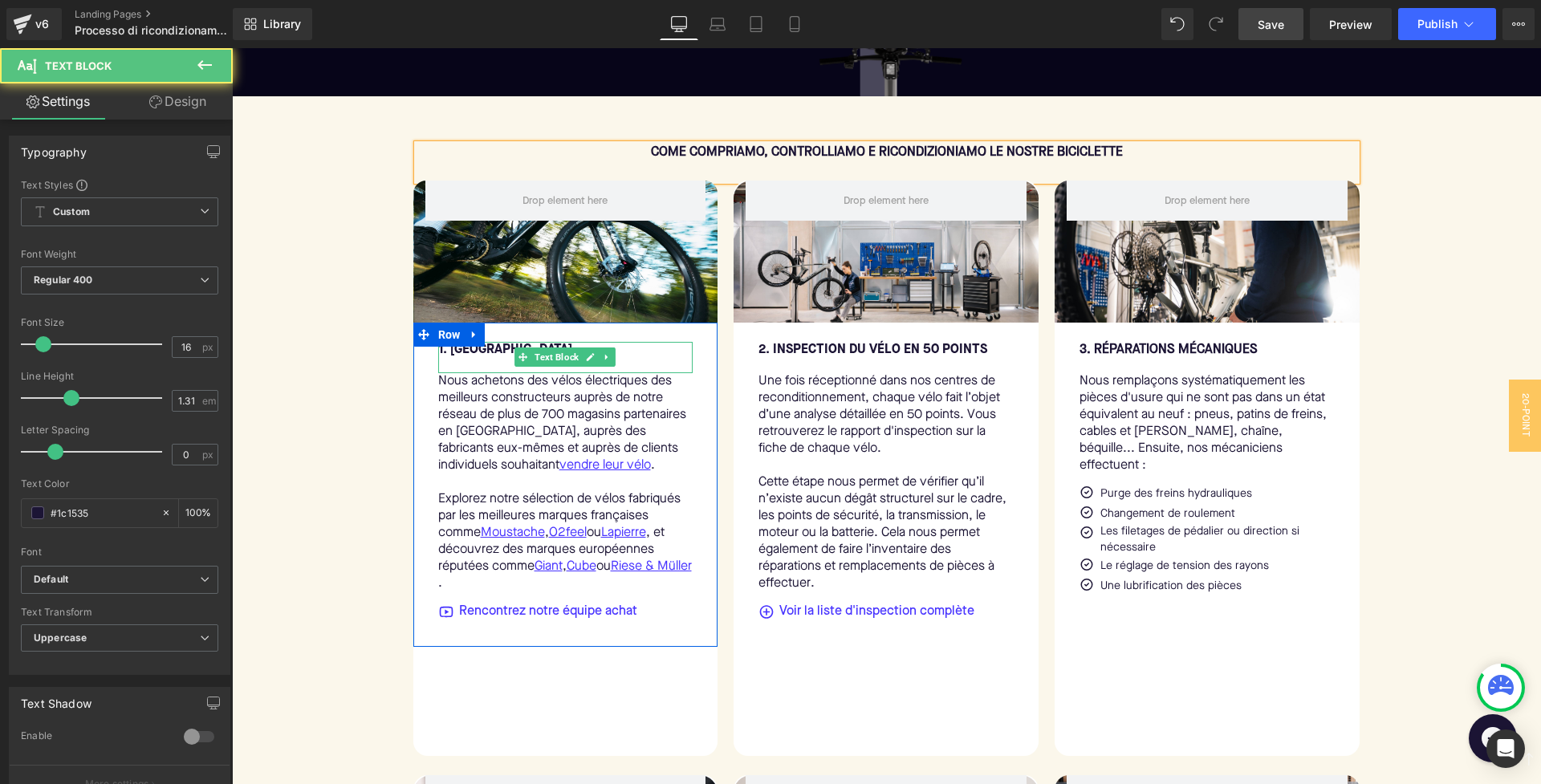
click at [476, 356] on bold "1. [GEOGRAPHIC_DATA]" at bounding box center [505, 350] width 134 height 13
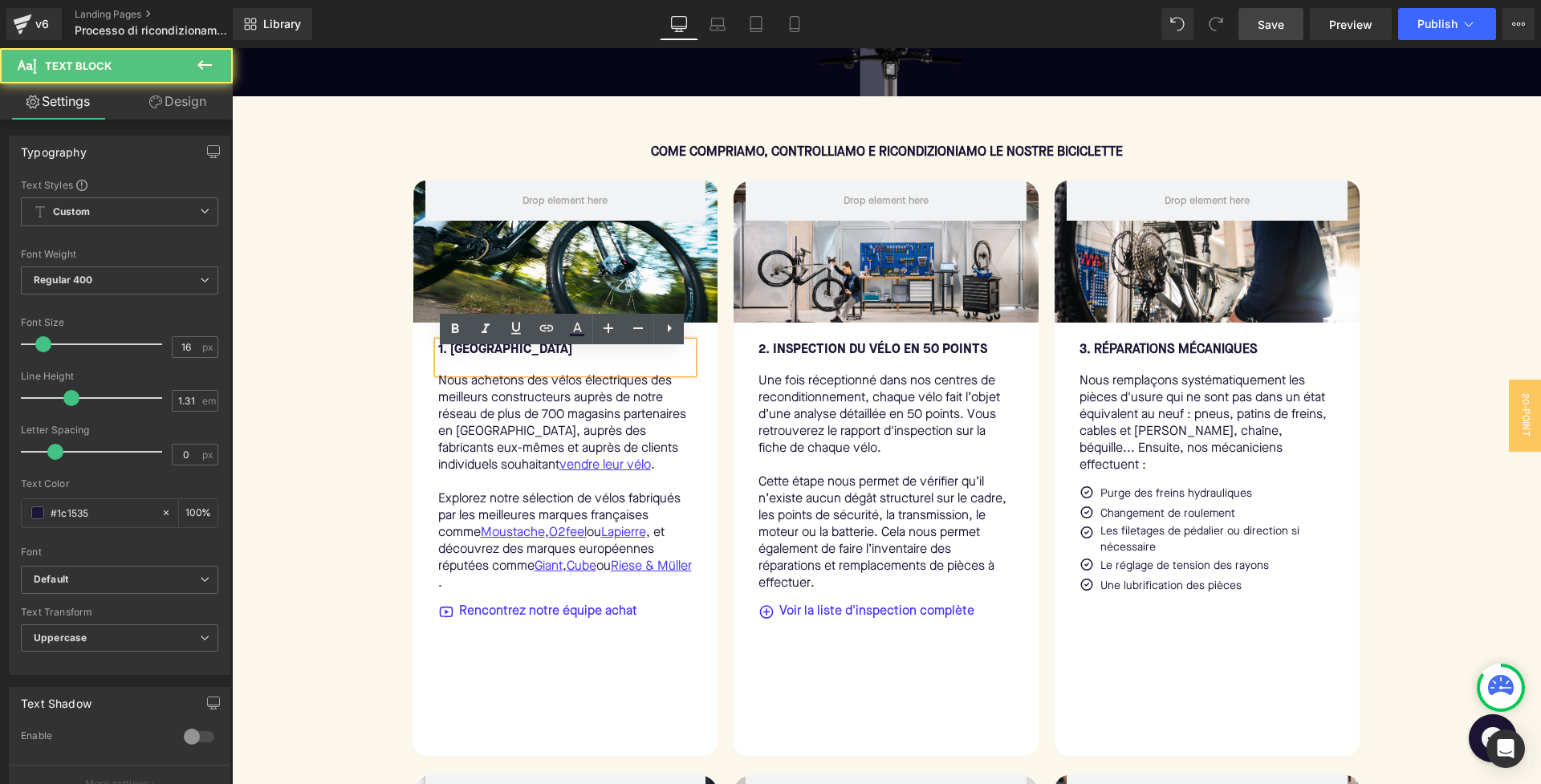
click at [476, 356] on bold "1. [GEOGRAPHIC_DATA]" at bounding box center [505, 350] width 134 height 13
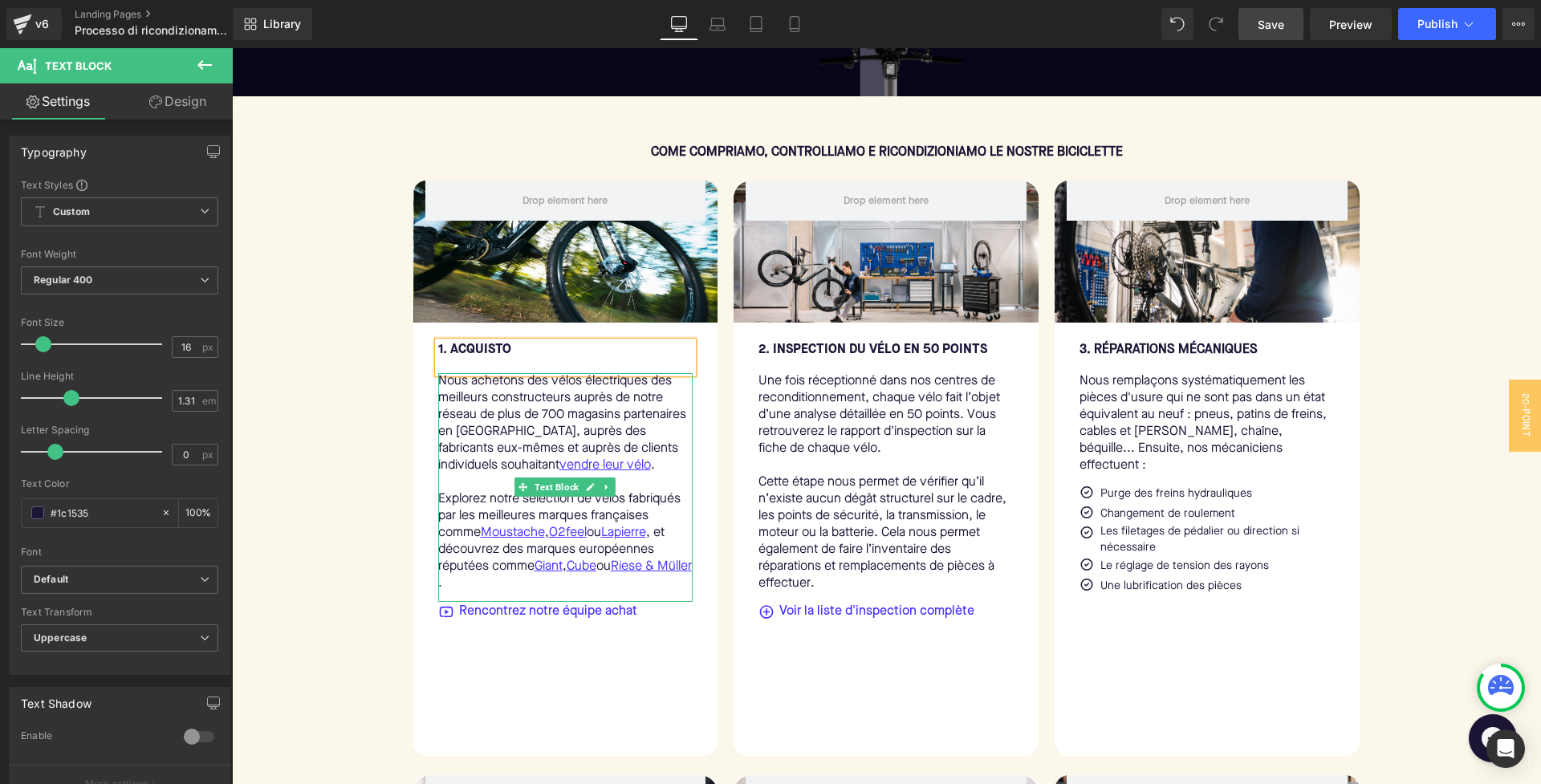
click at [471, 422] on p "Nous achetons des vélos électriques des meilleurs constructeurs auprès de notre…" at bounding box center [565, 423] width 255 height 101
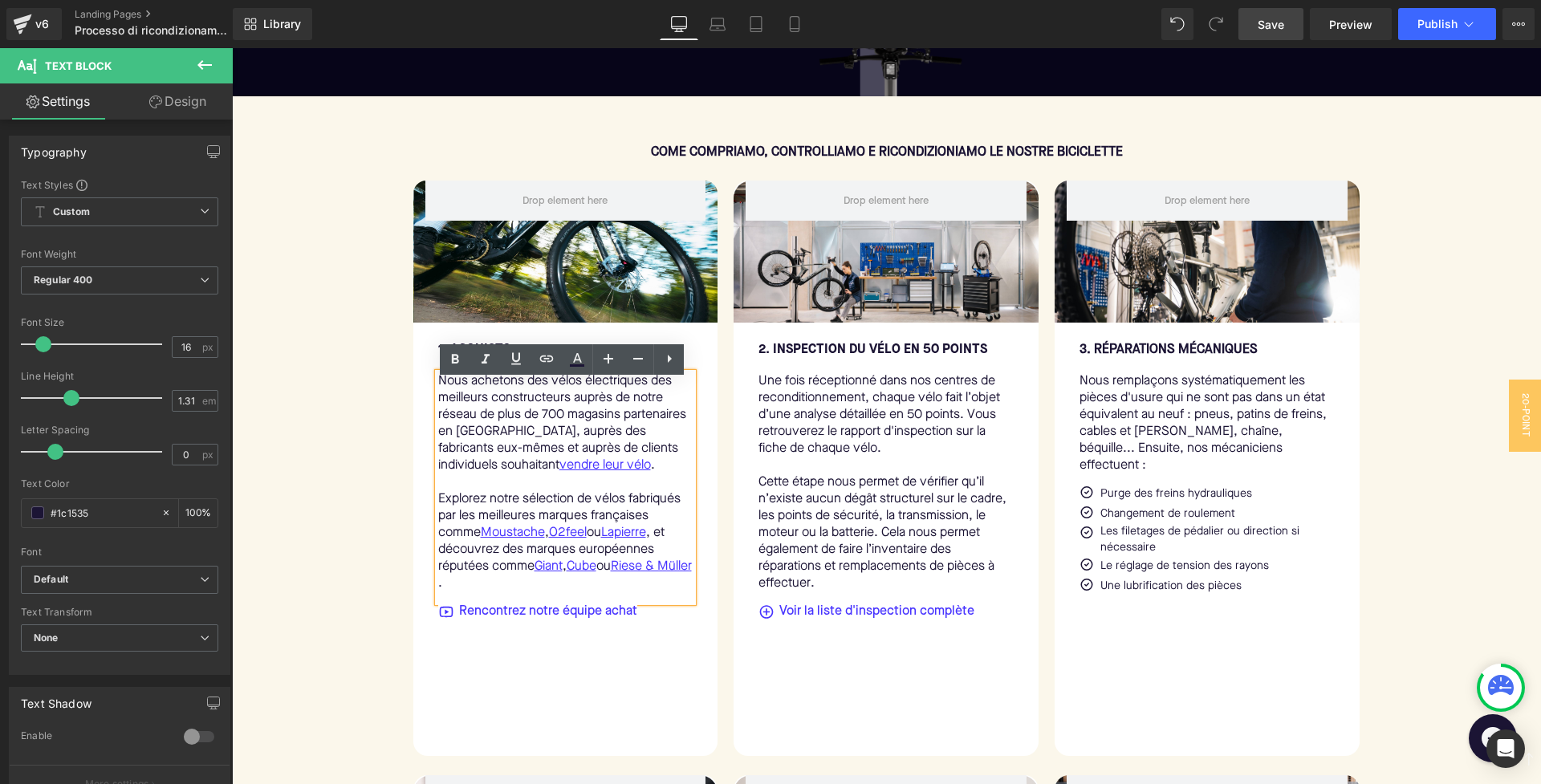
click at [438, 392] on p "Nous achetons des vélos électriques des meilleurs constructeurs auprès de notre…" at bounding box center [565, 423] width 255 height 101
click at [562, 617] on icon at bounding box center [562, 614] width 3 height 5
click at [568, 620] on icon at bounding box center [572, 614] width 9 height 10
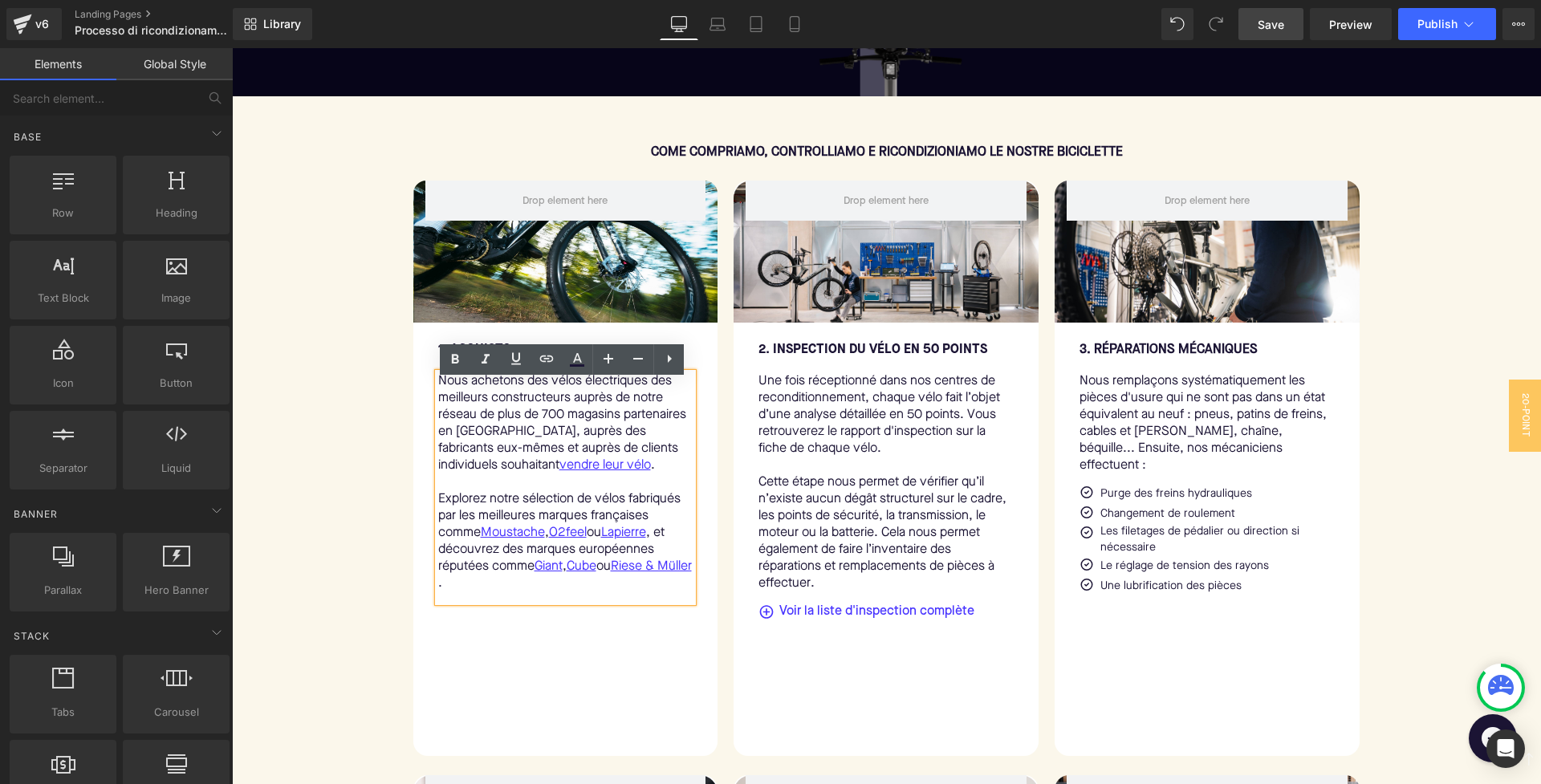
click at [1267, 15] on link "Save" at bounding box center [1271, 24] width 65 height 32
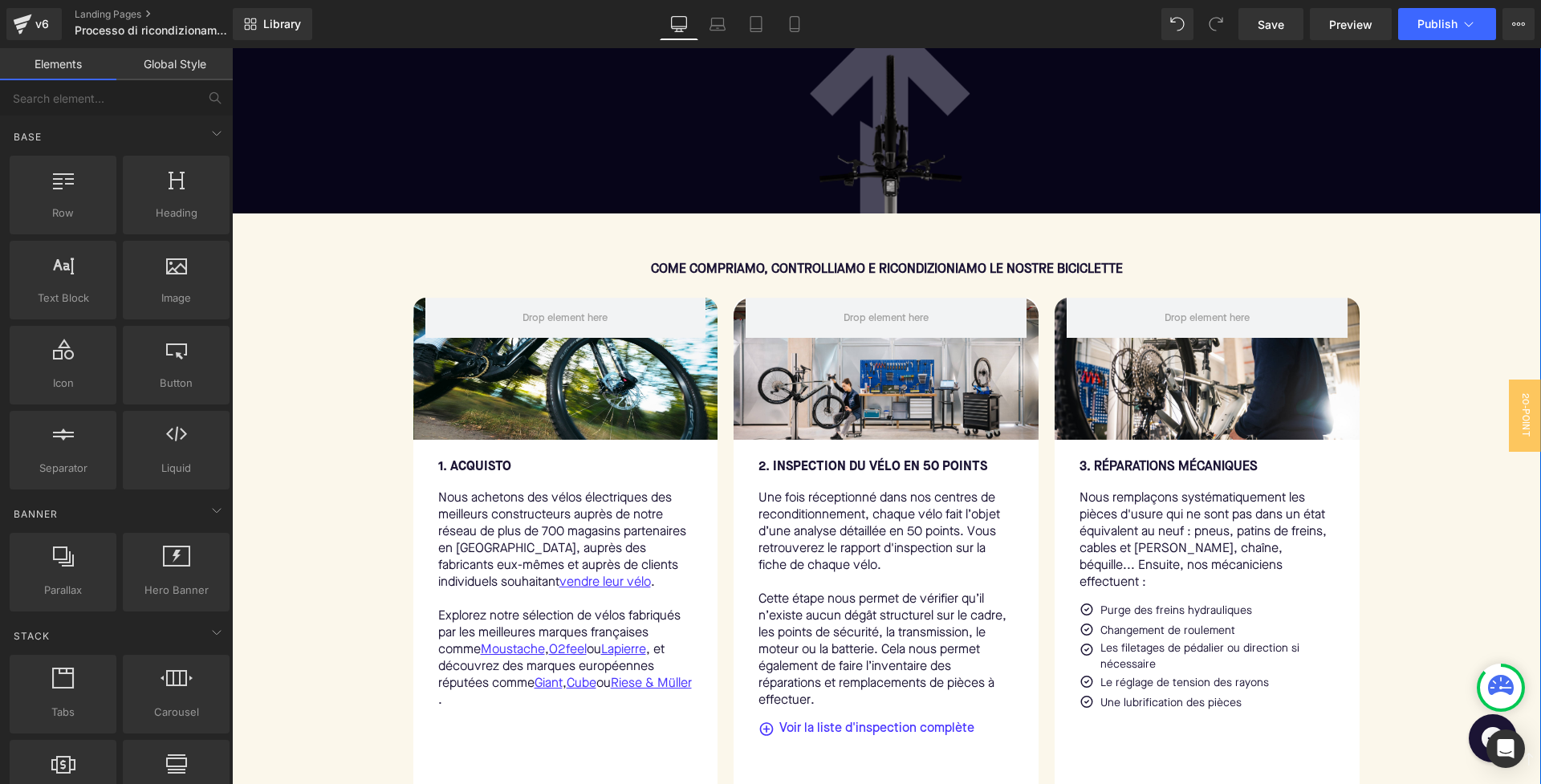
scroll to position [694, 0]
